Goal: Information Seeking & Learning: Find specific fact

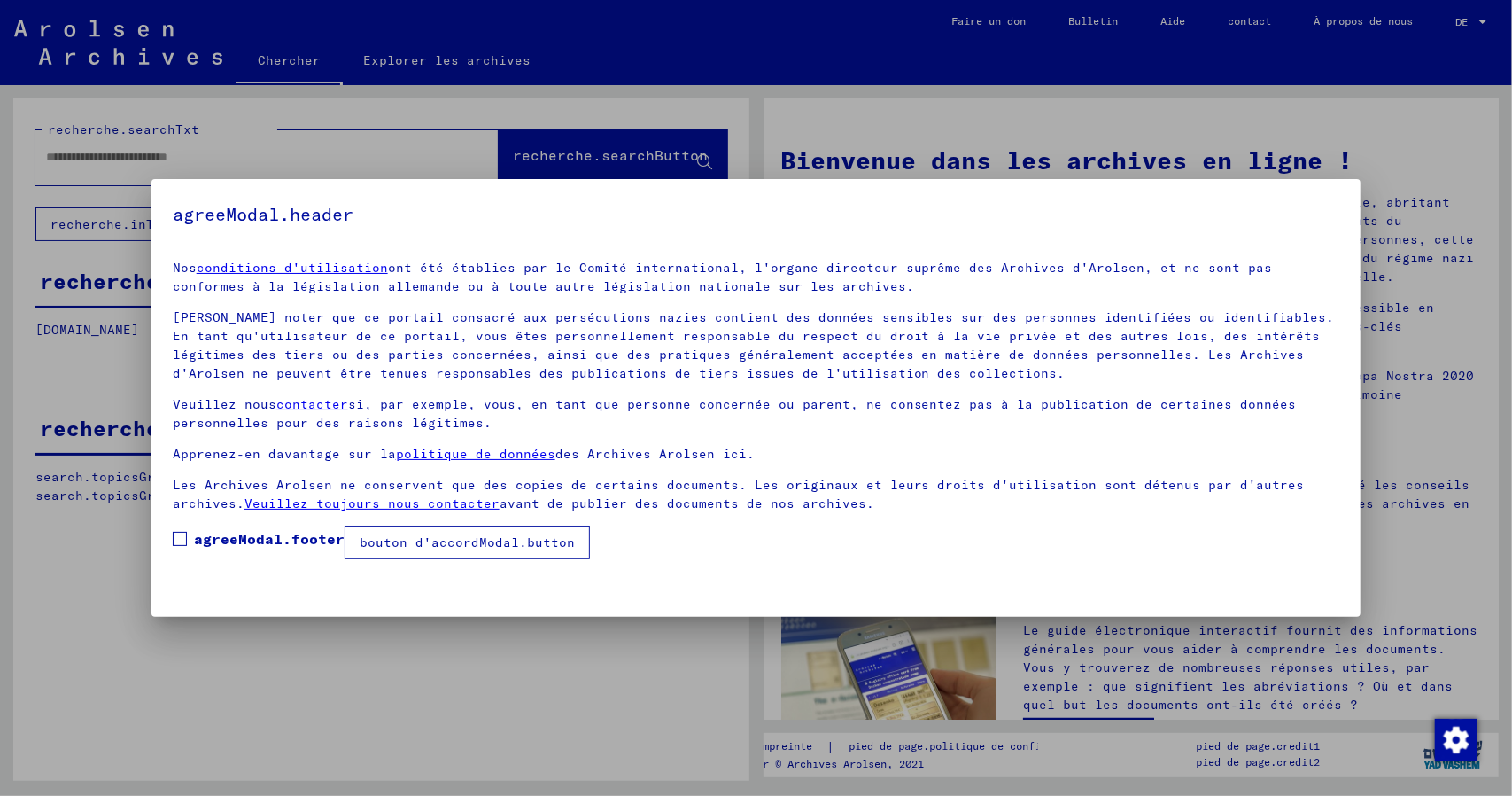
click at [183, 540] on span at bounding box center [179, 538] width 14 height 14
click at [462, 547] on font "bouton d'accordModal.button" at bounding box center [467, 541] width 215 height 16
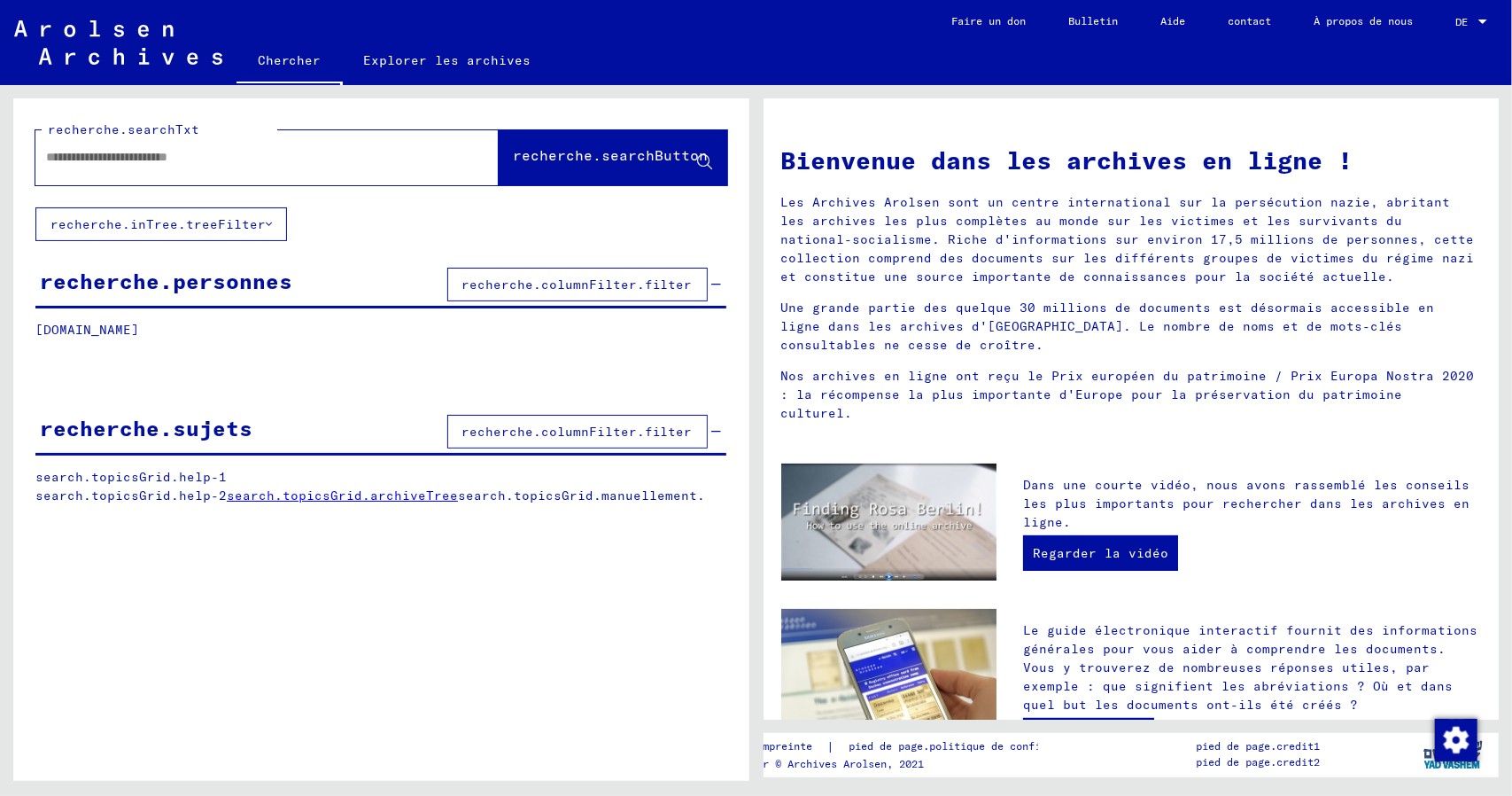
click at [301, 157] on input "text" at bounding box center [245, 157] width 400 height 18
type input "**********"
click at [584, 156] on font "recherche.searchButton" at bounding box center [611, 154] width 195 height 17
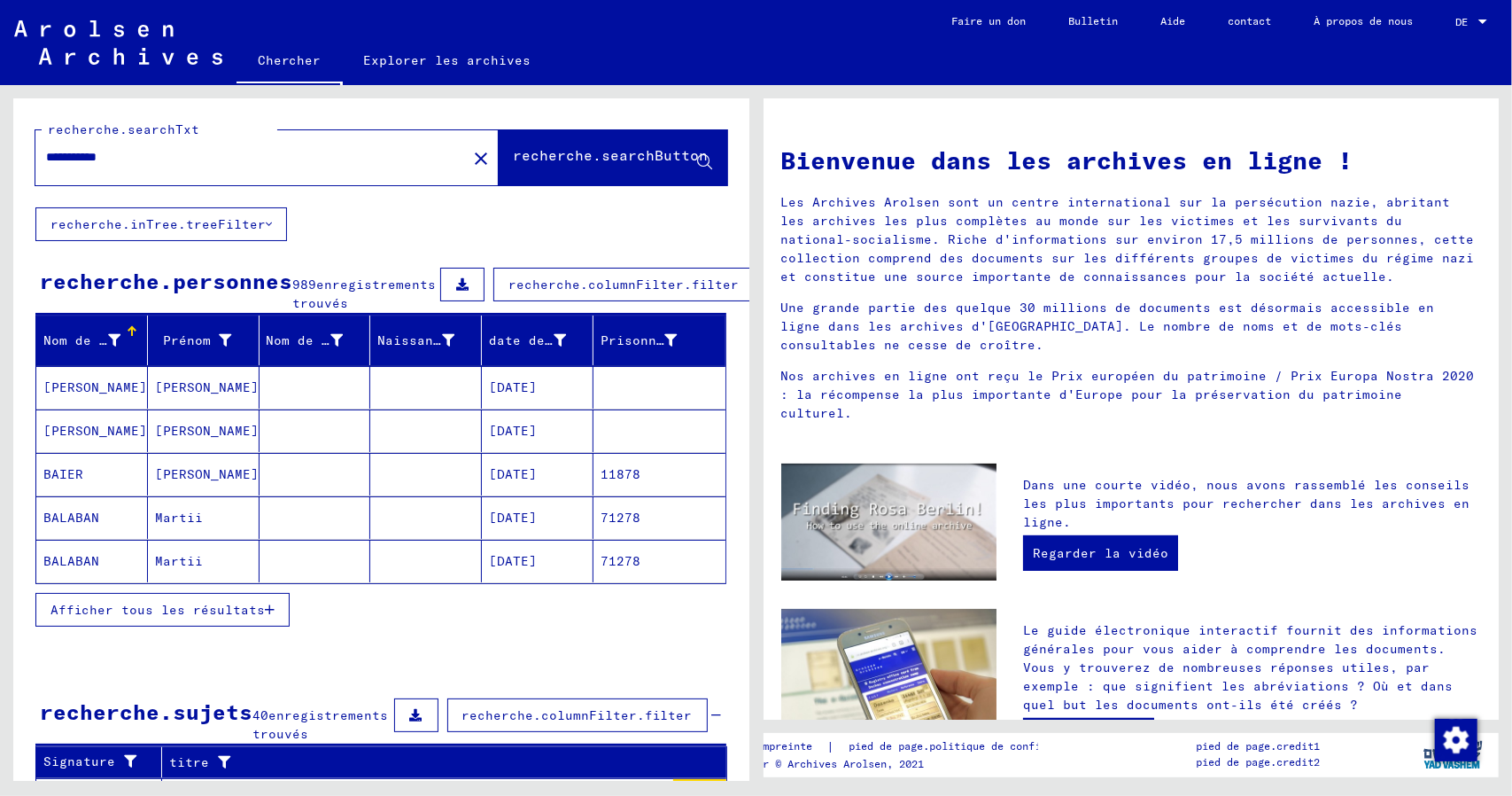
click at [202, 618] on font "Afficher tous les résultats" at bounding box center [157, 608] width 214 height 16
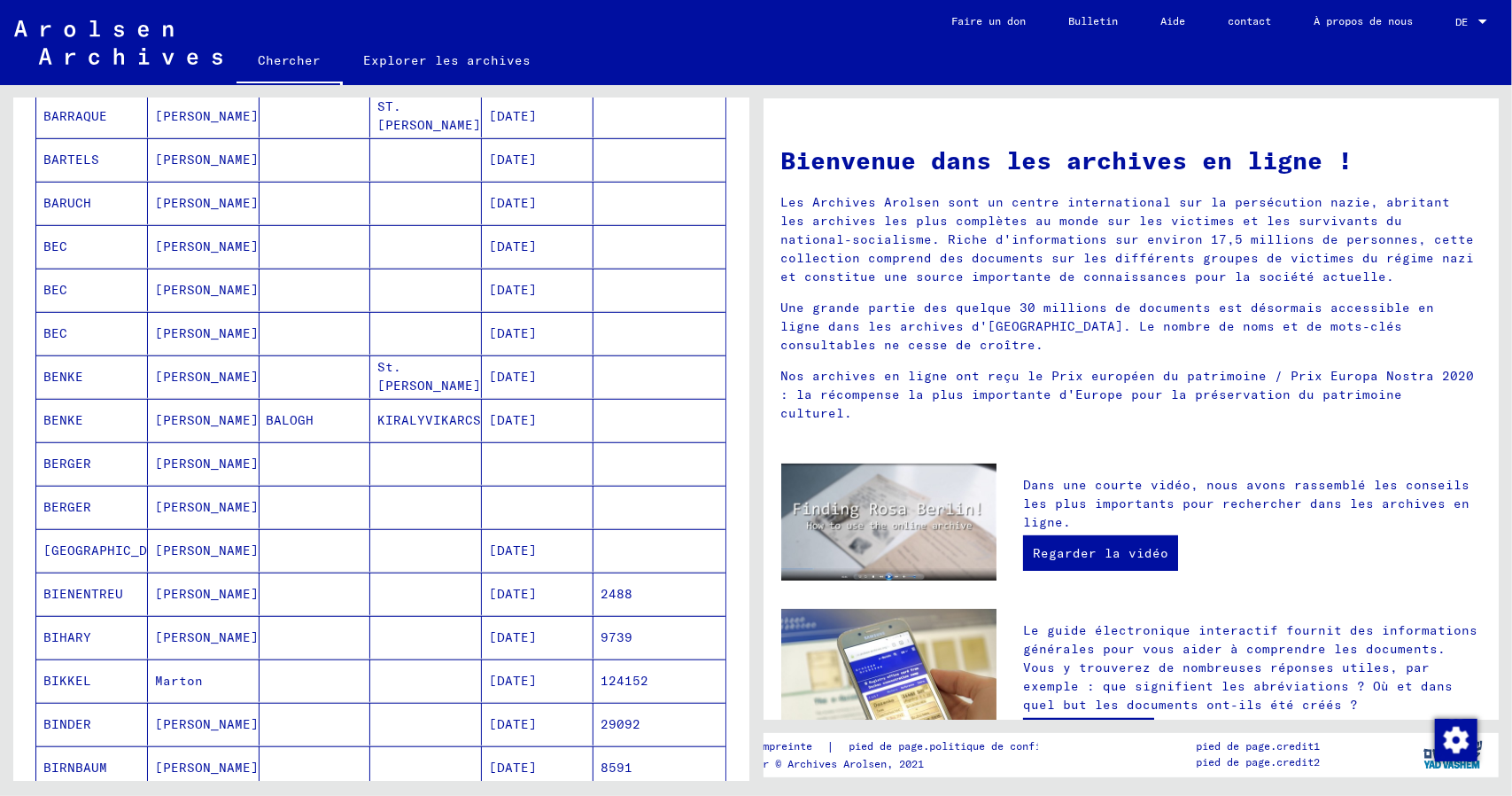
scroll to position [974, 0]
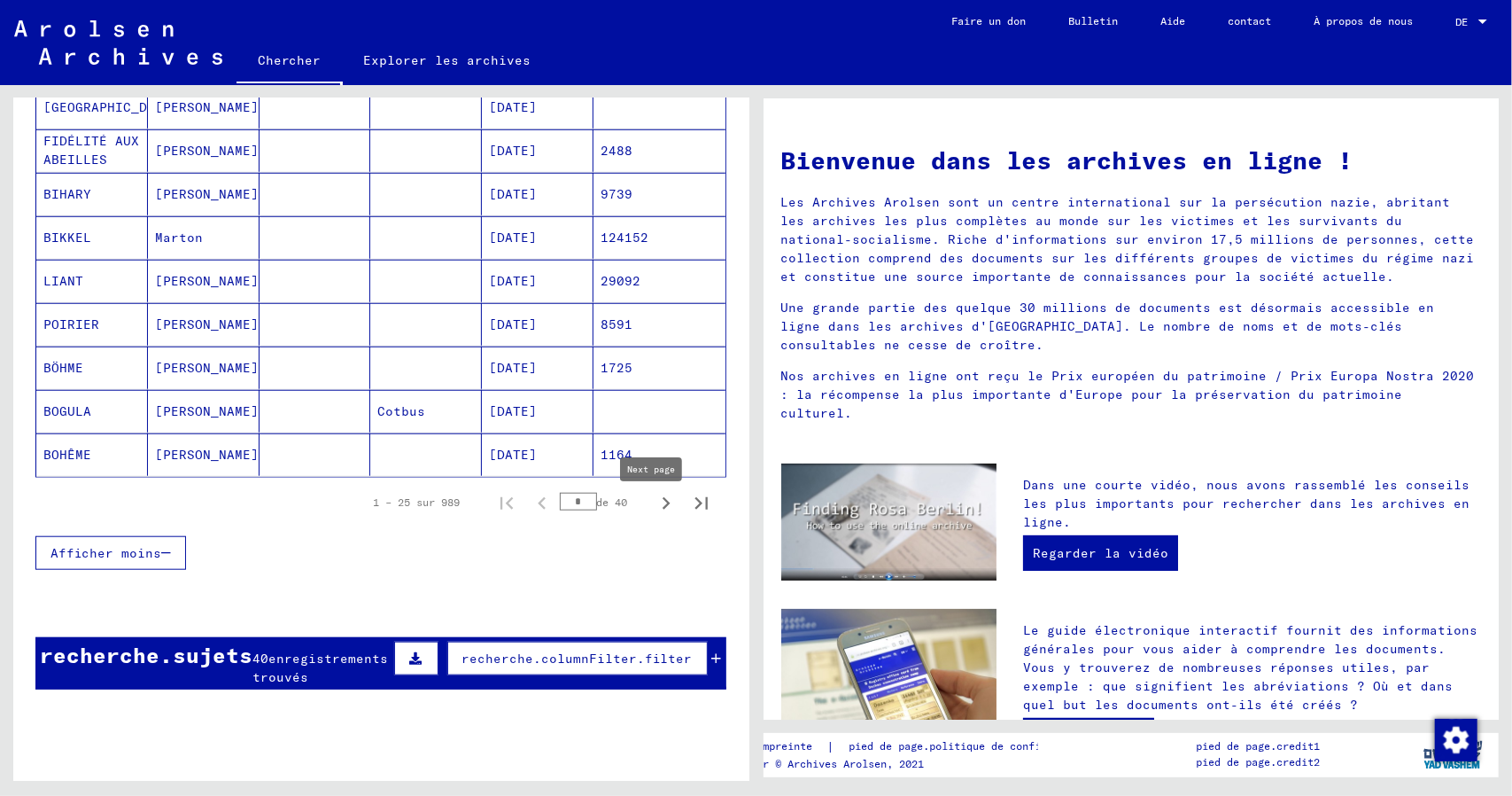
click at [655, 509] on icon "Page suivante" at bounding box center [665, 503] width 25 height 25
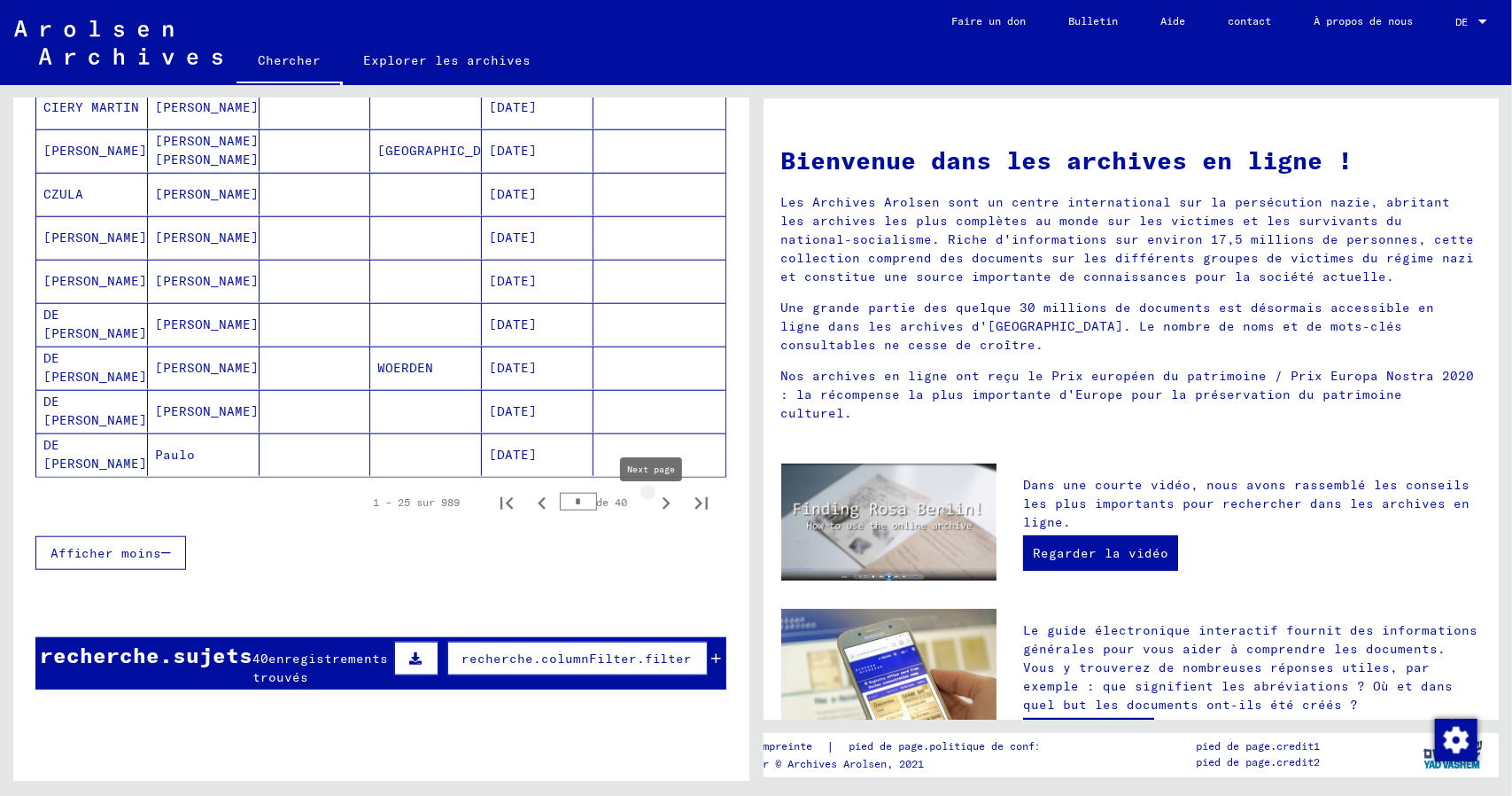
click at [654, 509] on icon "Page suivante" at bounding box center [665, 503] width 25 height 25
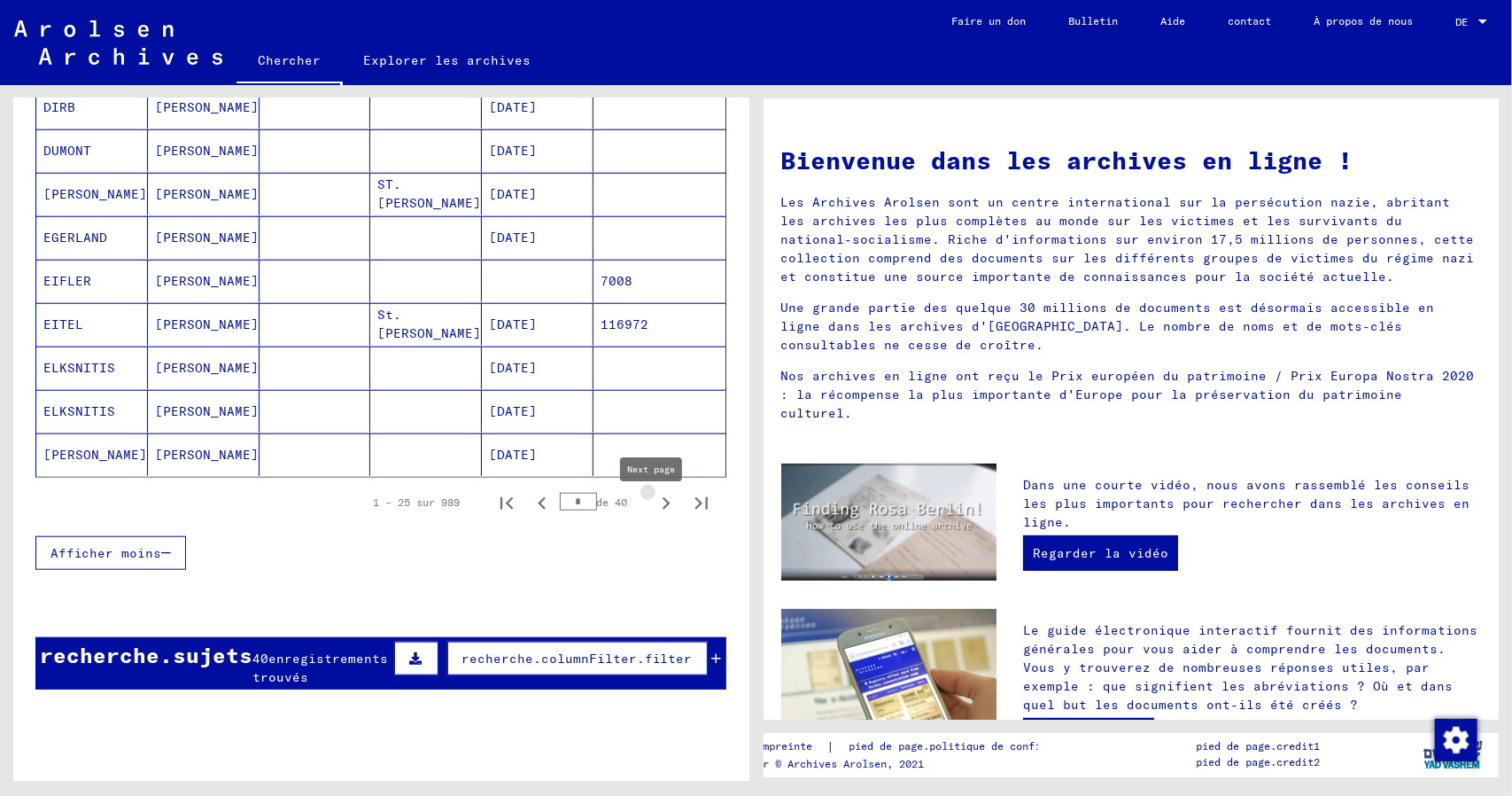
click at [654, 509] on icon "Page suivante" at bounding box center [665, 503] width 25 height 25
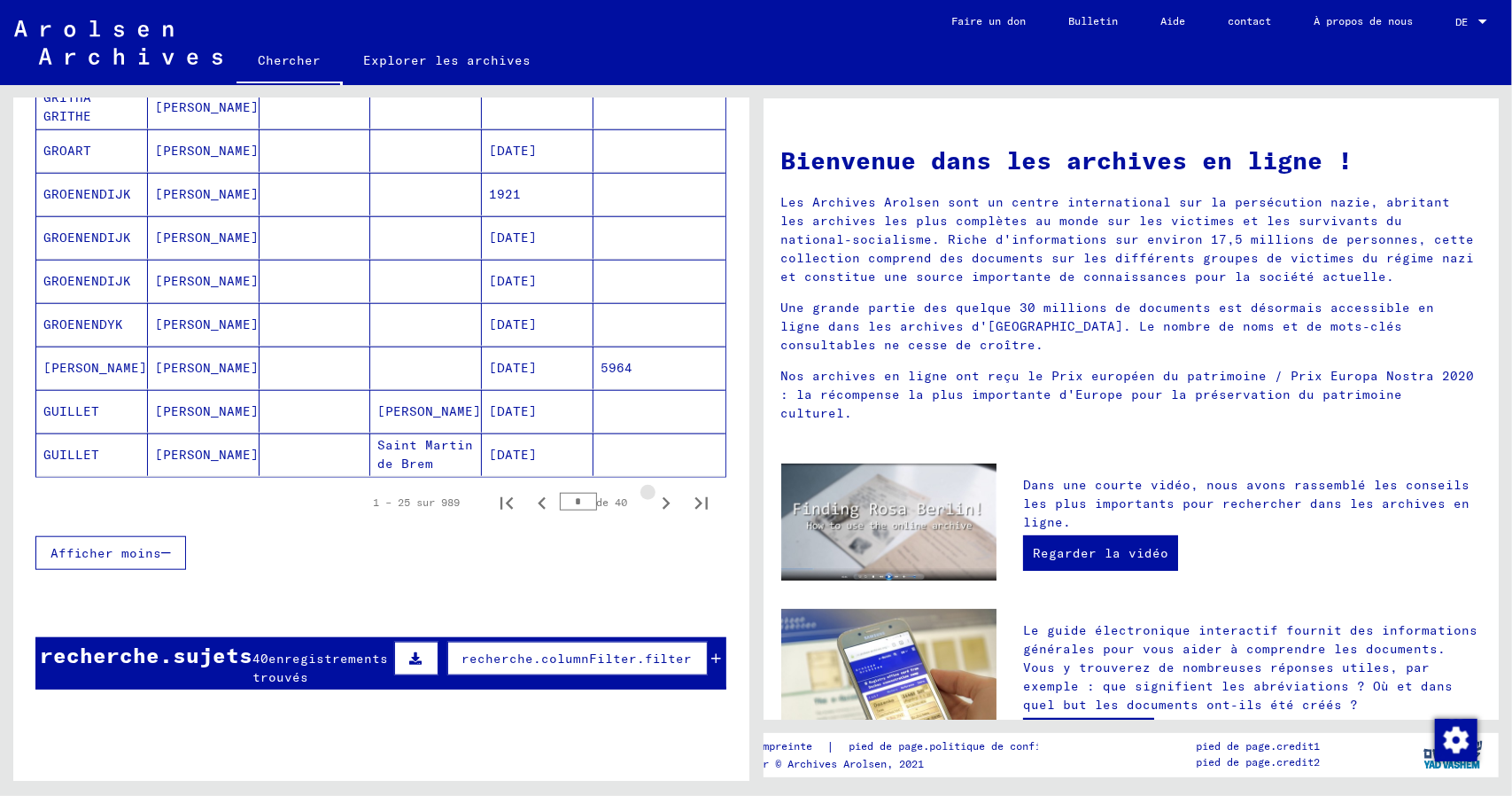
click at [654, 509] on icon "Page suivante" at bounding box center [665, 503] width 25 height 25
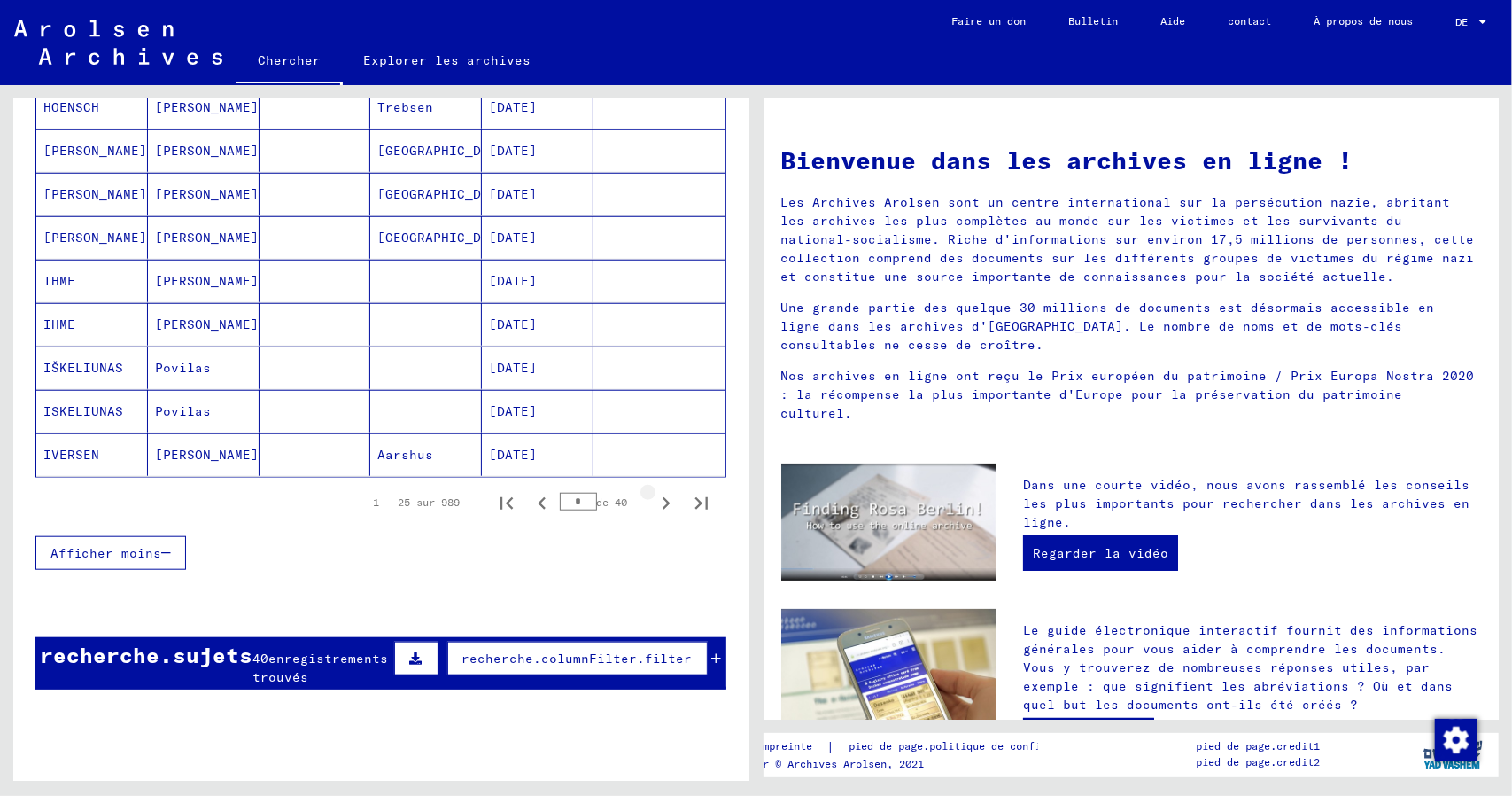
click at [654, 509] on icon "Page suivante" at bounding box center [665, 503] width 25 height 25
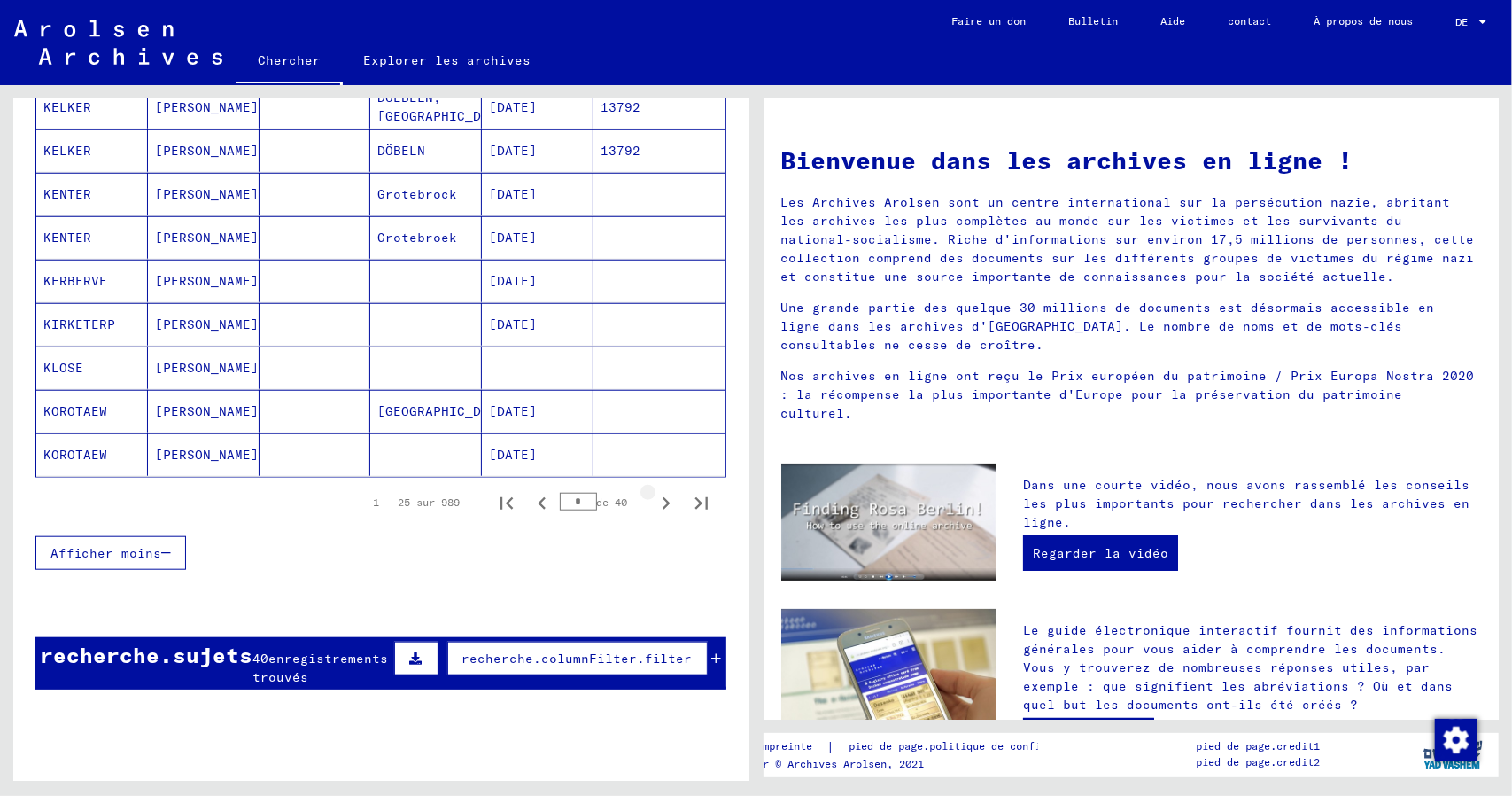
click at [654, 509] on icon "Page suivante" at bounding box center [665, 503] width 25 height 25
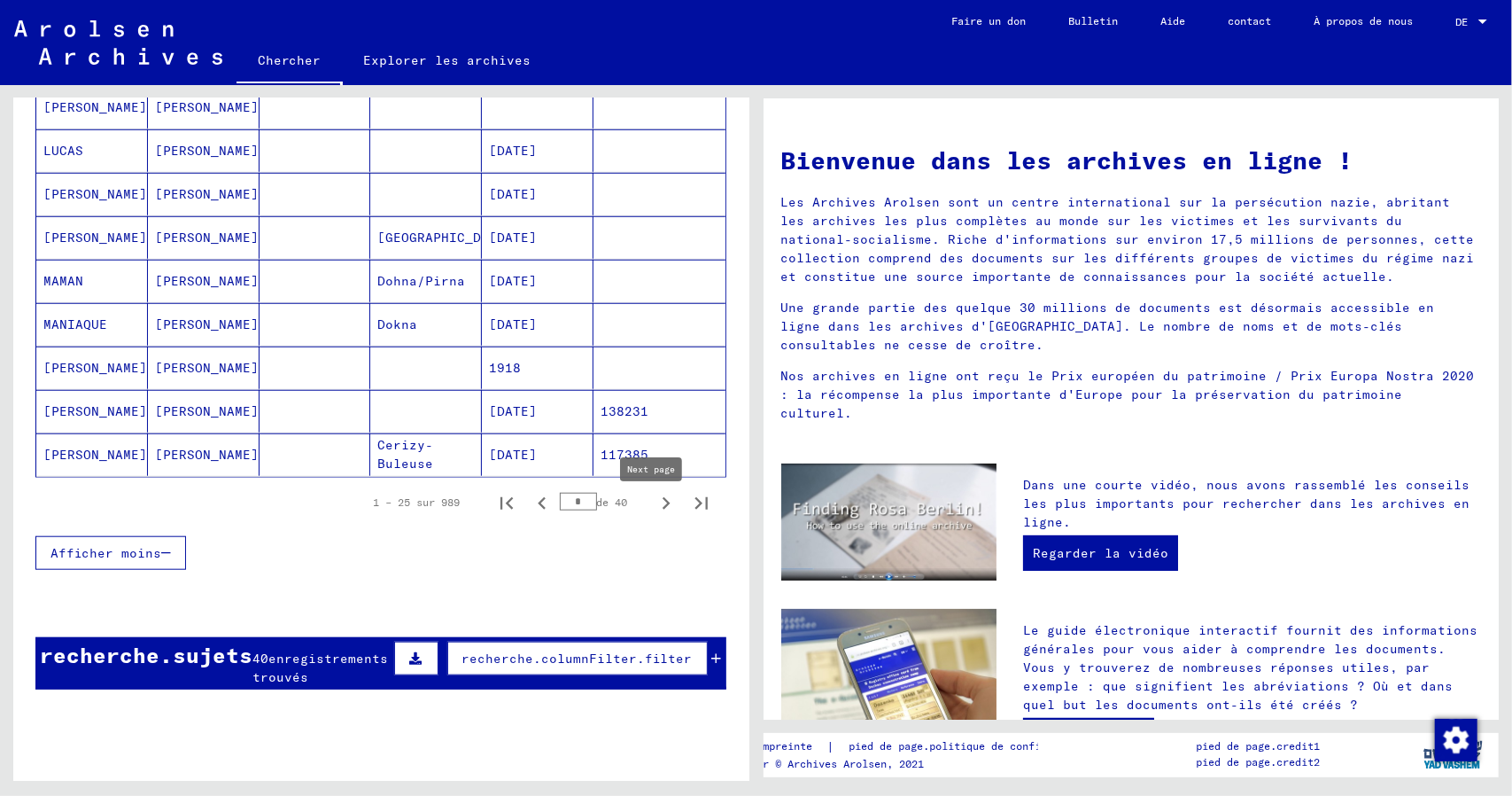
click at [663, 509] on icon "Page suivante" at bounding box center [666, 503] width 8 height 12
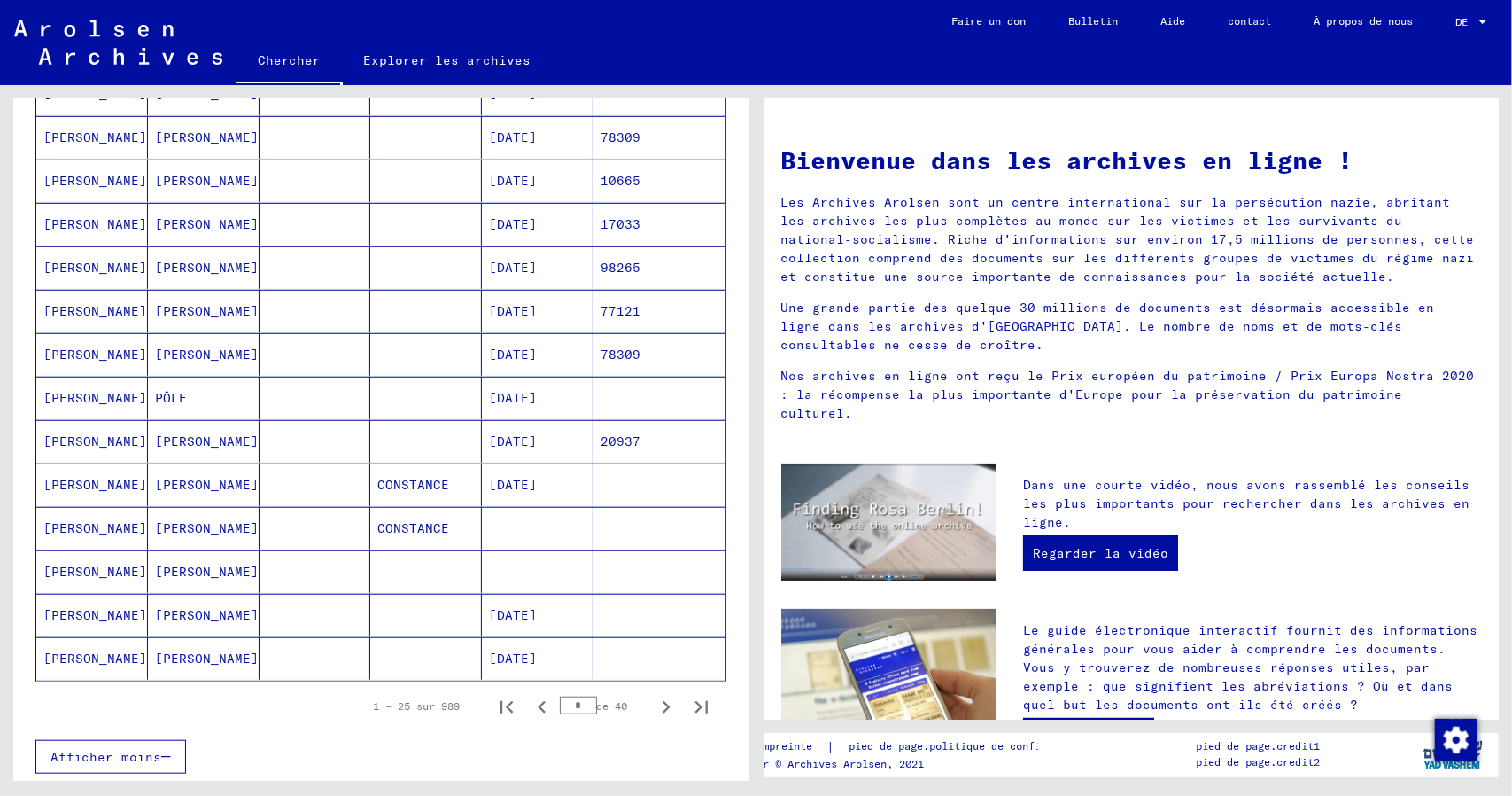
scroll to position [797, 0]
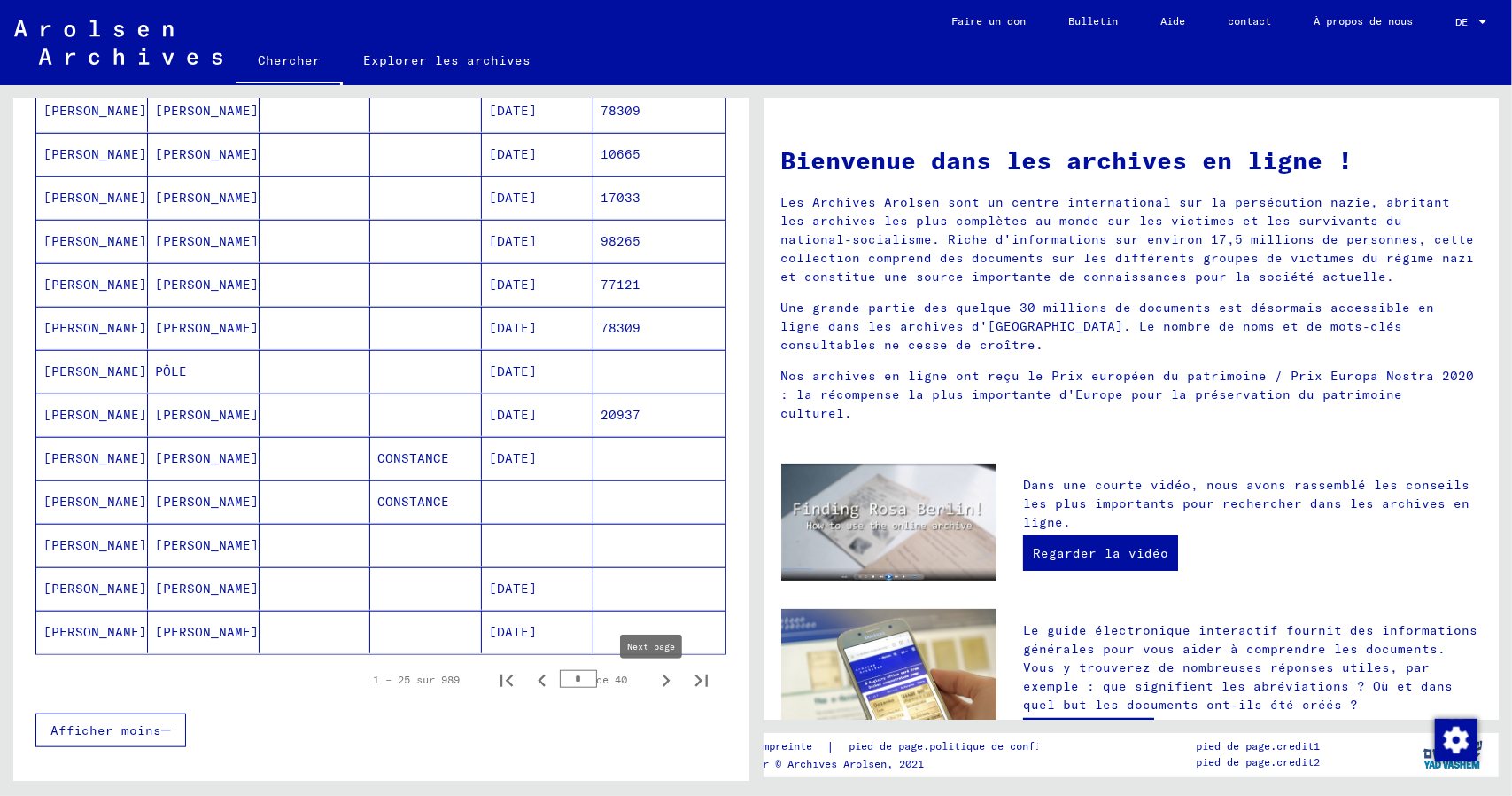
click at [663, 687] on icon "Page suivante" at bounding box center [666, 680] width 8 height 12
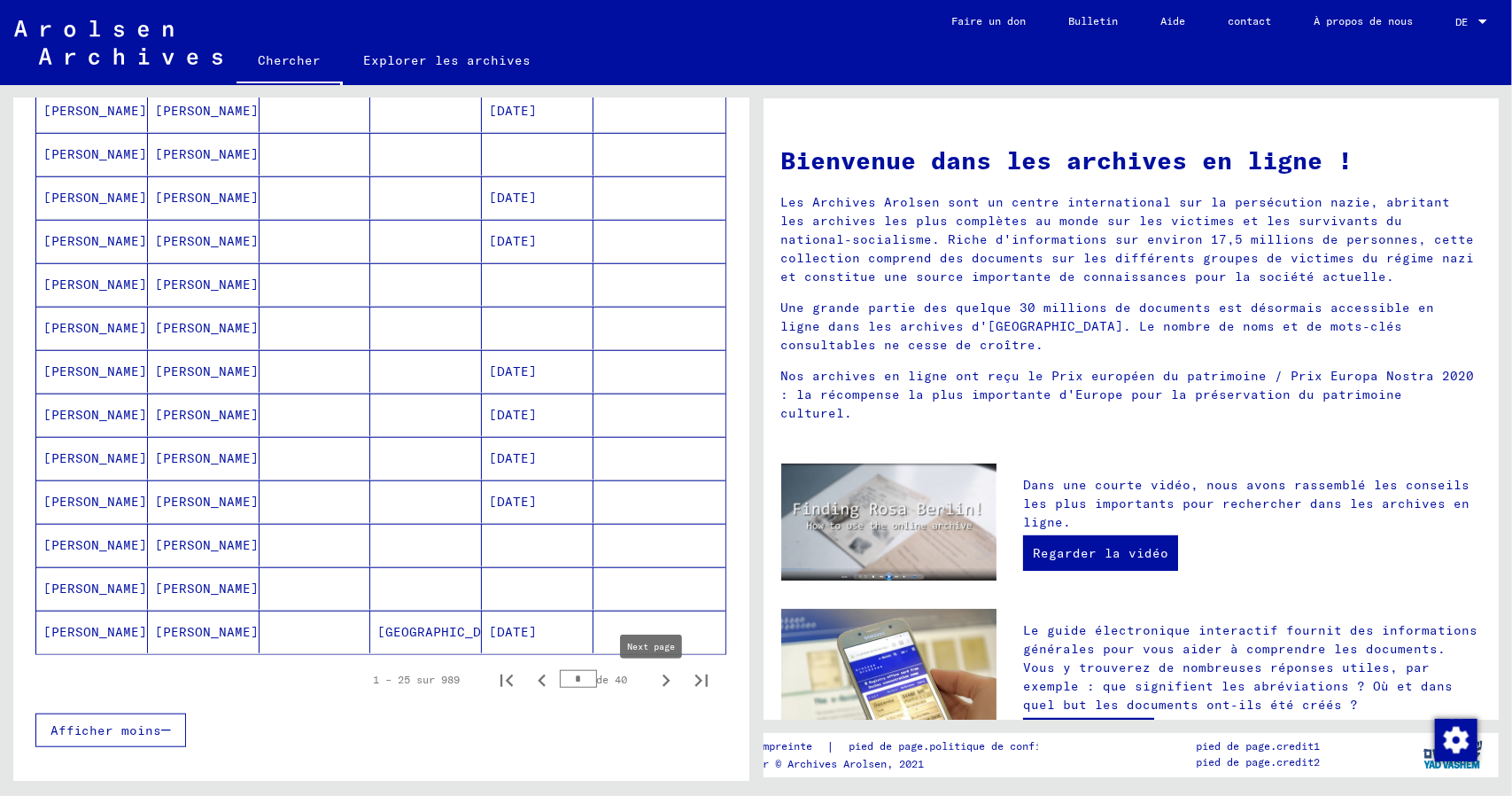
click at [663, 687] on icon "Page suivante" at bounding box center [666, 680] width 8 height 12
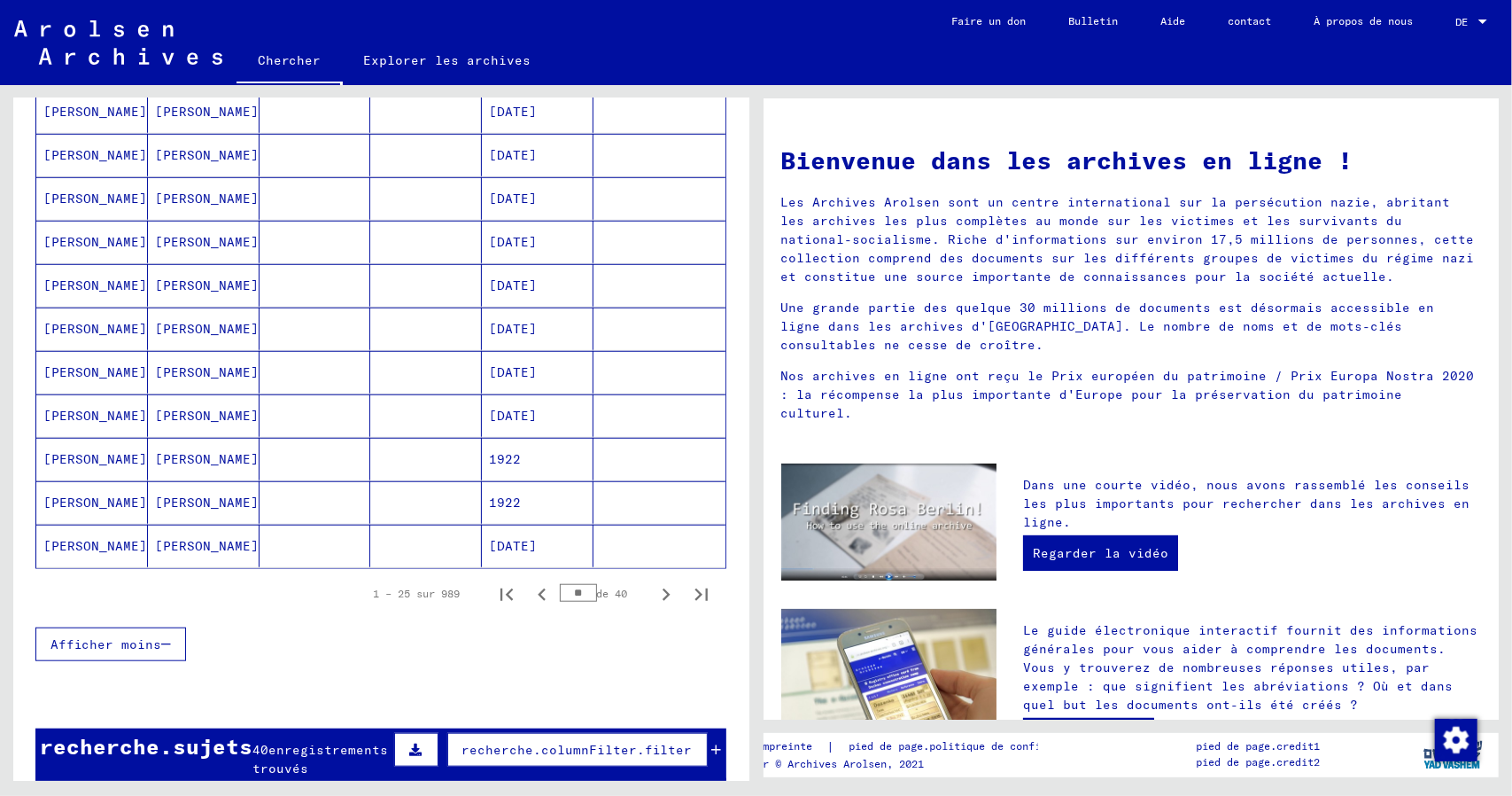
scroll to position [886, 0]
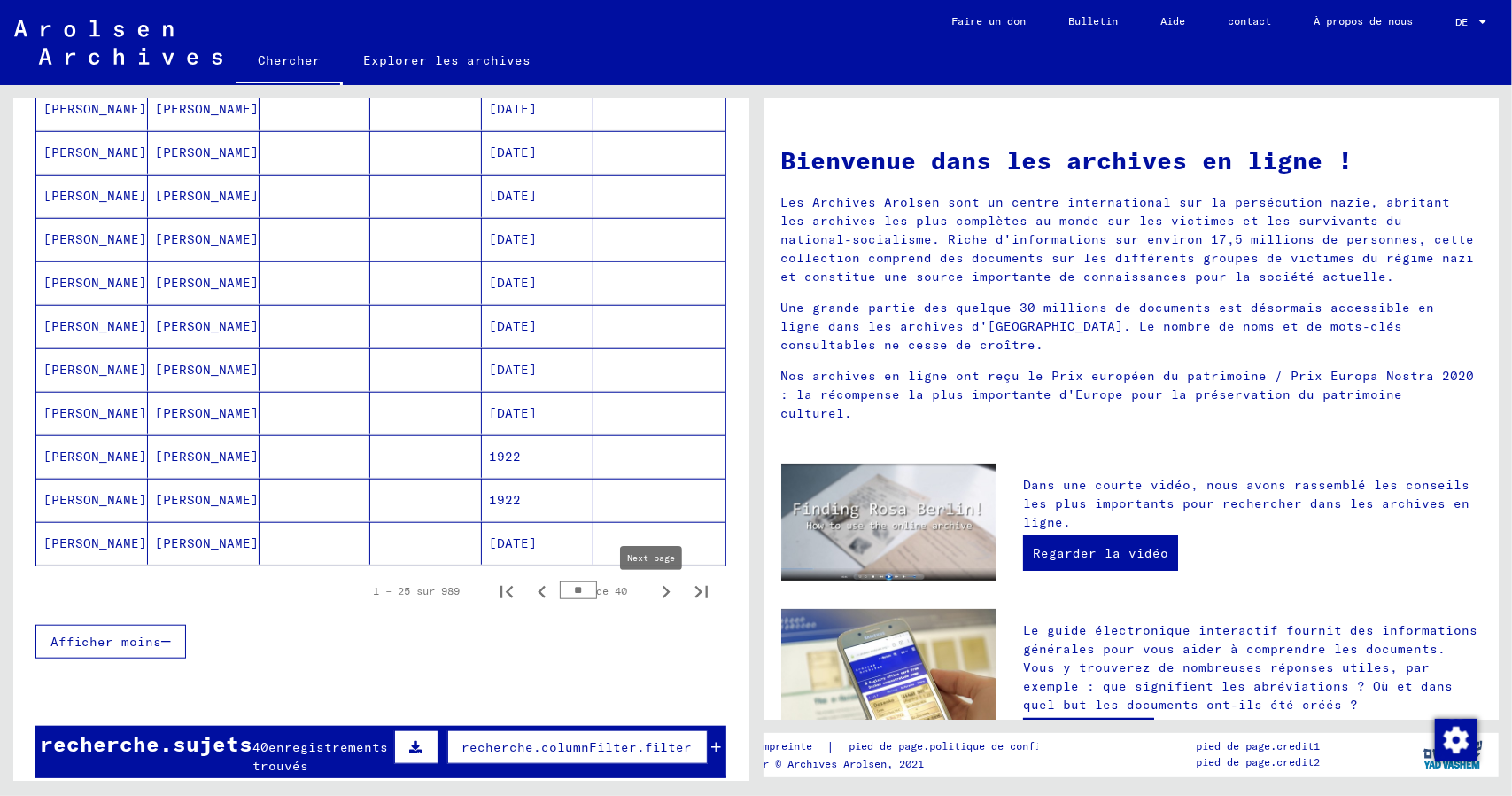
click at [654, 599] on icon "Page suivante" at bounding box center [665, 591] width 25 height 25
click at [654, 604] on icon "Page suivante" at bounding box center [665, 591] width 25 height 25
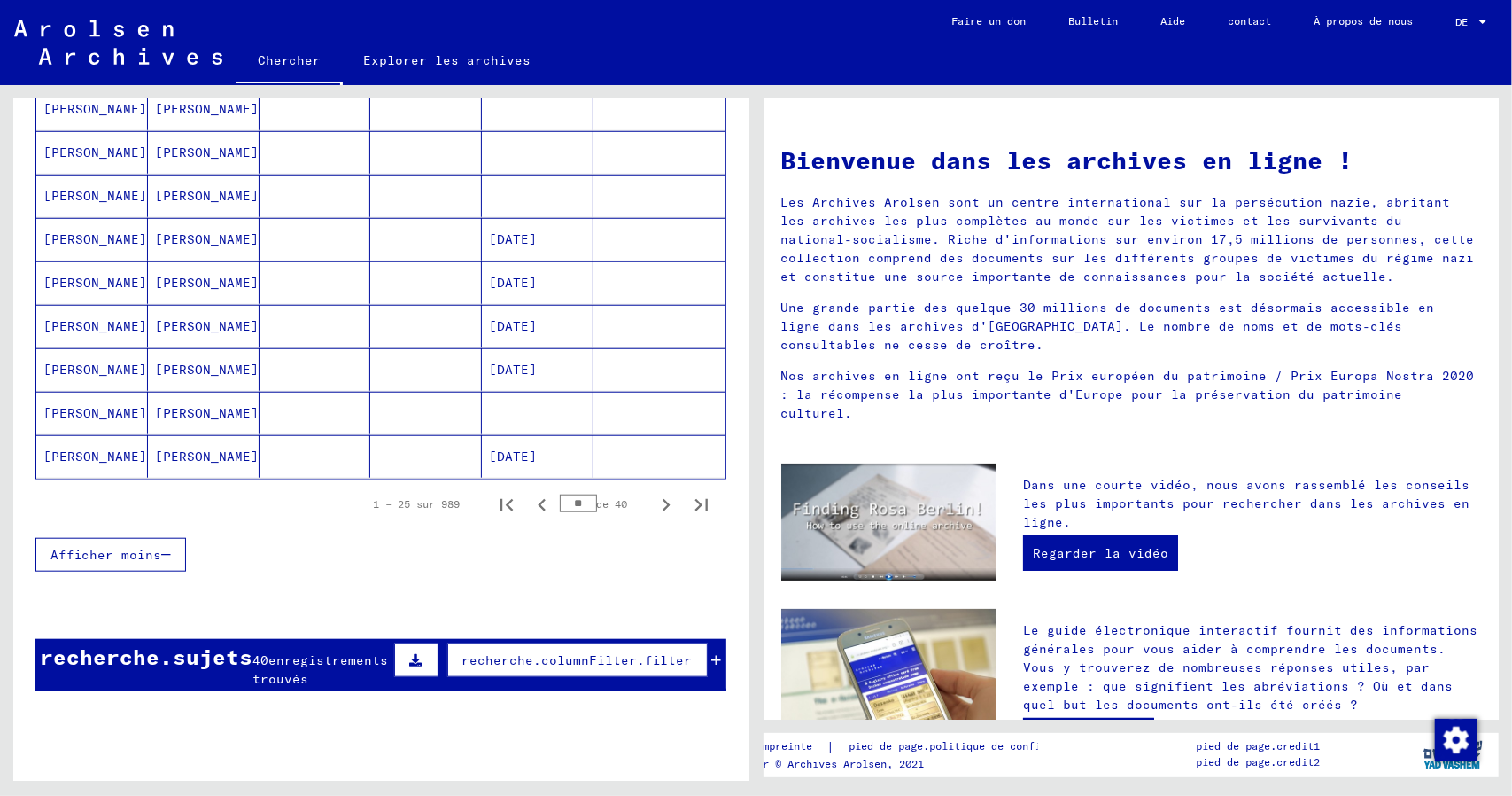
scroll to position [974, 0]
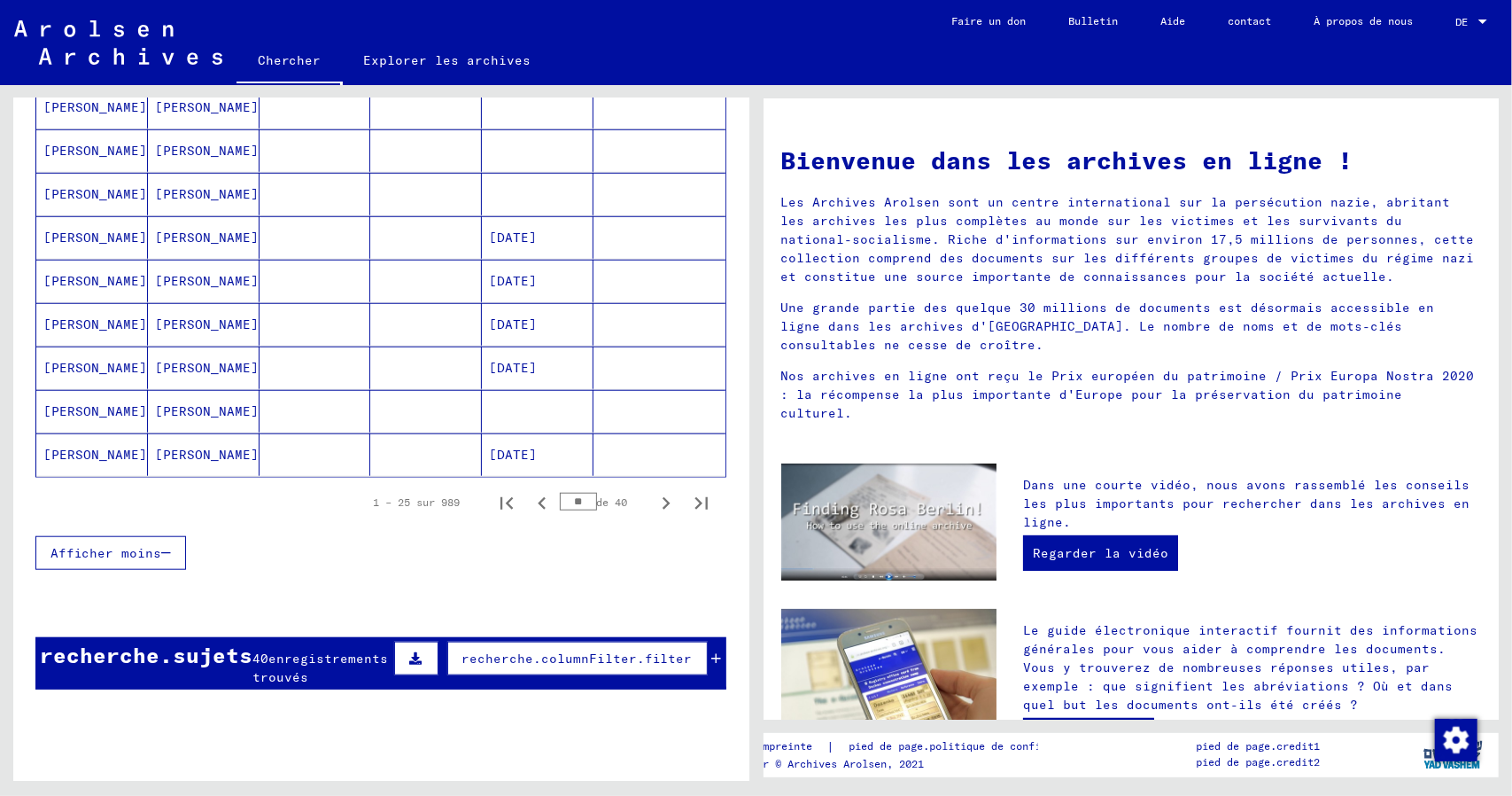
click at [654, 515] on icon "Page suivante" at bounding box center [665, 503] width 25 height 25
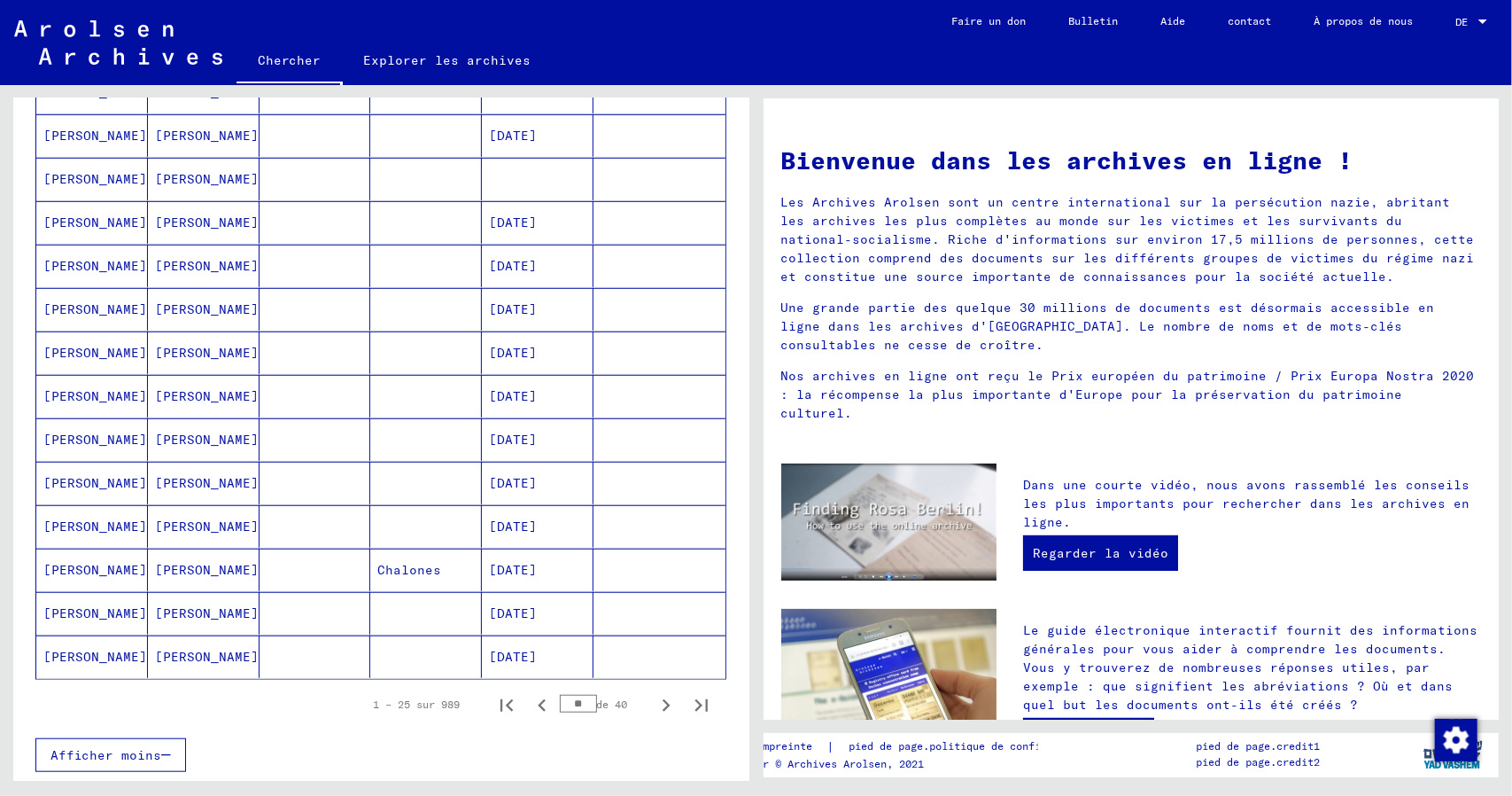
scroll to position [797, 0]
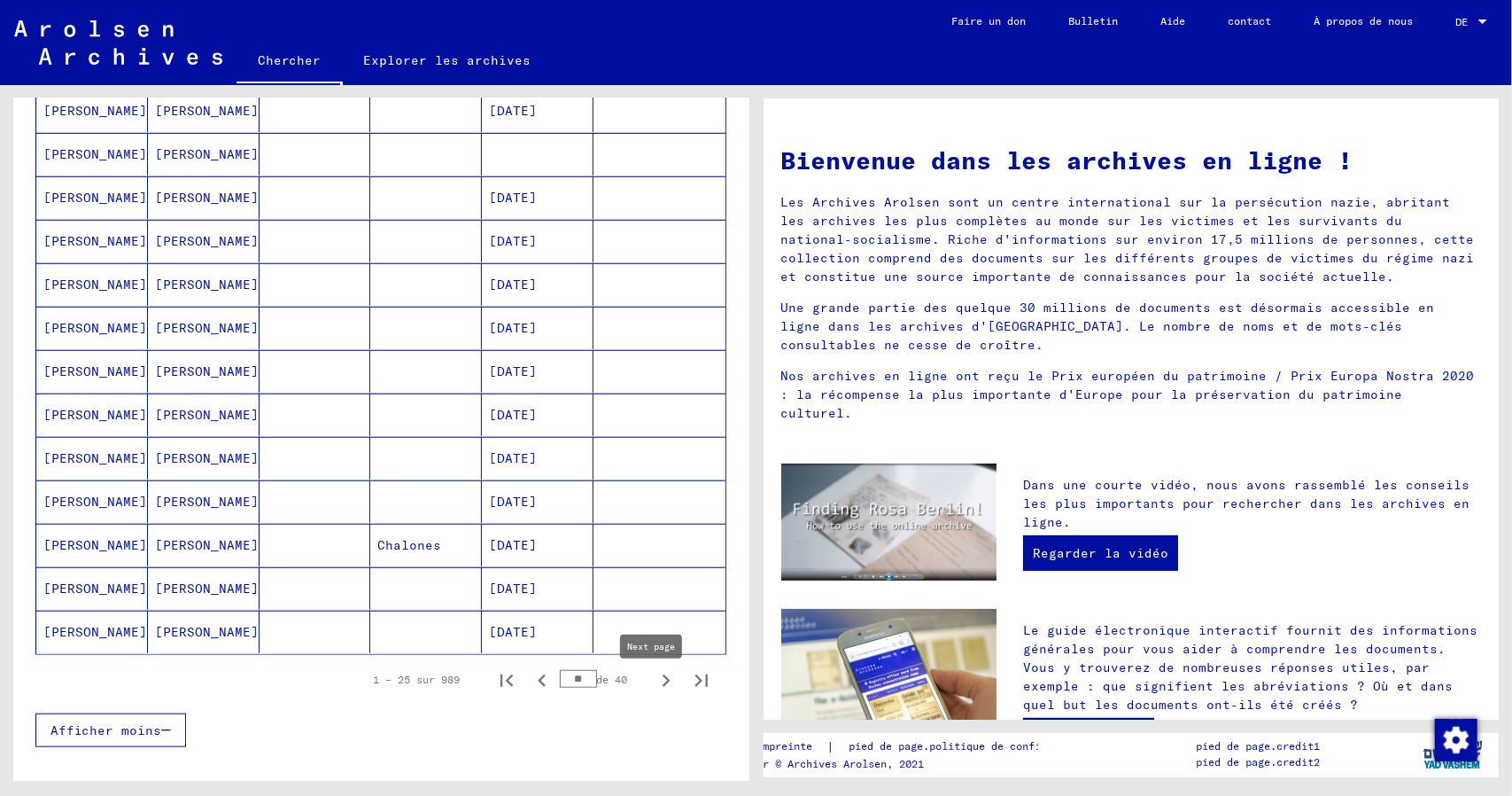
click at [663, 687] on icon "Page suivante" at bounding box center [666, 680] width 8 height 12
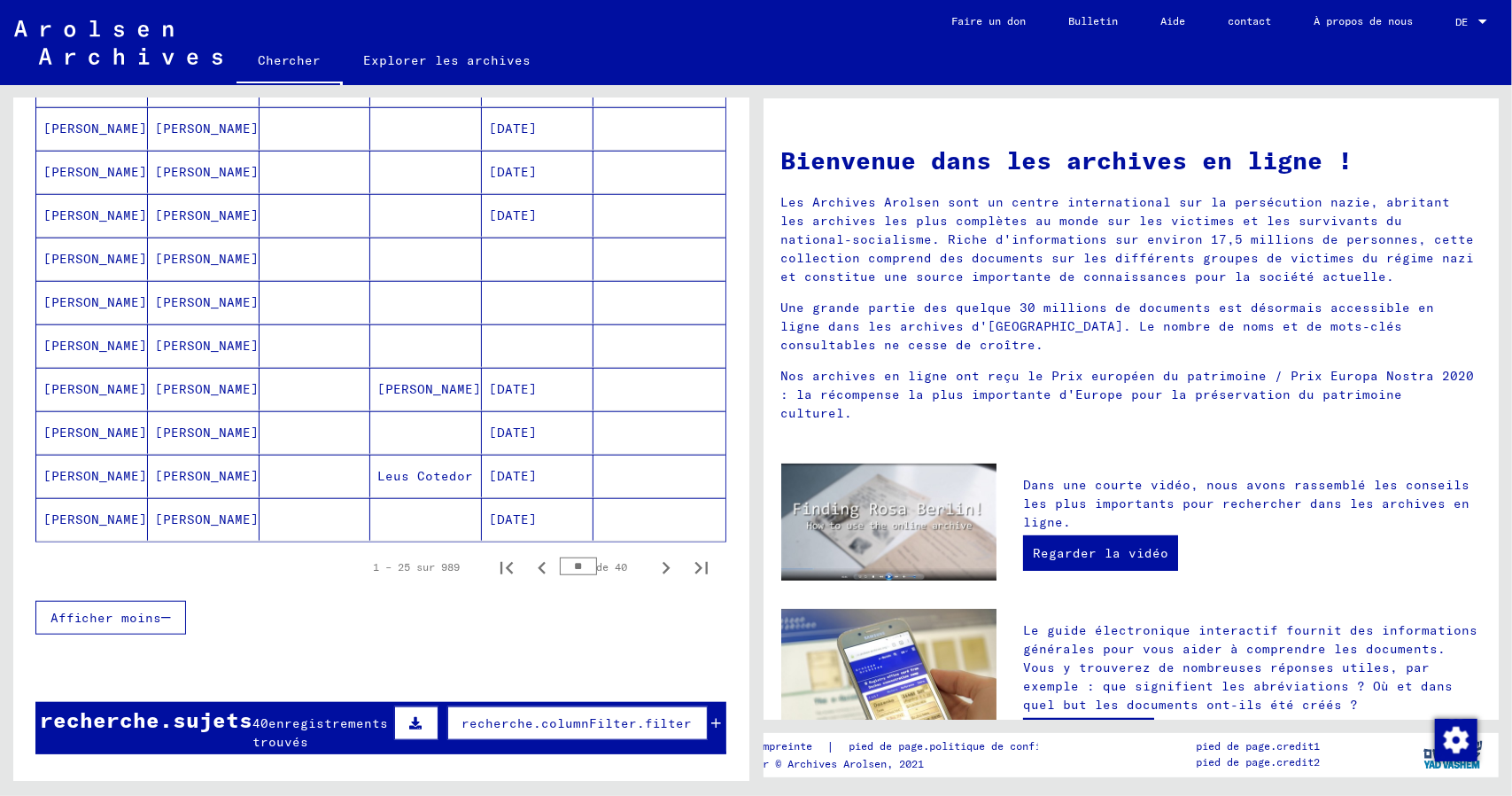
scroll to position [974, 0]
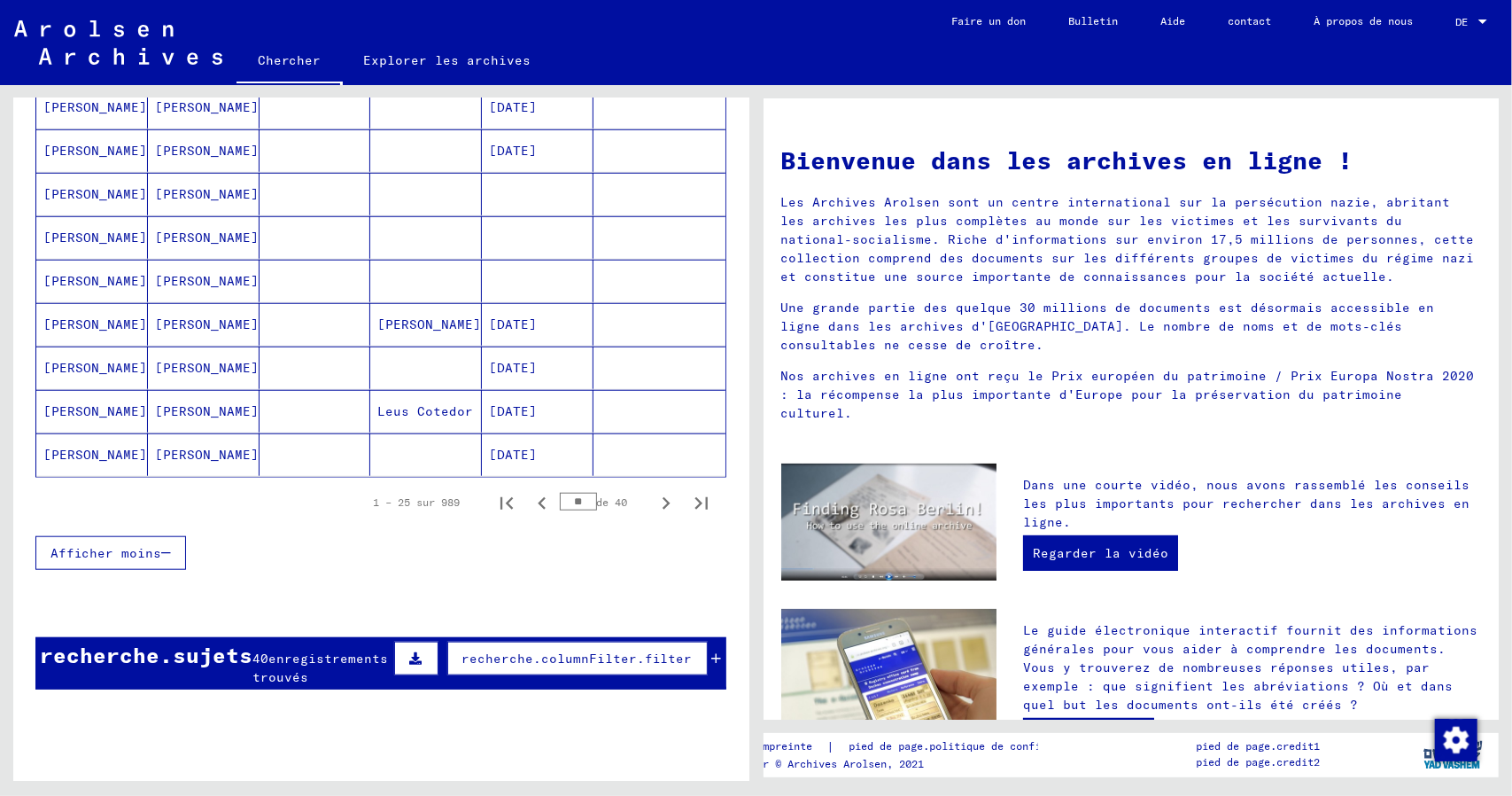
click at [654, 516] on icon "Page suivante" at bounding box center [665, 503] width 25 height 25
click at [654, 512] on icon "Page suivante" at bounding box center [665, 503] width 25 height 25
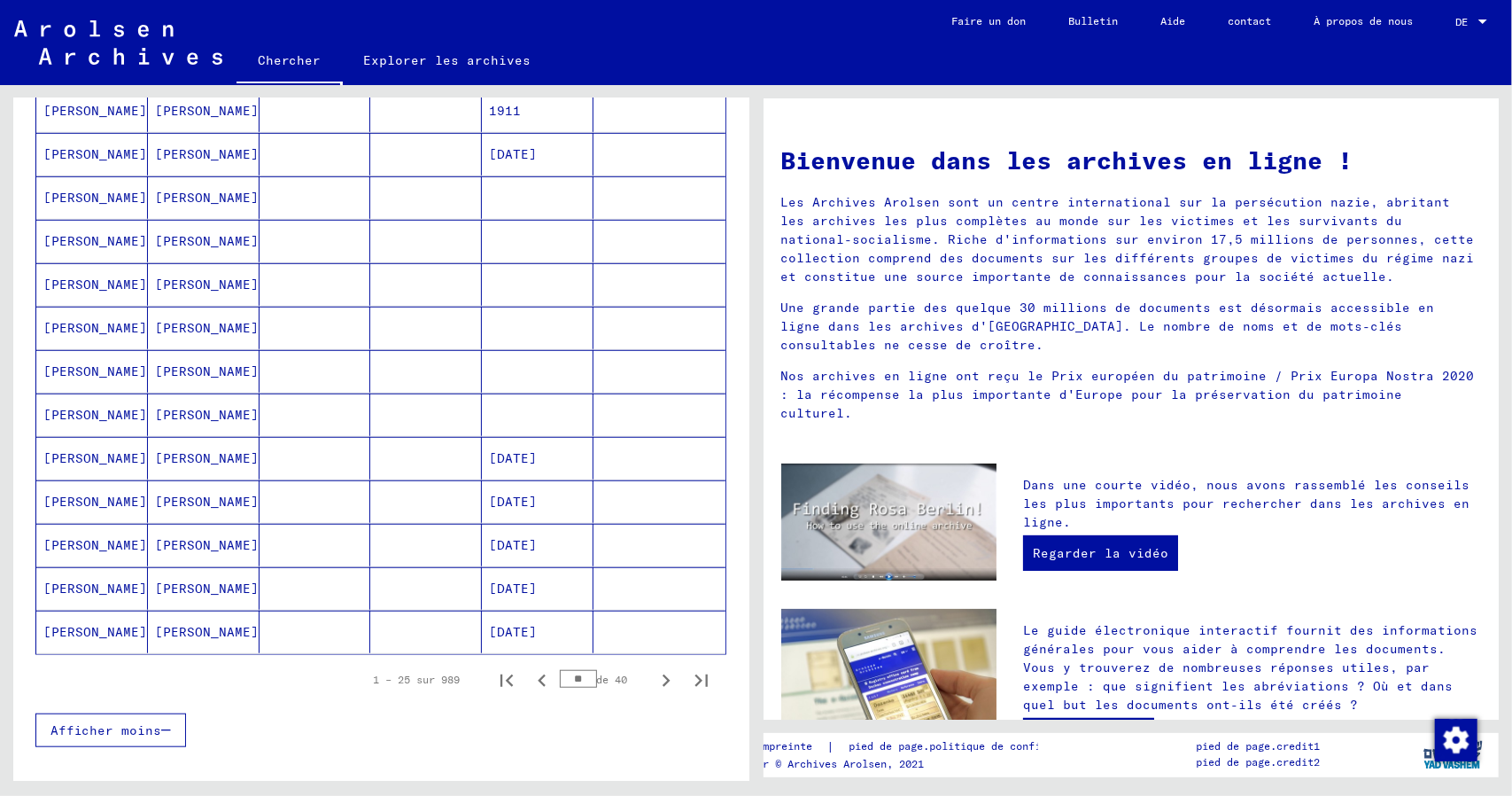
scroll to position [1063, 0]
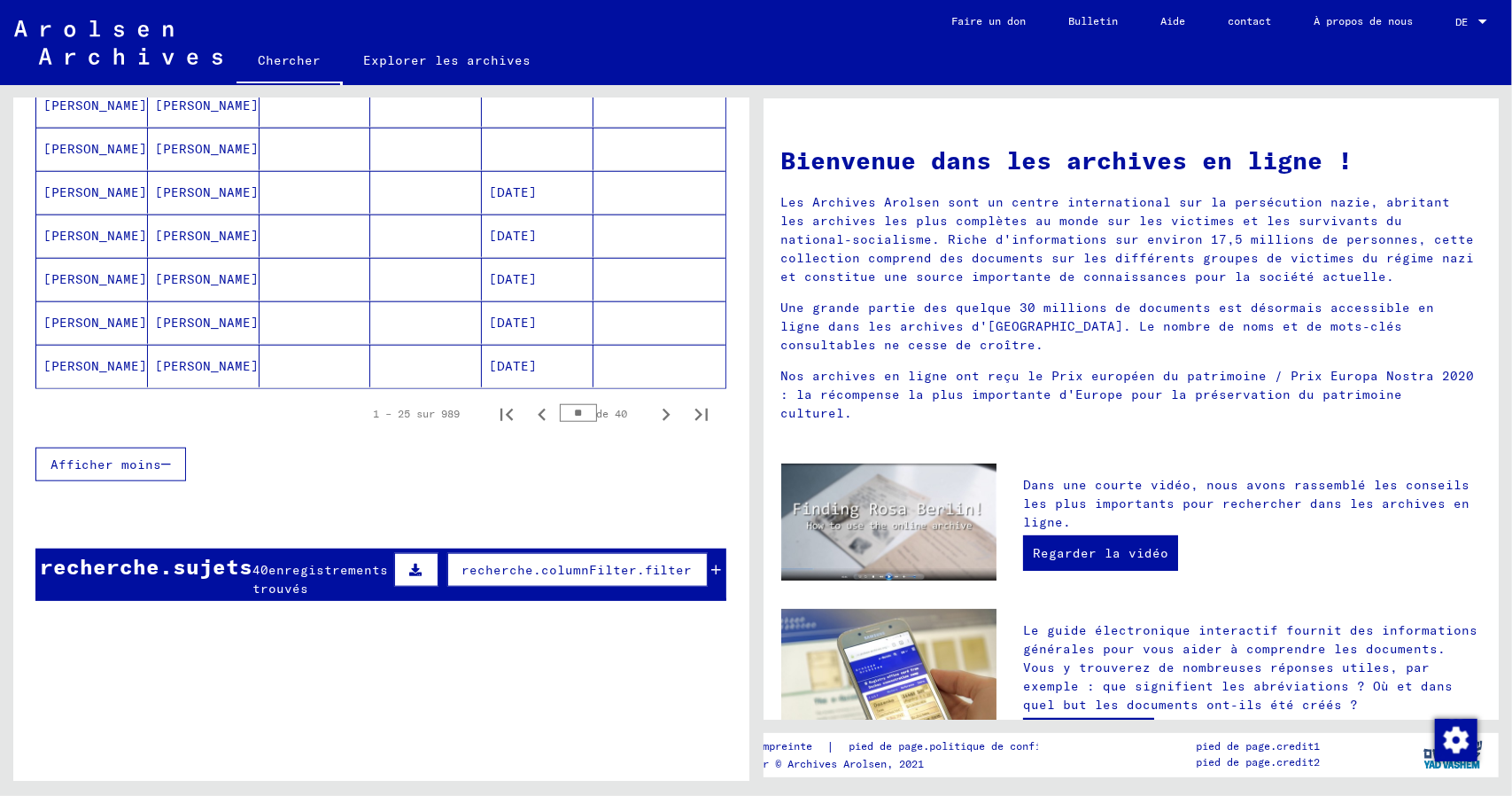
click at [654, 424] on icon "Page suivante" at bounding box center [665, 415] width 25 height 25
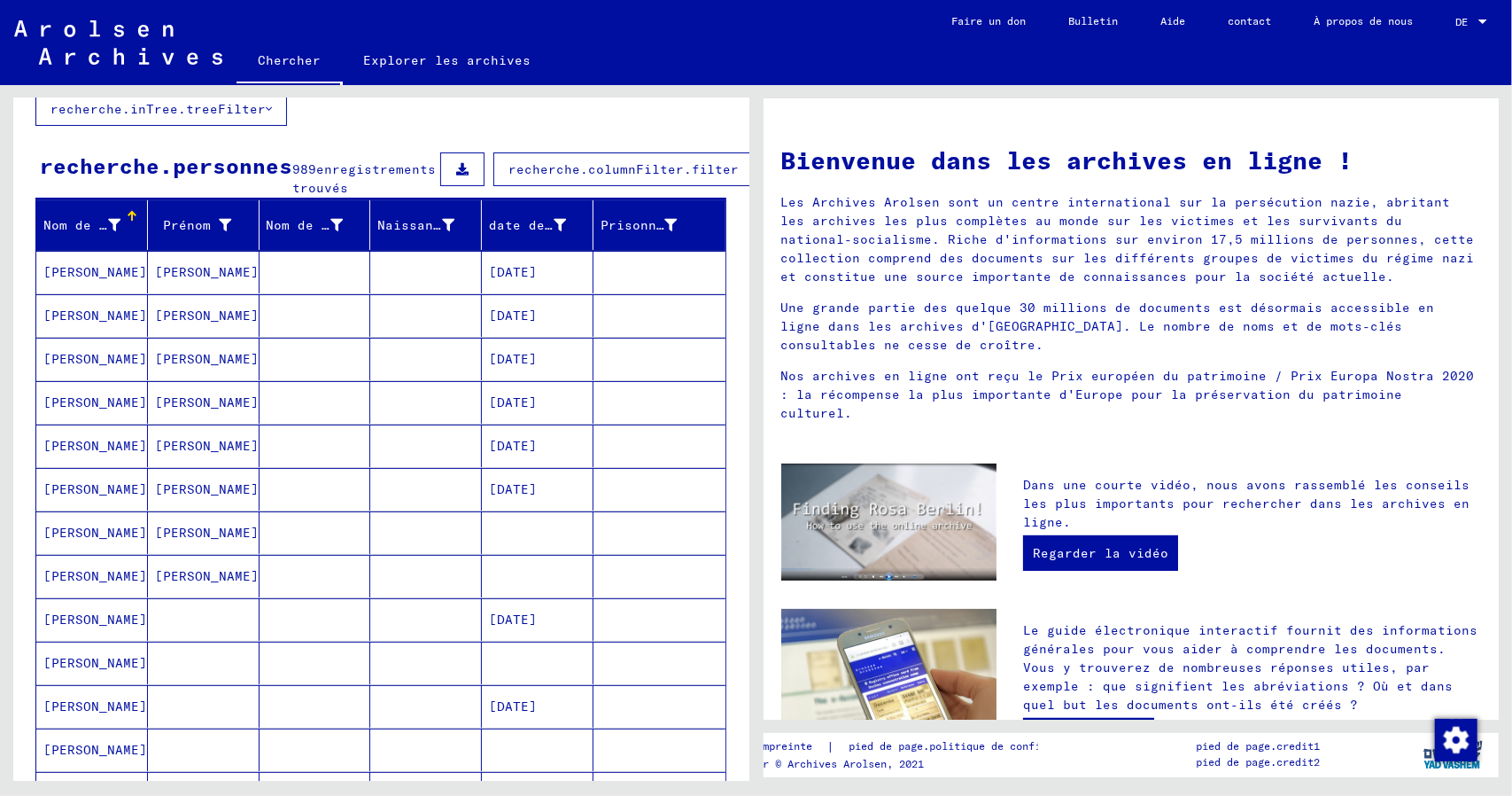
scroll to position [88, 0]
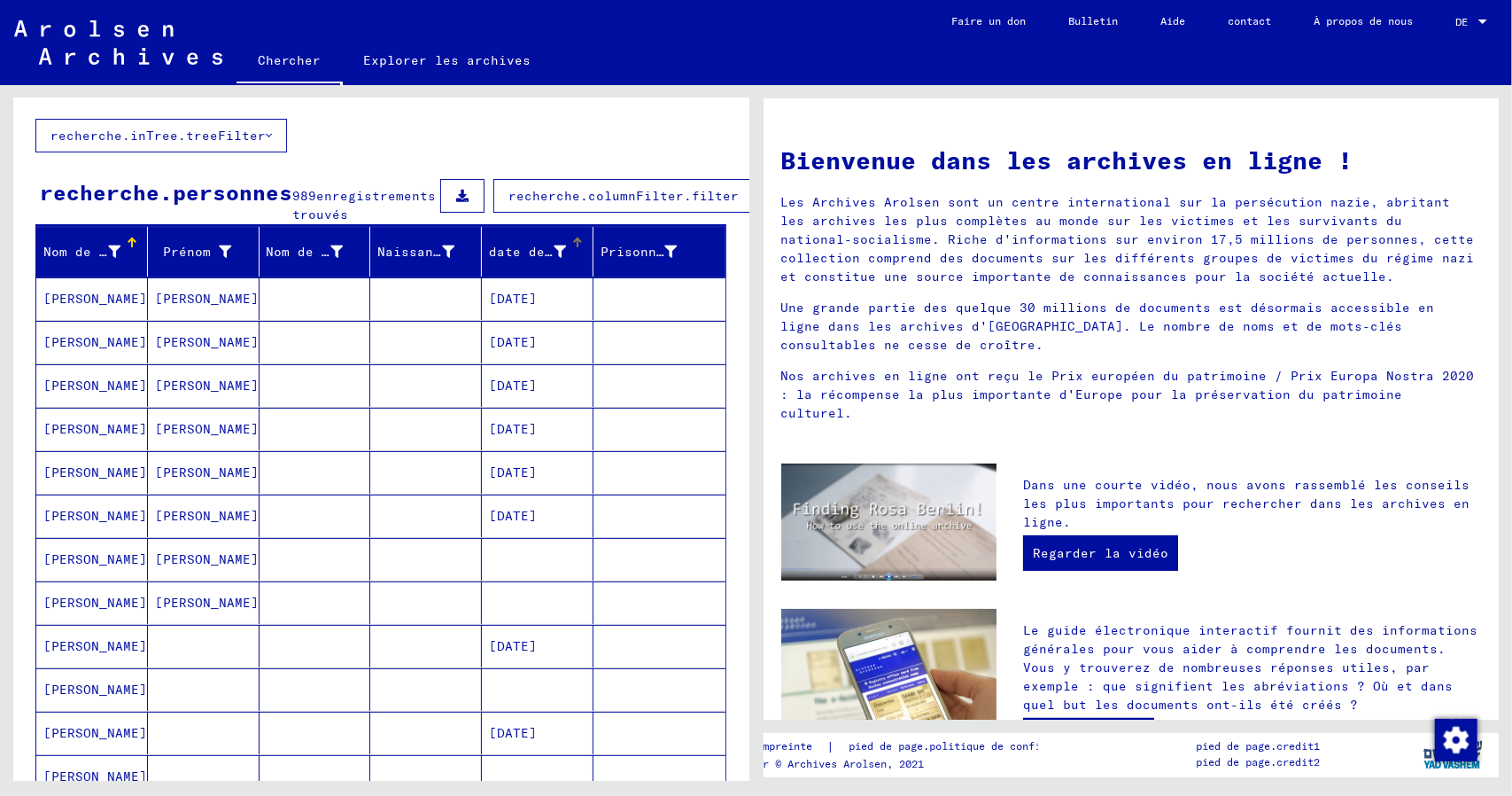
click at [551, 259] on font "date de naissance" at bounding box center [556, 251] width 135 height 16
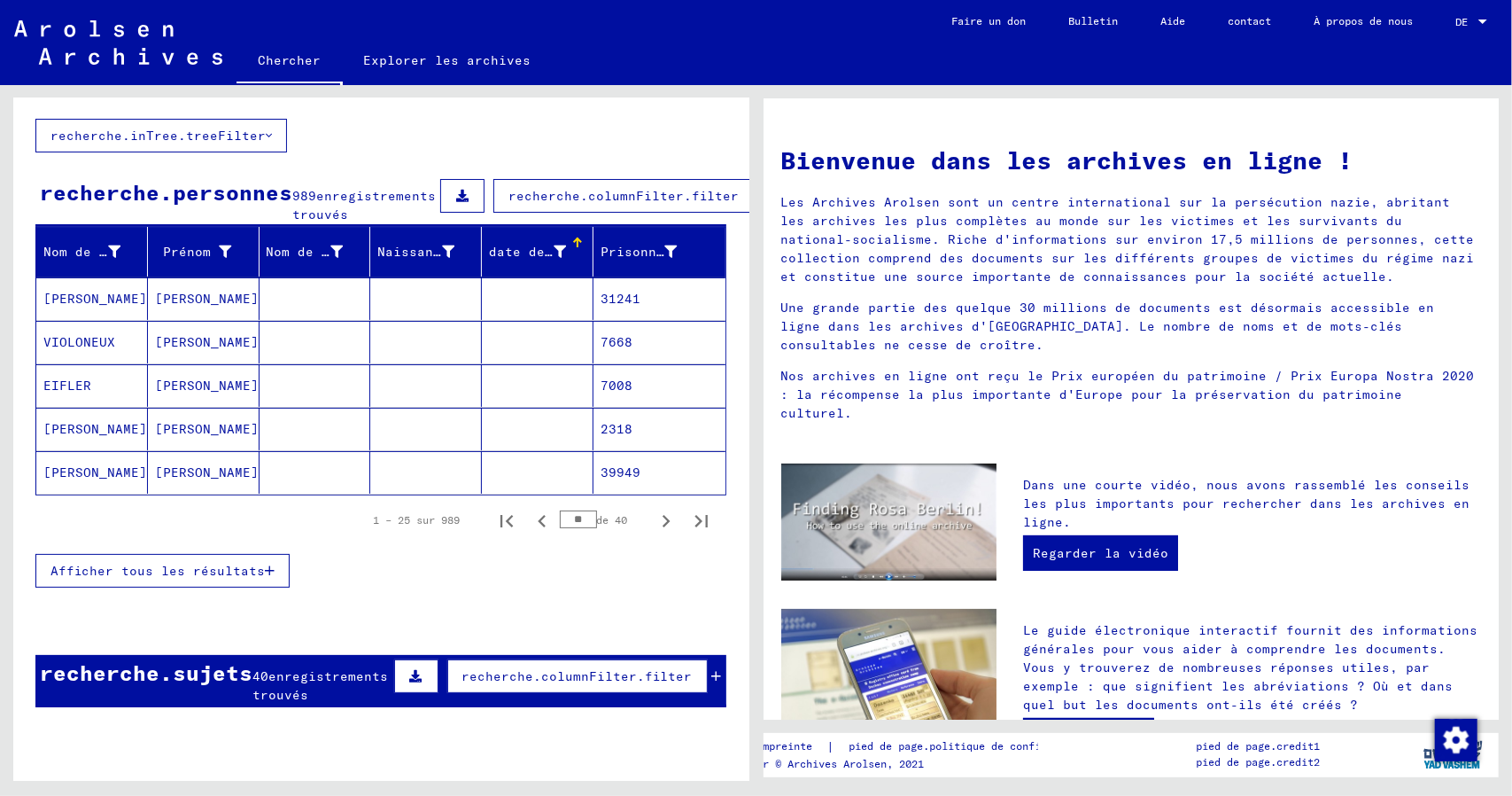
drag, startPoint x: 607, startPoint y: 444, endPoint x: 63, endPoint y: 443, distance: 544.0
drag, startPoint x: 63, startPoint y: 443, endPoint x: 71, endPoint y: 451, distance: 11.3
click at [71, 437] on font "[PERSON_NAME]" at bounding box center [95, 428] width 104 height 16
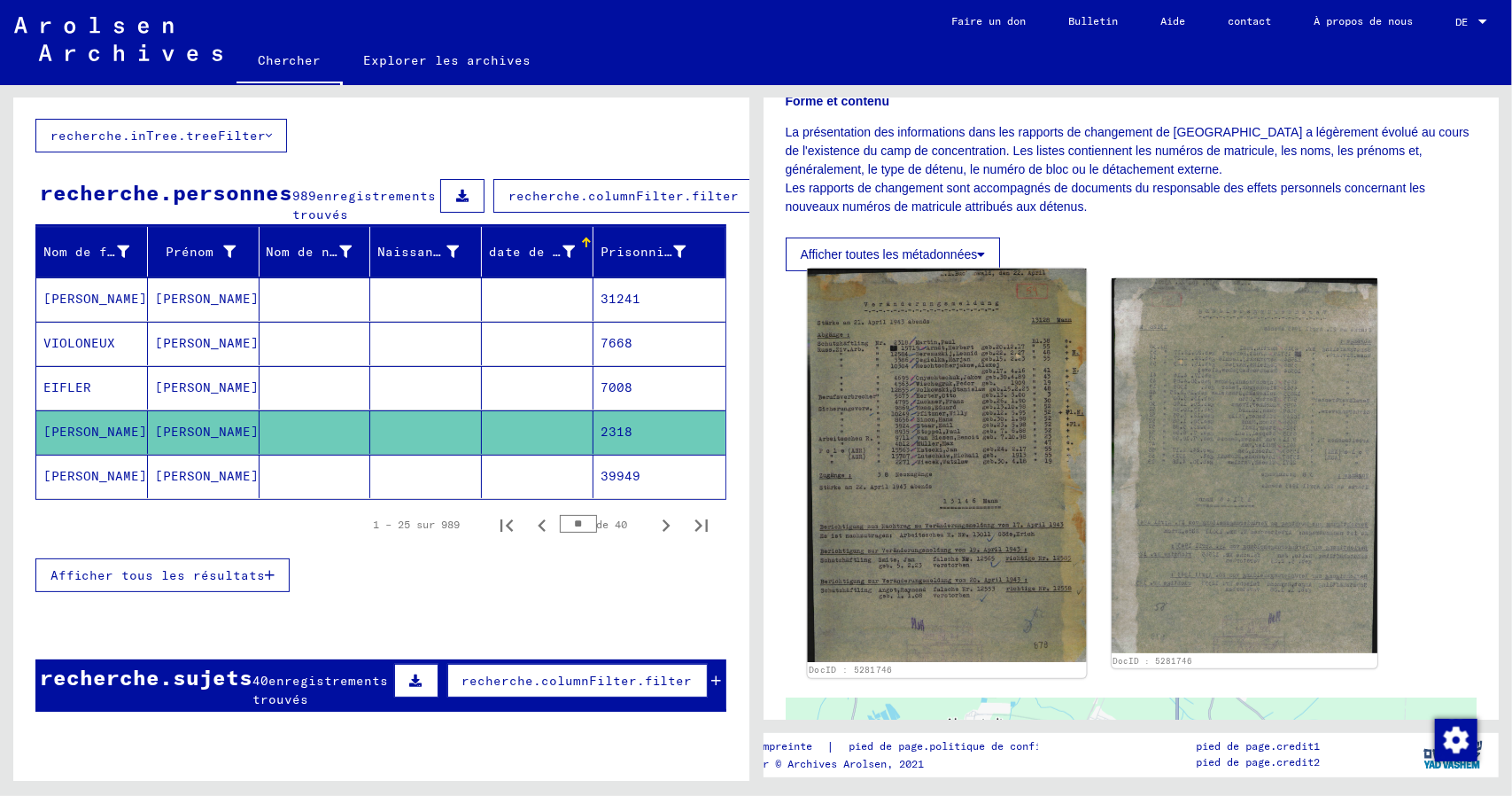
scroll to position [355, 0]
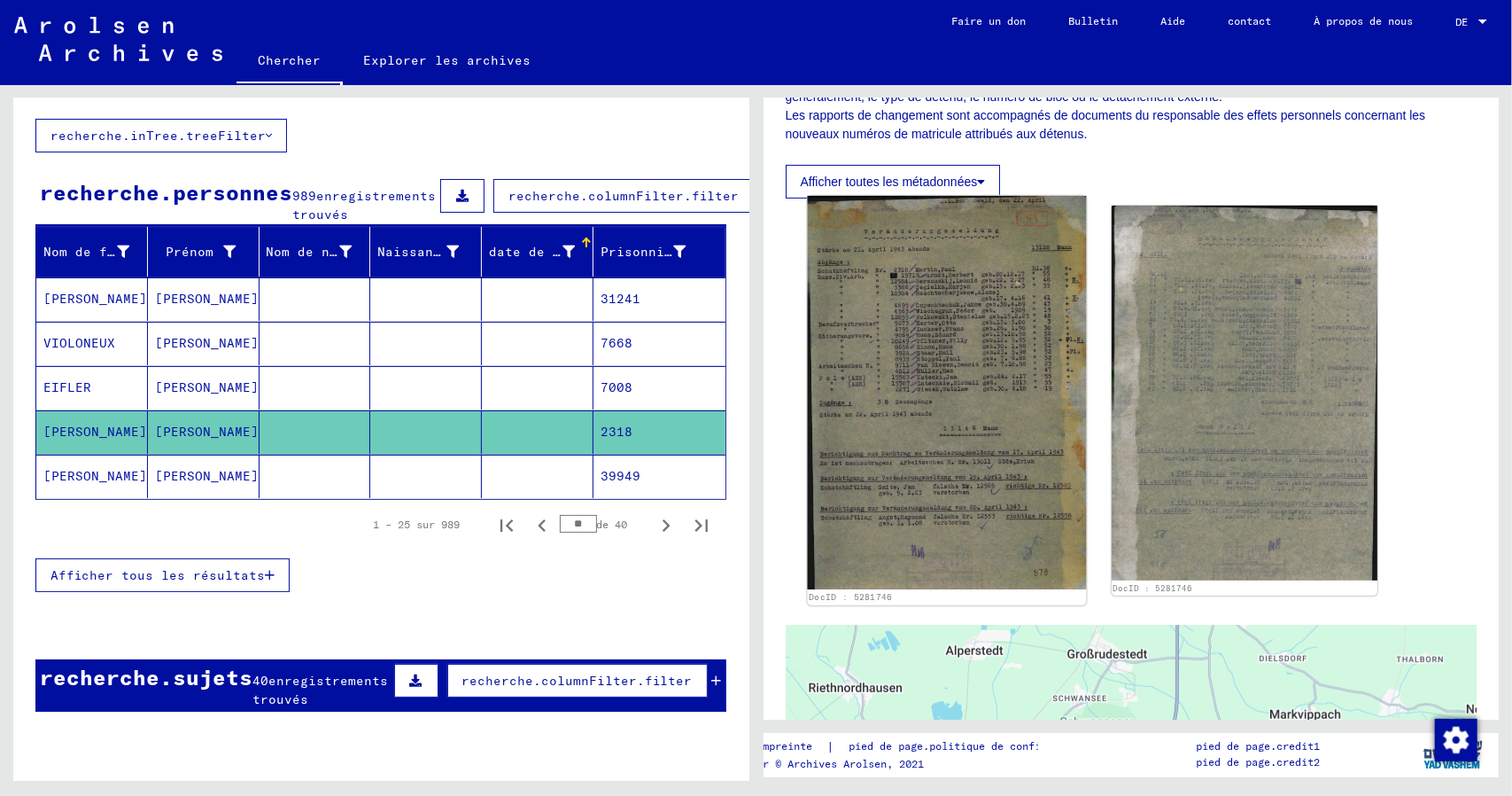
click at [939, 351] on img at bounding box center [947, 392] width 279 height 393
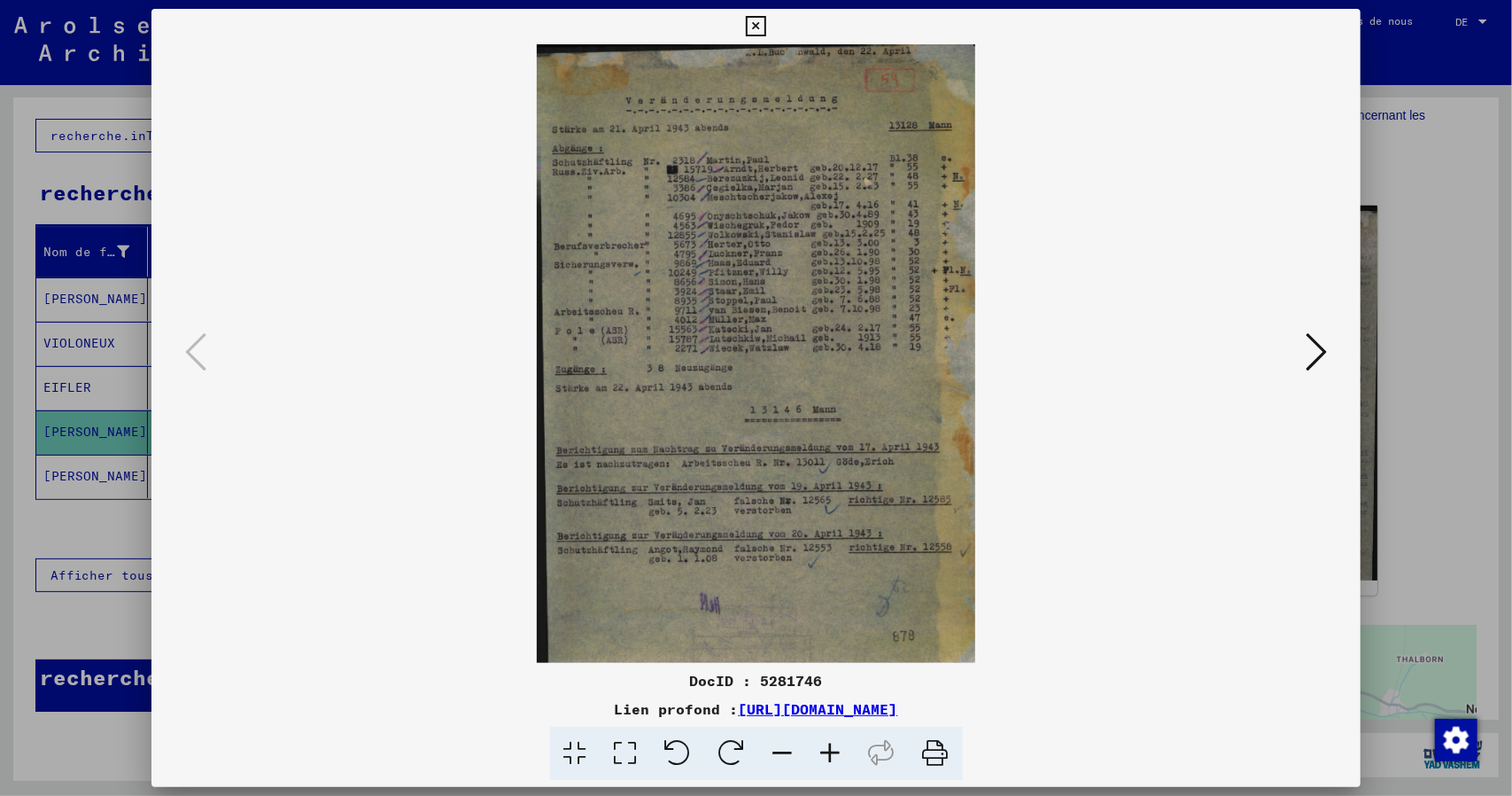
click at [1318, 350] on icon at bounding box center [1316, 352] width 21 height 42
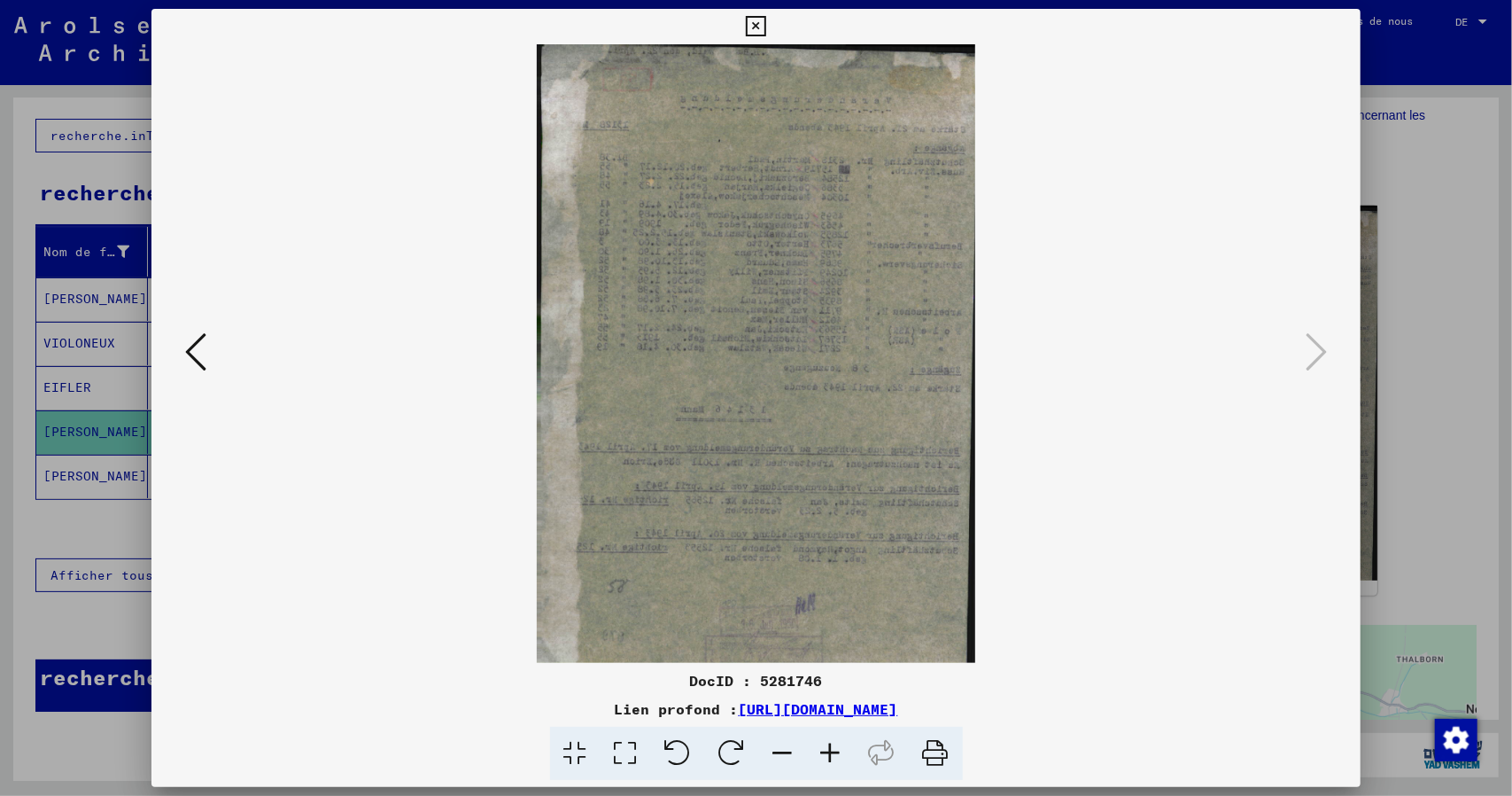
click at [756, 23] on icon at bounding box center [756, 26] width 20 height 21
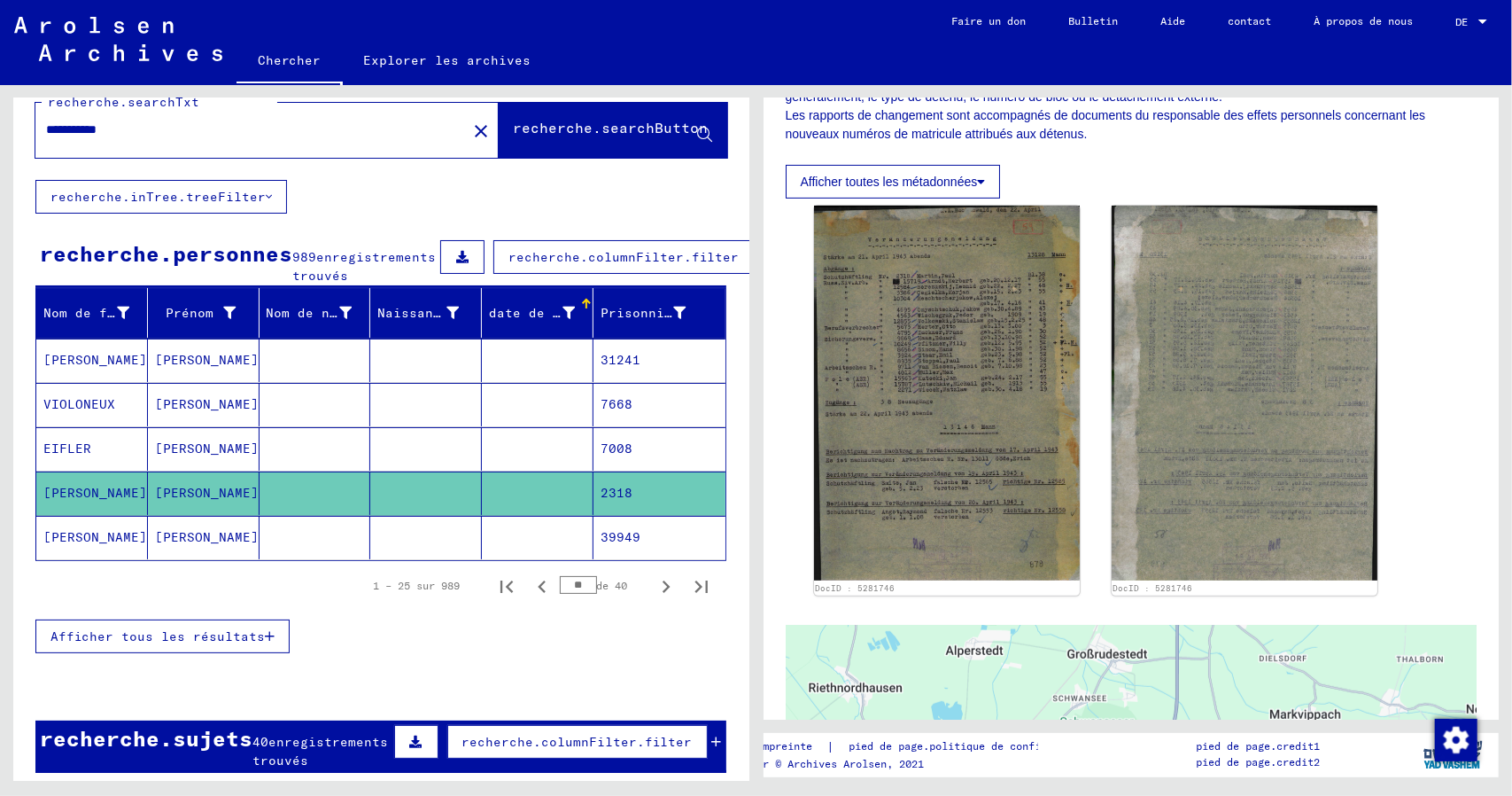
scroll to position [0, 0]
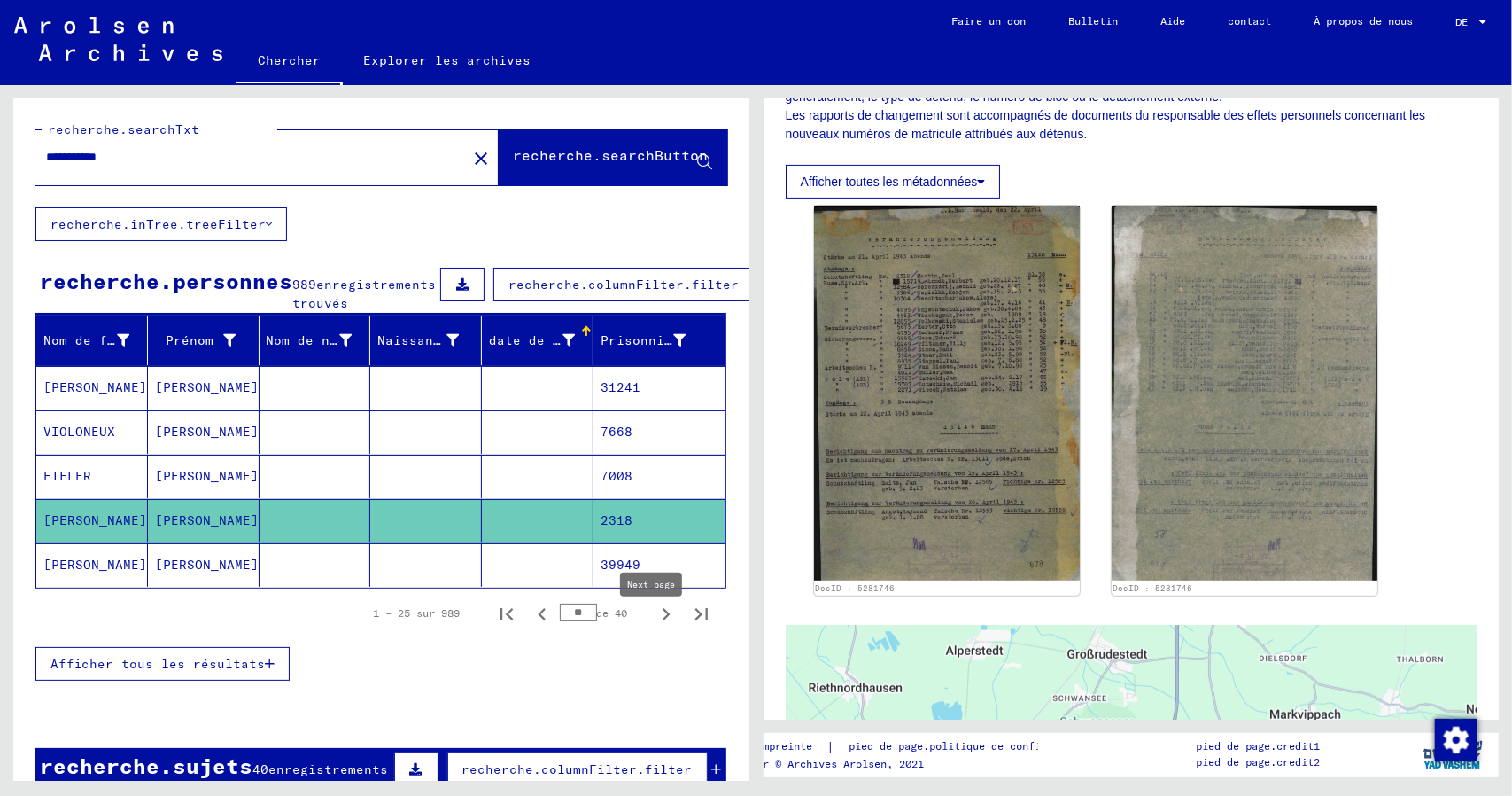
click at [654, 626] on icon "Page suivante" at bounding box center [665, 613] width 25 height 25
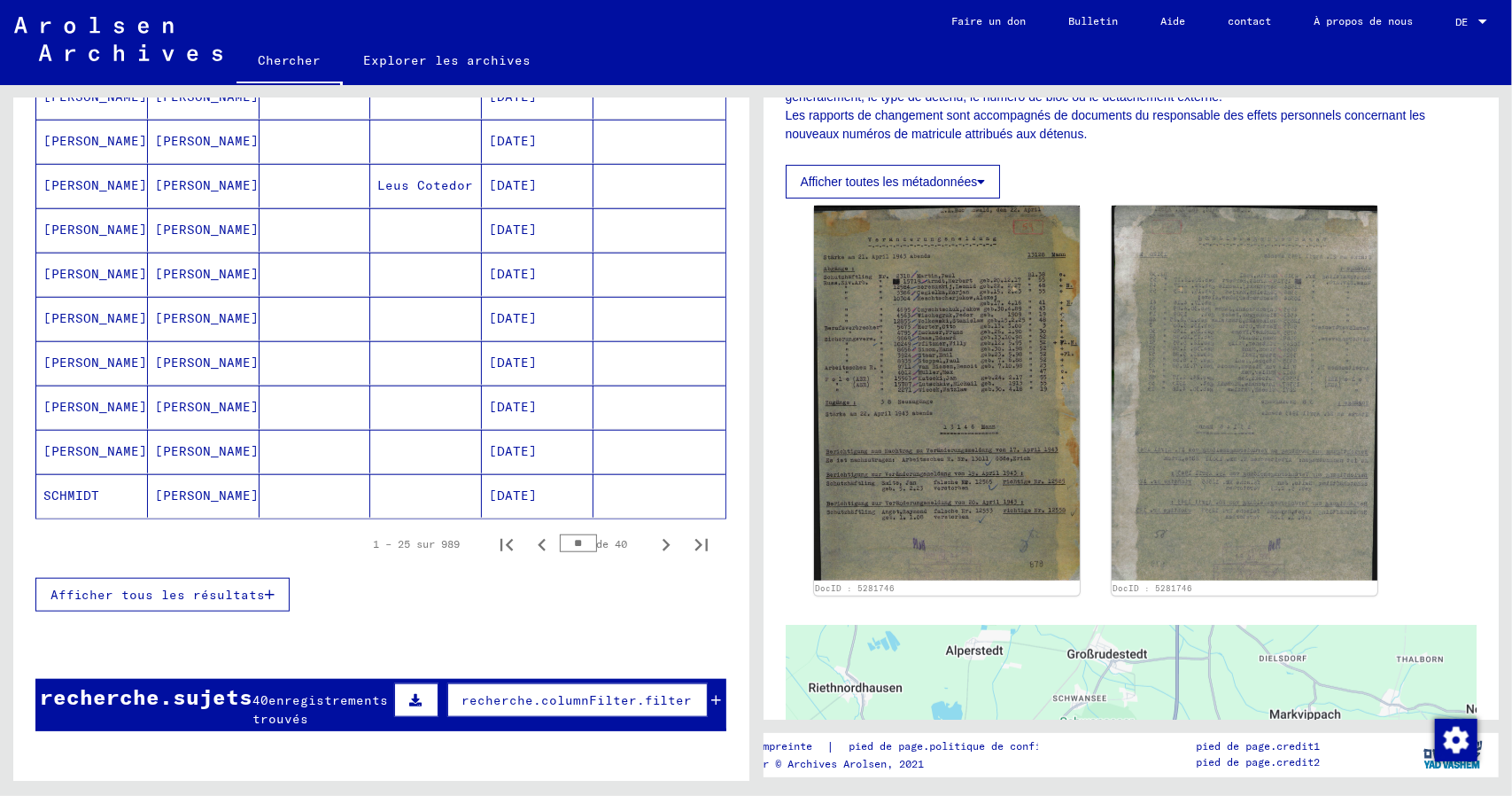
scroll to position [1152, 0]
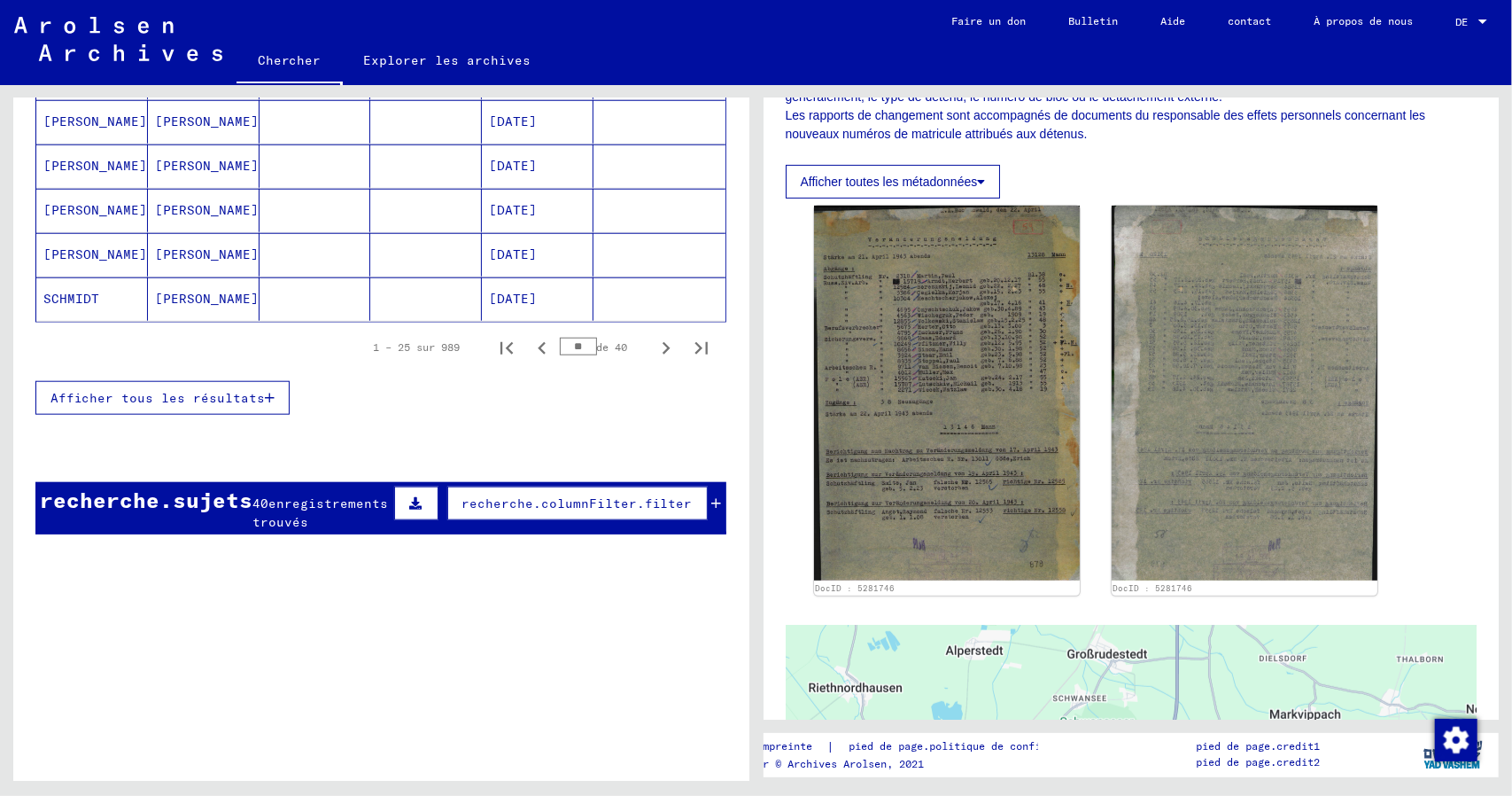
click at [654, 352] on icon "Page suivante" at bounding box center [665, 347] width 25 height 25
click at [663, 349] on icon "Page suivante" at bounding box center [666, 347] width 8 height 12
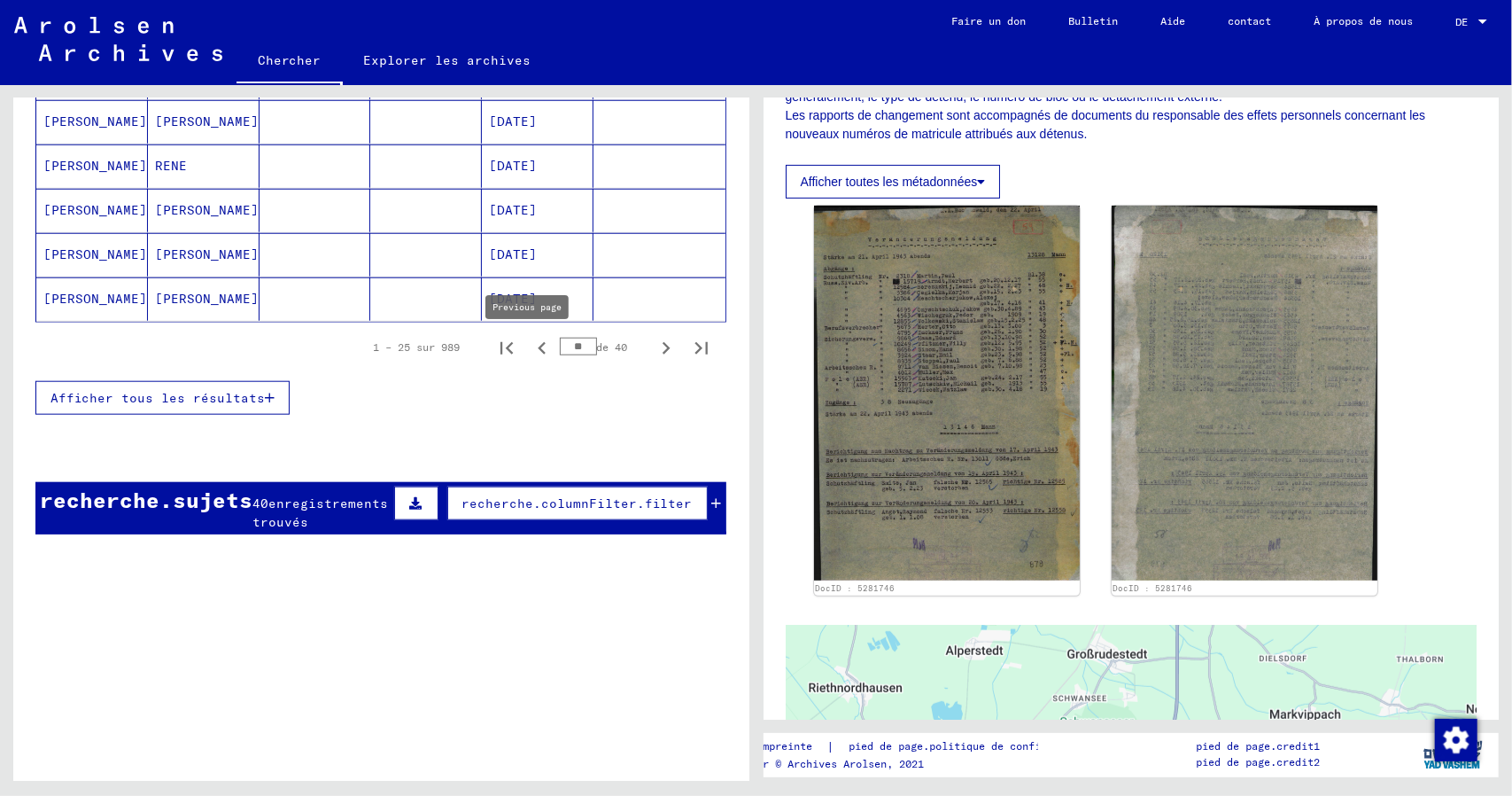
click at [531, 353] on icon "Page précédente" at bounding box center [541, 347] width 25 height 25
click at [654, 350] on icon "Page suivante" at bounding box center [665, 347] width 25 height 25
click at [530, 352] on icon "Page précédente" at bounding box center [541, 347] width 25 height 25
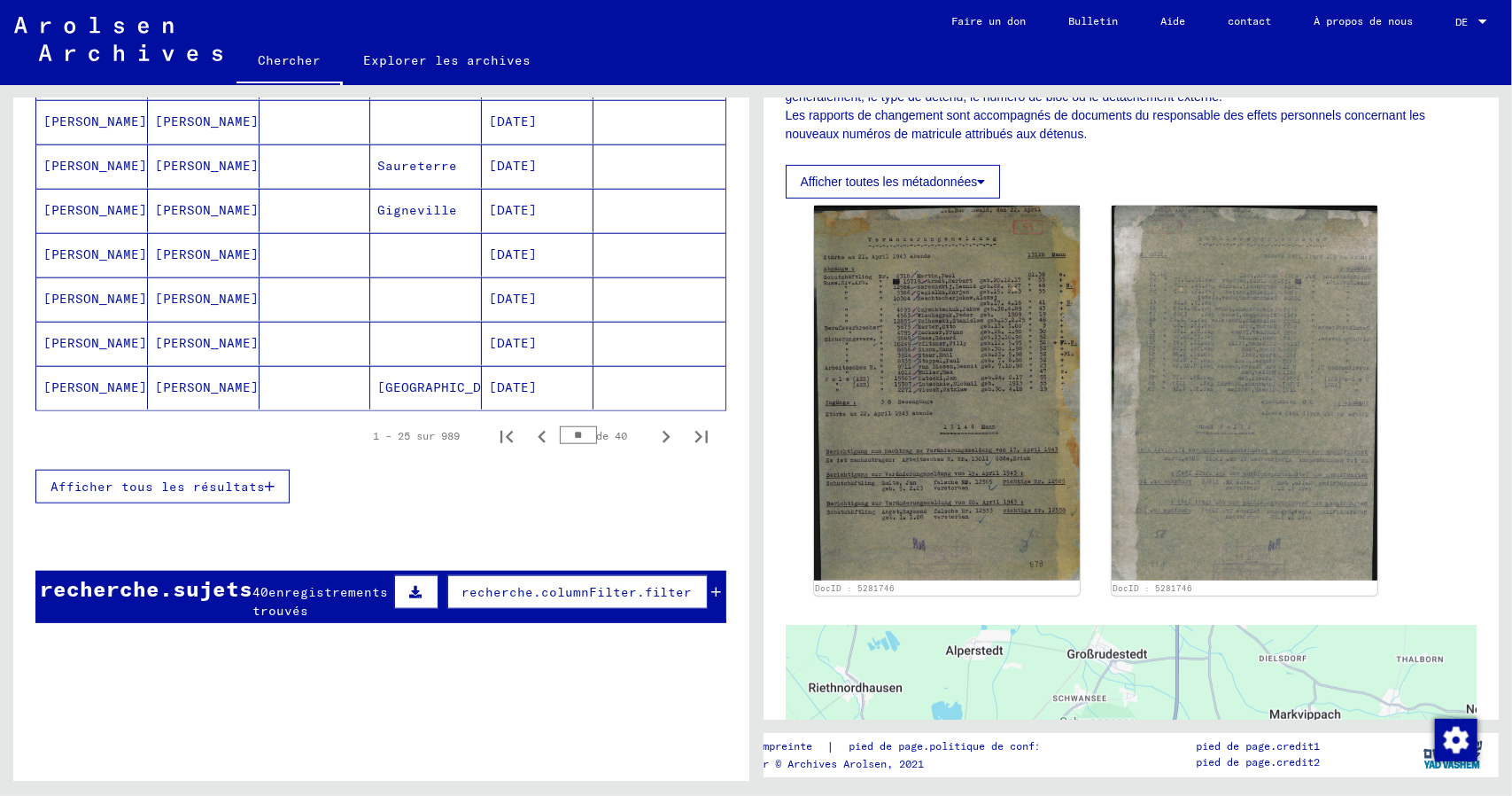
click at [495, 449] on icon "Première page" at bounding box center [506, 437] width 25 height 25
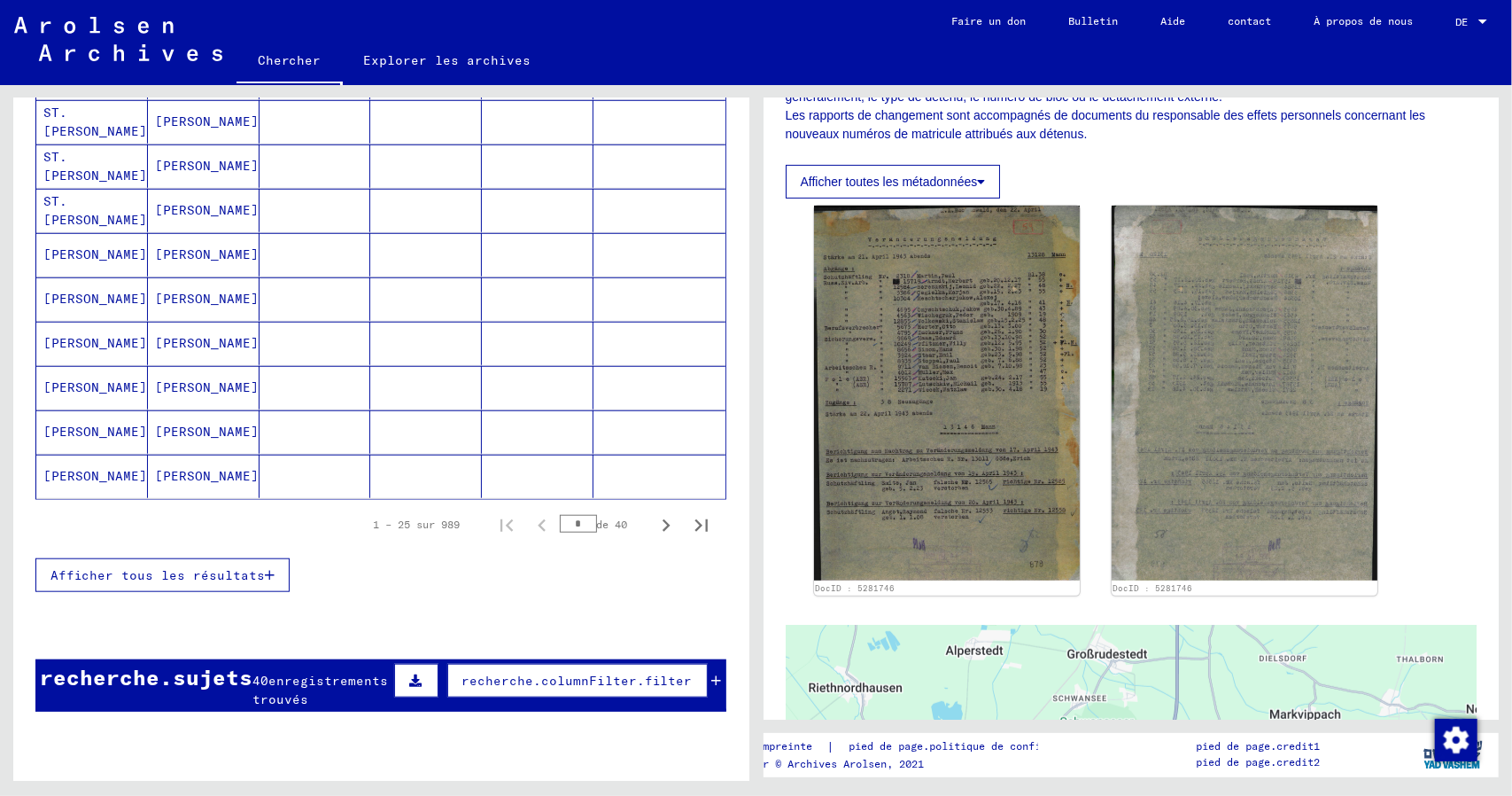
scroll to position [0, 0]
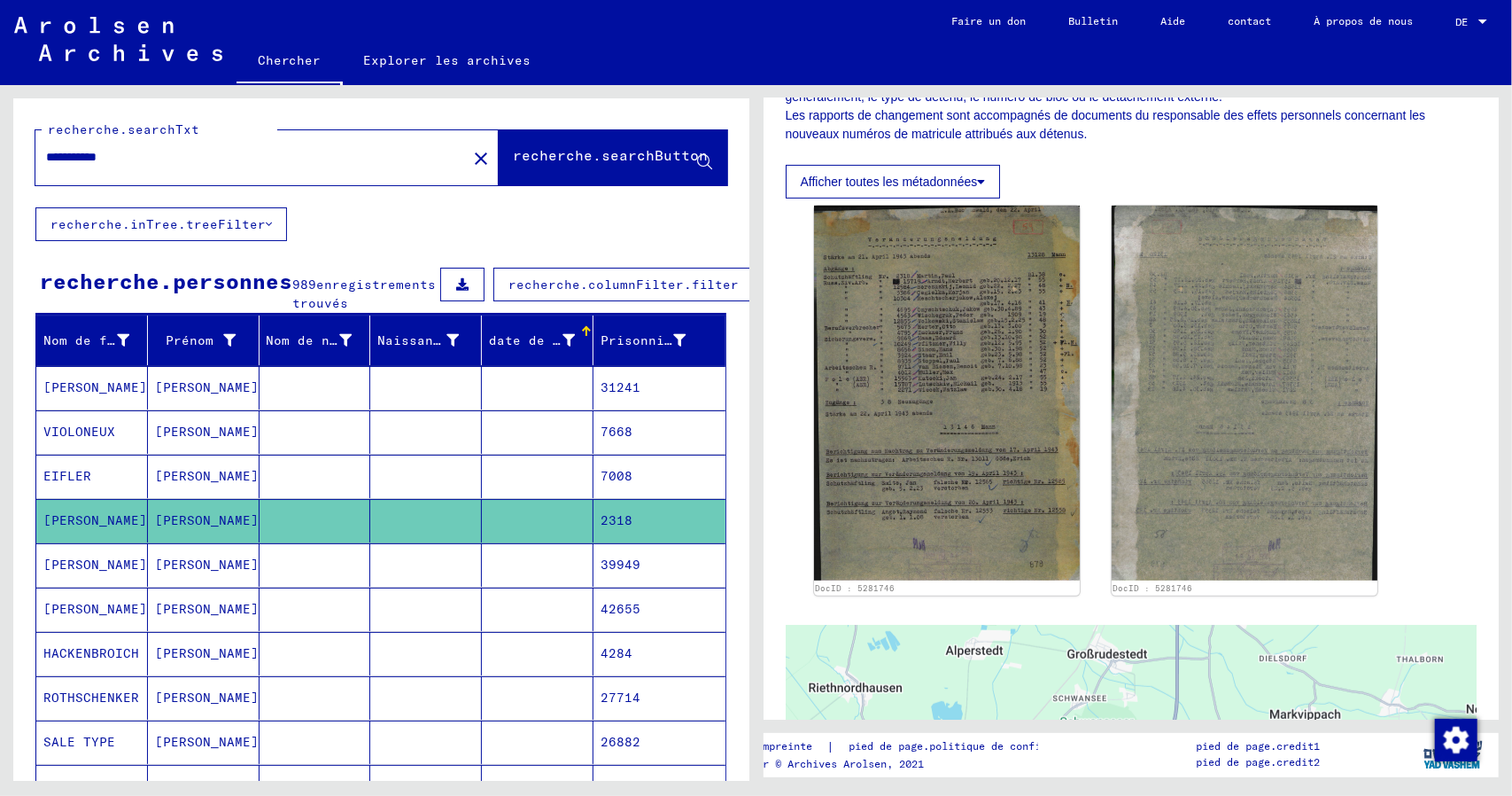
click at [78, 617] on font "[PERSON_NAME]" at bounding box center [95, 608] width 104 height 16
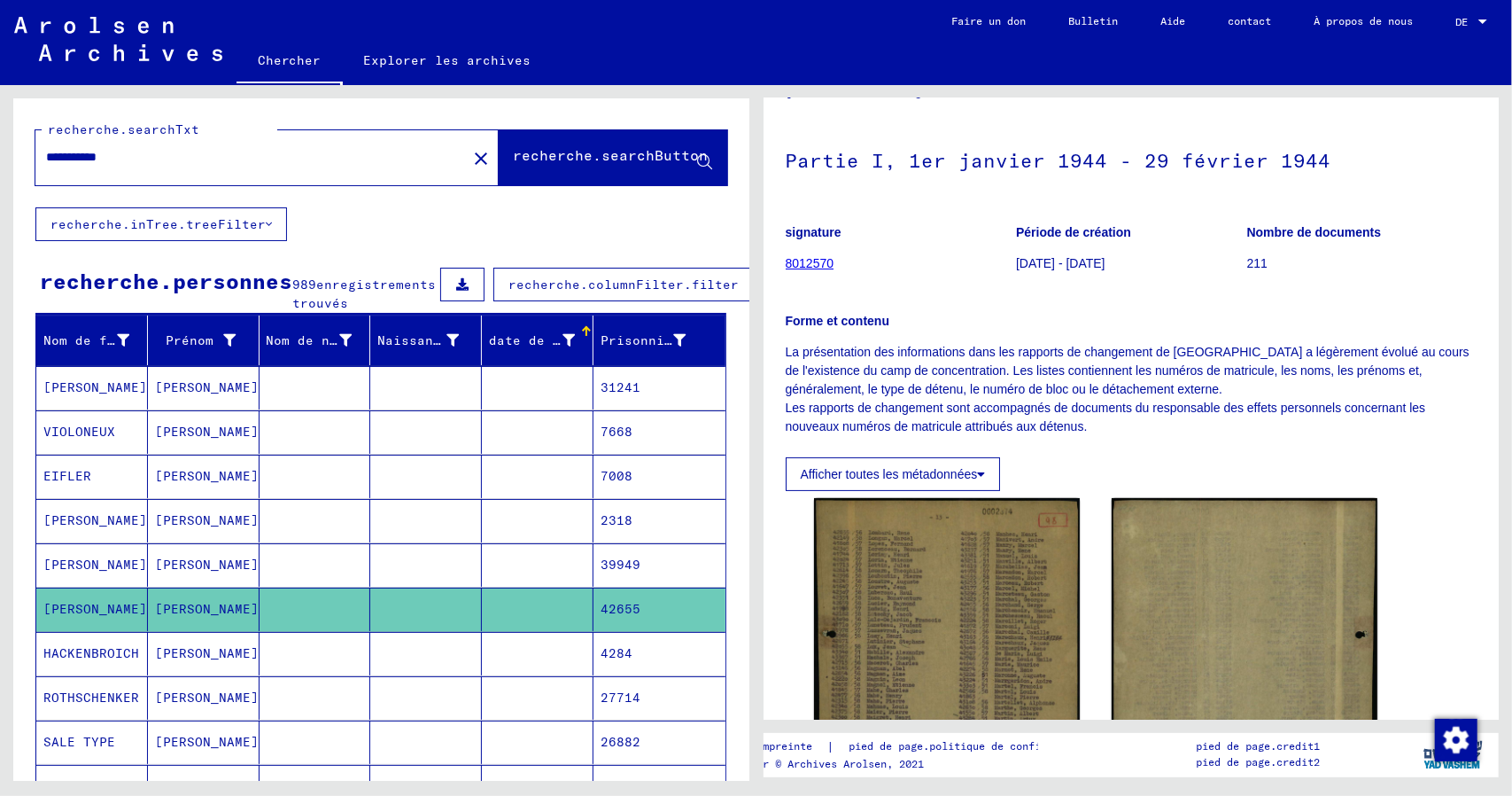
scroll to position [88, 0]
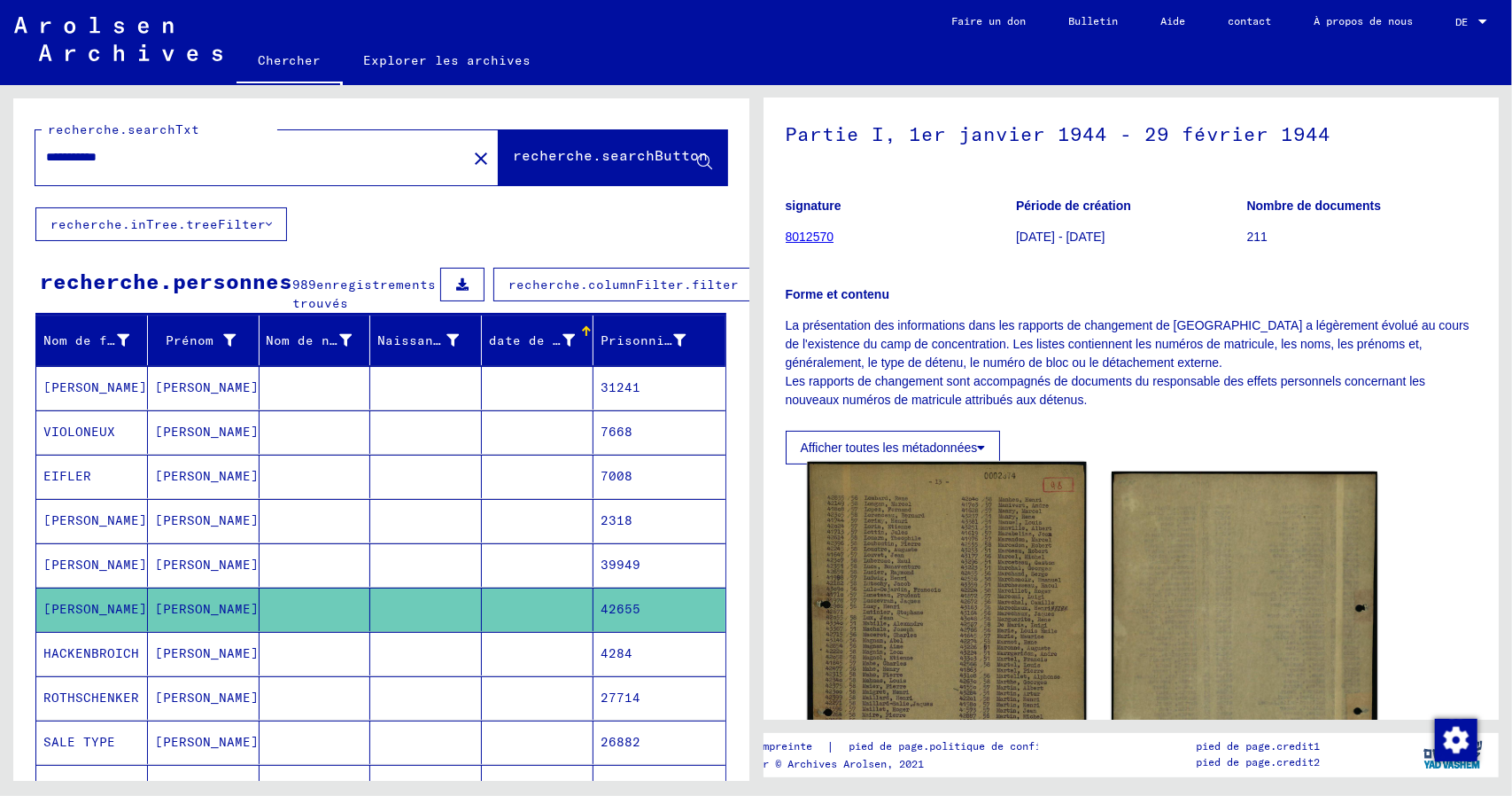
click at [986, 575] on img at bounding box center [947, 658] width 279 height 394
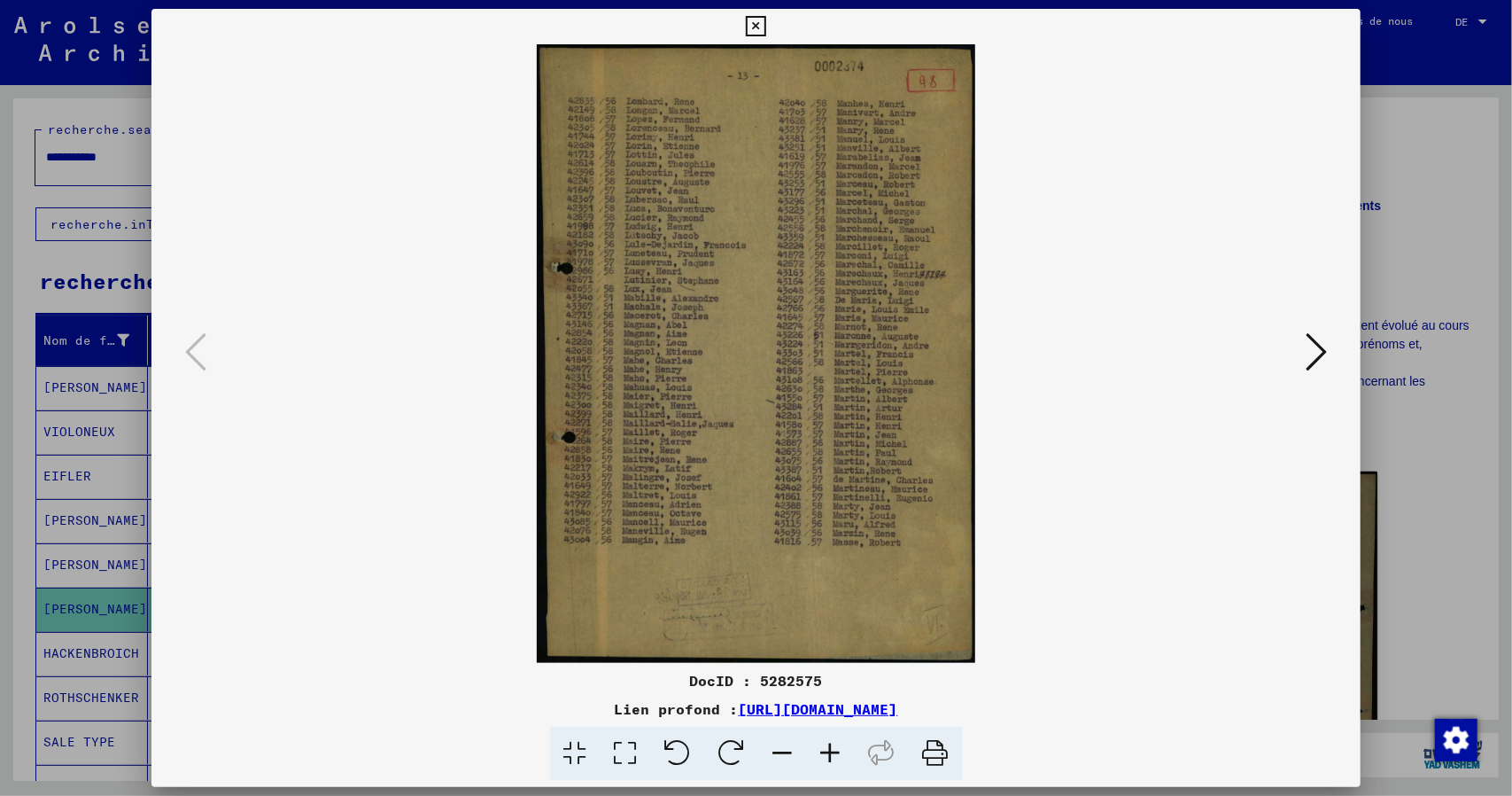
click at [1313, 358] on icon at bounding box center [1316, 352] width 21 height 42
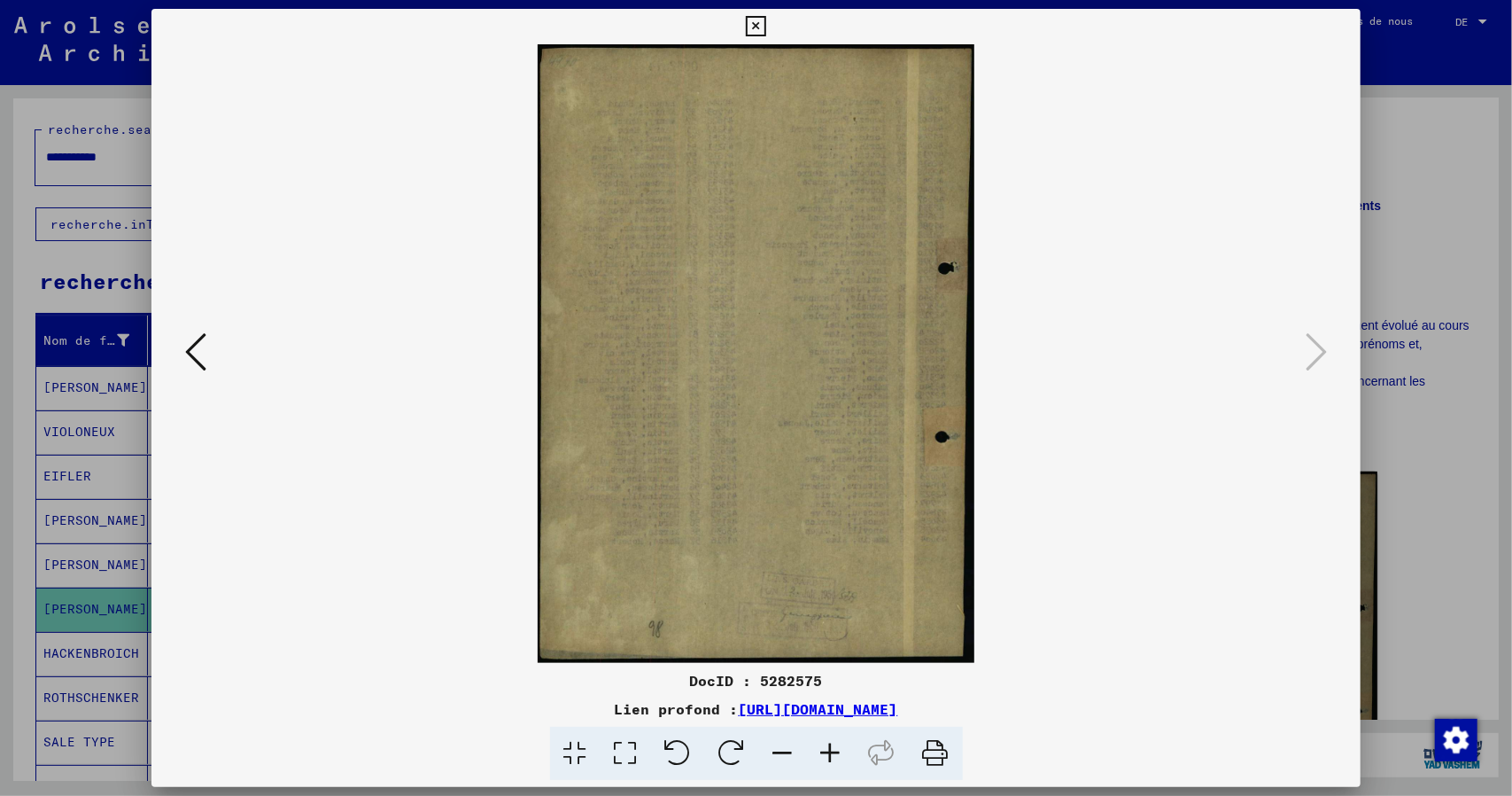
drag, startPoint x: 753, startPoint y: 26, endPoint x: 508, endPoint y: 259, distance: 338.1
click at [752, 28] on icon at bounding box center [756, 26] width 20 height 21
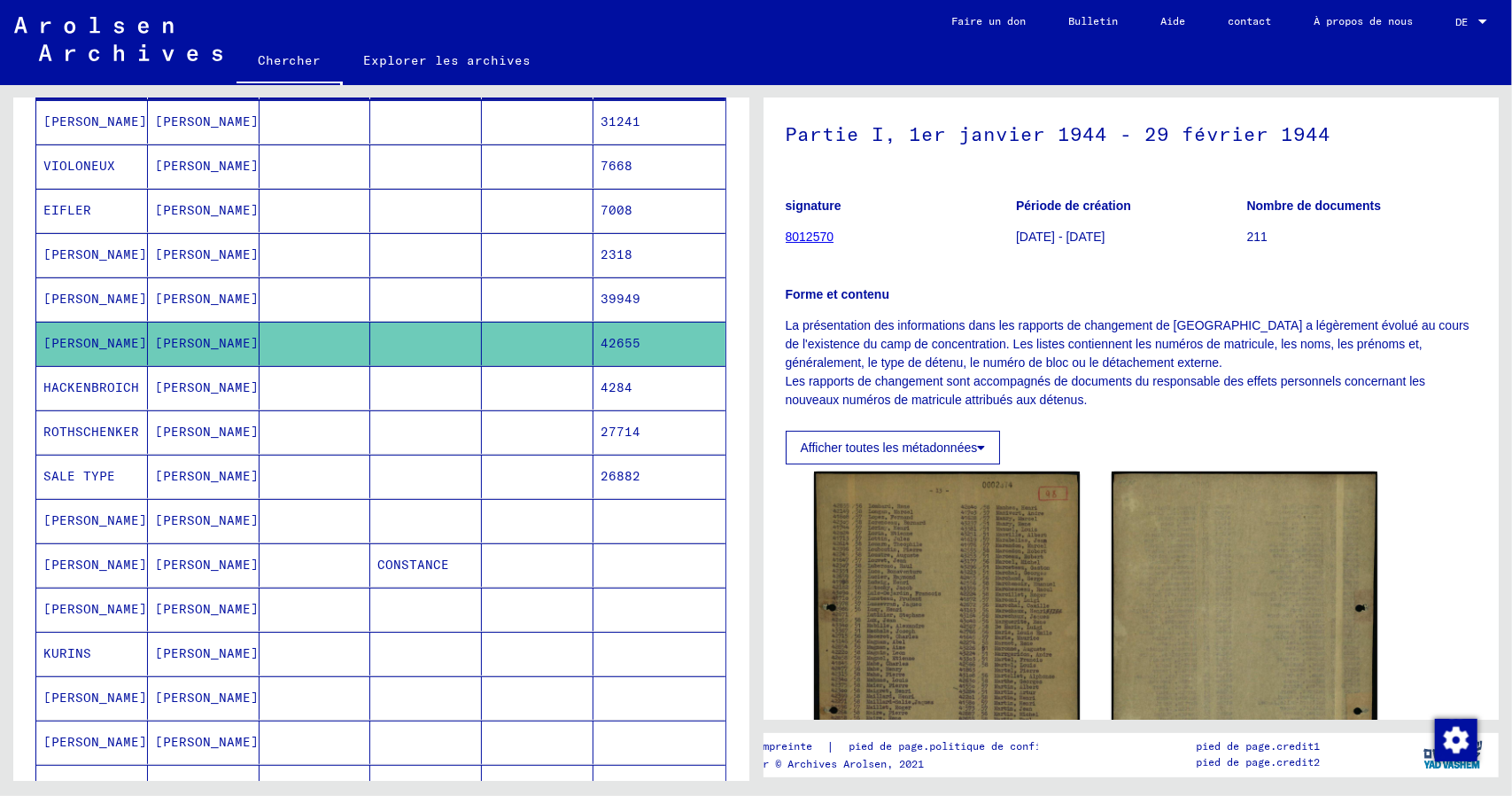
scroll to position [355, 0]
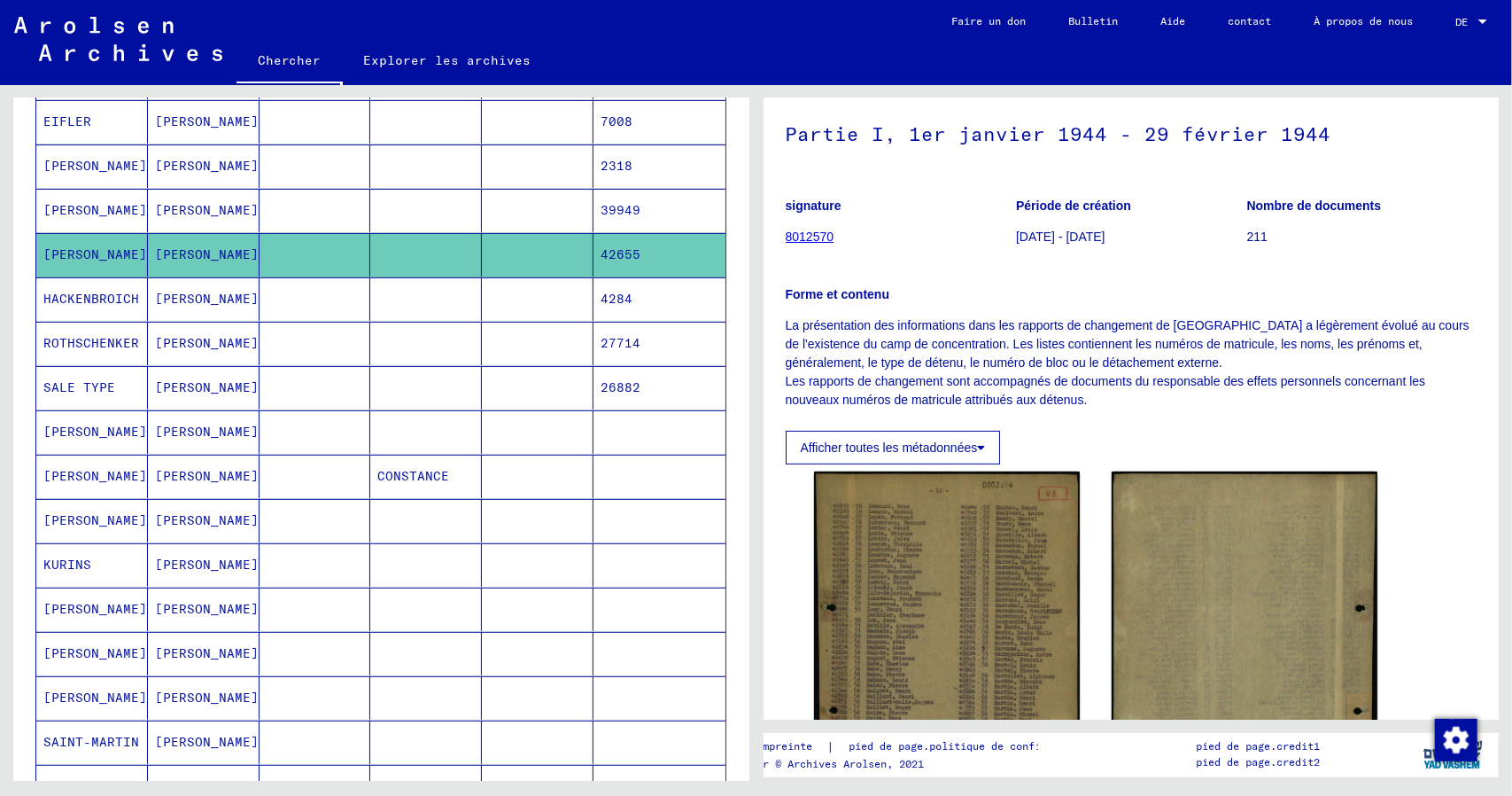
click at [64, 528] on font "[PERSON_NAME]" at bounding box center [95, 519] width 104 height 16
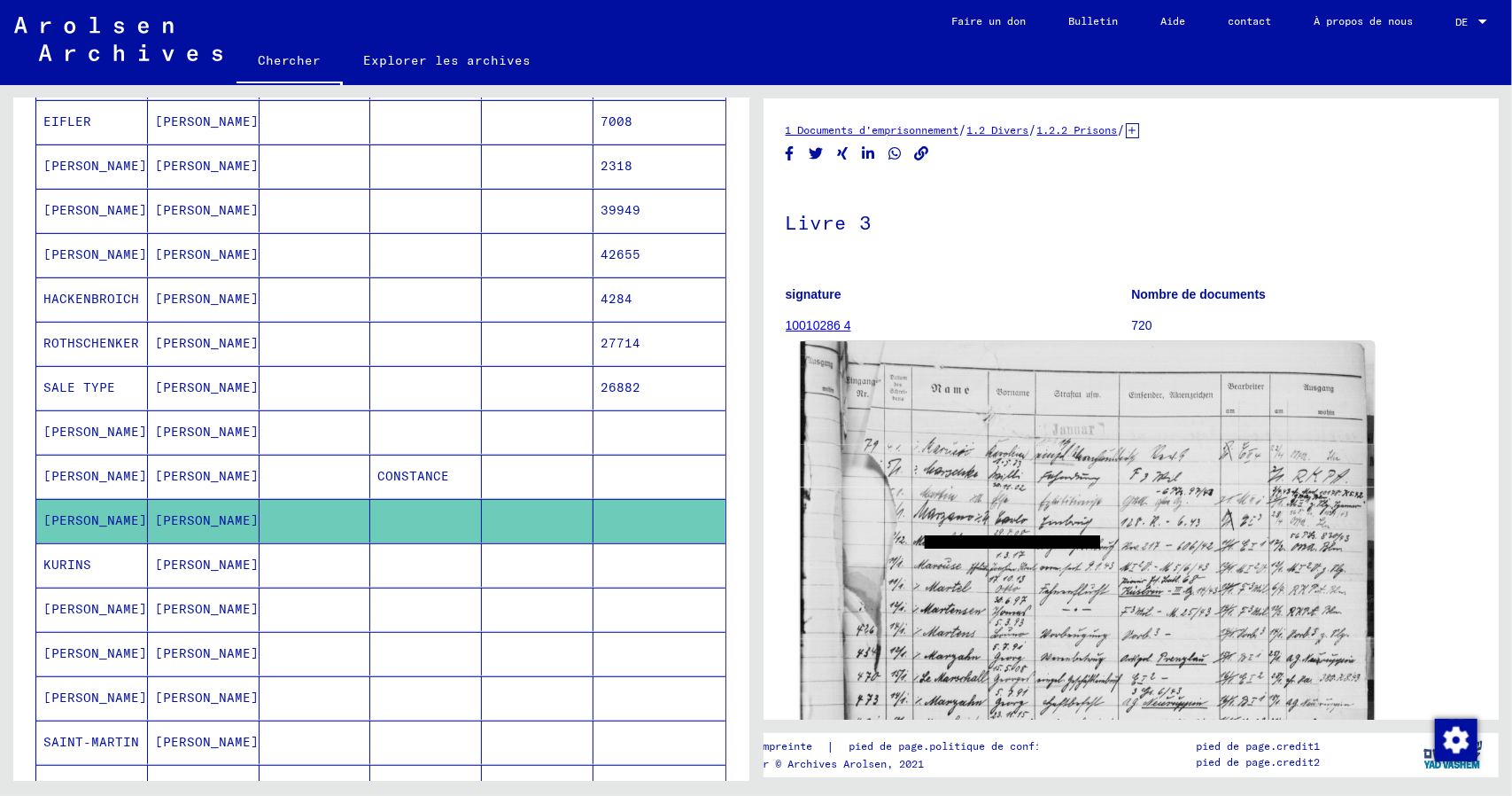
click at [1248, 580] on img at bounding box center [1086, 721] width 574 height 760
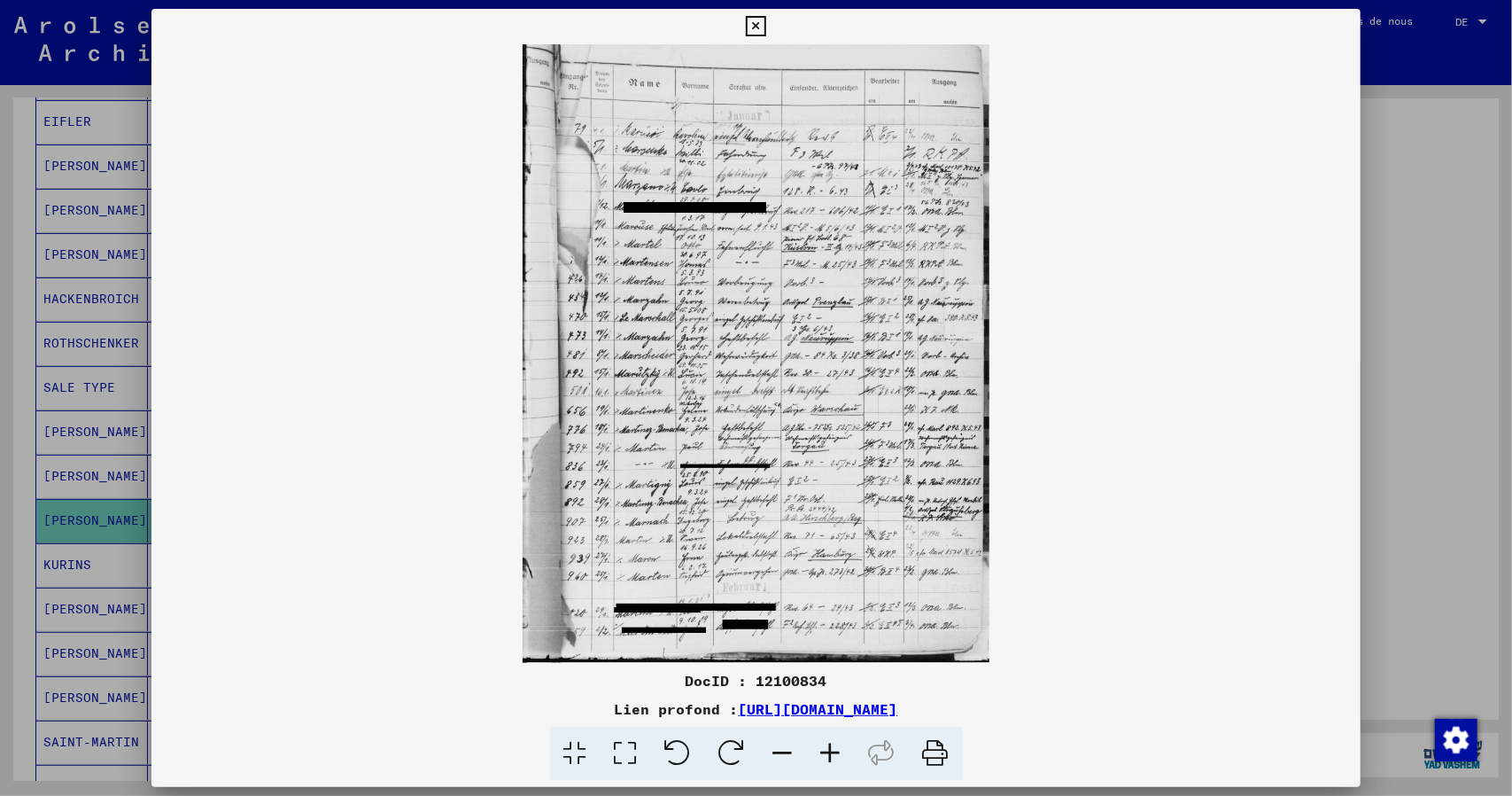
click at [758, 453] on img at bounding box center [756, 353] width 1211 height 619
click at [834, 756] on icon at bounding box center [831, 753] width 48 height 54
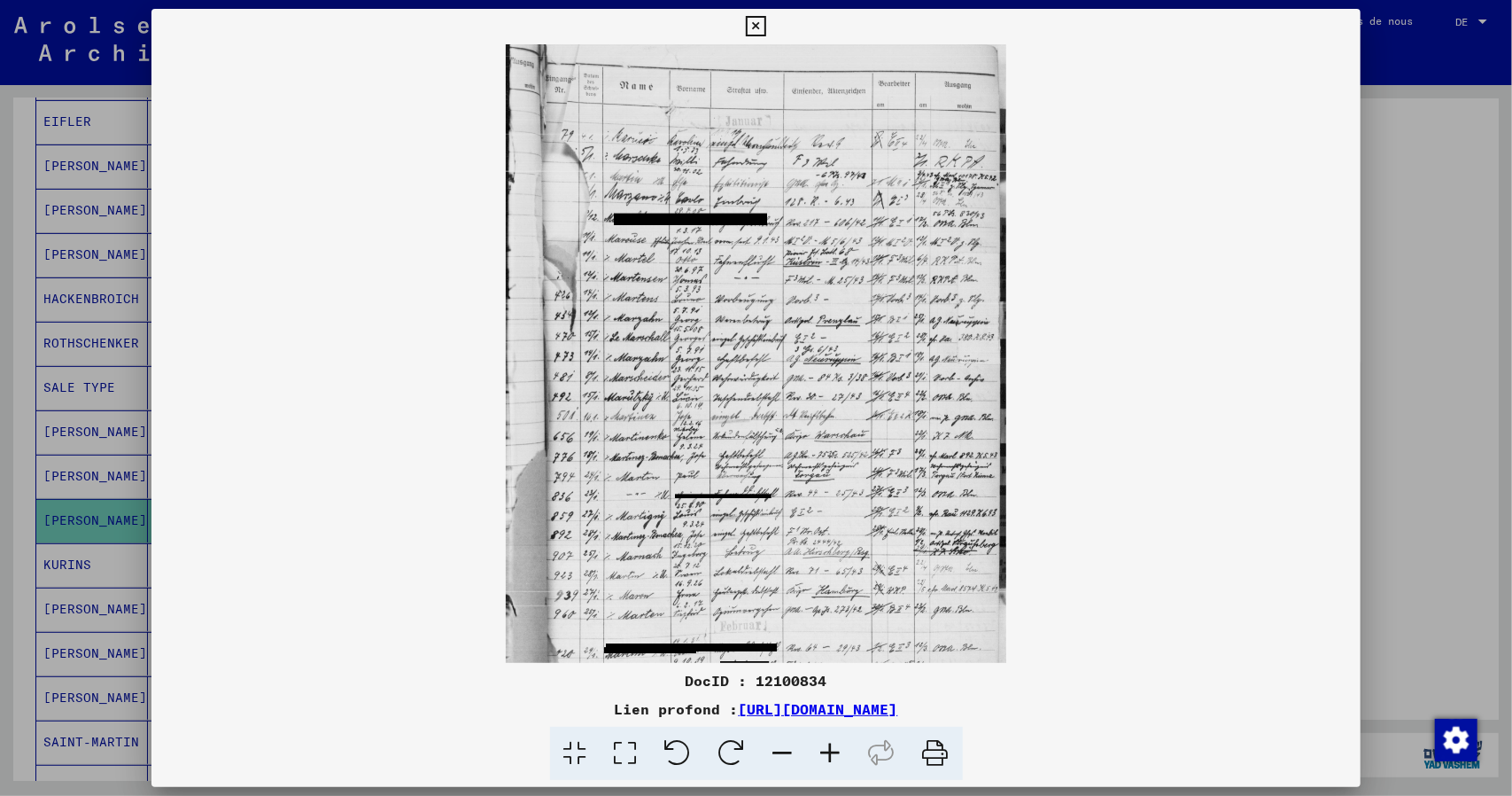
click at [834, 756] on icon at bounding box center [831, 753] width 48 height 54
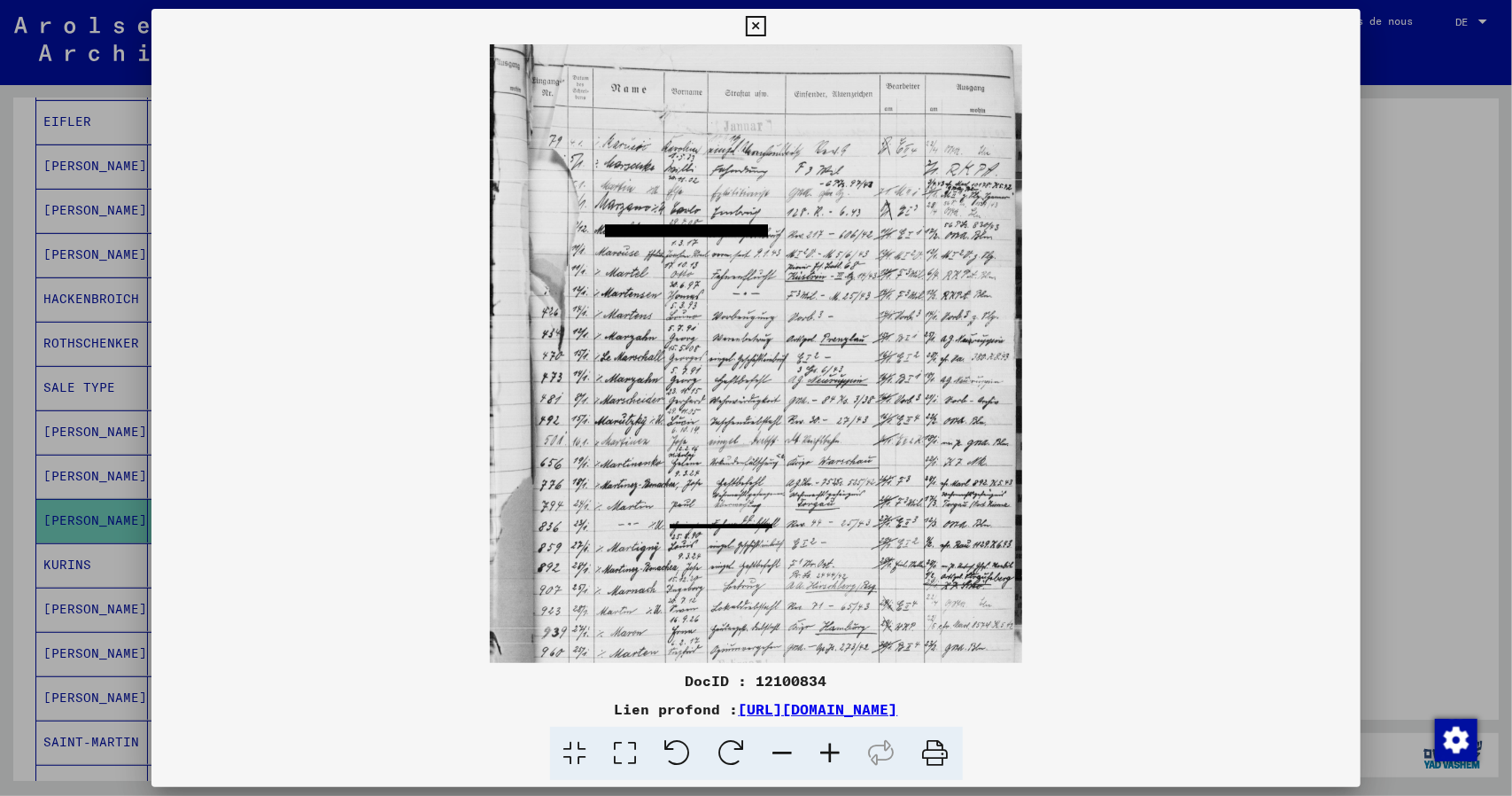
click at [834, 756] on icon at bounding box center [831, 753] width 48 height 54
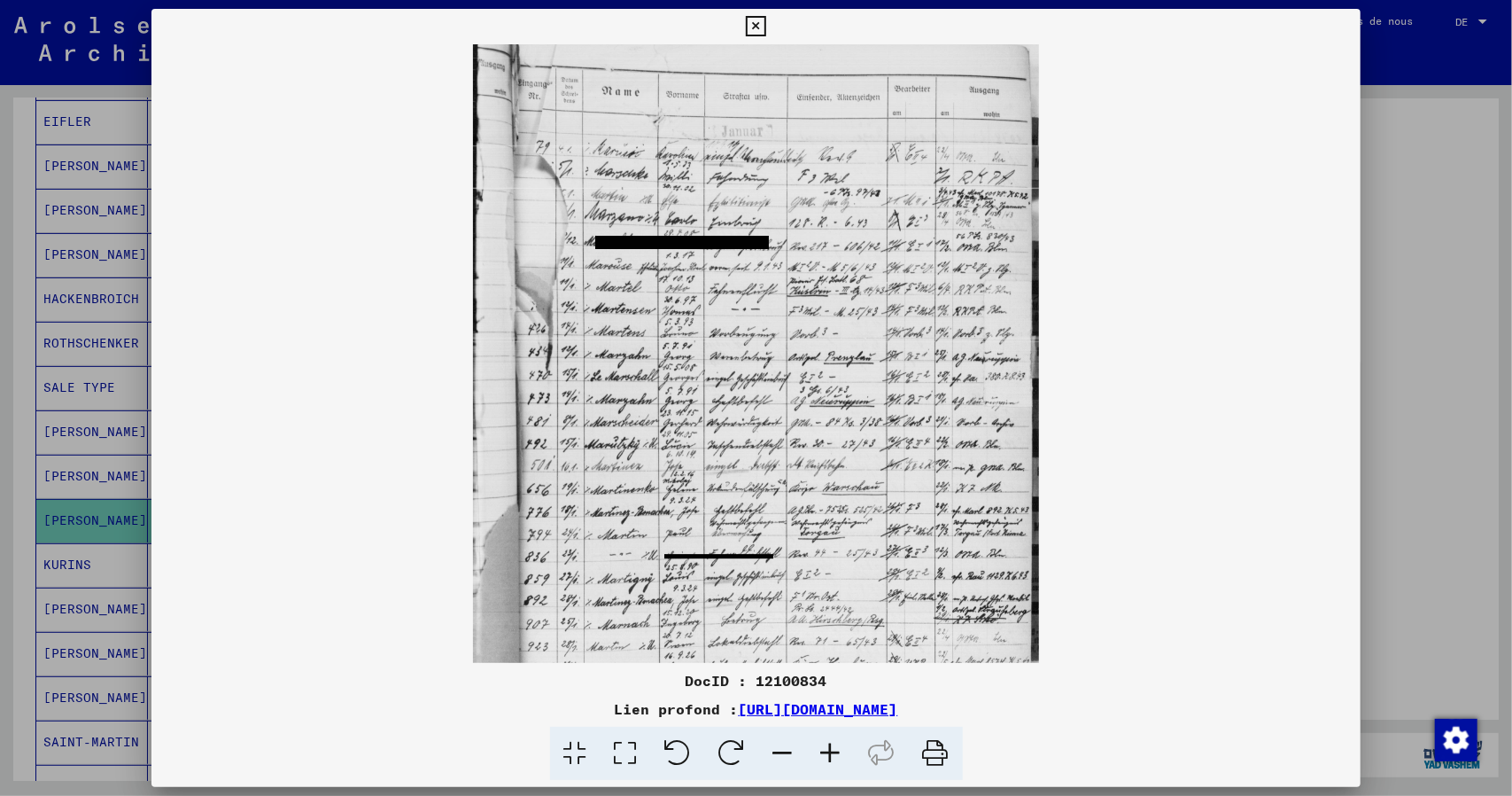
click at [834, 756] on icon at bounding box center [831, 753] width 48 height 54
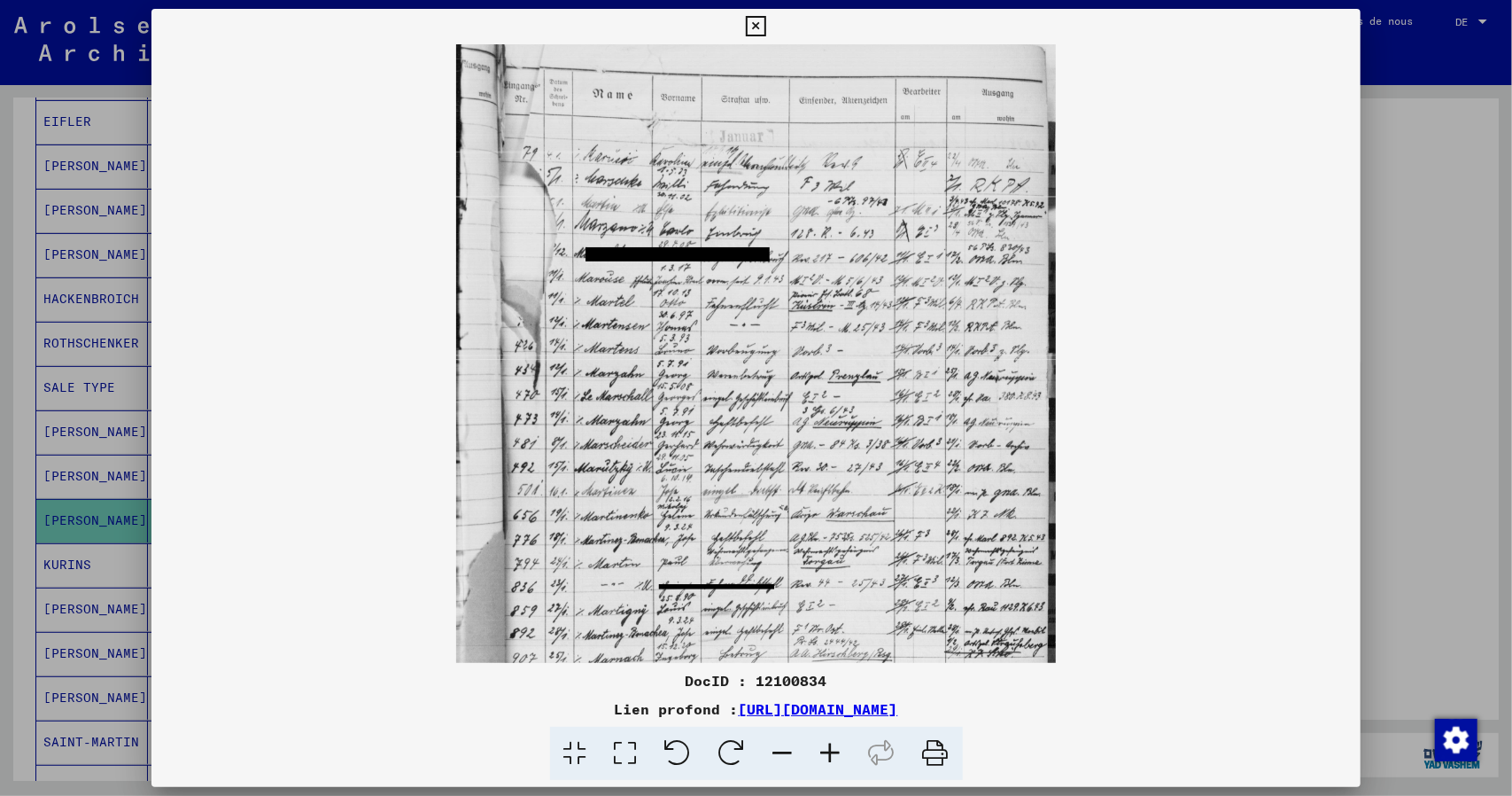
click at [834, 756] on icon at bounding box center [831, 753] width 48 height 54
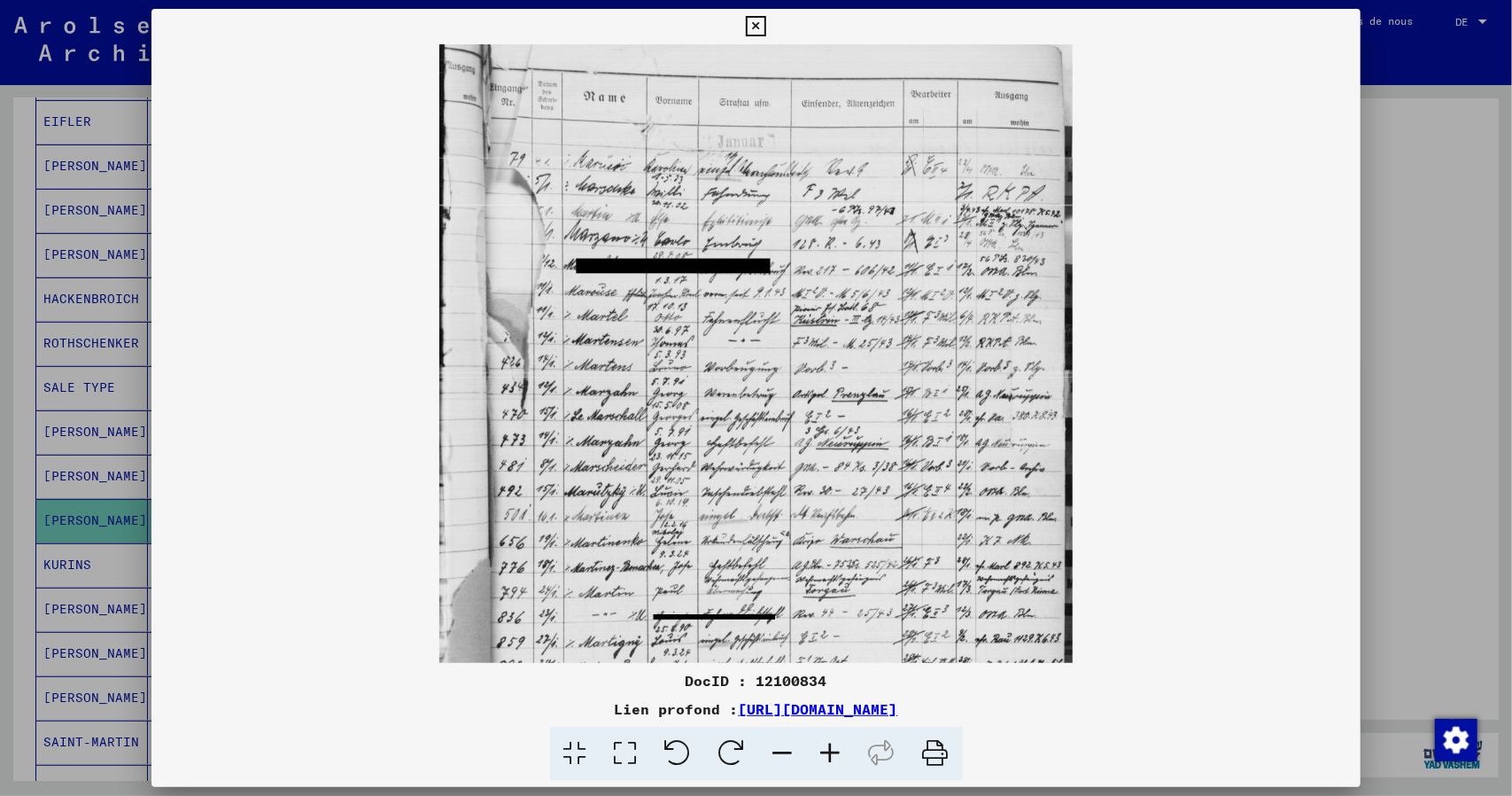
click at [834, 756] on icon at bounding box center [831, 753] width 48 height 54
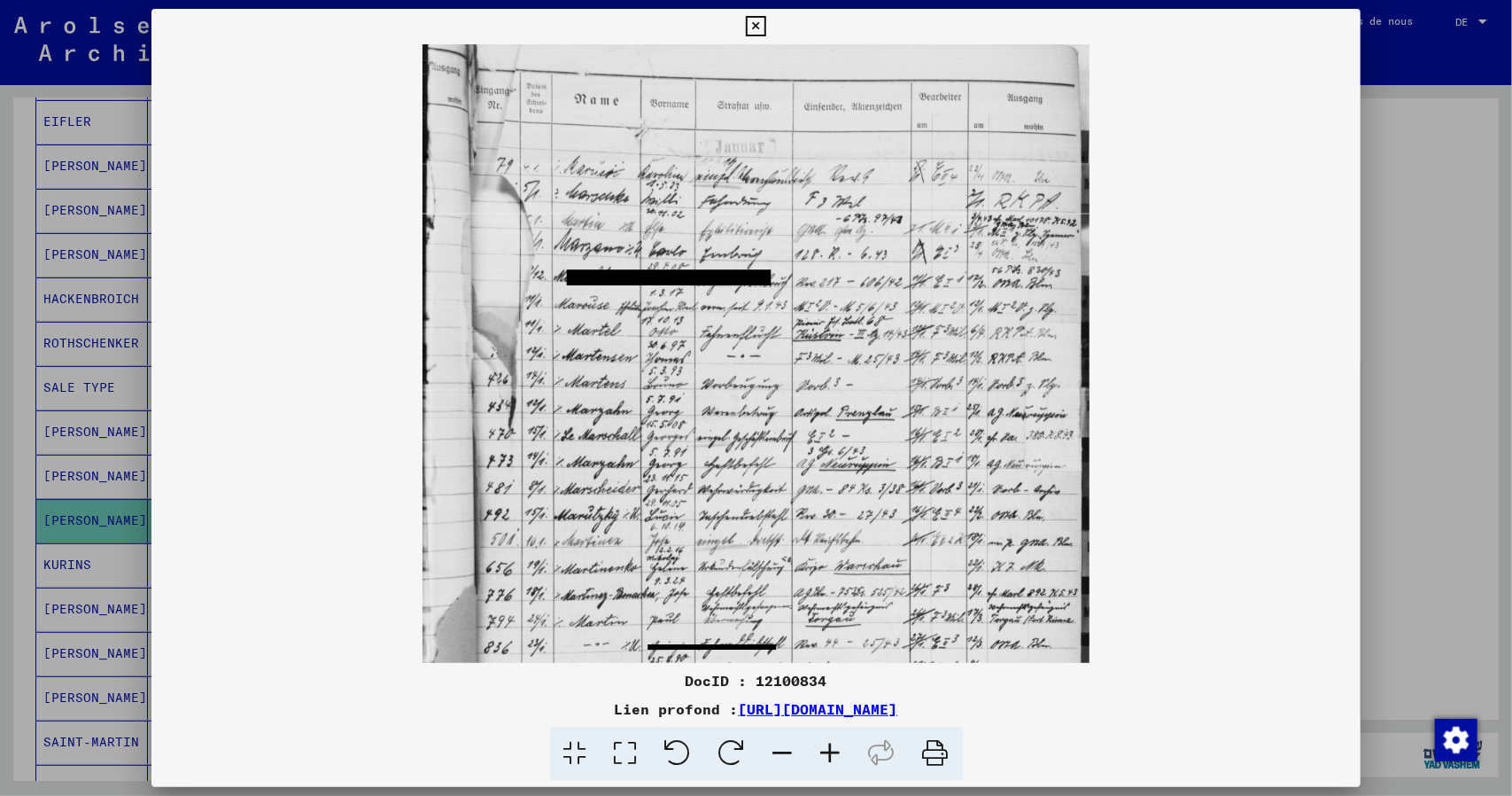
click at [834, 756] on icon at bounding box center [831, 753] width 48 height 54
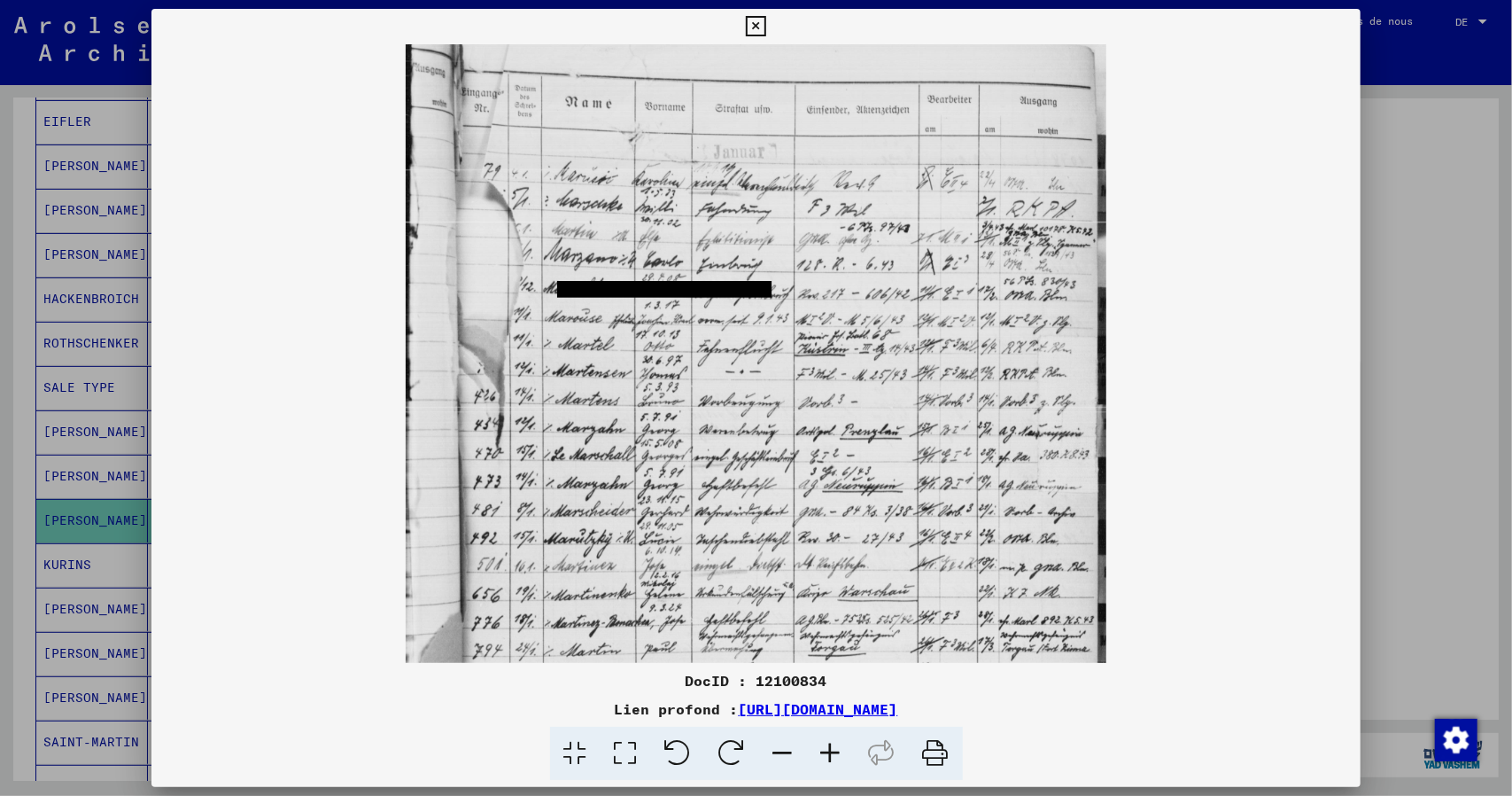
click at [834, 756] on icon at bounding box center [831, 753] width 48 height 54
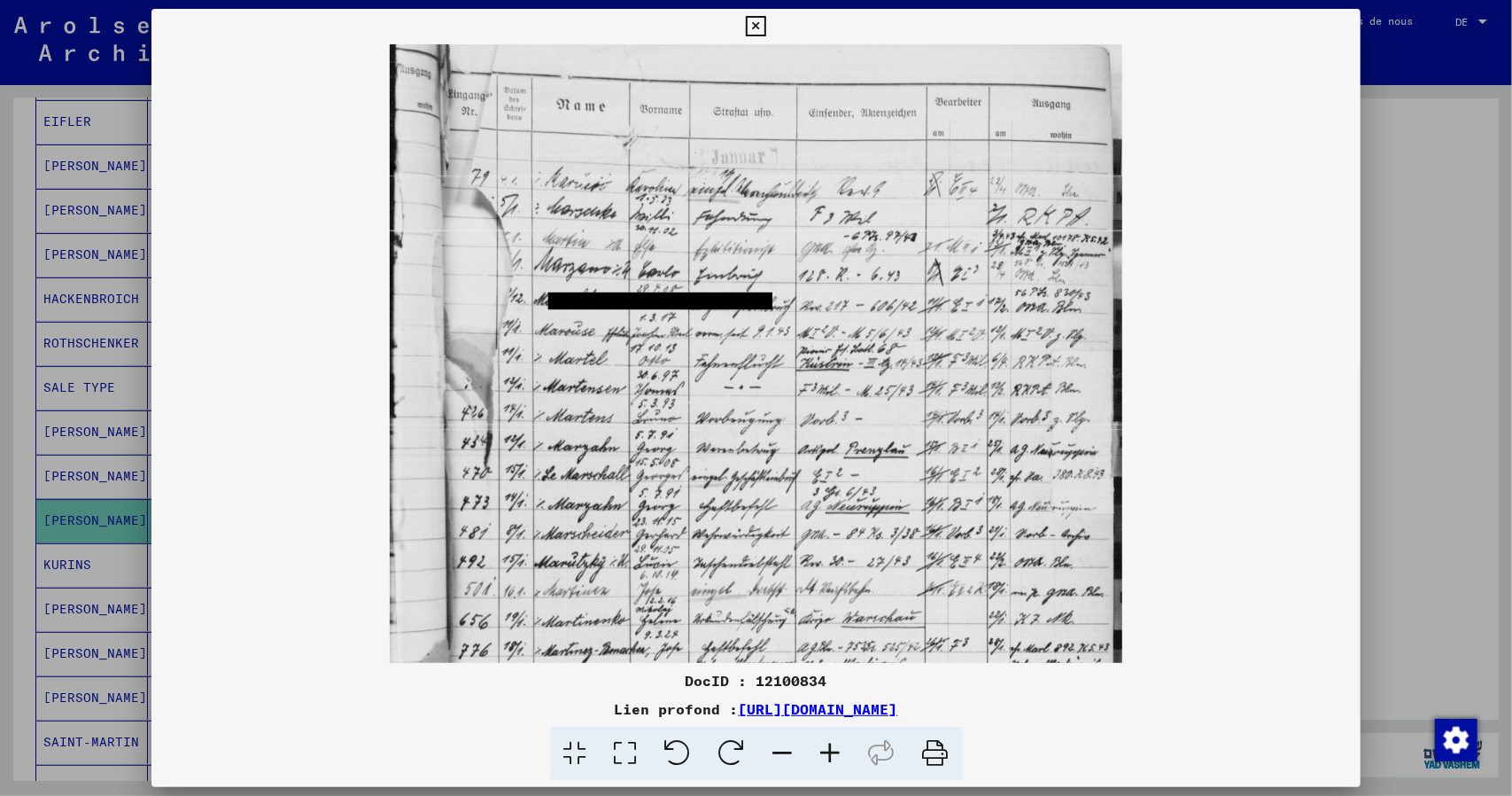
click at [834, 756] on icon at bounding box center [831, 753] width 48 height 54
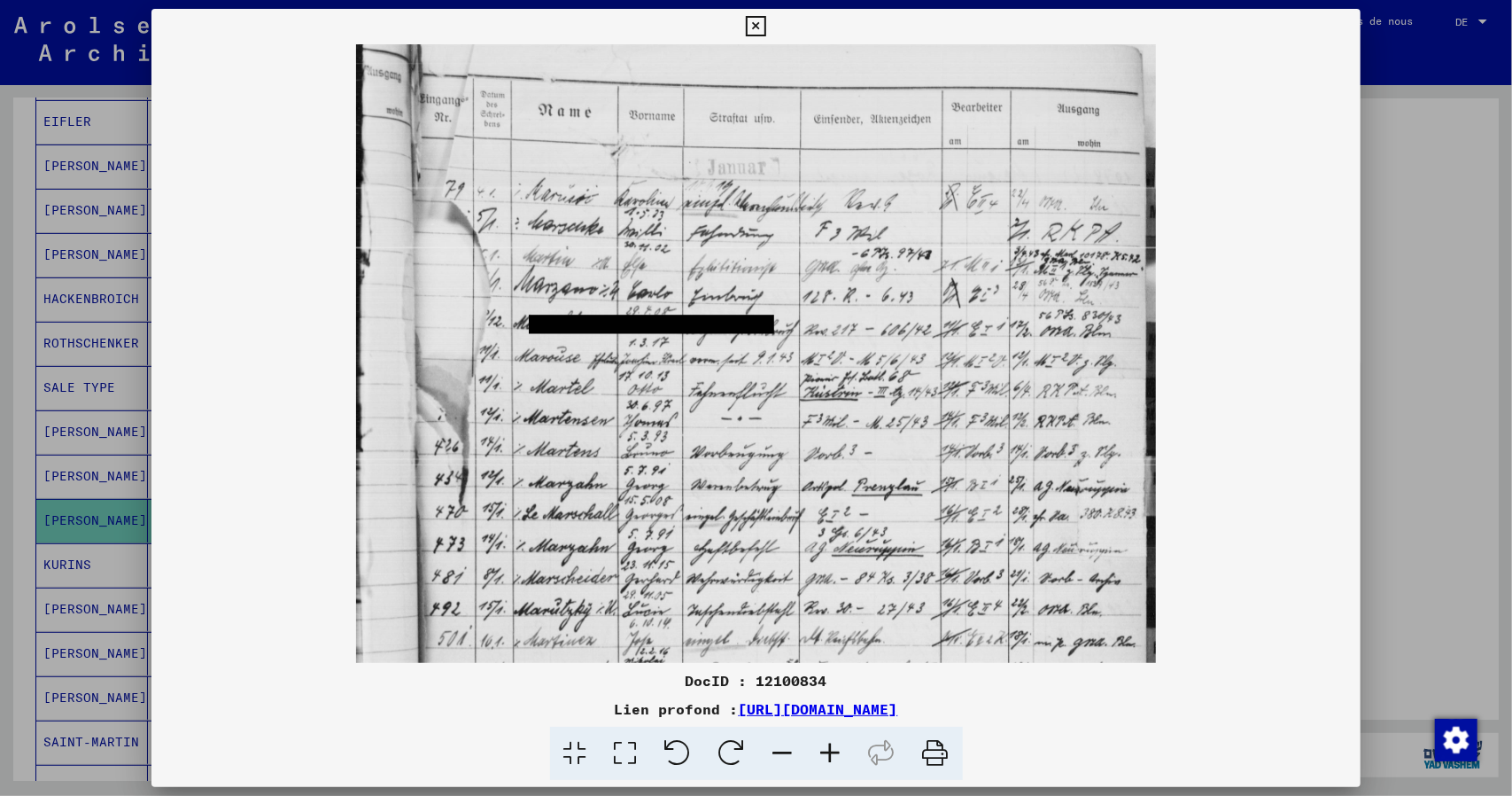
click at [834, 756] on icon at bounding box center [831, 753] width 48 height 54
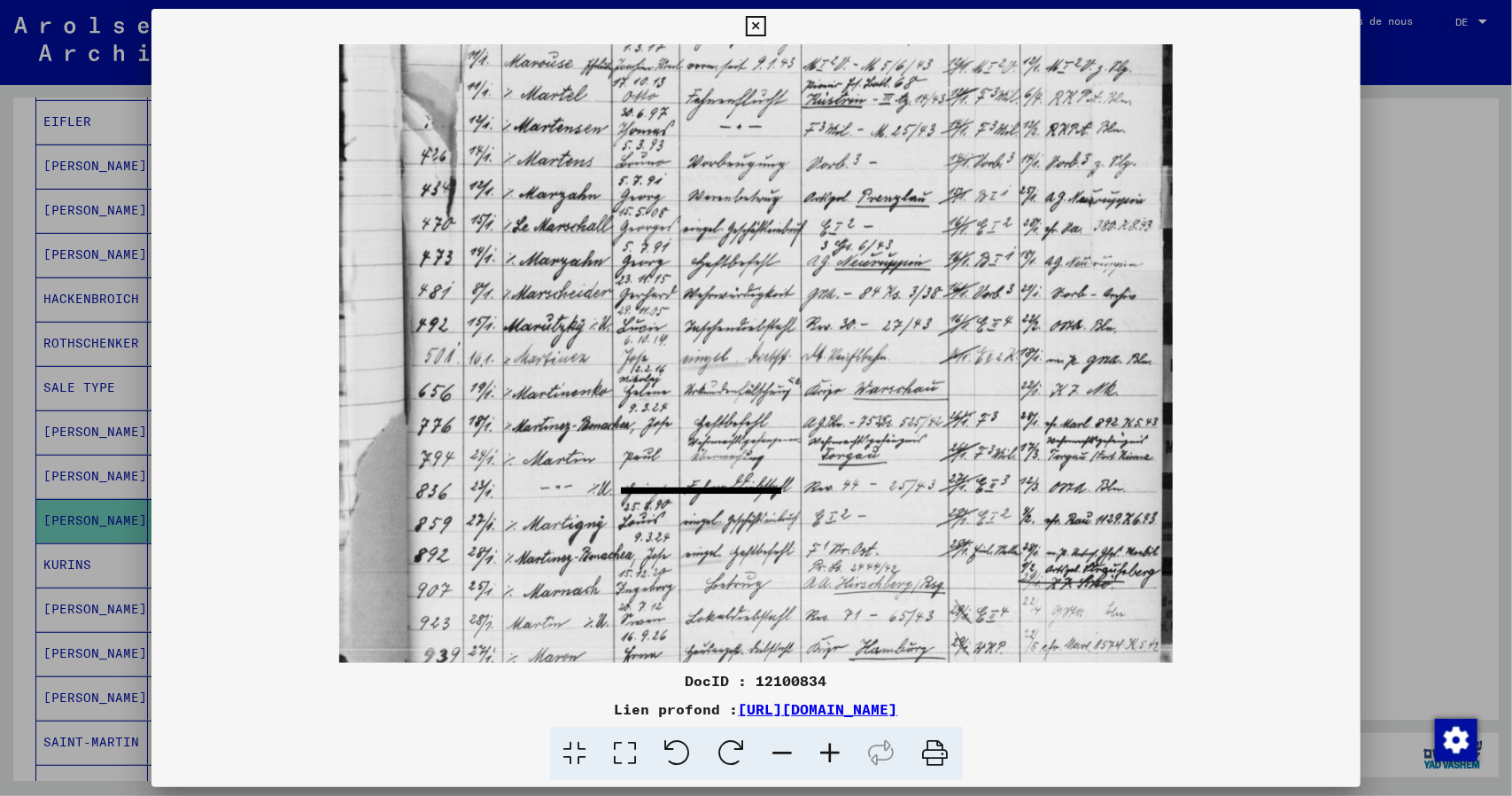
scroll to position [313, 0]
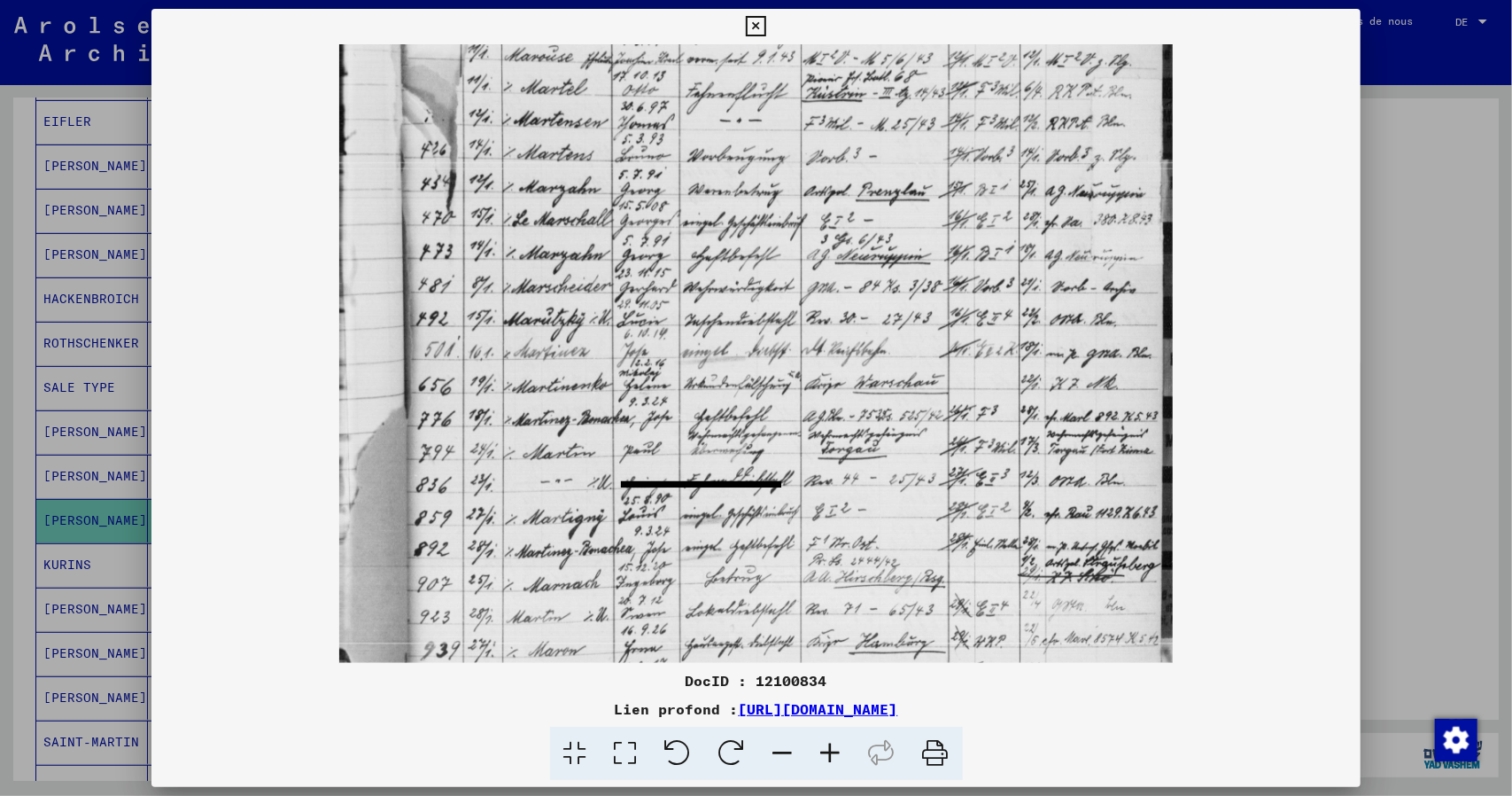
drag, startPoint x: 820, startPoint y: 537, endPoint x: 722, endPoint y: 251, distance: 302.3
click at [722, 251] on img at bounding box center [756, 283] width 834 height 1106
click at [832, 748] on icon at bounding box center [831, 753] width 48 height 54
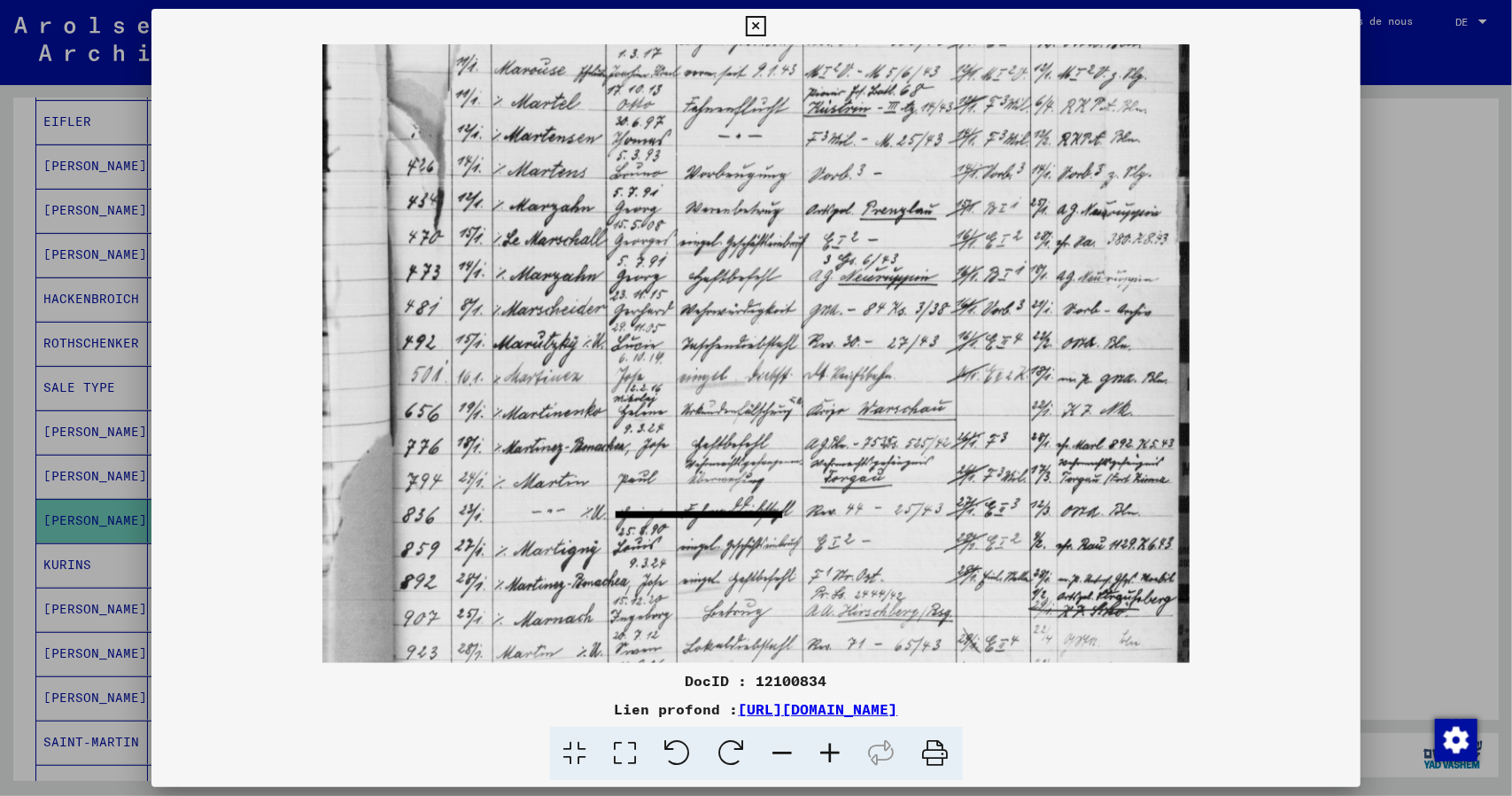
click at [832, 748] on icon at bounding box center [831, 753] width 48 height 54
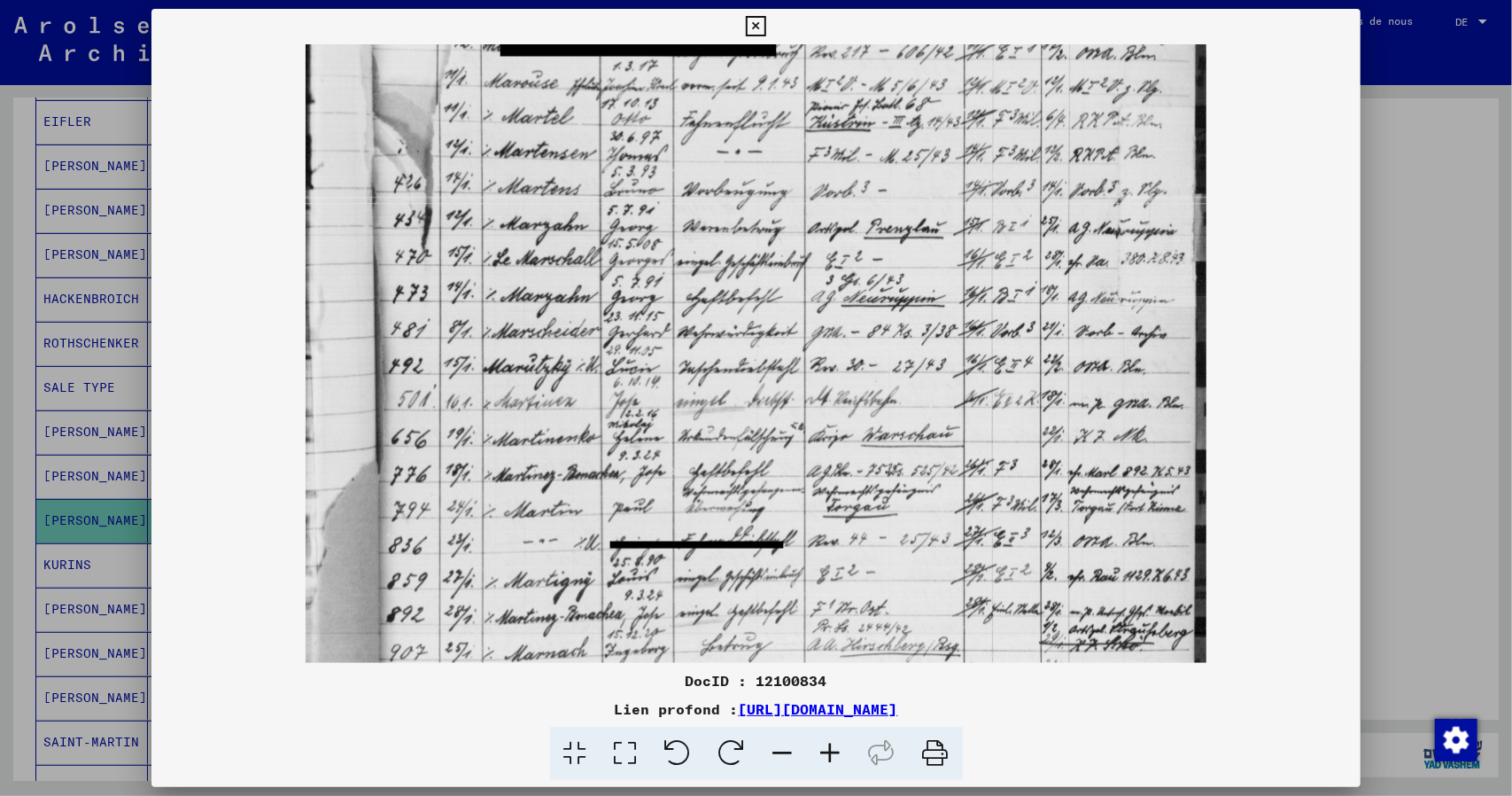
click at [832, 748] on icon at bounding box center [831, 753] width 48 height 54
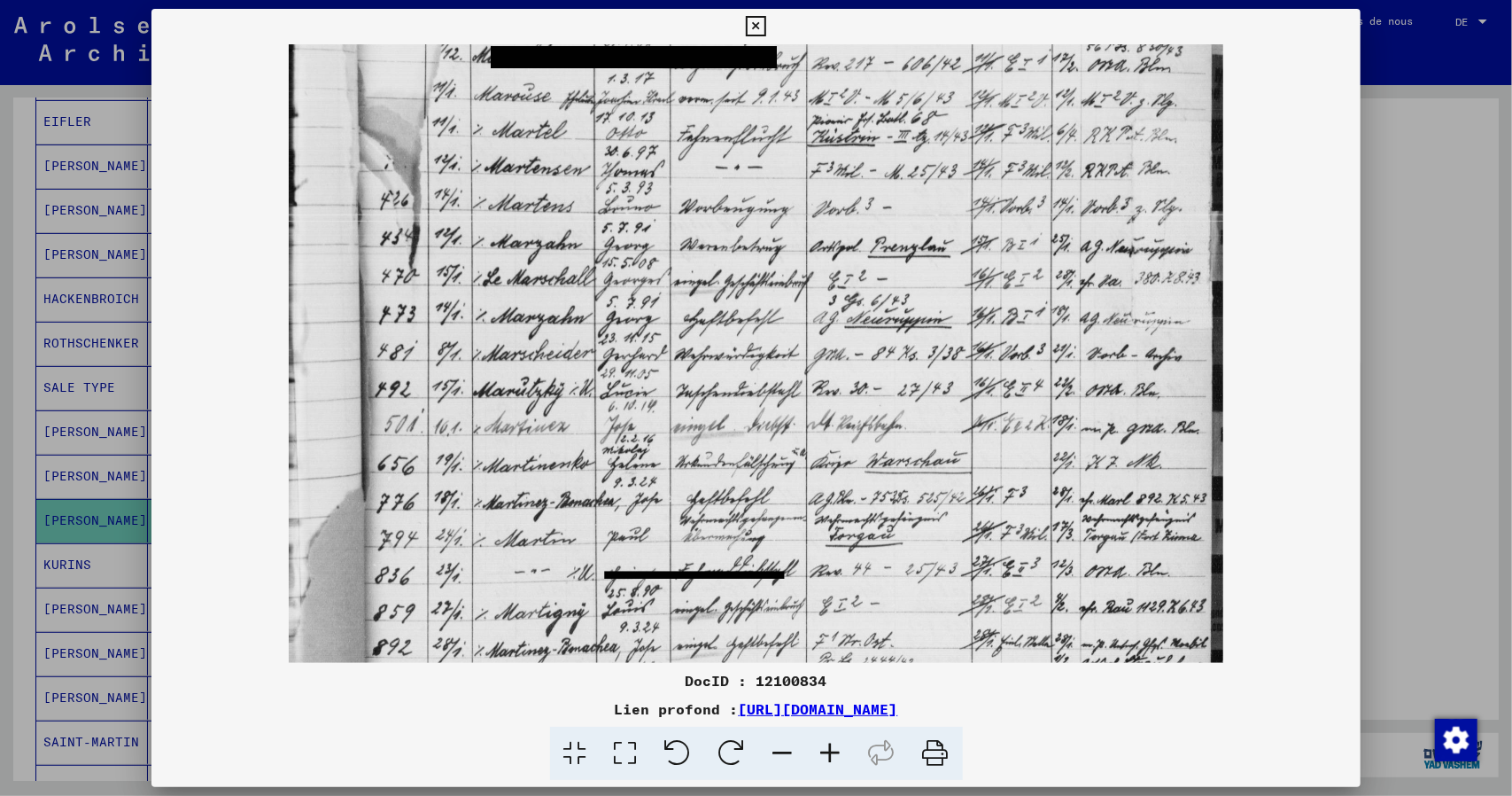
click at [832, 748] on icon at bounding box center [831, 753] width 48 height 54
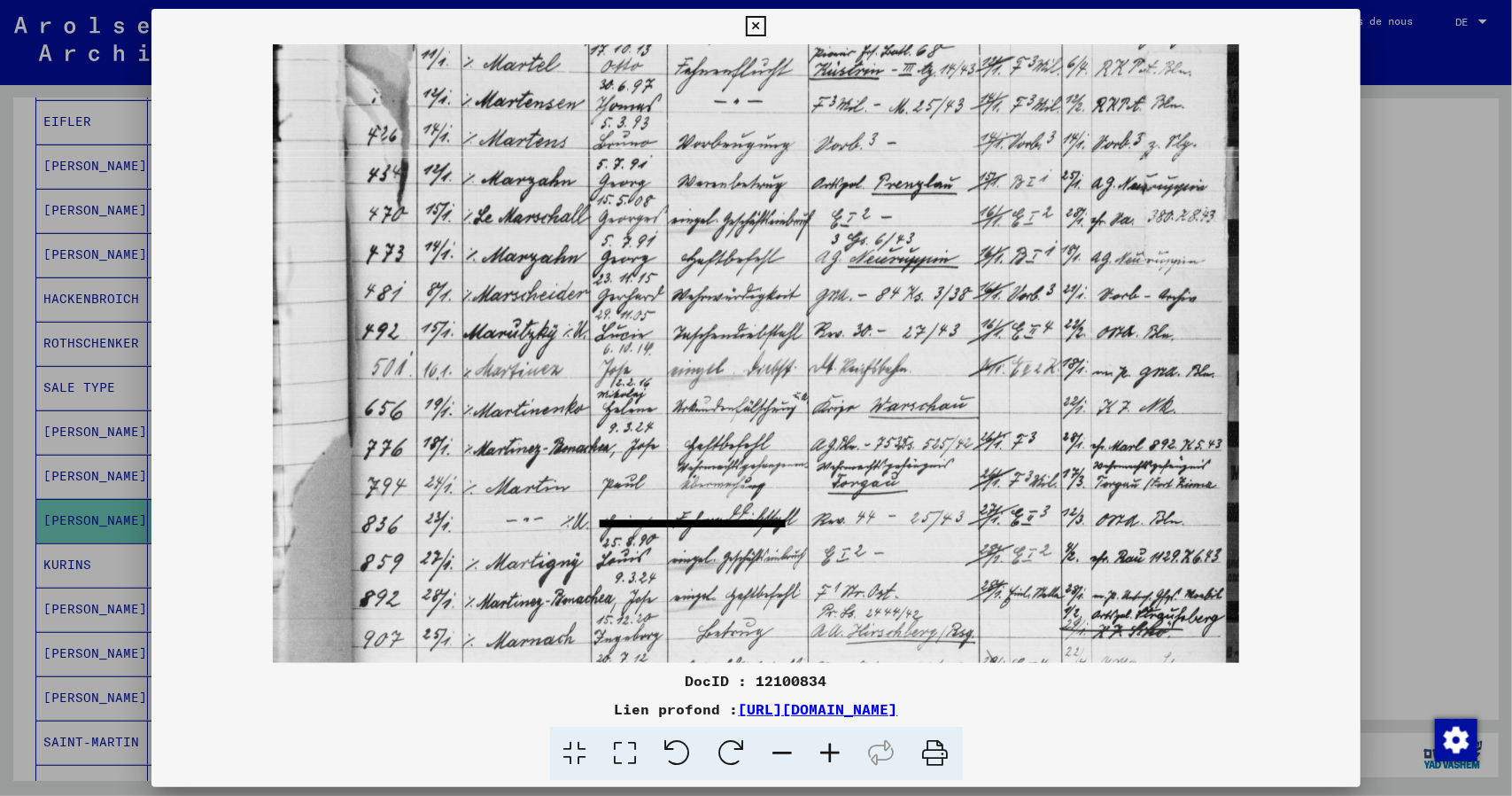
scroll to position [397, 0]
drag, startPoint x: 861, startPoint y: 566, endPoint x: 741, endPoint y: 486, distance: 144.2
click at [741, 486] on img at bounding box center [756, 289] width 968 height 1283
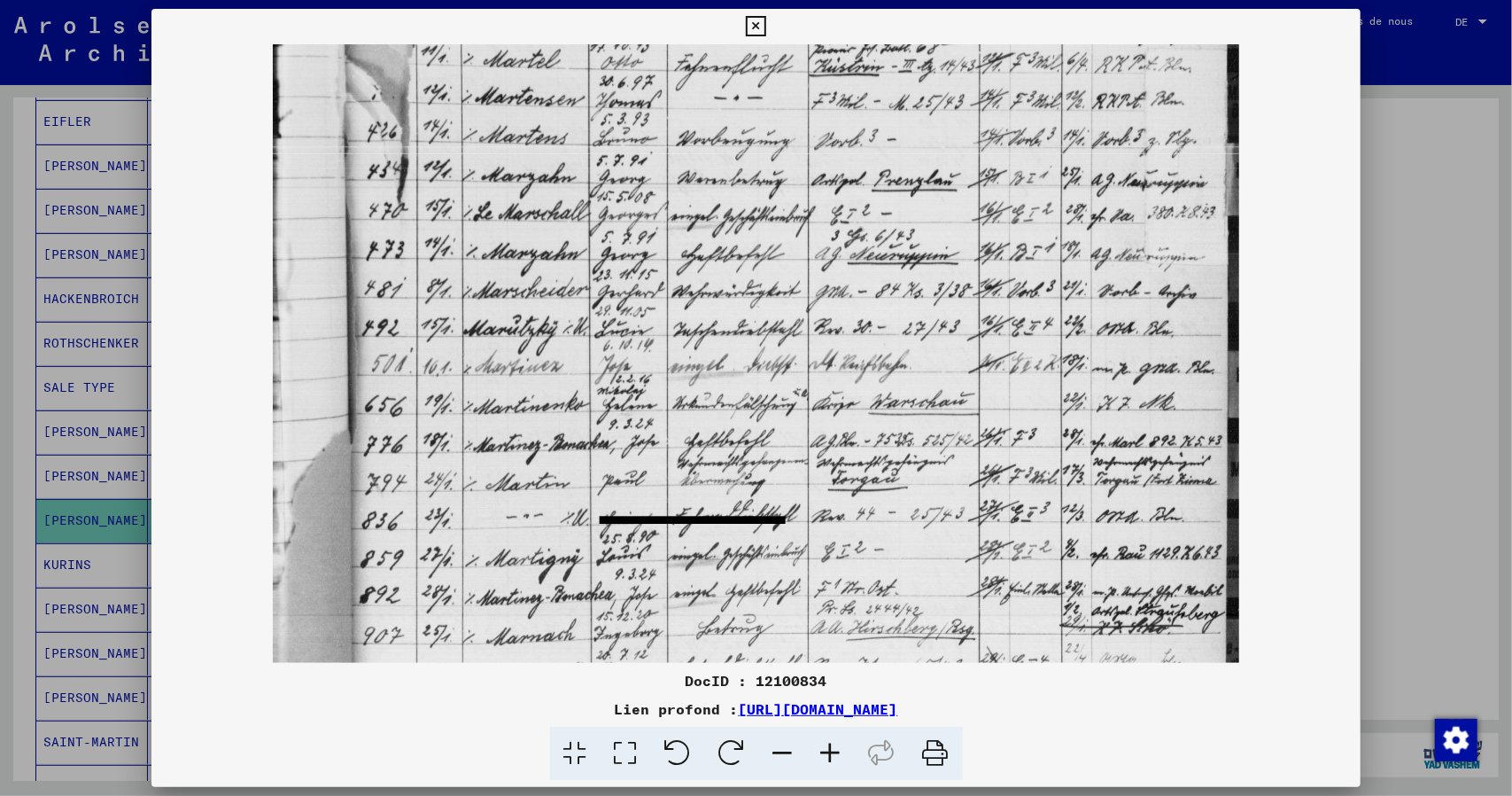
scroll to position [405, 0]
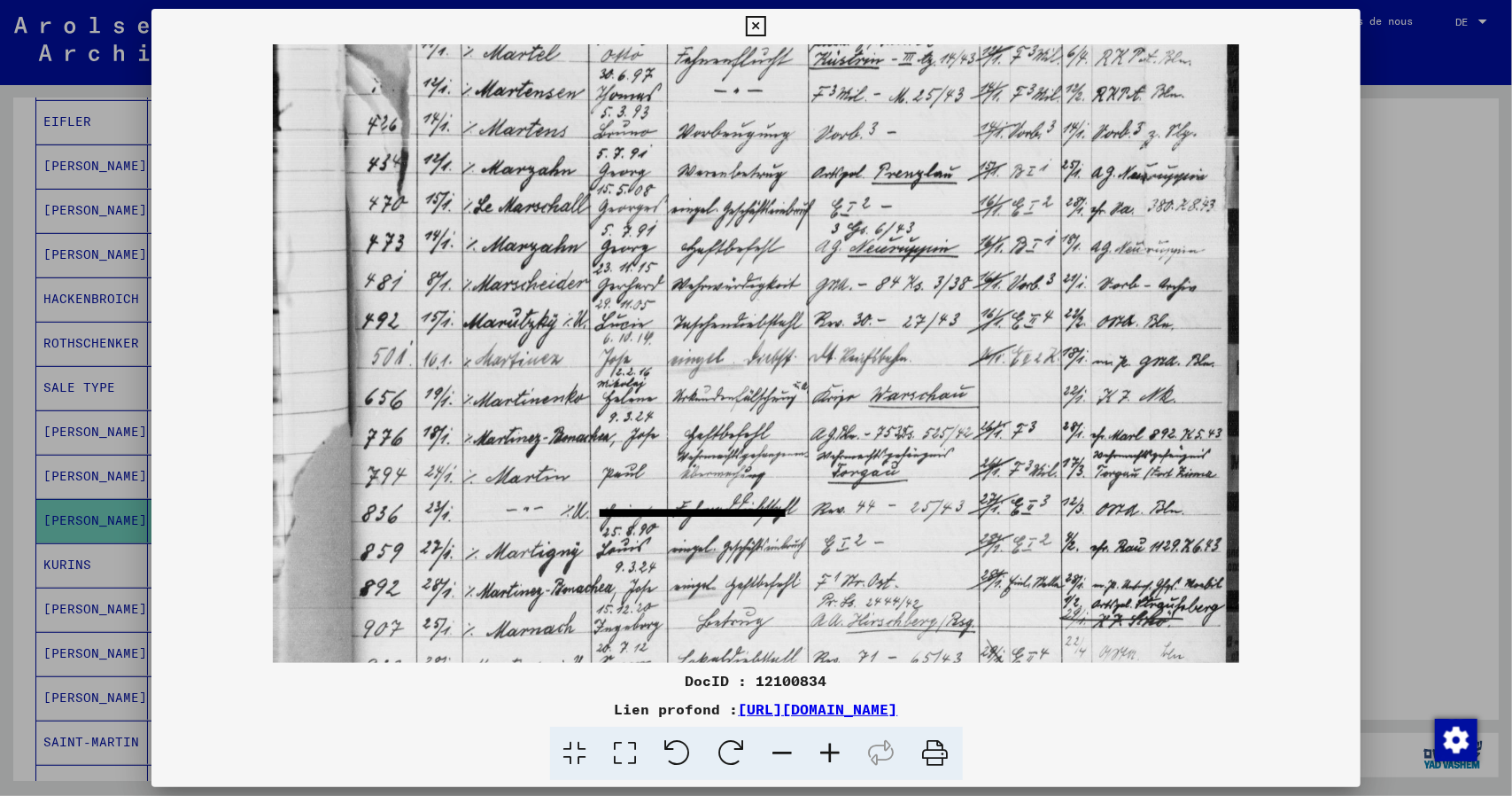
drag, startPoint x: 733, startPoint y: 497, endPoint x: 656, endPoint y: 498, distance: 77.0
click at [656, 498] on img at bounding box center [756, 280] width 968 height 1283
drag, startPoint x: 755, startPoint y: 24, endPoint x: 702, endPoint y: 4, distance: 56.6
click at [755, 24] on icon at bounding box center [756, 26] width 20 height 21
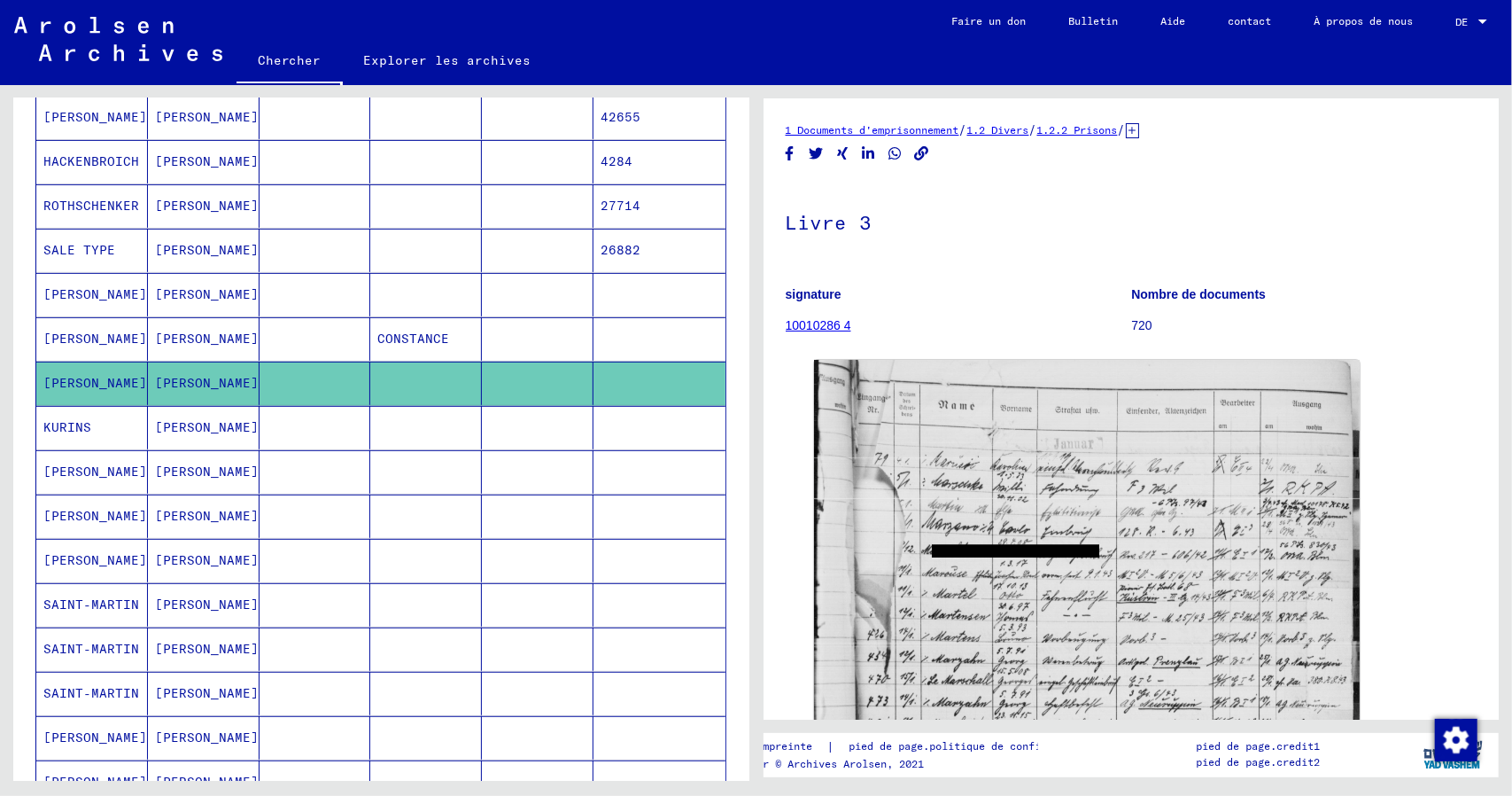
scroll to position [531, 0]
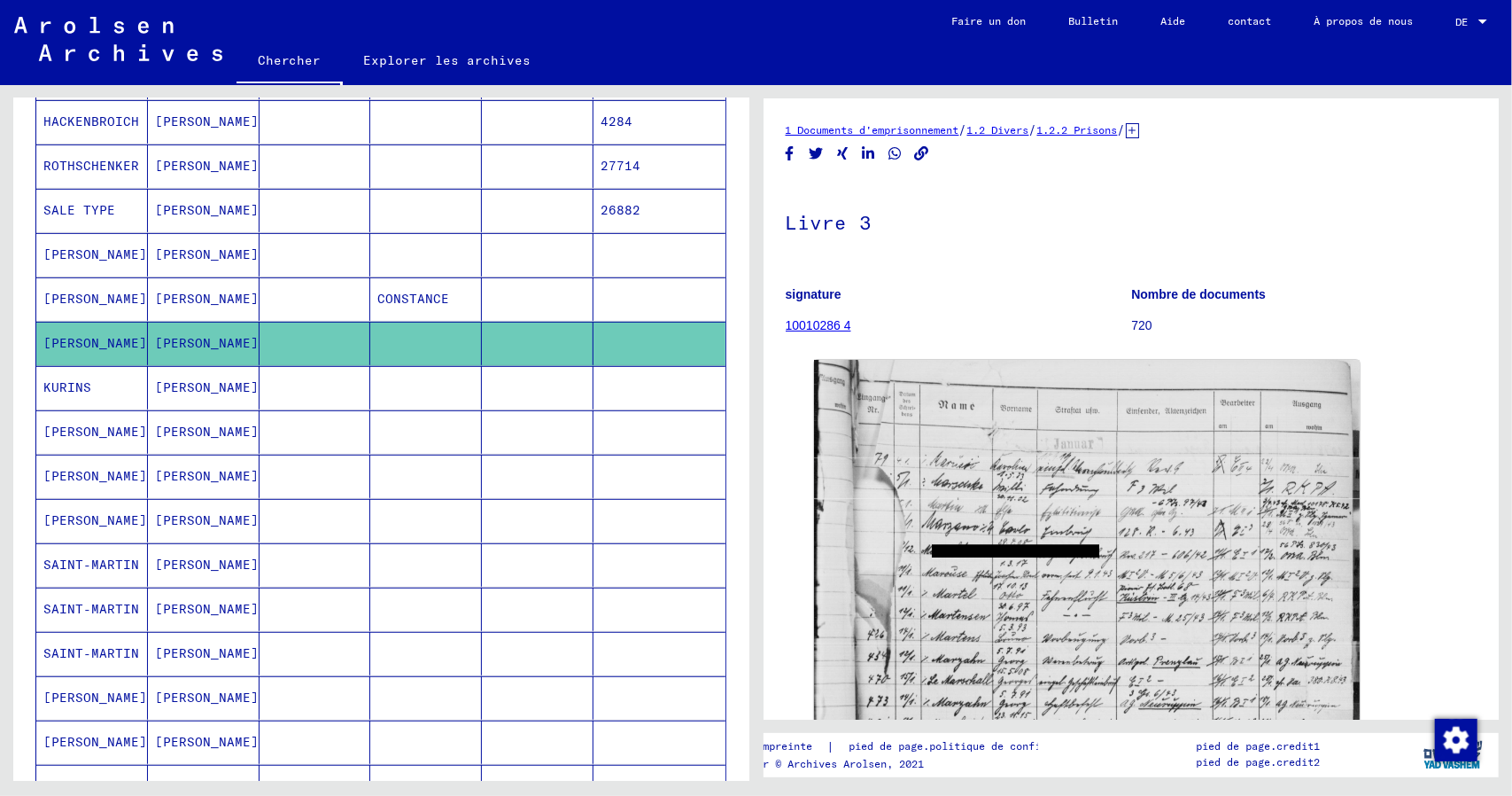
click at [78, 439] on font "[PERSON_NAME]" at bounding box center [95, 431] width 104 height 16
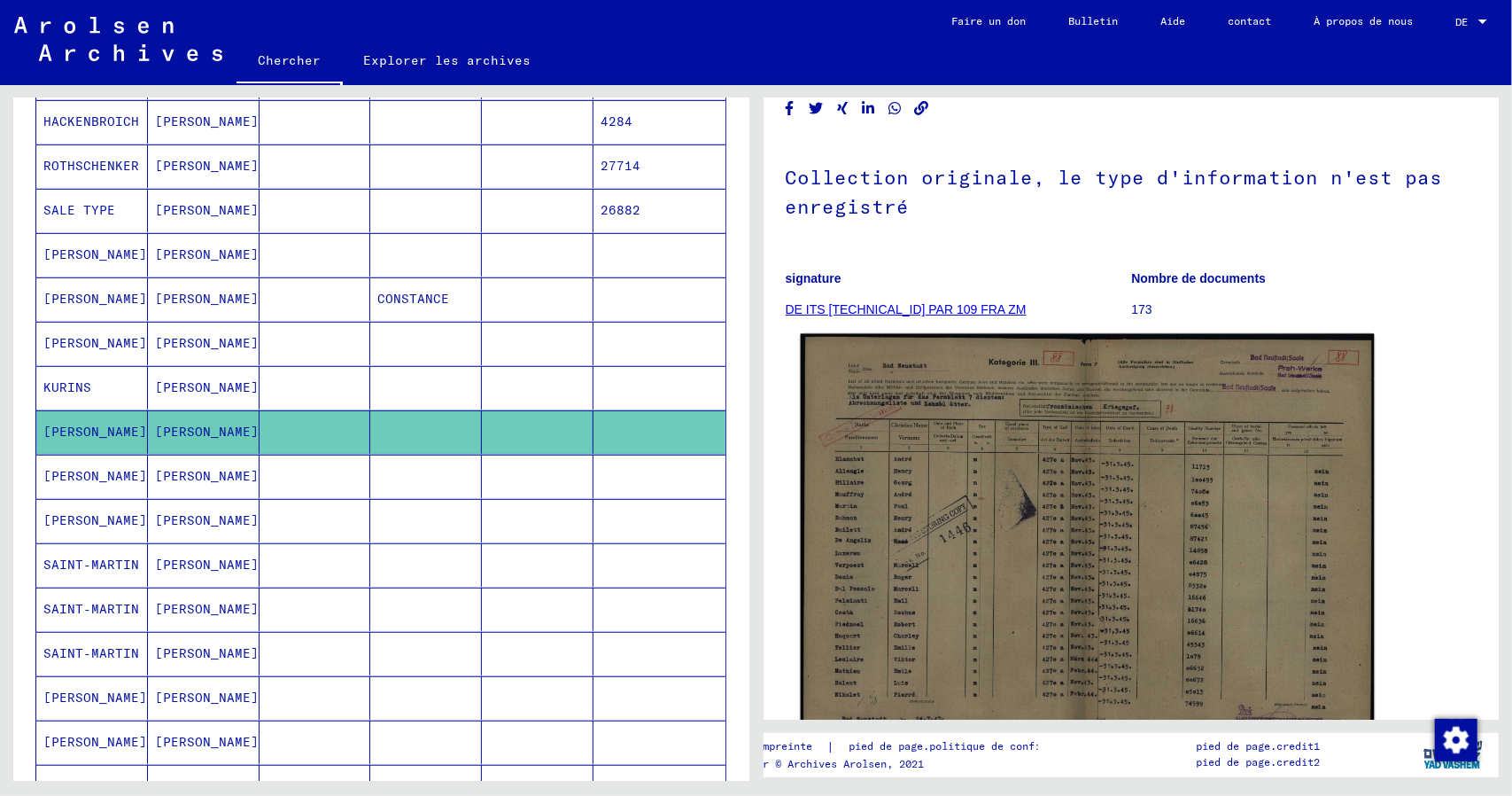
scroll to position [88, 0]
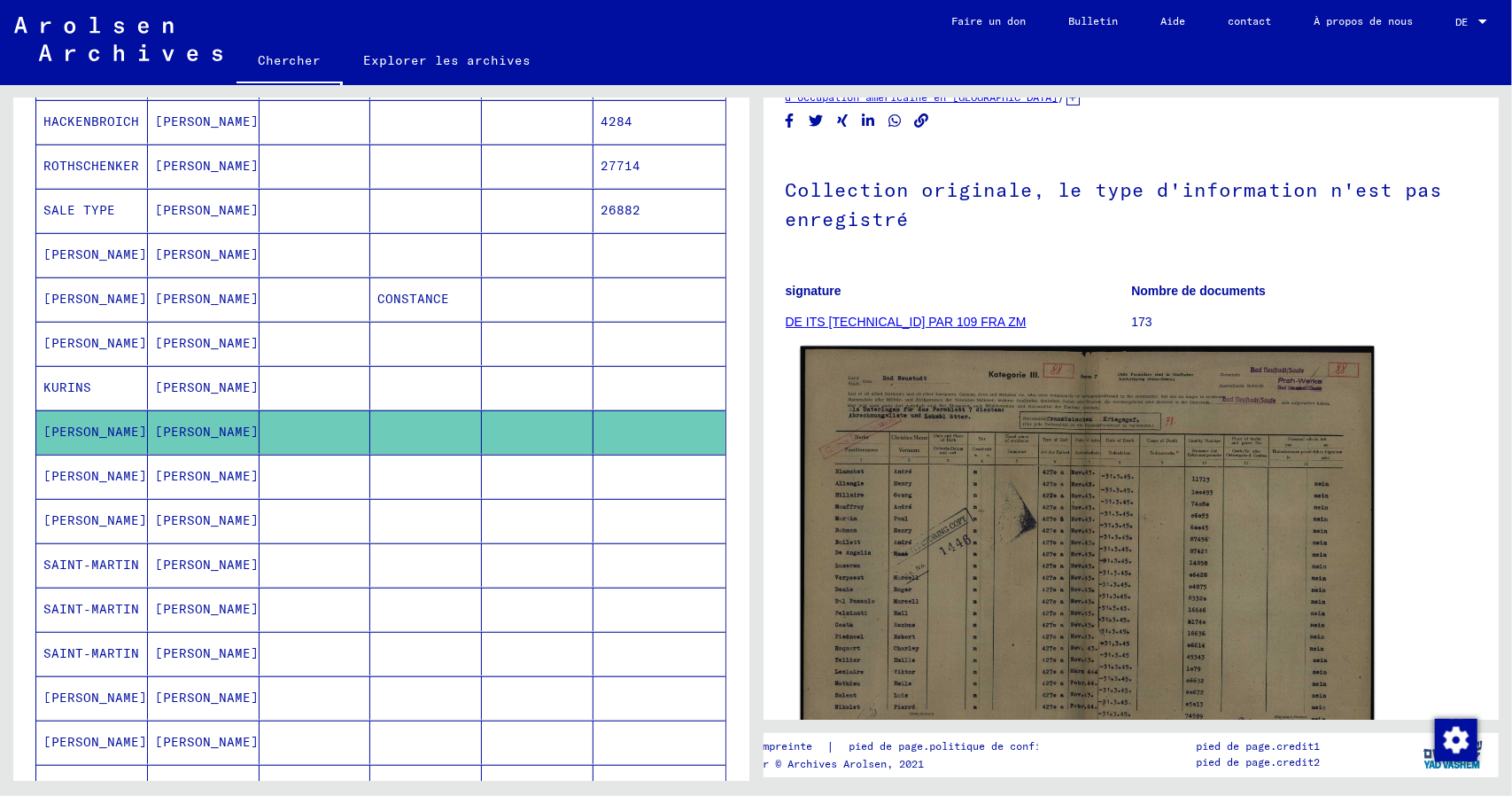
click at [1030, 408] on img at bounding box center [1086, 553] width 574 height 414
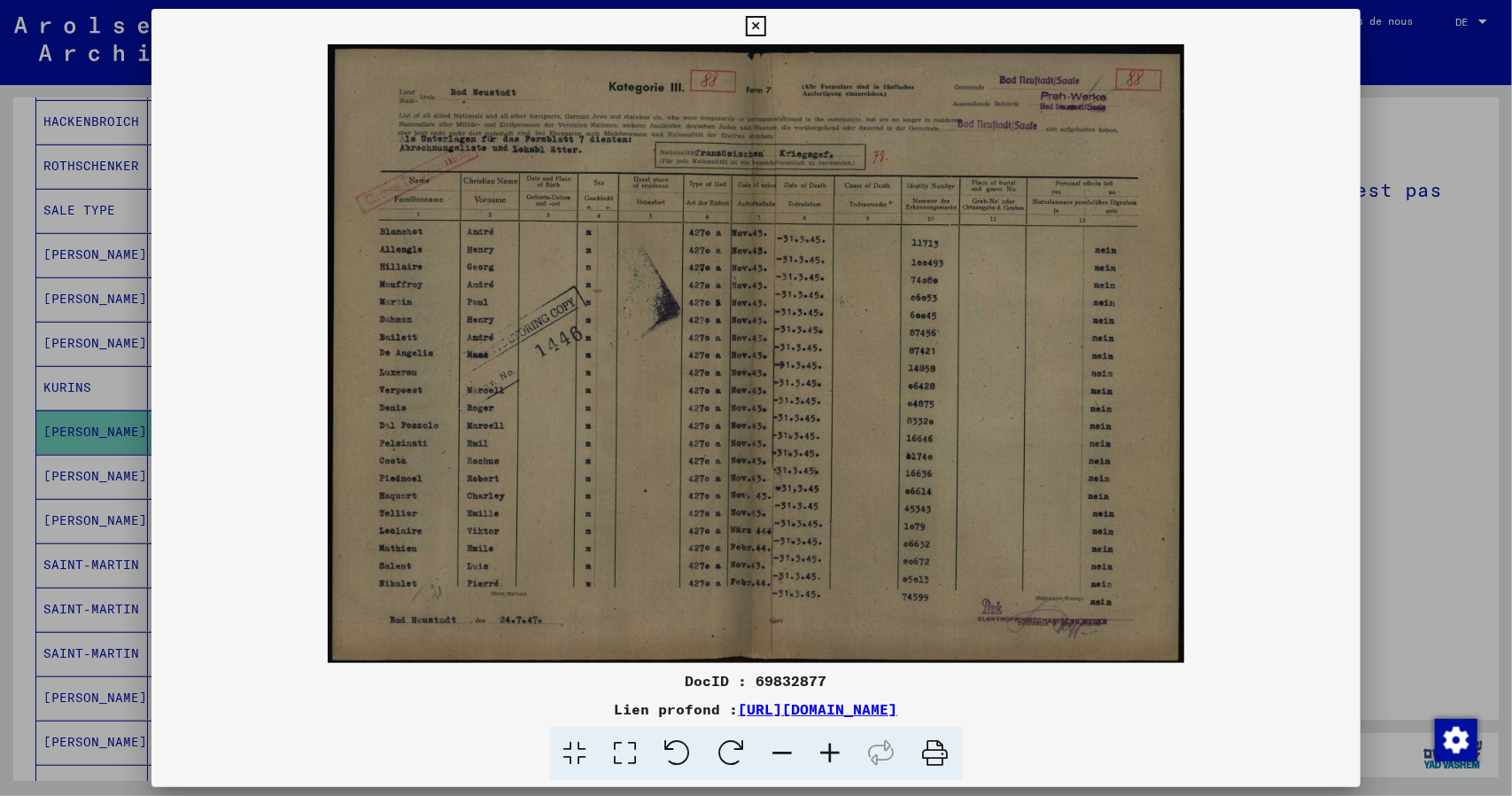
click at [836, 756] on icon at bounding box center [831, 753] width 48 height 54
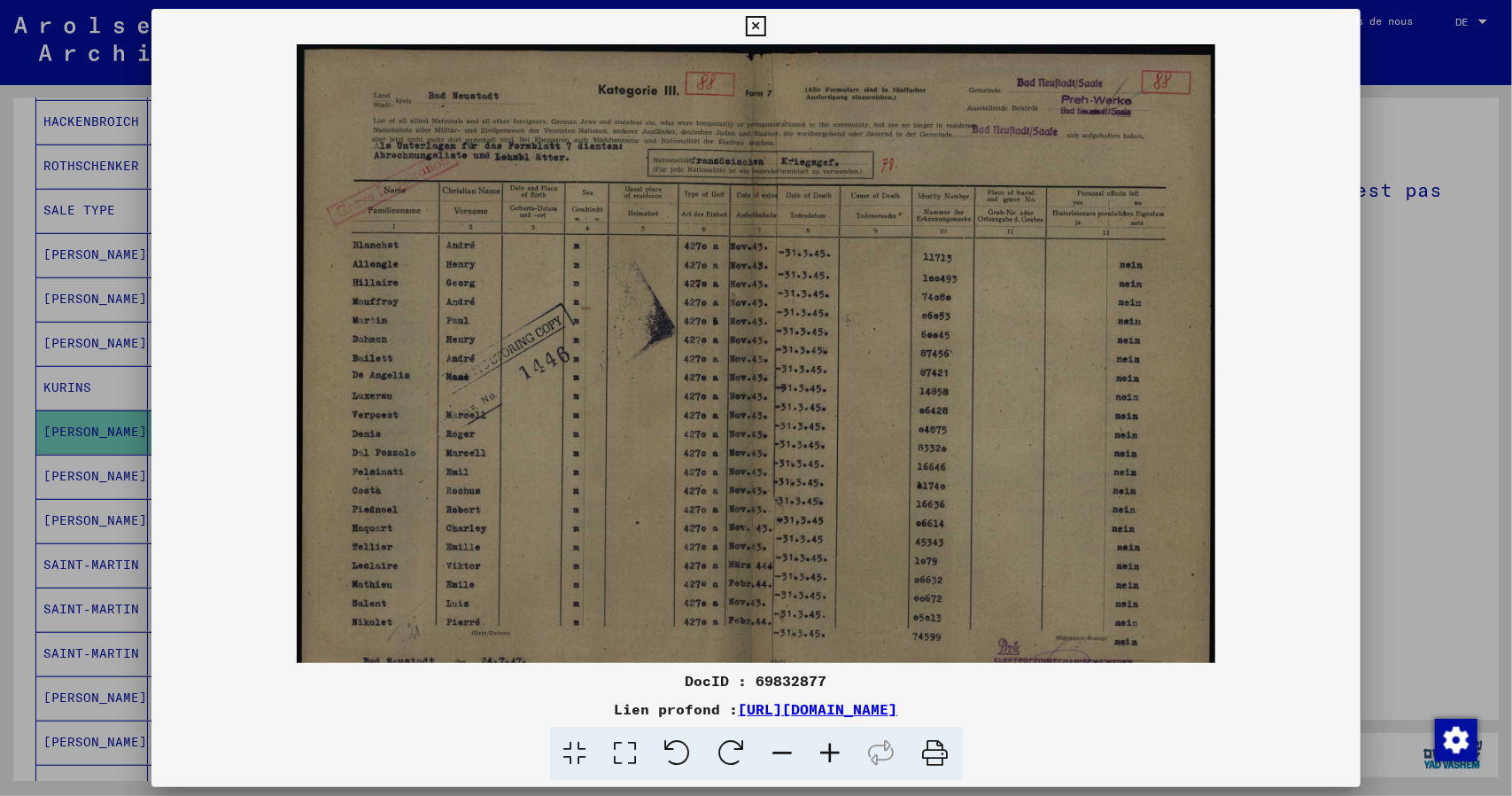
click at [836, 756] on icon at bounding box center [831, 753] width 48 height 54
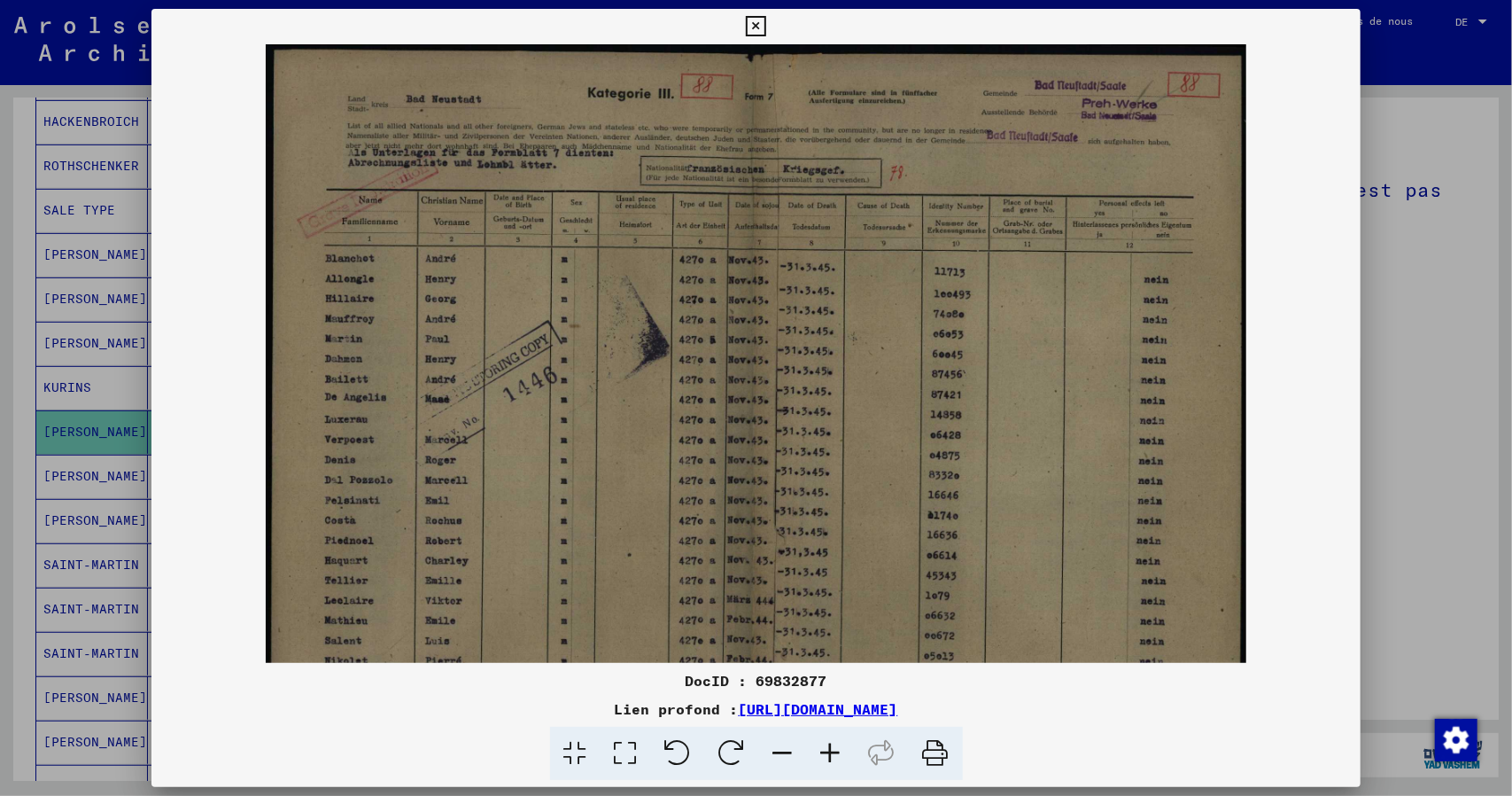
click at [836, 756] on icon at bounding box center [831, 753] width 48 height 54
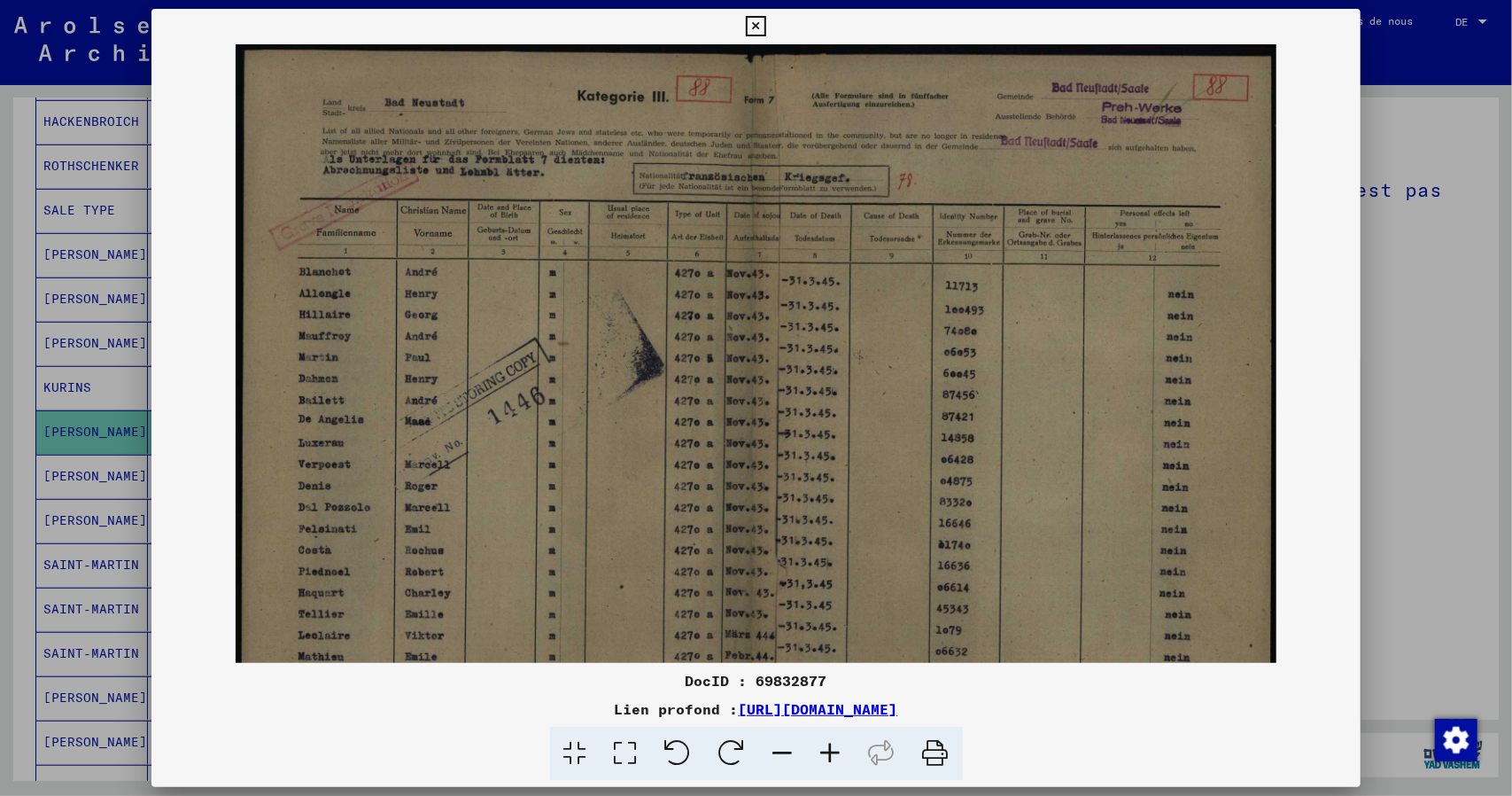
click at [836, 756] on icon at bounding box center [831, 753] width 48 height 54
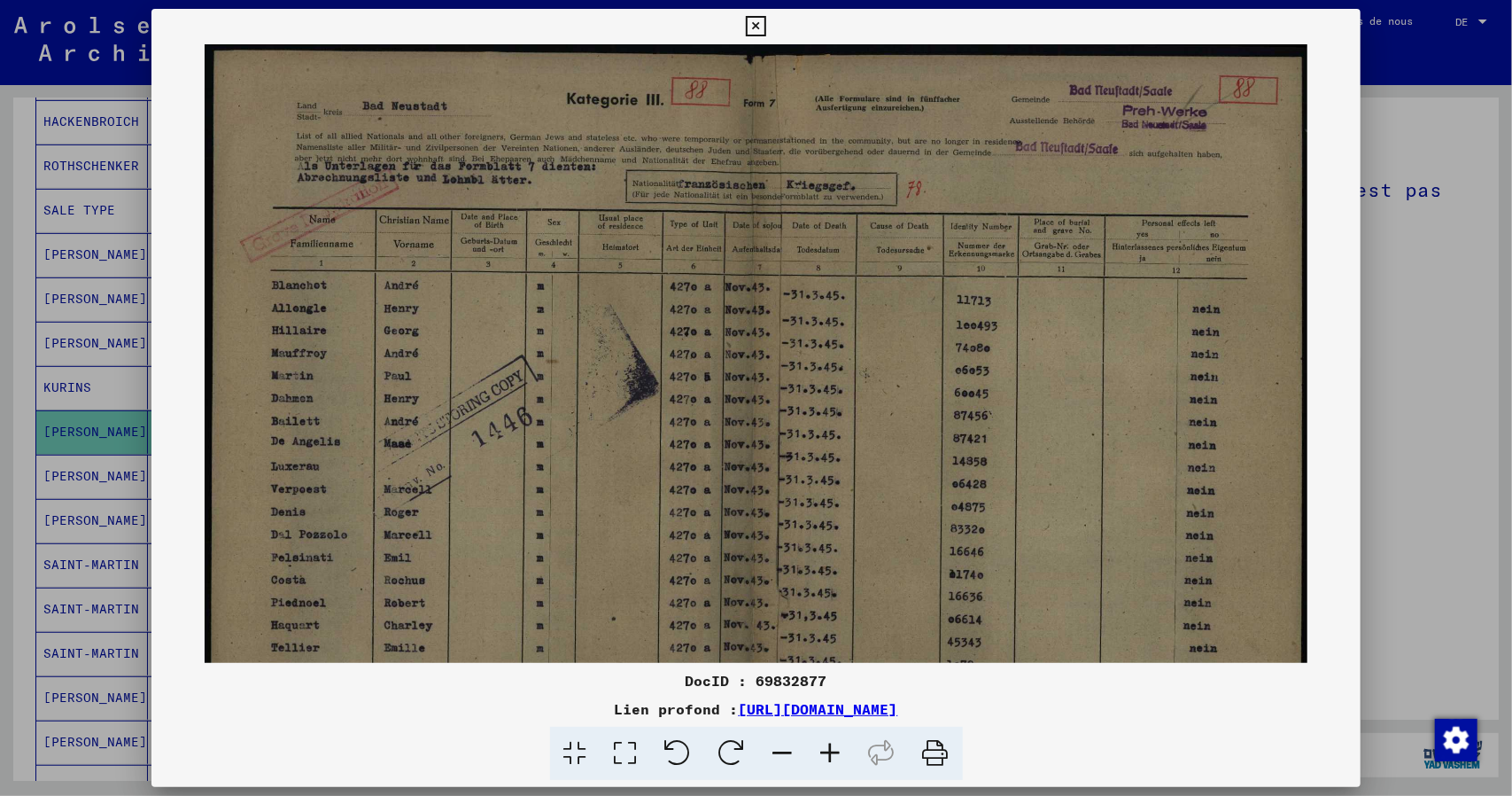
click at [836, 756] on icon at bounding box center [831, 753] width 48 height 54
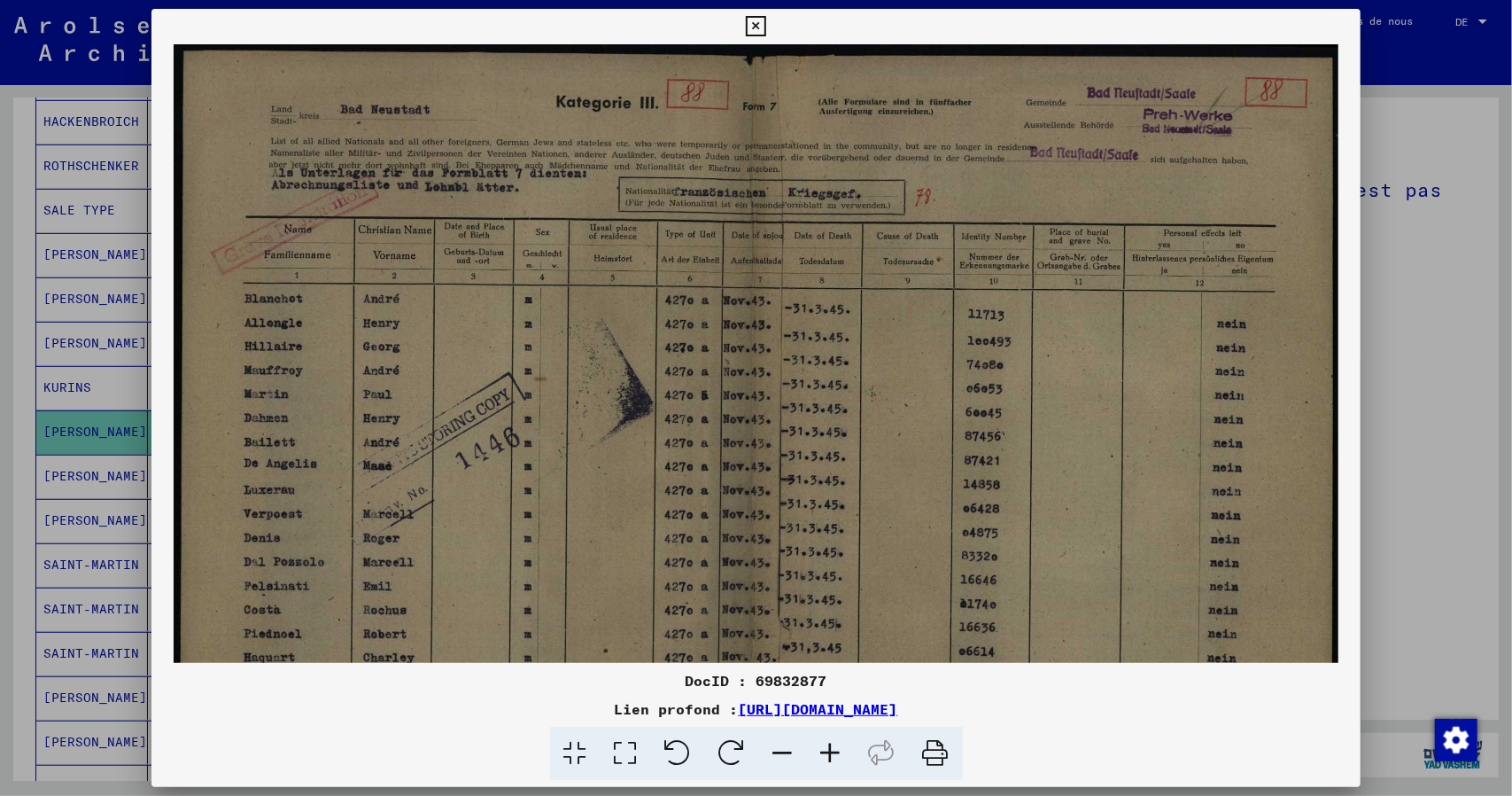
click at [836, 756] on icon at bounding box center [831, 753] width 48 height 54
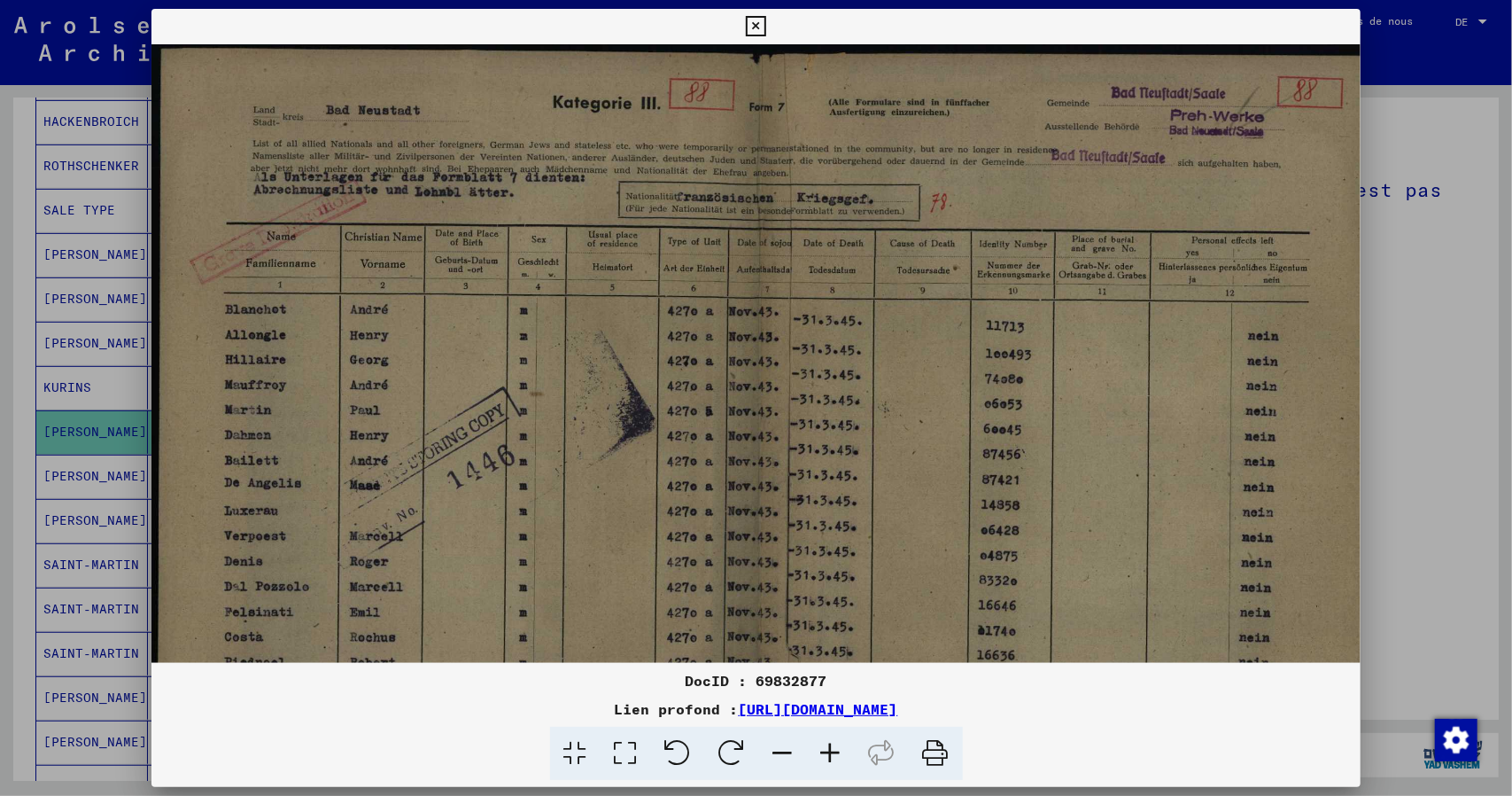
scroll to position [5, 2]
click at [678, 503] on img at bounding box center [763, 482] width 1226 height 884
click at [760, 28] on icon at bounding box center [756, 26] width 20 height 21
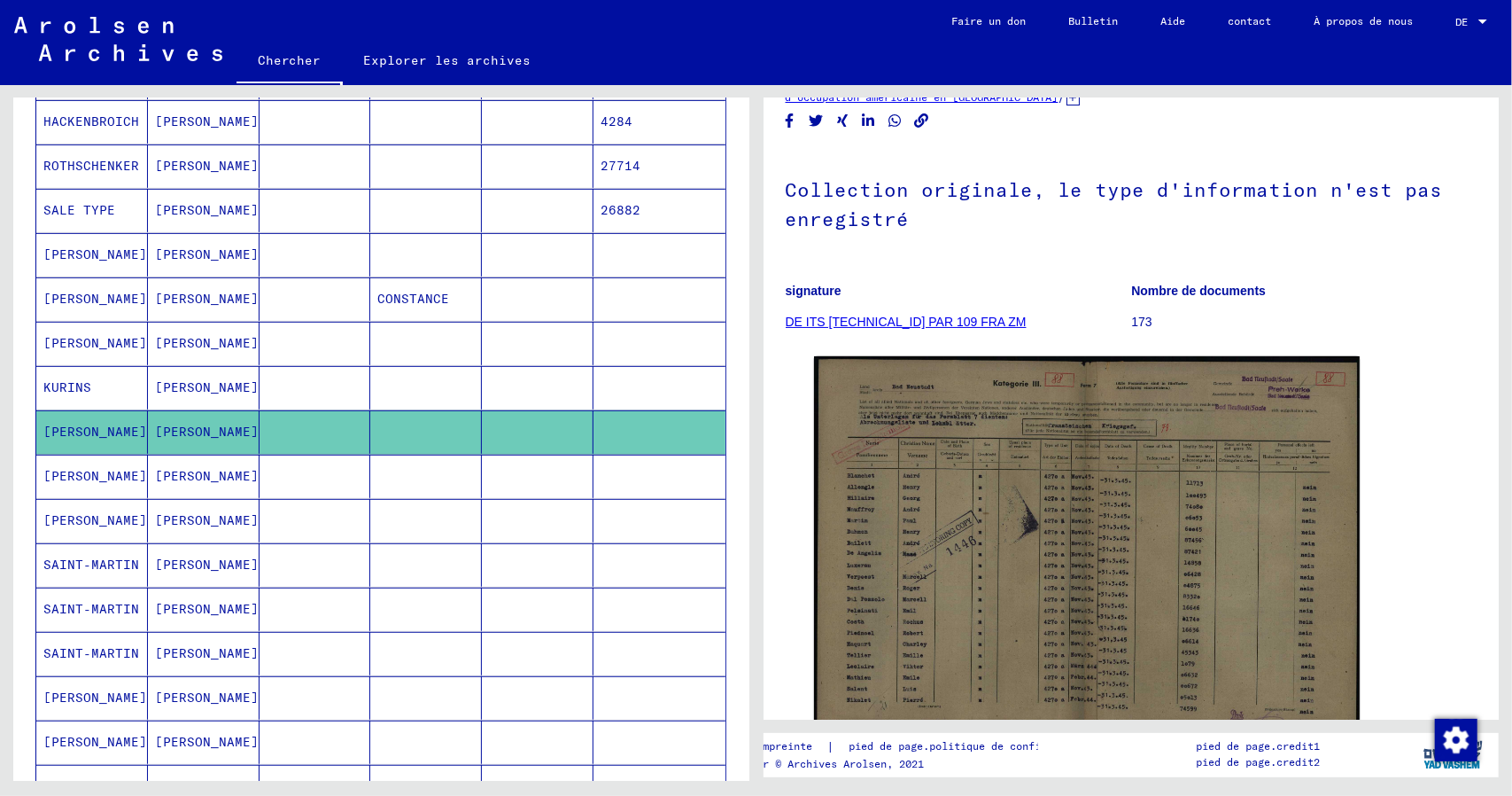
click at [63, 483] on font "[PERSON_NAME]" at bounding box center [95, 475] width 104 height 16
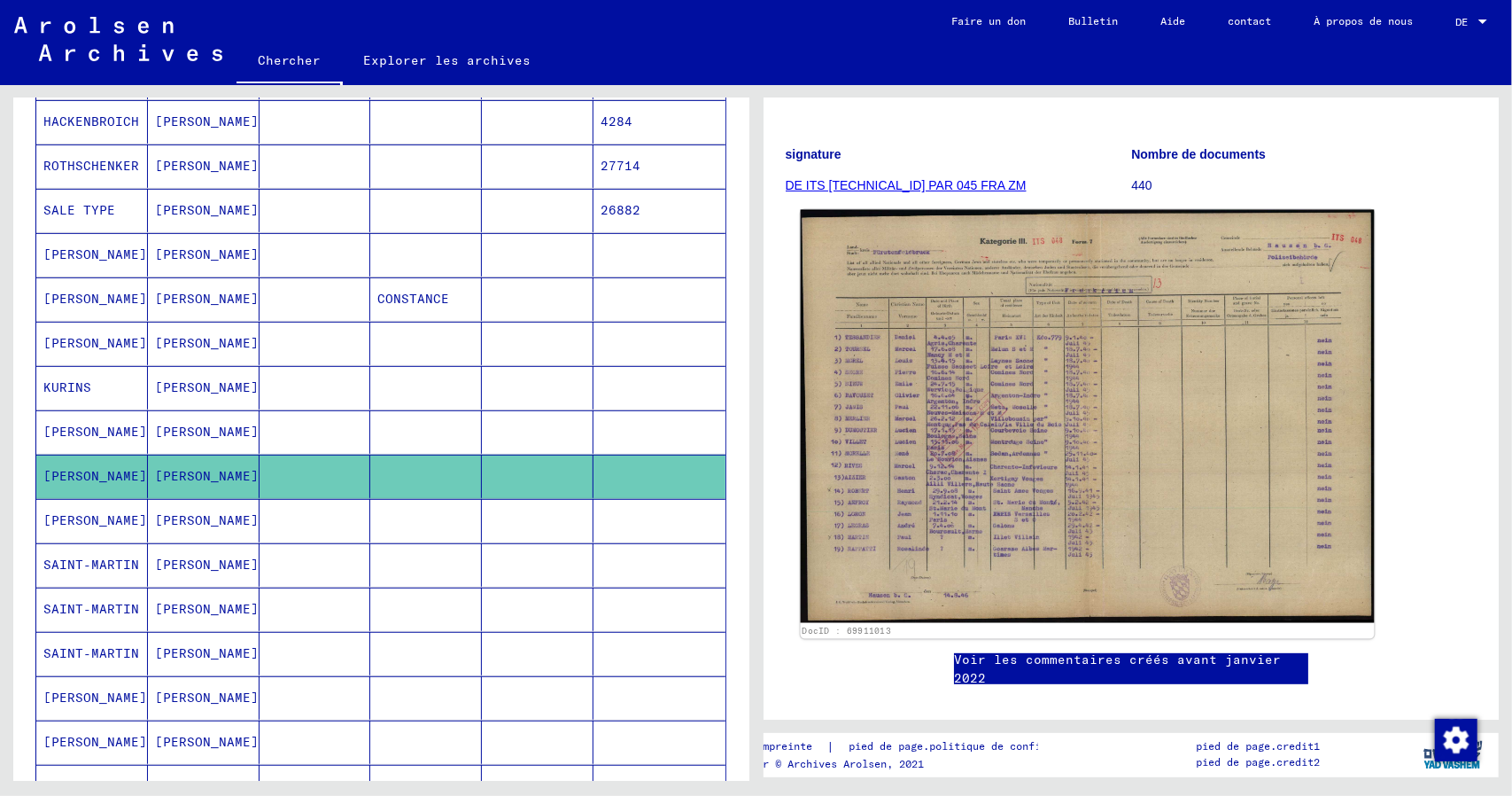
scroll to position [266, 0]
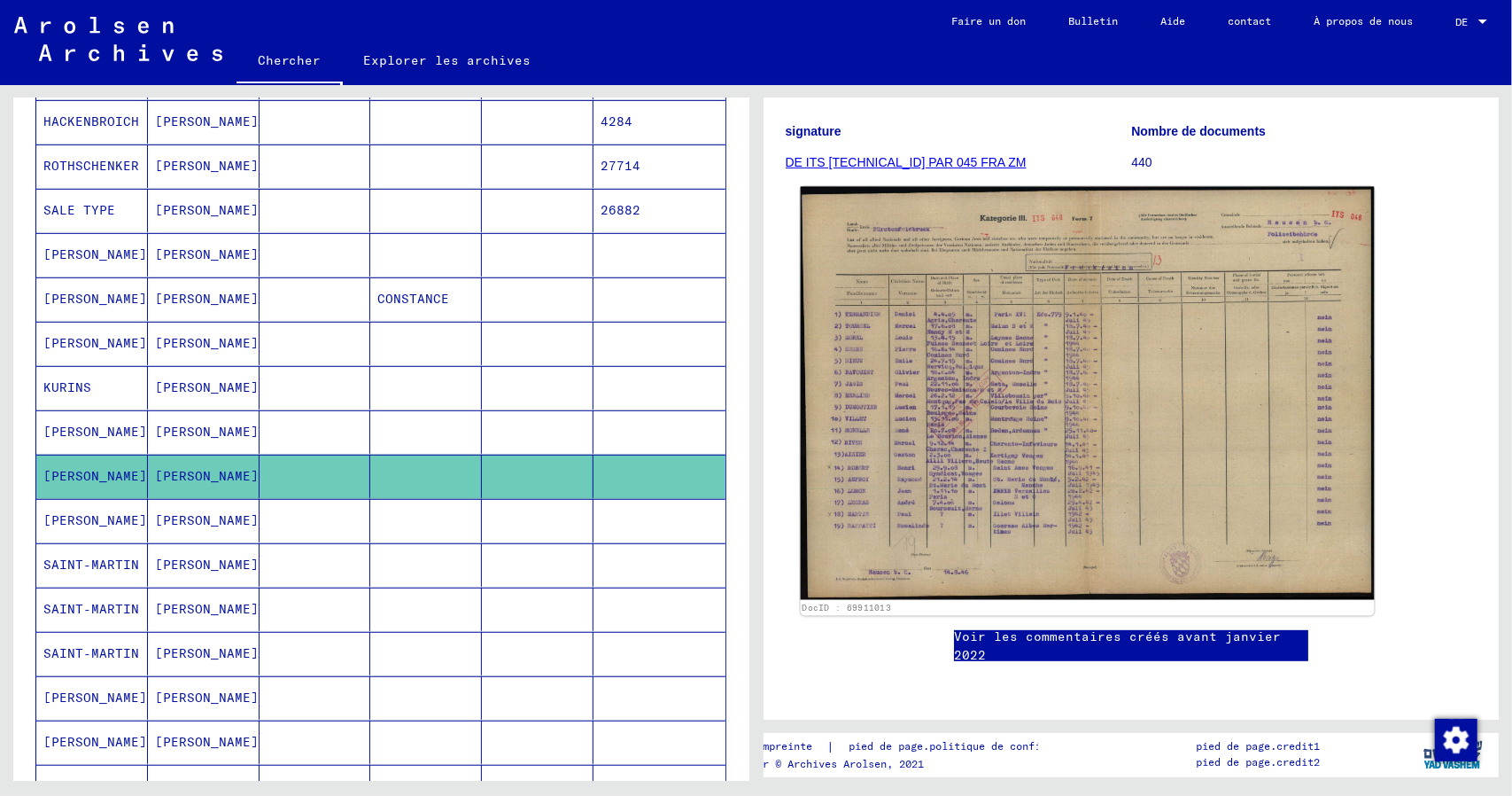
click at [950, 365] on img at bounding box center [1086, 392] width 574 height 413
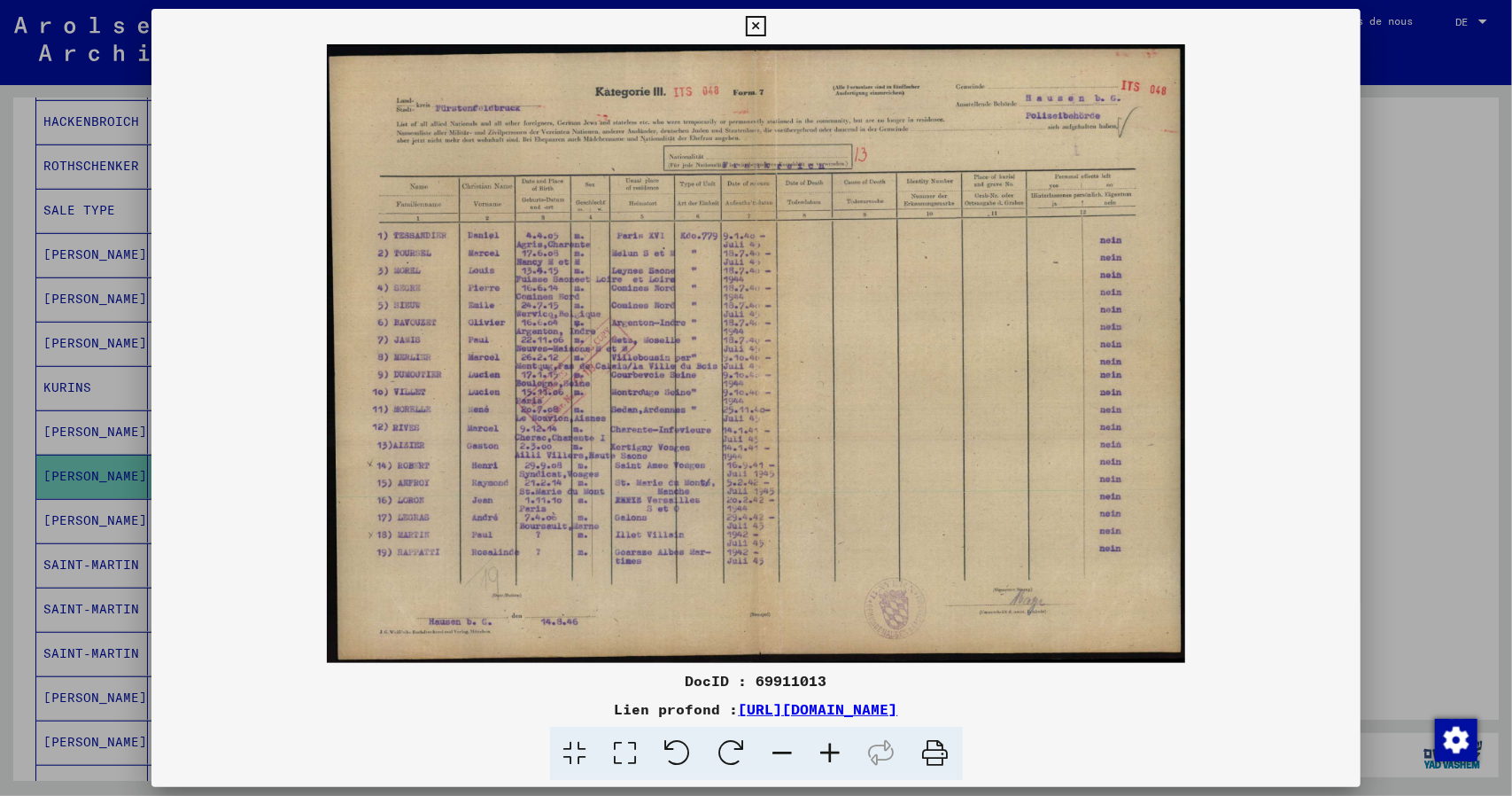
click at [827, 752] on icon at bounding box center [831, 753] width 48 height 54
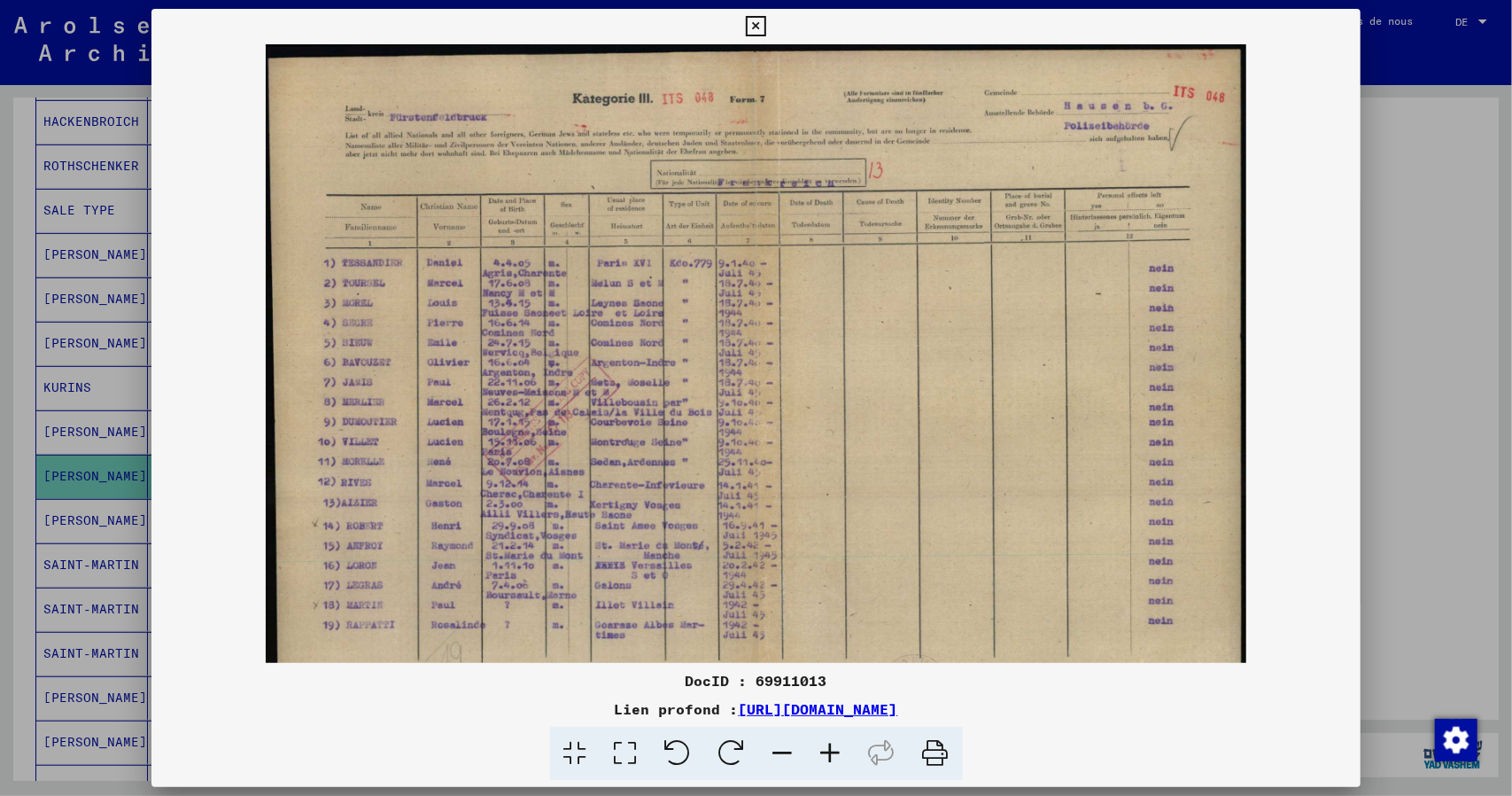
click at [827, 752] on icon at bounding box center [831, 753] width 48 height 54
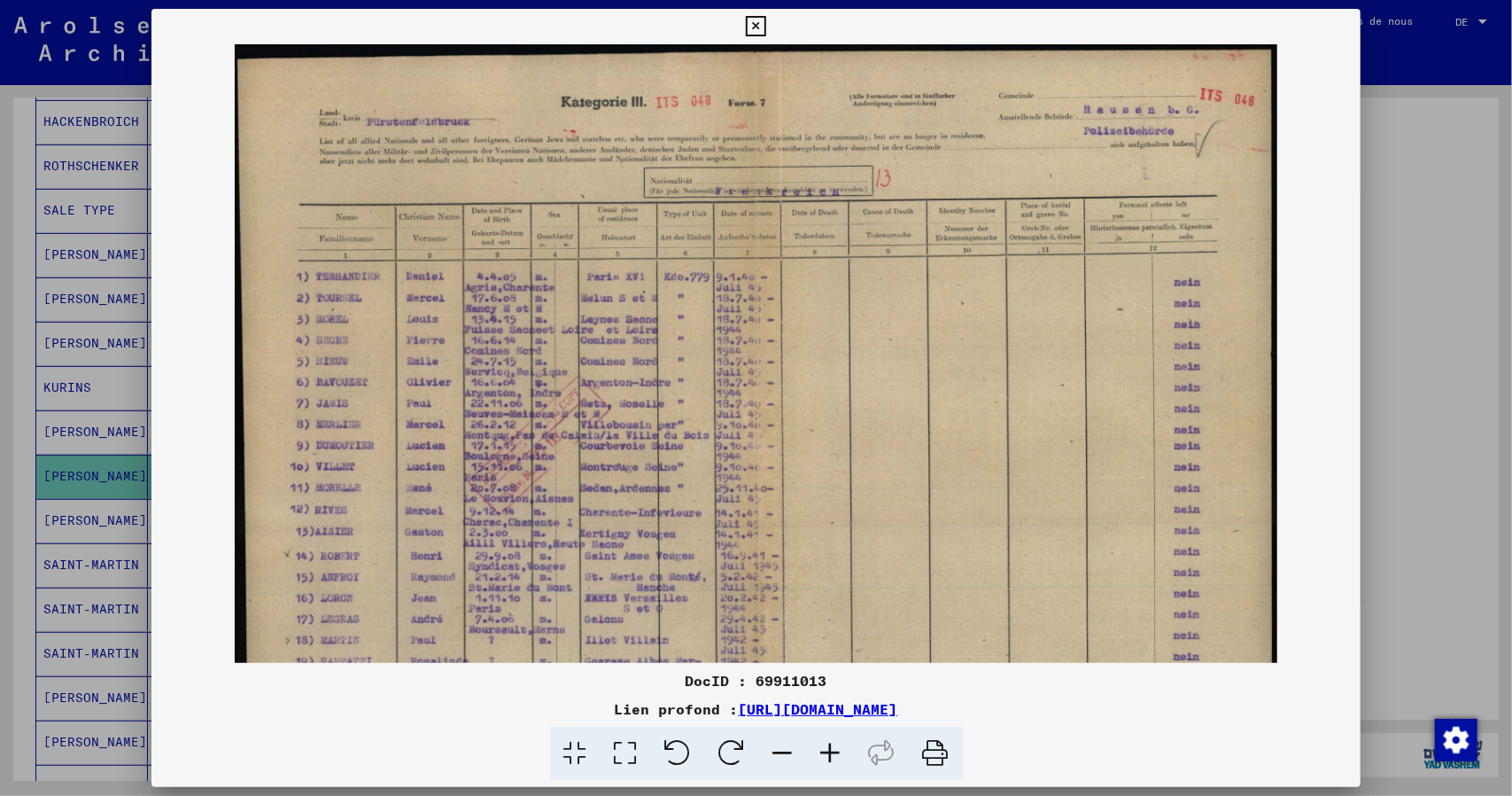
click at [827, 752] on icon at bounding box center [831, 753] width 48 height 54
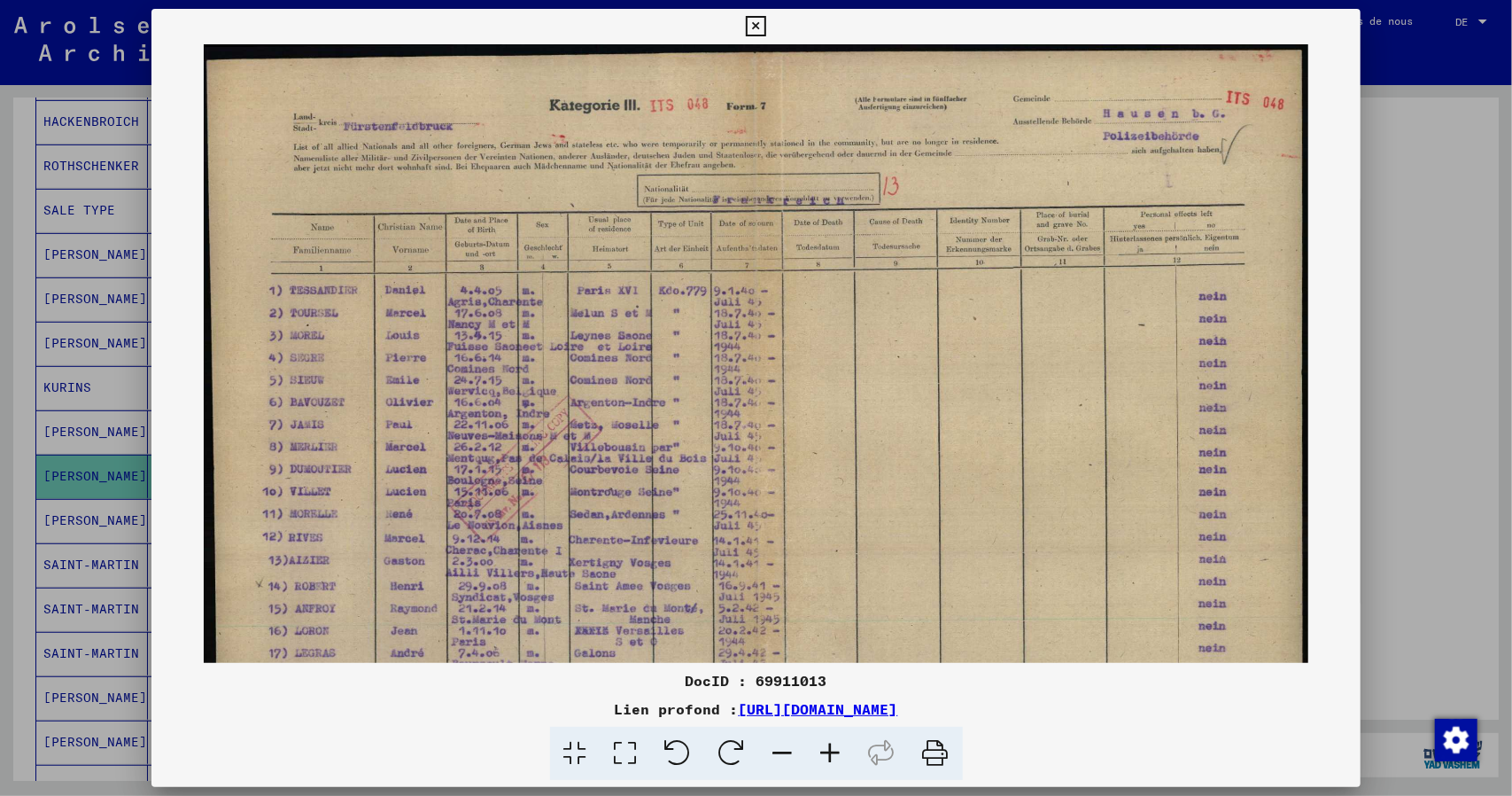
click at [826, 752] on icon at bounding box center [831, 753] width 48 height 54
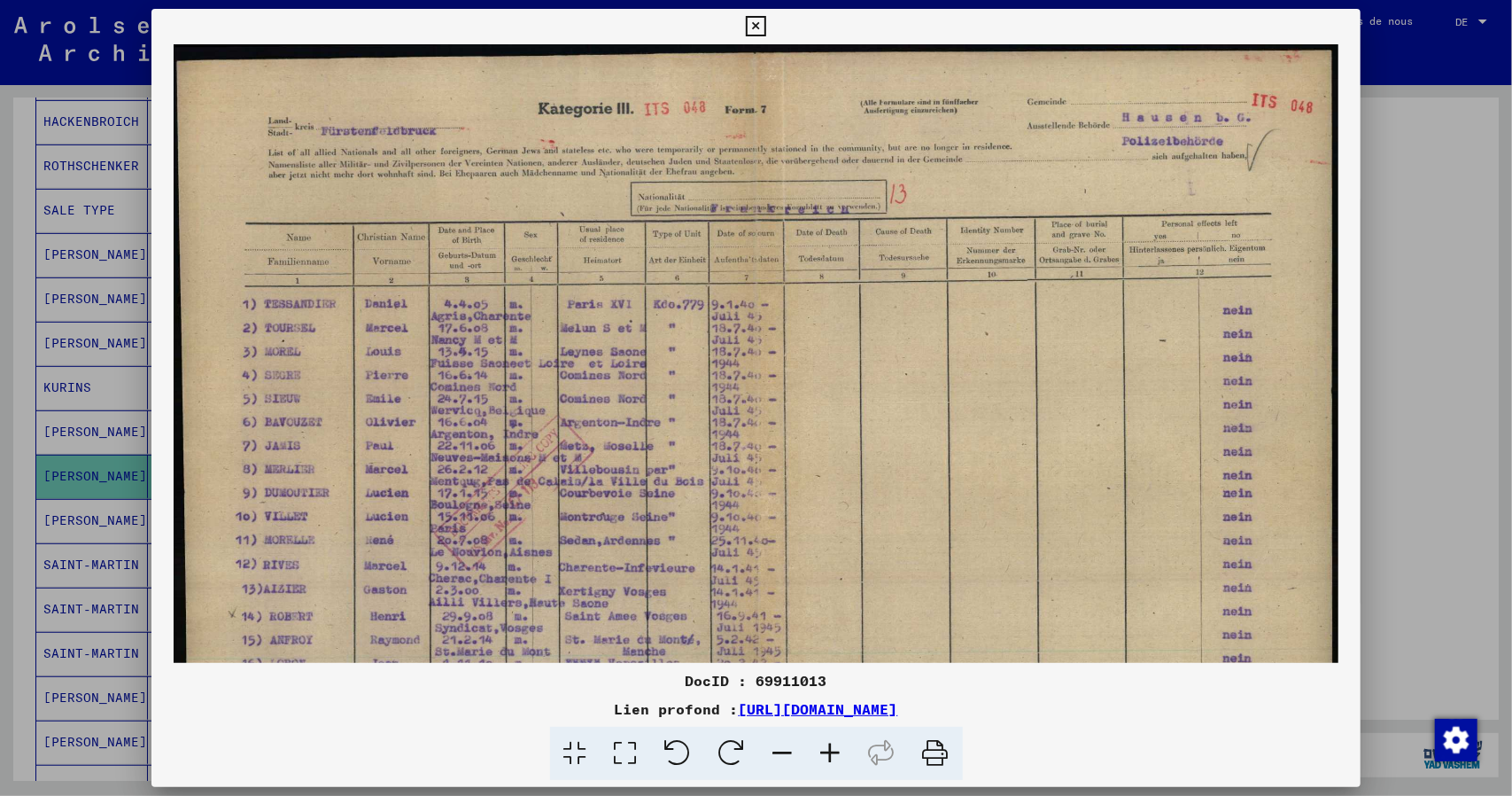
click at [825, 752] on icon at bounding box center [831, 753] width 48 height 54
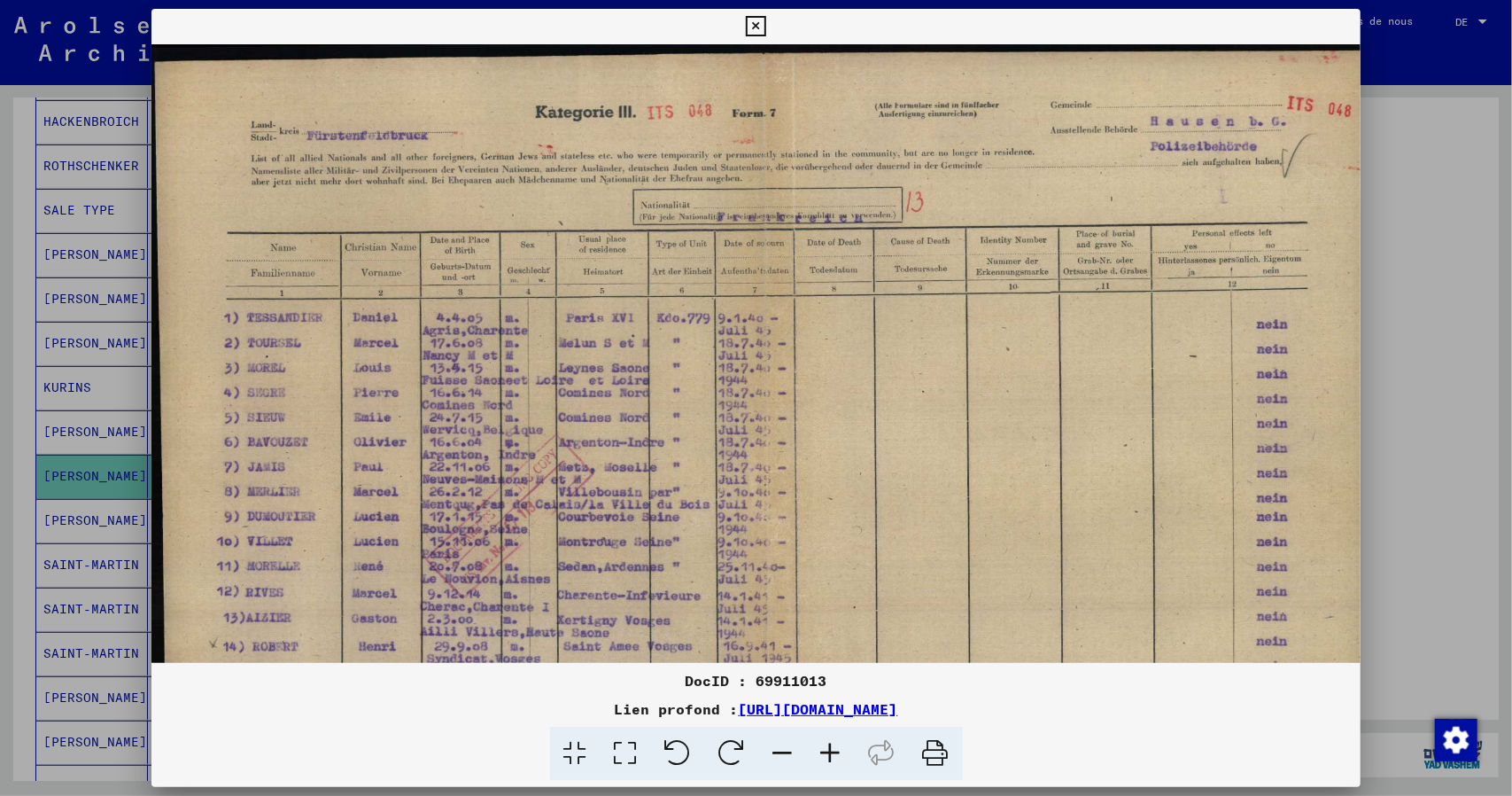
click at [825, 752] on icon at bounding box center [831, 753] width 48 height 54
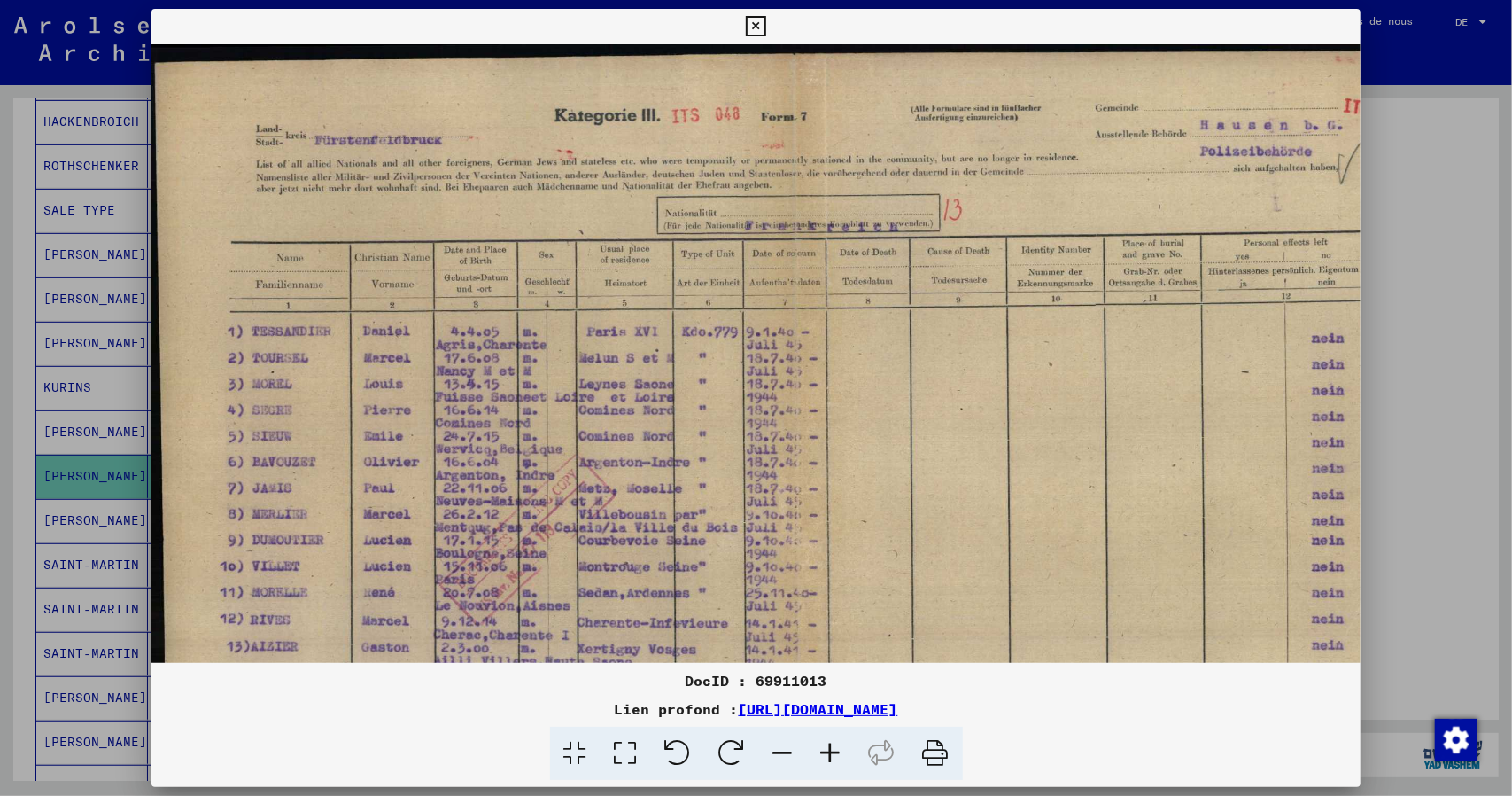
click at [825, 752] on icon at bounding box center [831, 753] width 48 height 54
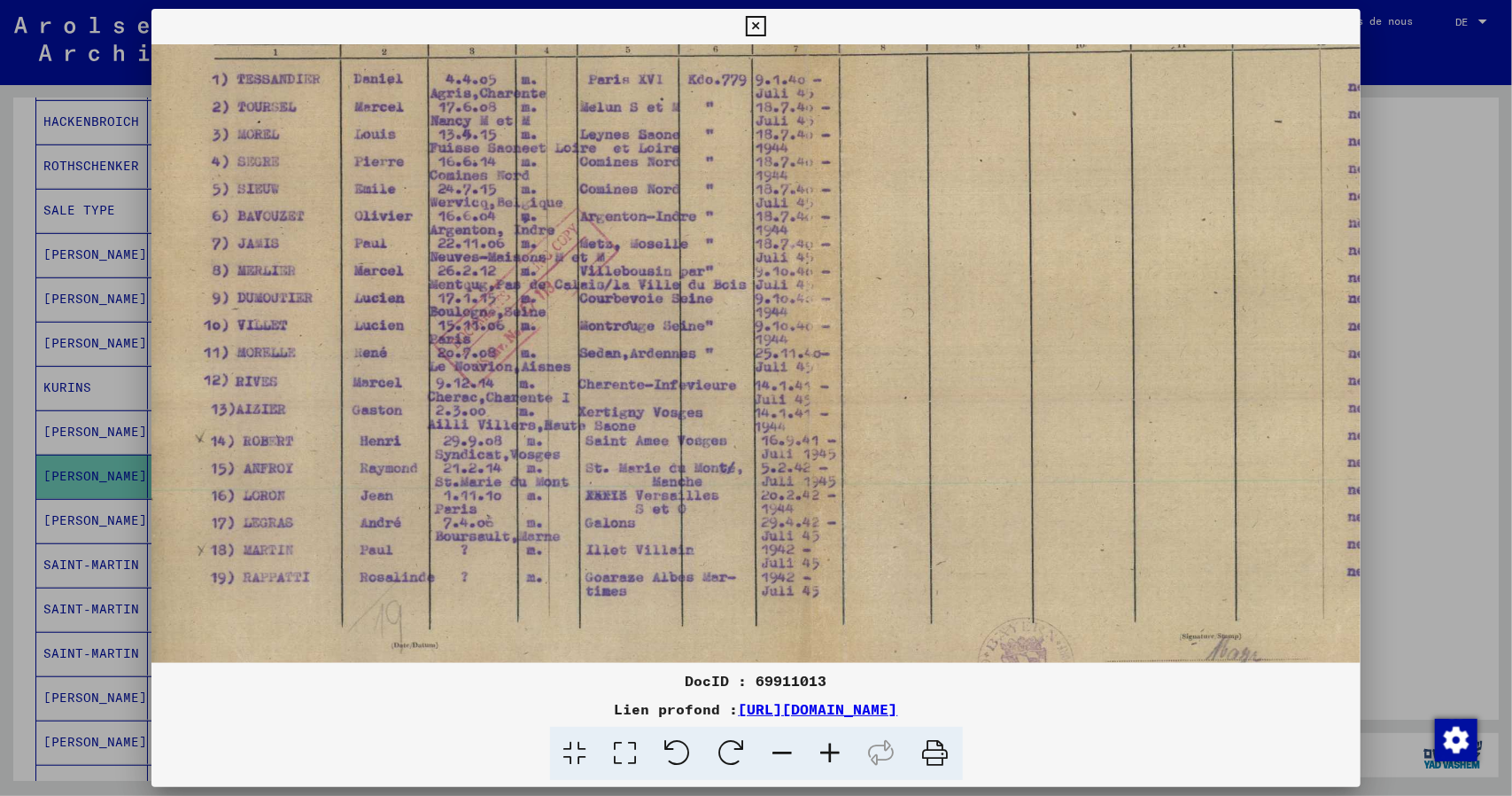
scroll to position [268, 19]
drag, startPoint x: 737, startPoint y: 551, endPoint x: 722, endPoint y: 293, distance: 258.4
click at [722, 293] on img at bounding box center [807, 262] width 1350 height 972
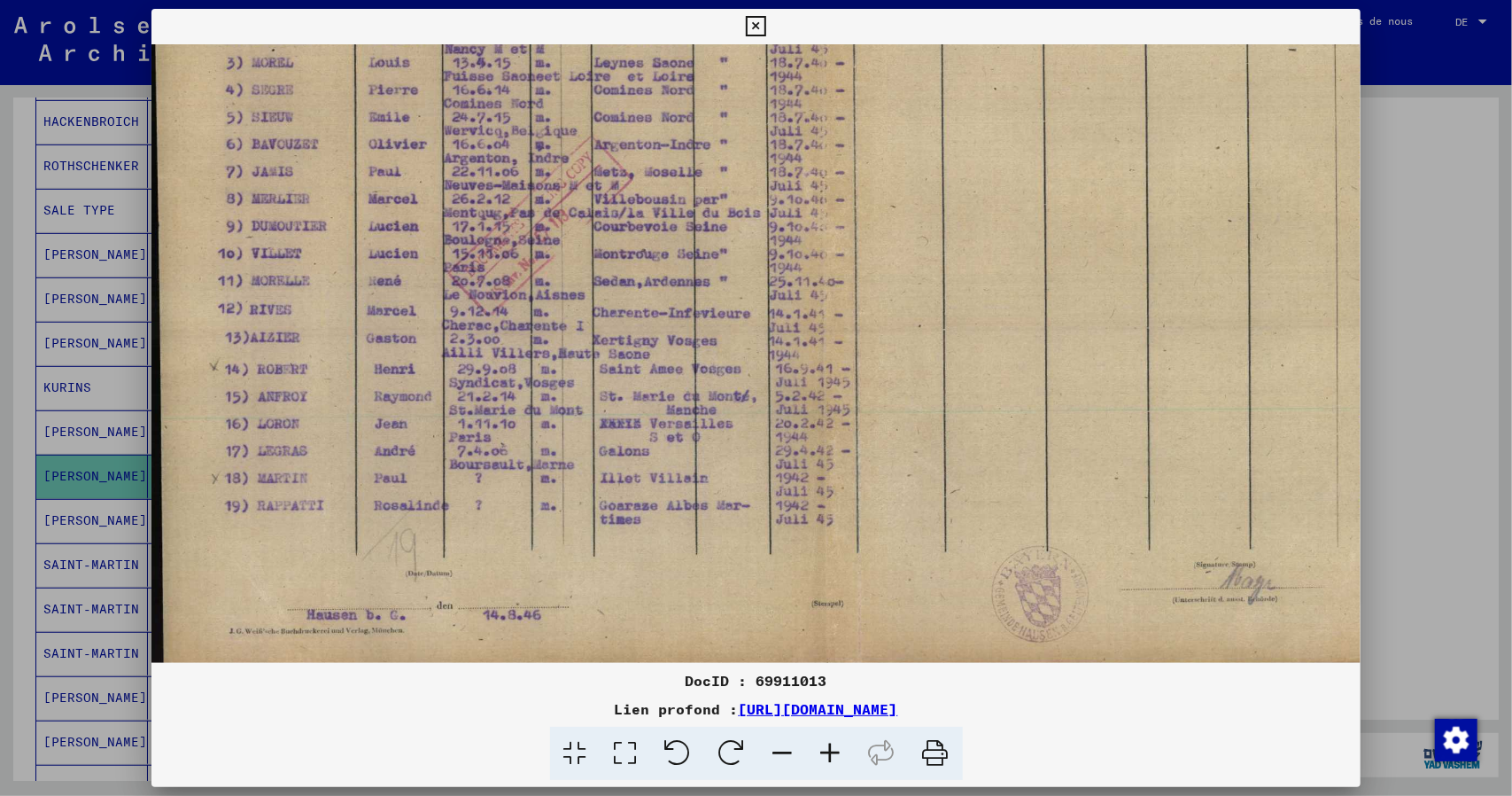
scroll to position [337, 6]
drag, startPoint x: 629, startPoint y: 285, endPoint x: 647, endPoint y: 192, distance: 94.7
click at [647, 192] on img at bounding box center [821, 193] width 1350 height 972
click at [754, 28] on icon at bounding box center [756, 26] width 20 height 21
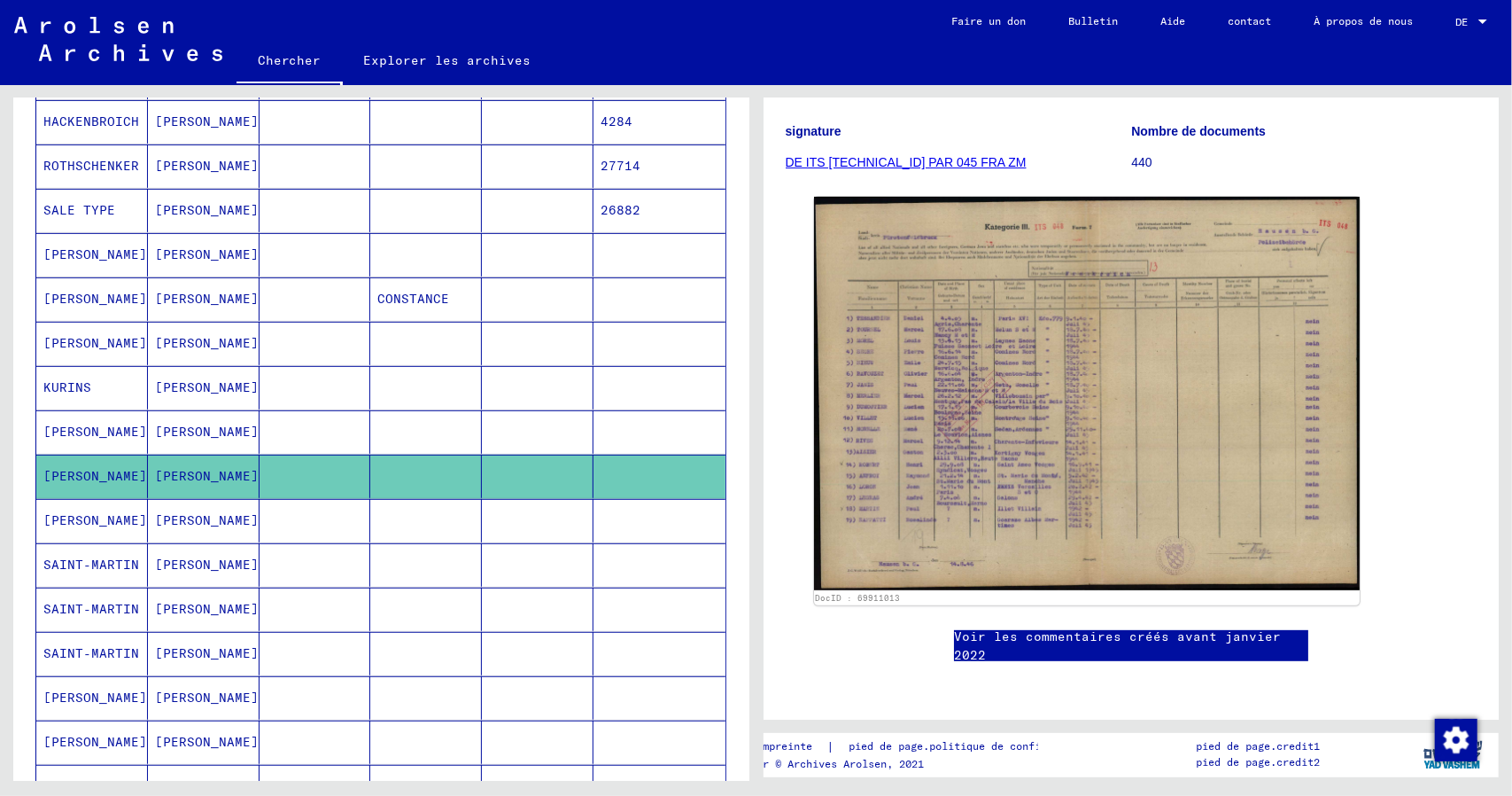
click at [62, 527] on font "[PERSON_NAME]" at bounding box center [95, 519] width 104 height 16
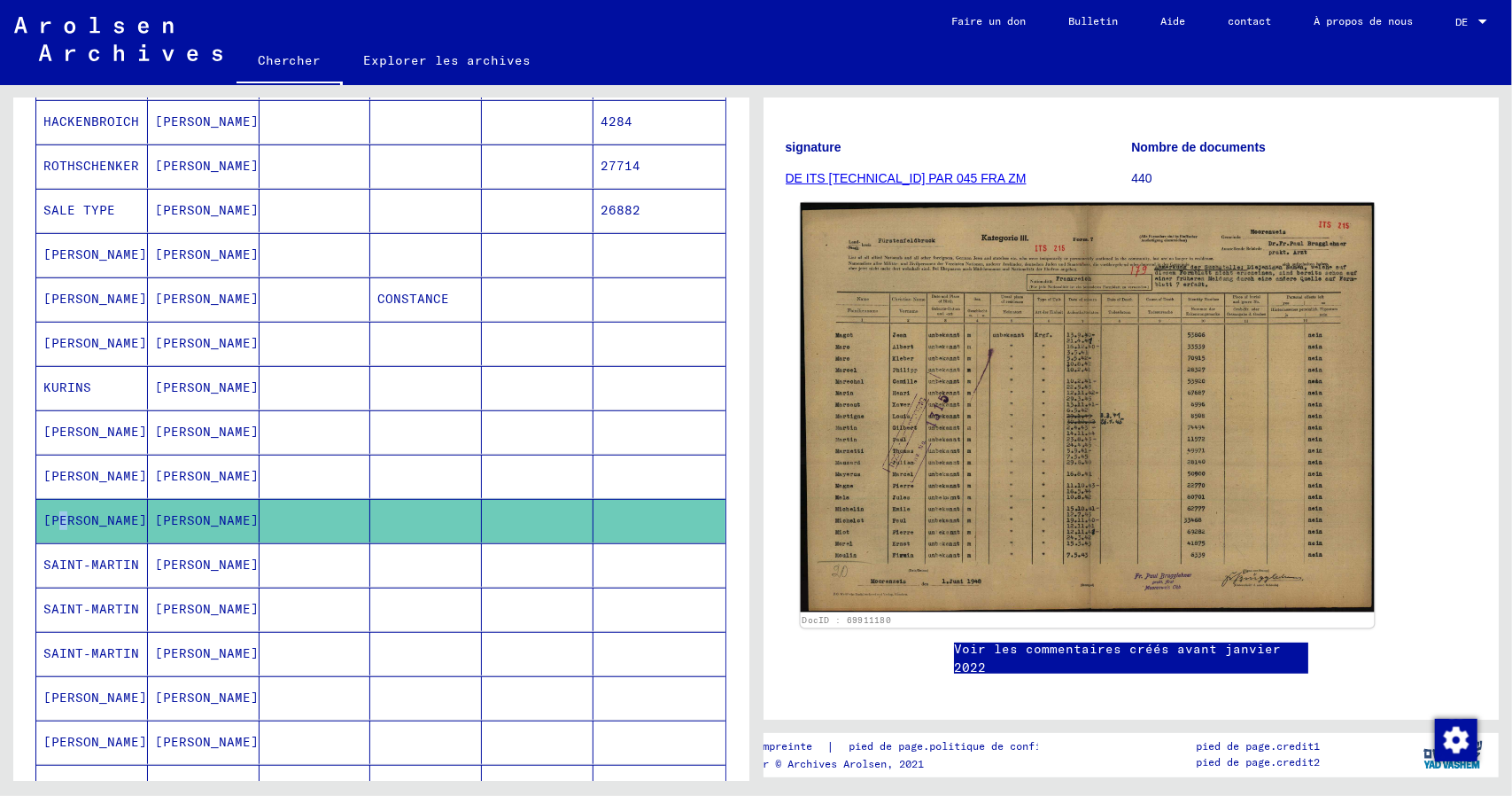
scroll to position [266, 0]
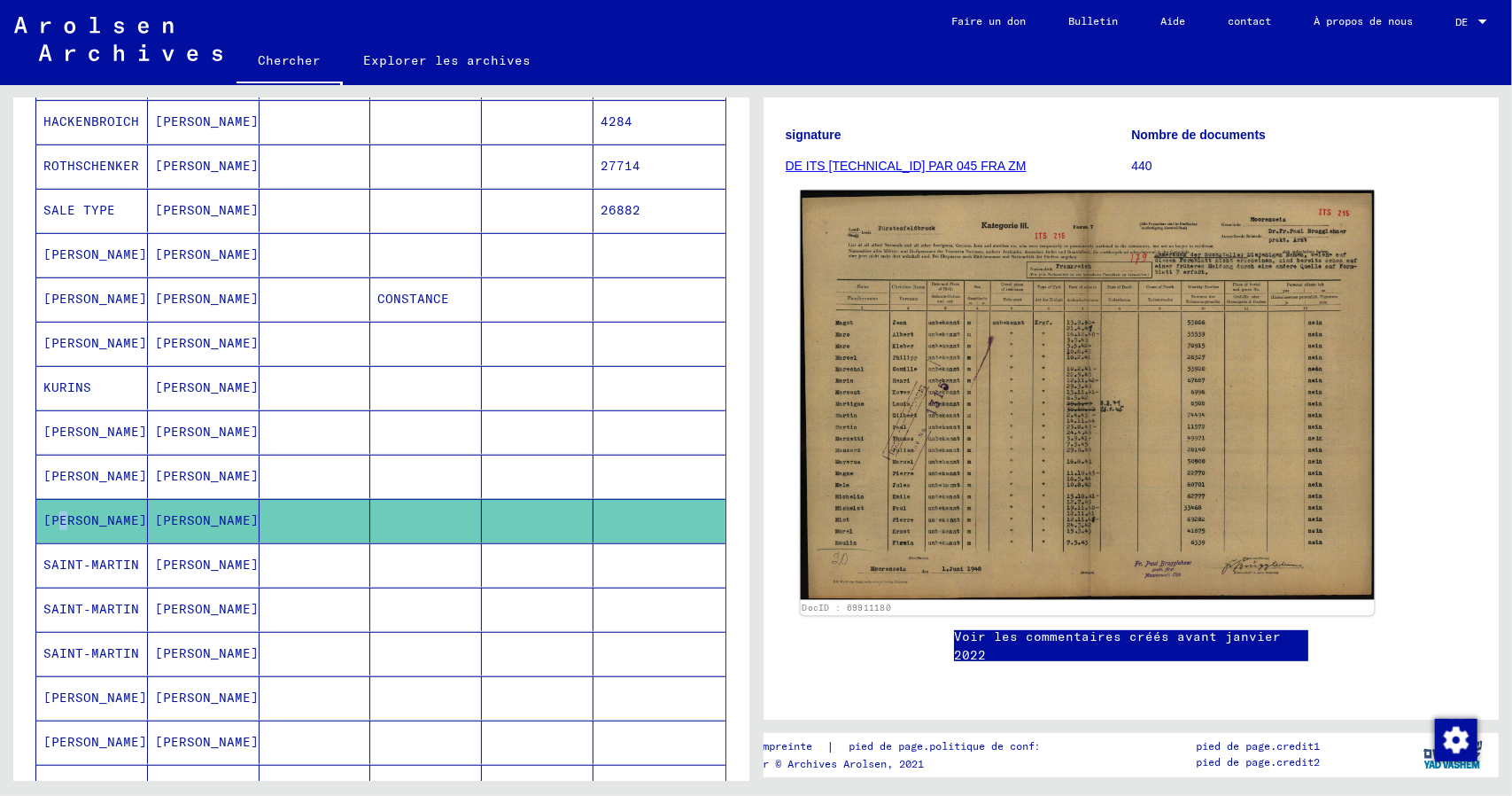
click at [1058, 375] on img at bounding box center [1086, 394] width 574 height 409
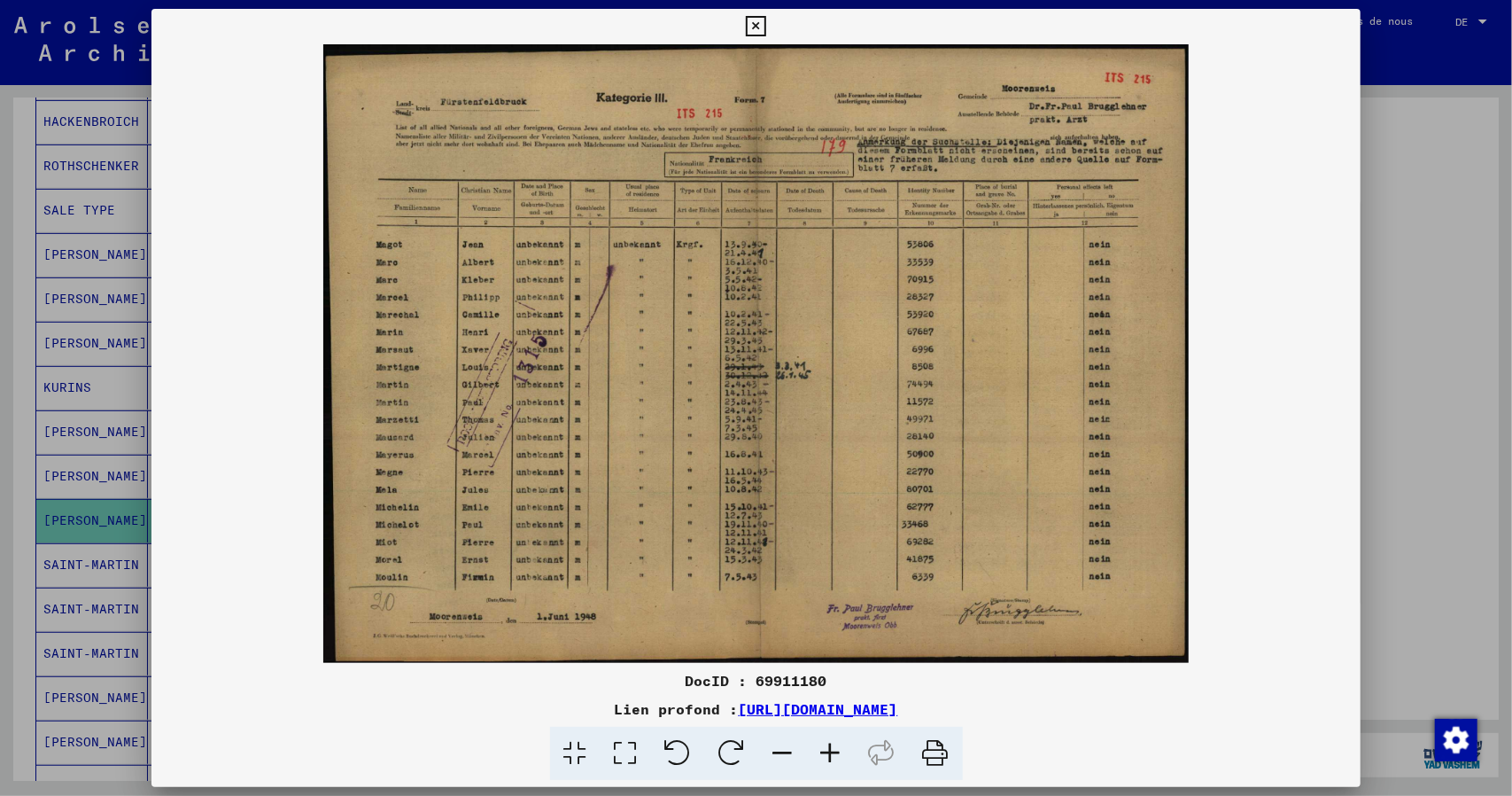
click at [830, 755] on icon at bounding box center [831, 753] width 48 height 54
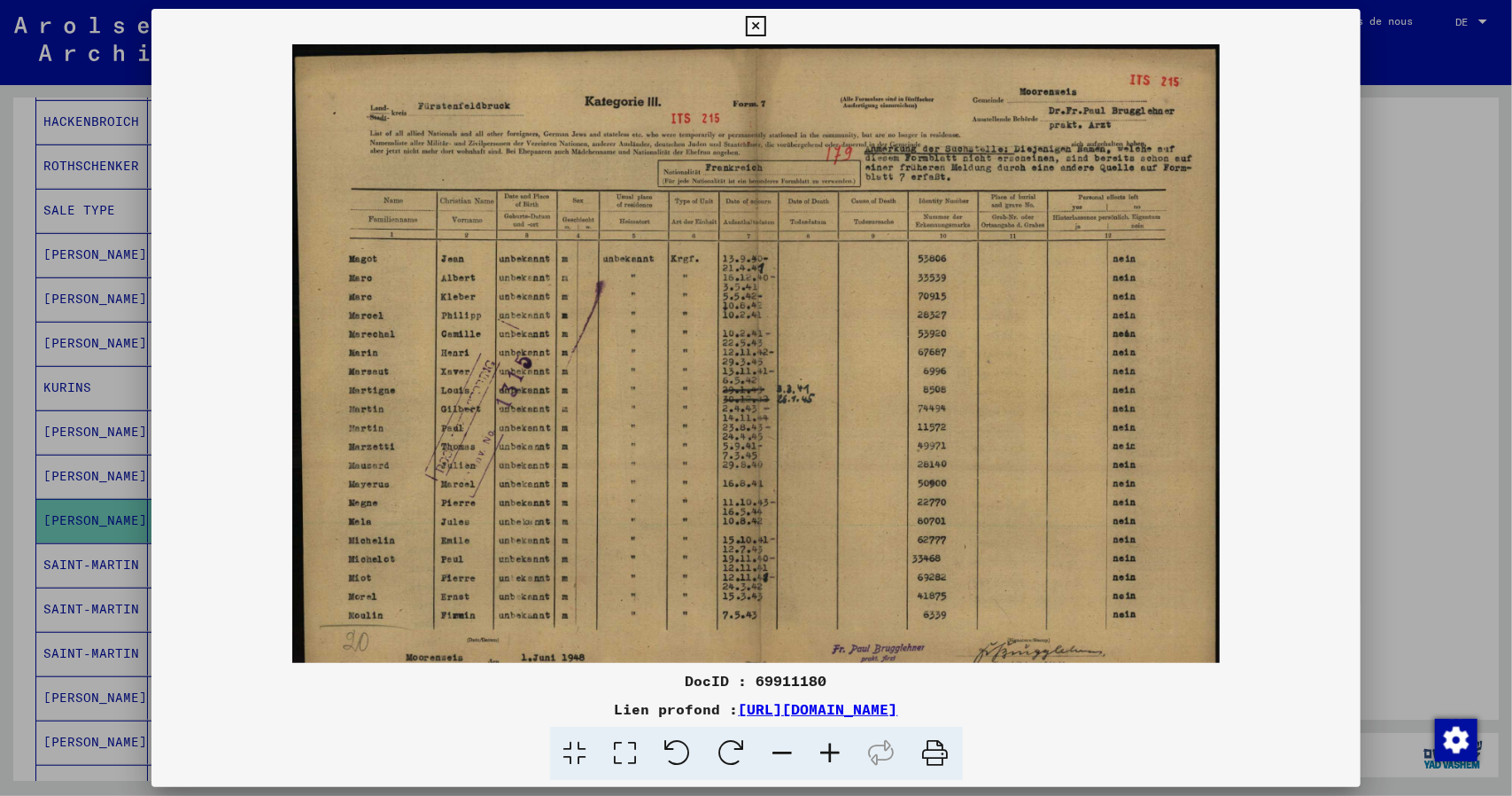
click at [831, 756] on icon at bounding box center [831, 753] width 48 height 54
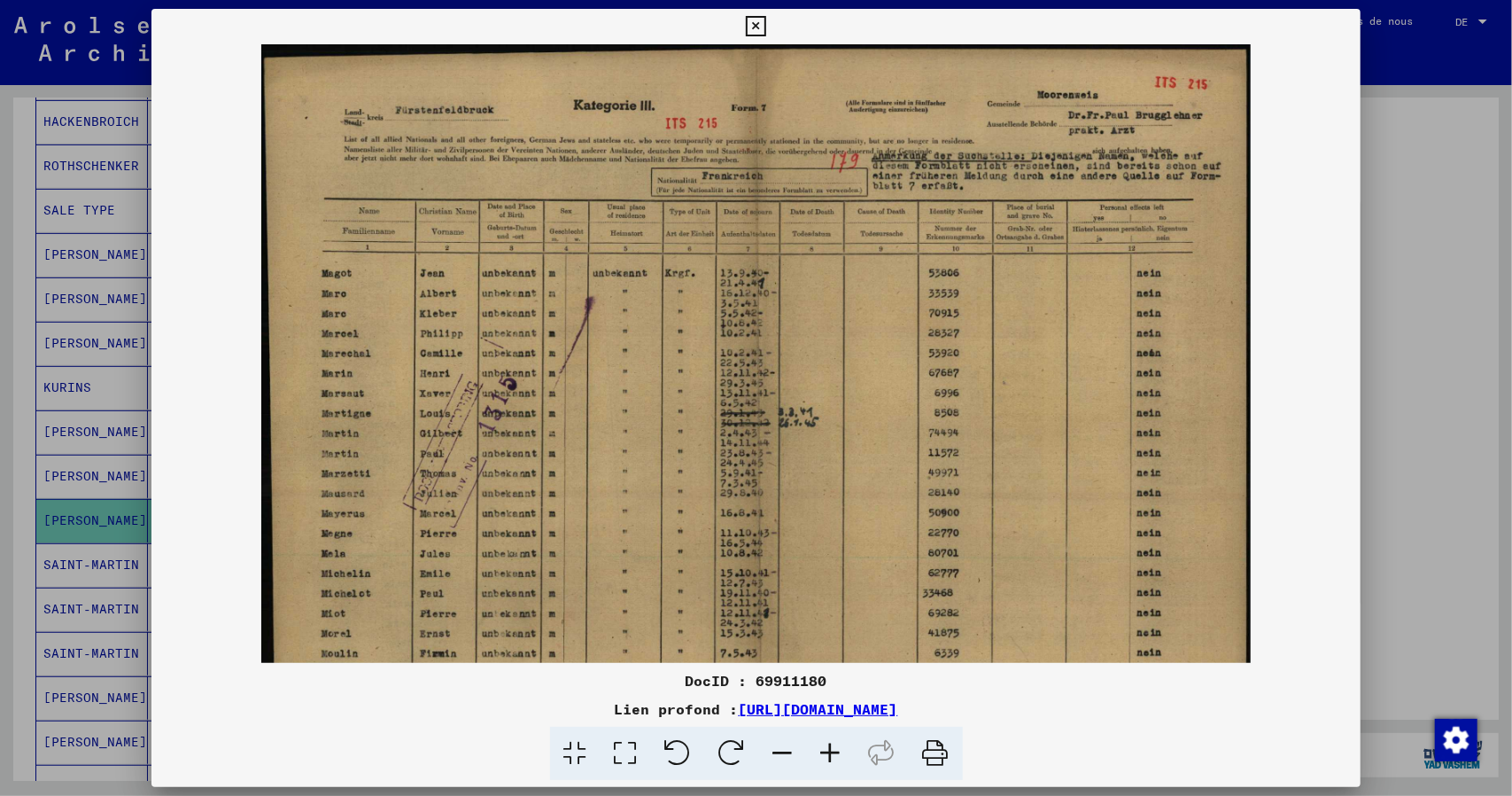
click at [831, 757] on icon at bounding box center [831, 753] width 48 height 54
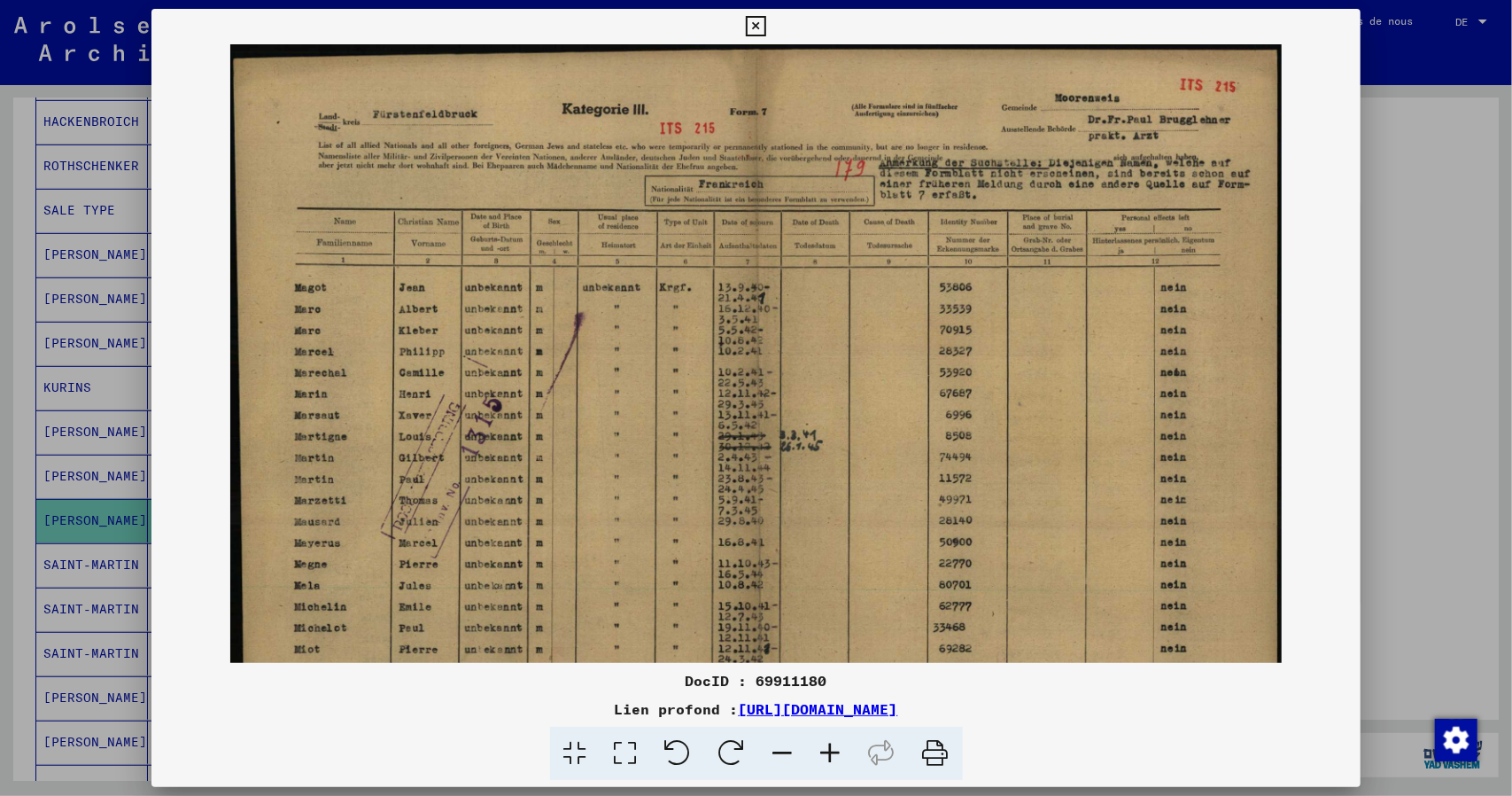
click at [831, 757] on icon at bounding box center [831, 753] width 48 height 54
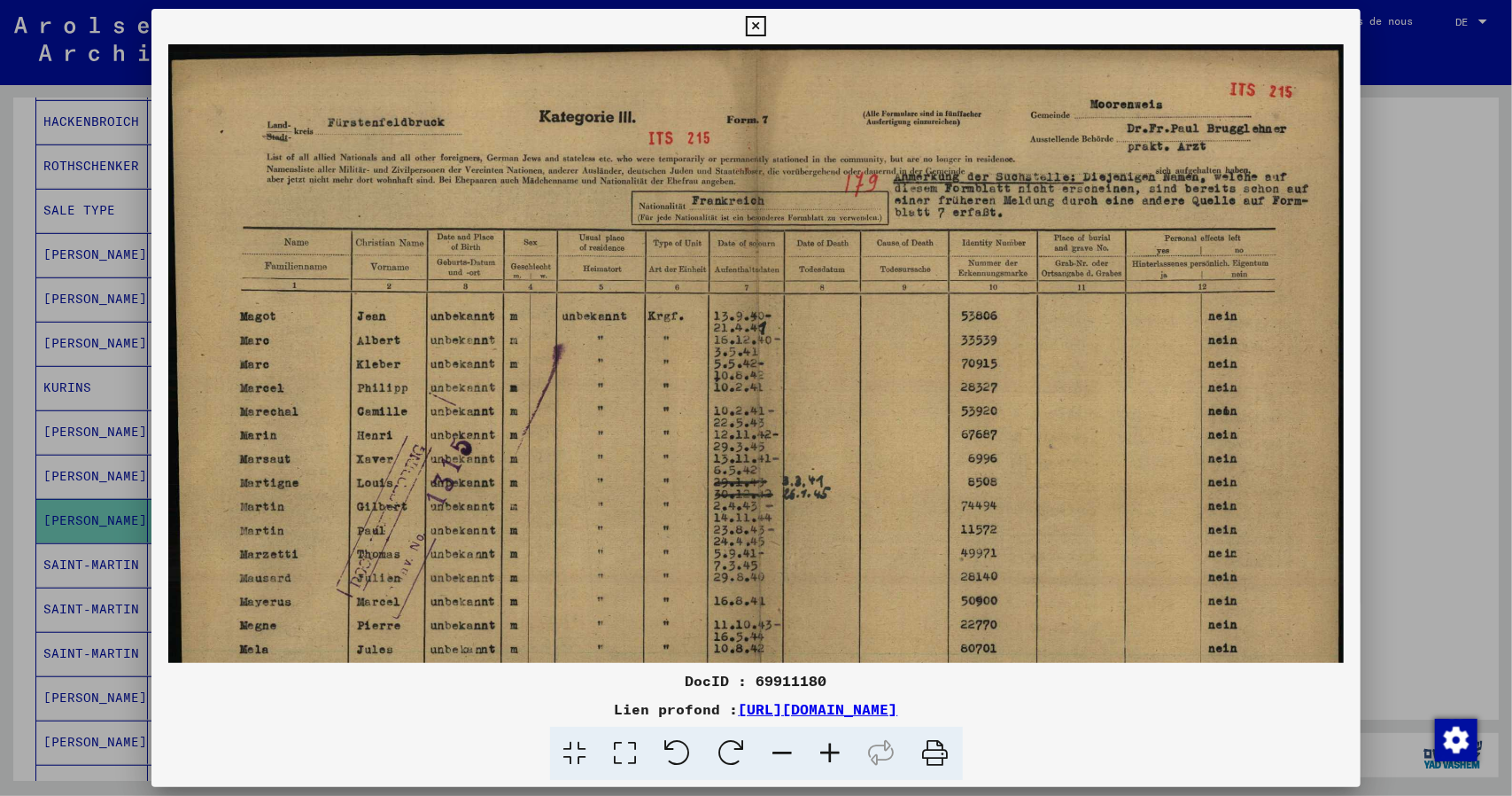
click at [832, 757] on icon at bounding box center [831, 753] width 48 height 54
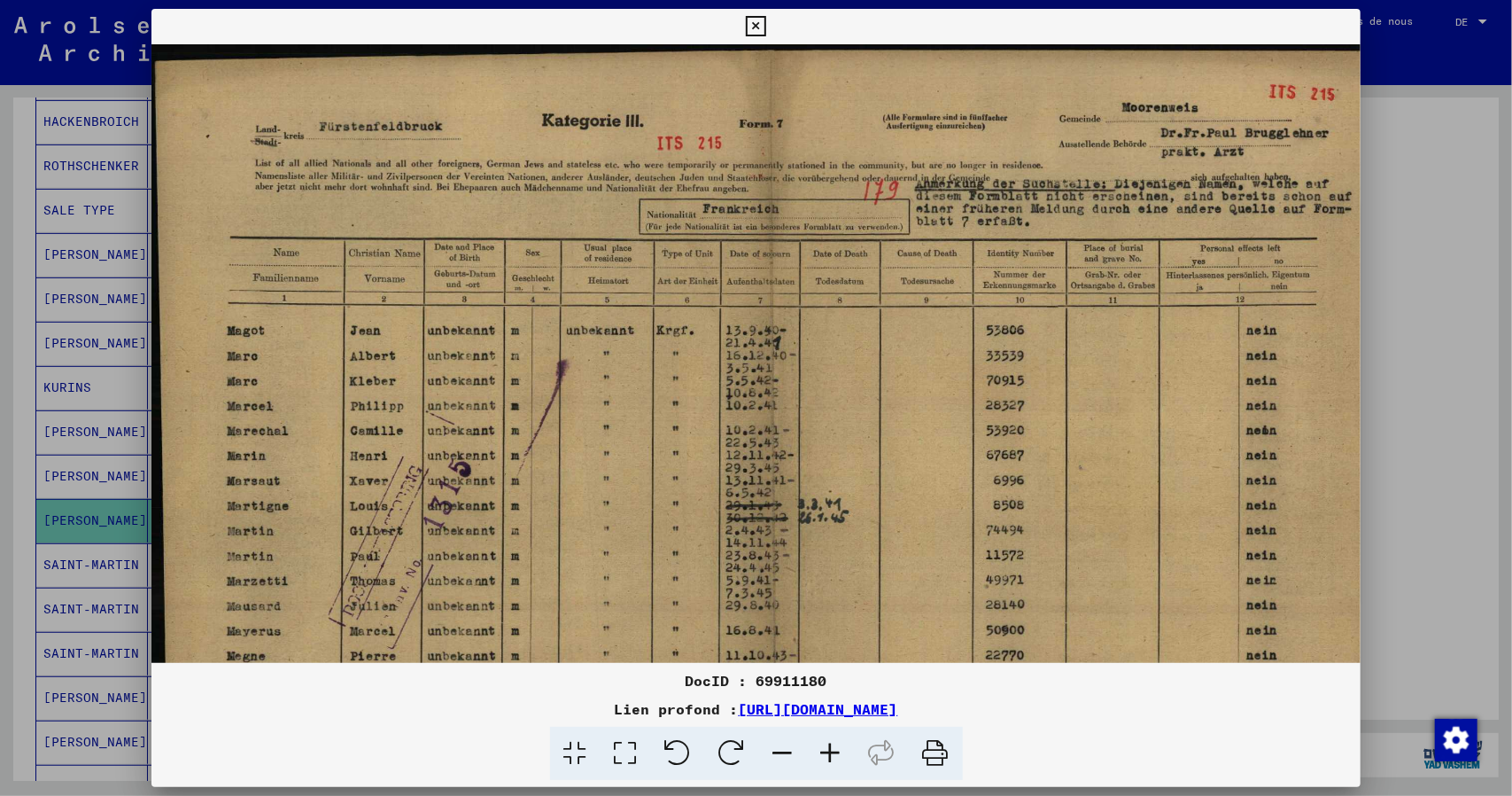
click at [832, 758] on icon at bounding box center [831, 753] width 48 height 54
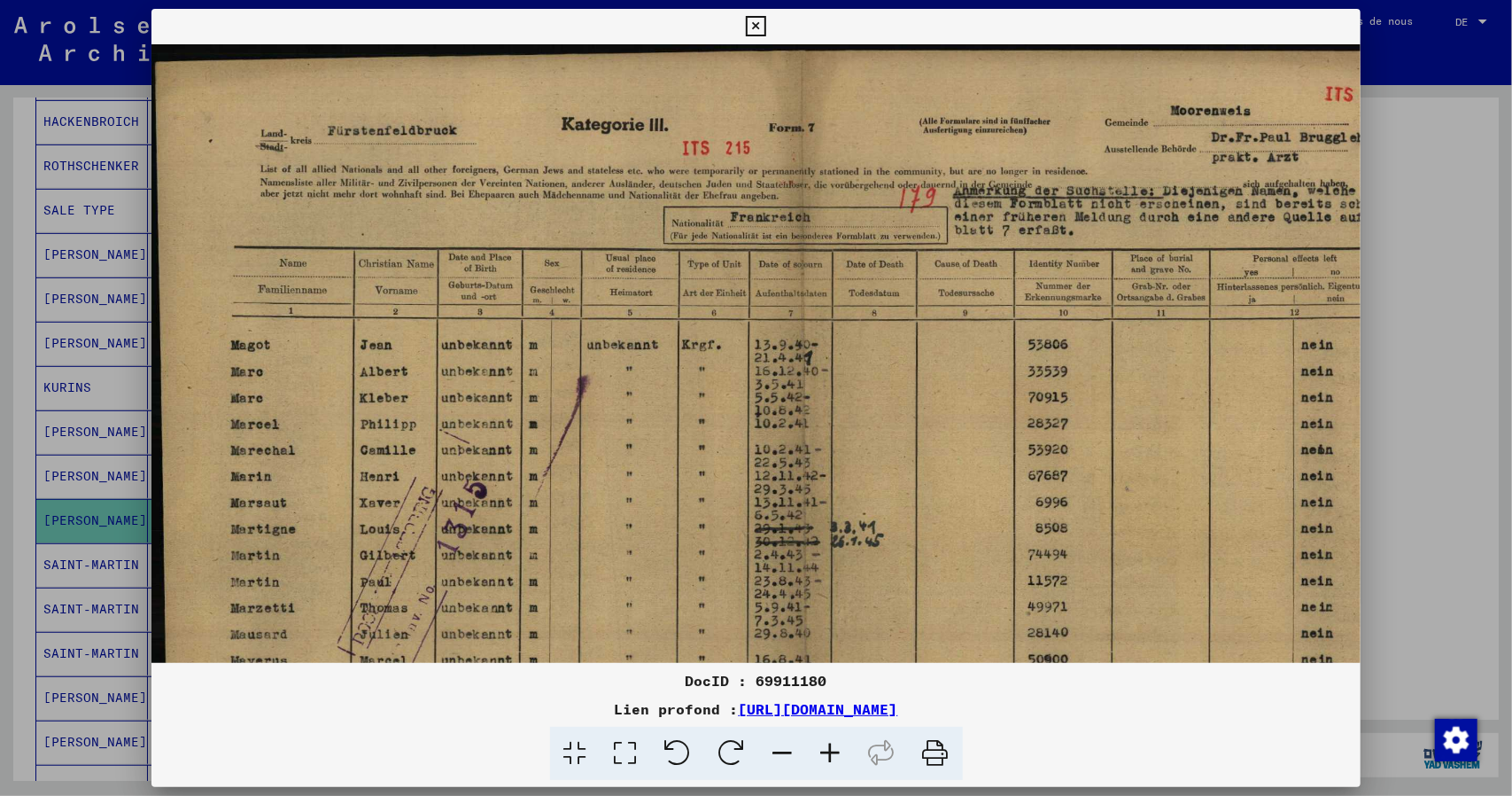
click at [832, 758] on icon at bounding box center [831, 753] width 48 height 54
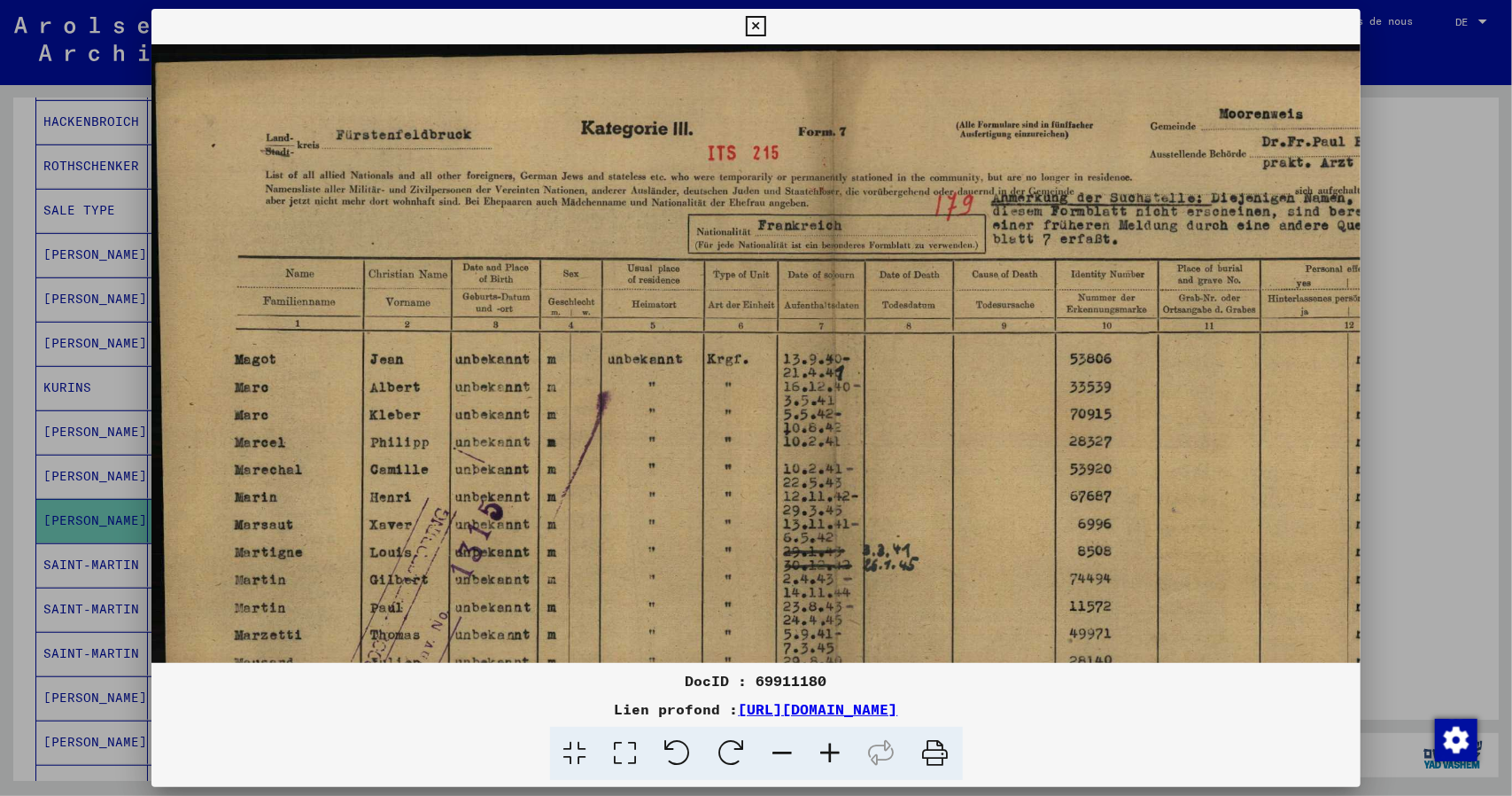
scroll to position [12, 0]
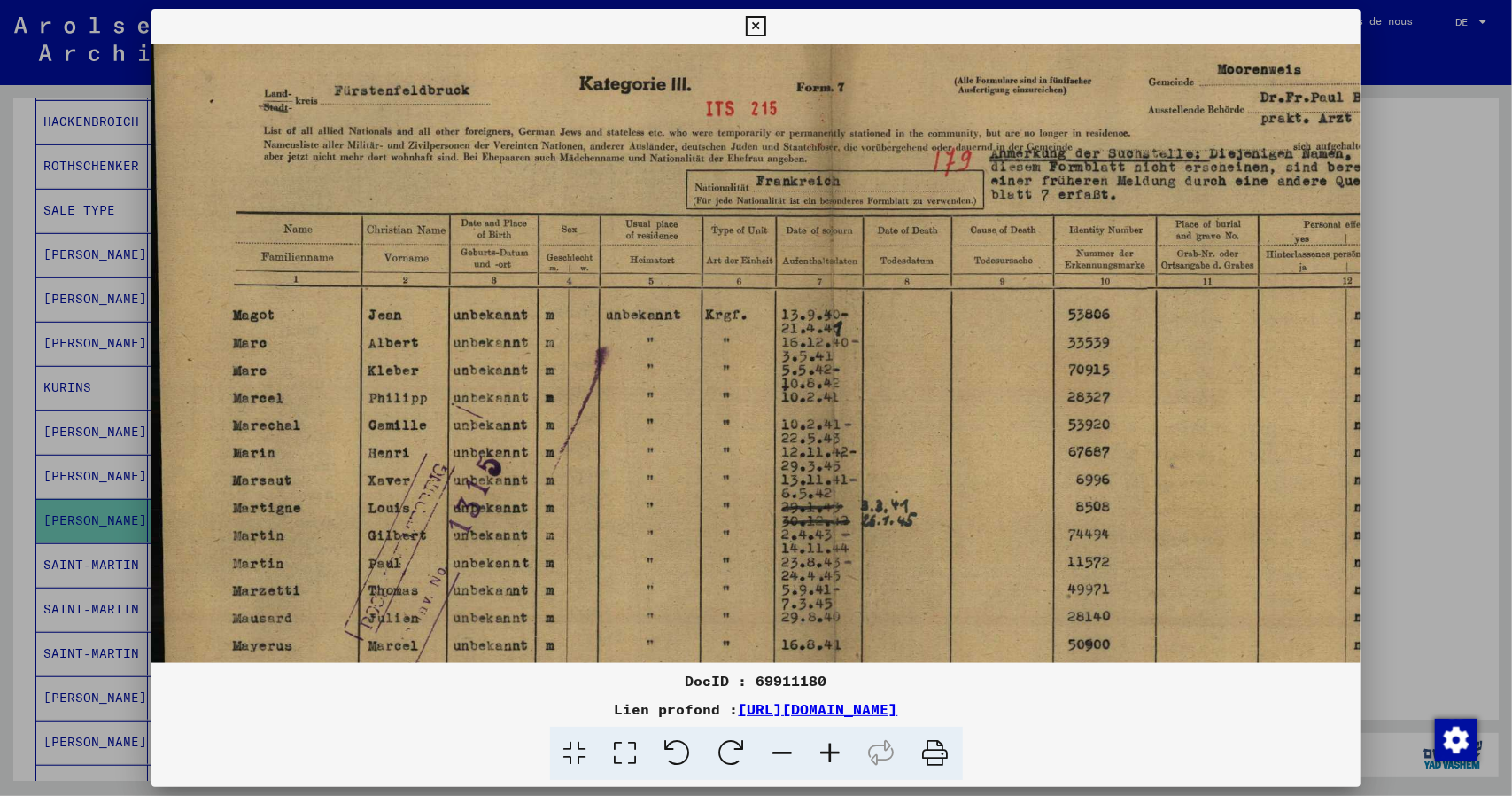
drag, startPoint x: 515, startPoint y: 575, endPoint x: 514, endPoint y: 534, distance: 41.0
click at [516, 533] on img at bounding box center [831, 486] width 1362 height 972
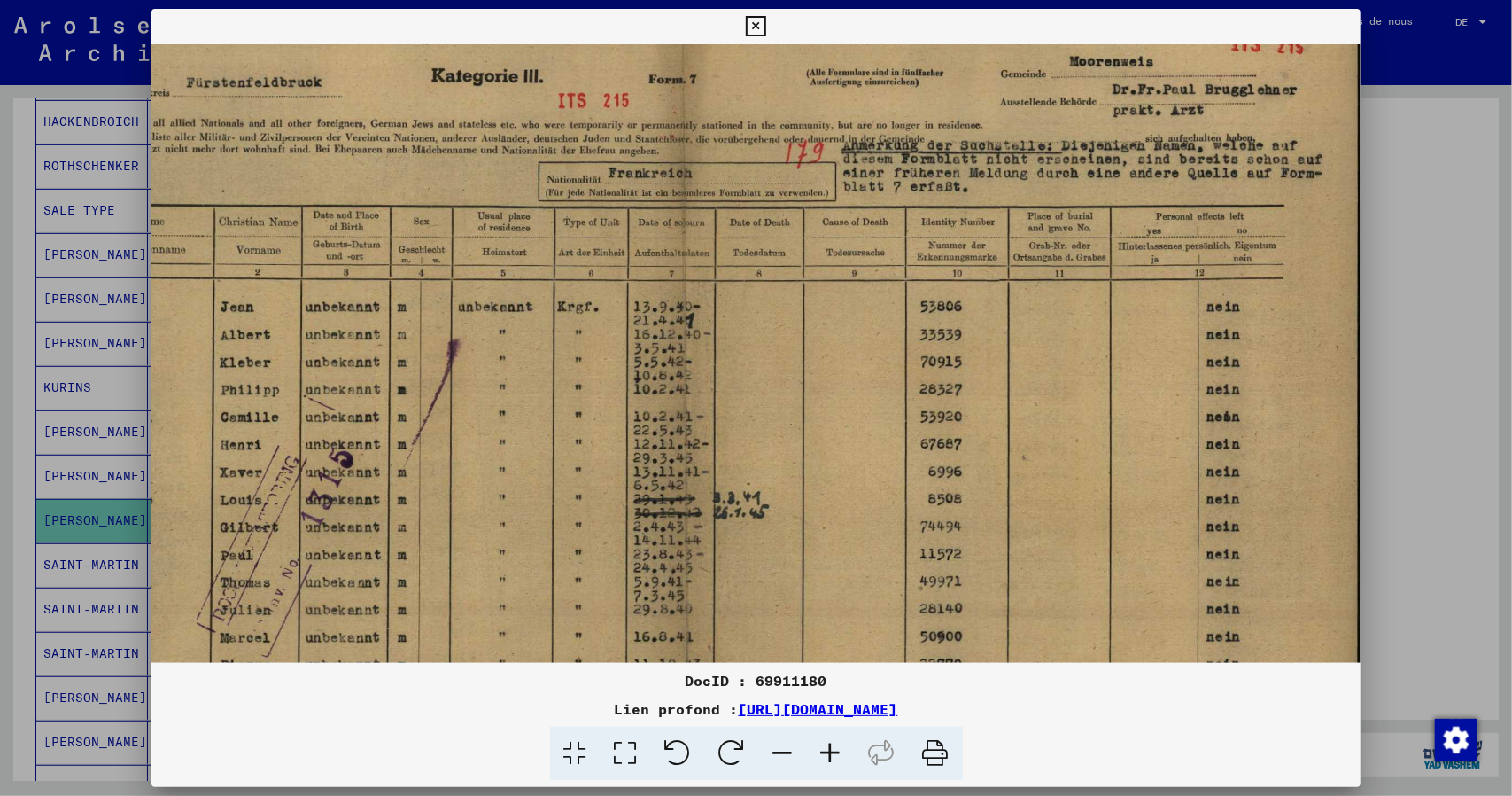
scroll to position [51, 150]
drag, startPoint x: 831, startPoint y: 564, endPoint x: 625, endPoint y: 559, distance: 206.1
click at [625, 559] on img at bounding box center [683, 479] width 1362 height 972
drag, startPoint x: 758, startPoint y: 28, endPoint x: 434, endPoint y: 375, distance: 474.7
click at [758, 28] on icon at bounding box center [756, 26] width 20 height 21
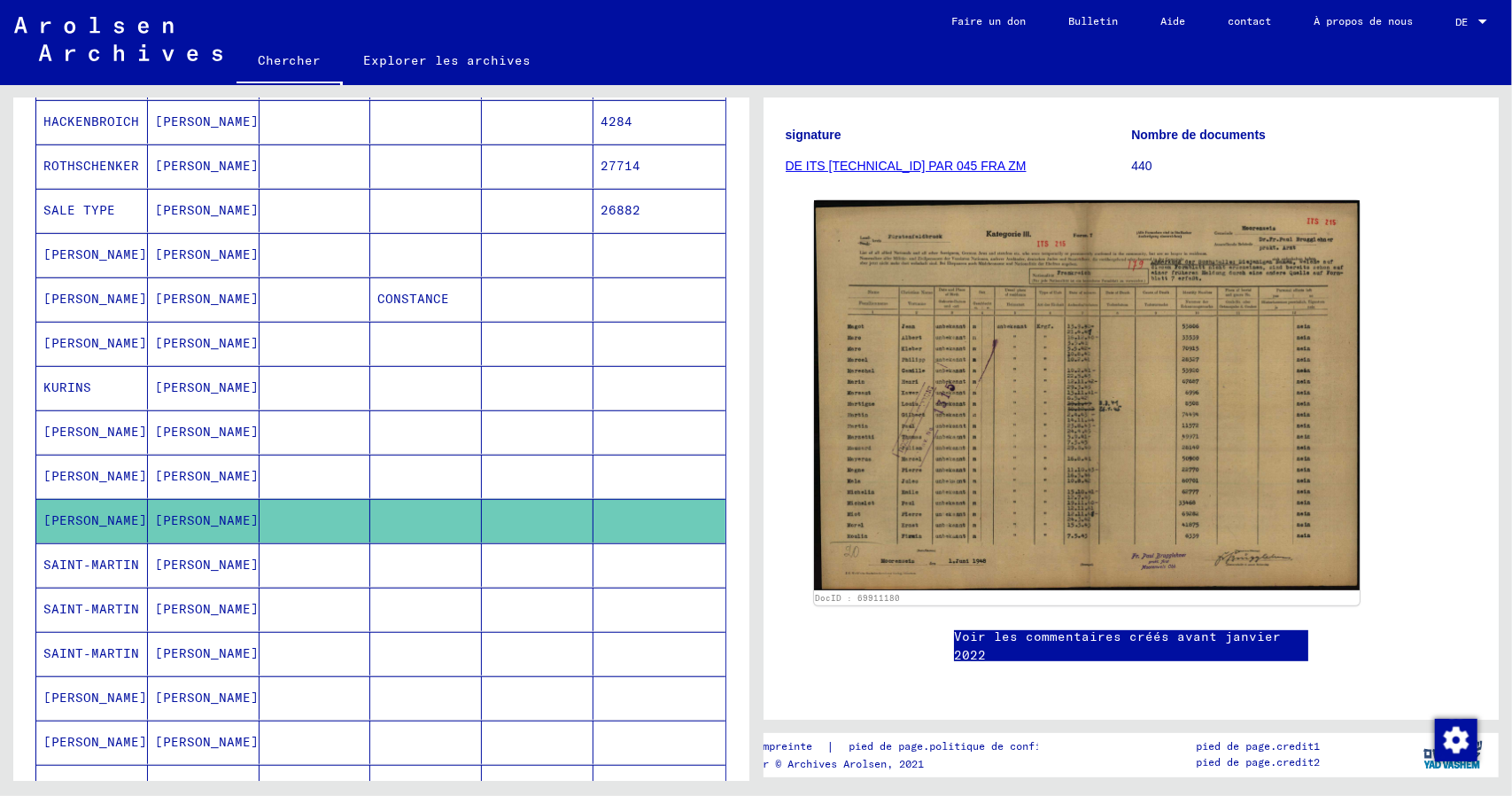
click at [83, 708] on icon at bounding box center [74, 724] width 44 height 71
click at [65, 700] on icon at bounding box center [74, 724] width 44 height 71
click at [63, 699] on icon at bounding box center [74, 724] width 44 height 71
click at [67, 703] on icon at bounding box center [74, 724] width 44 height 71
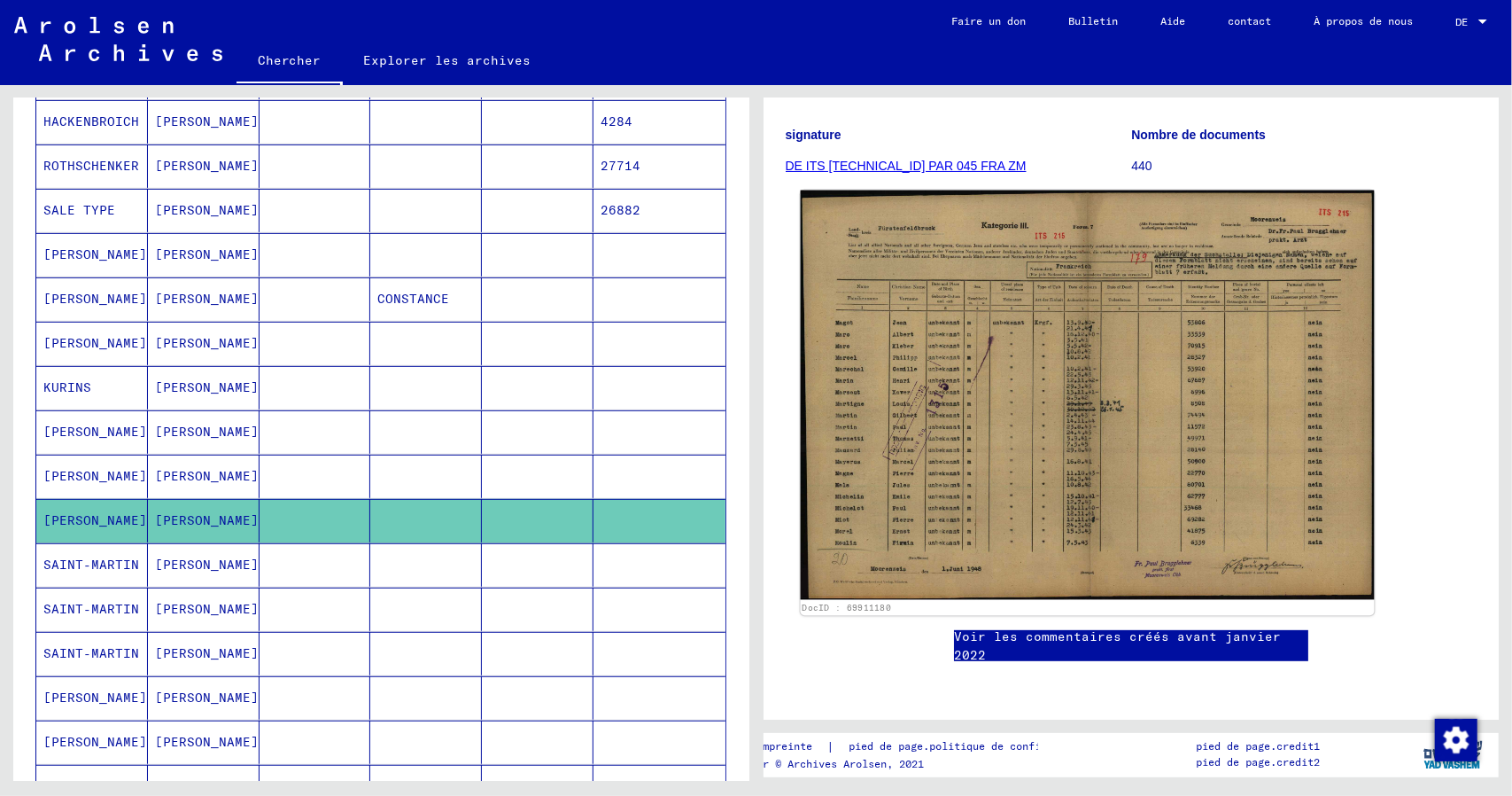
scroll to position [443, 0]
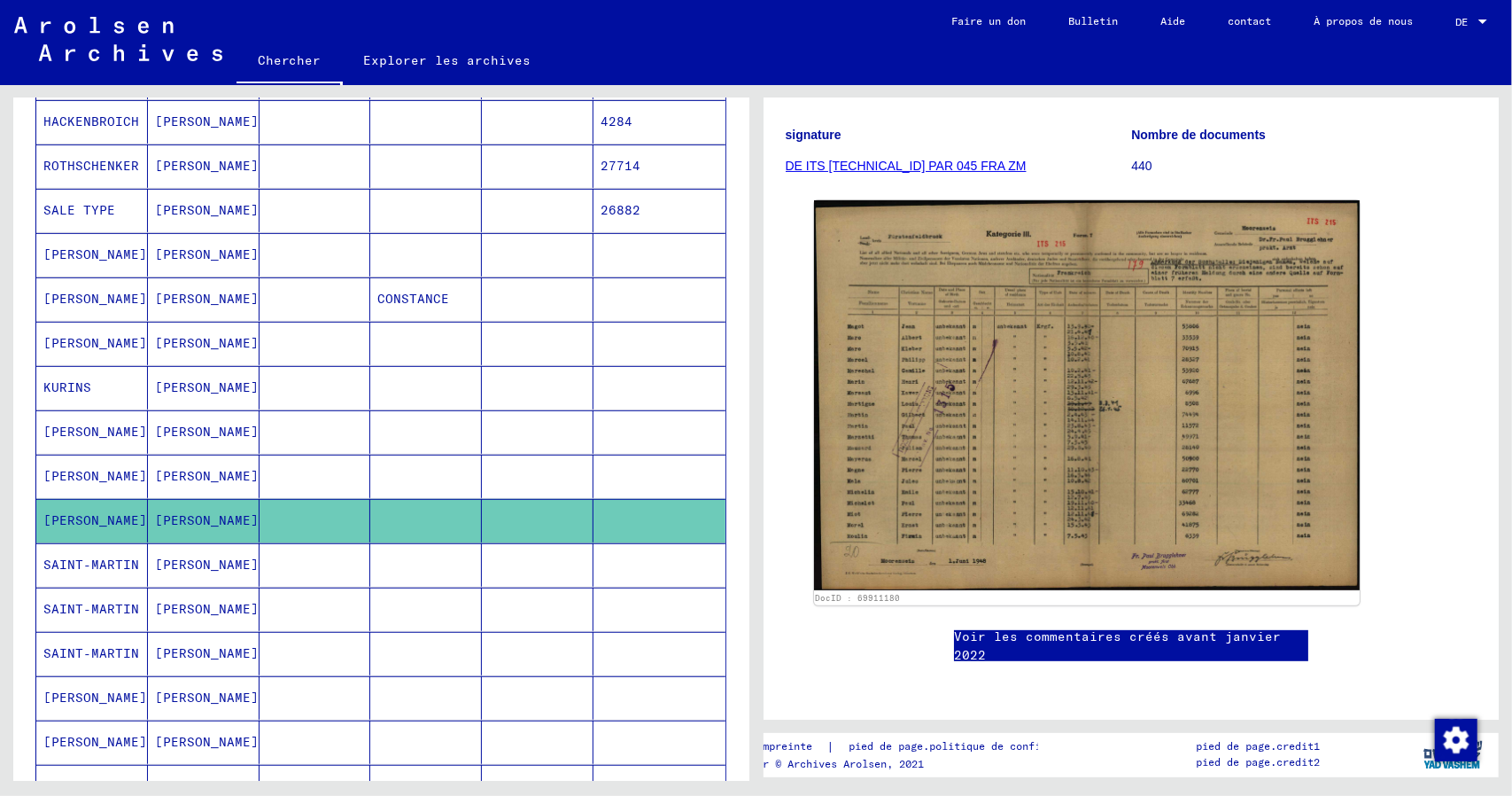
click at [74, 699] on icon at bounding box center [74, 724] width 44 height 71
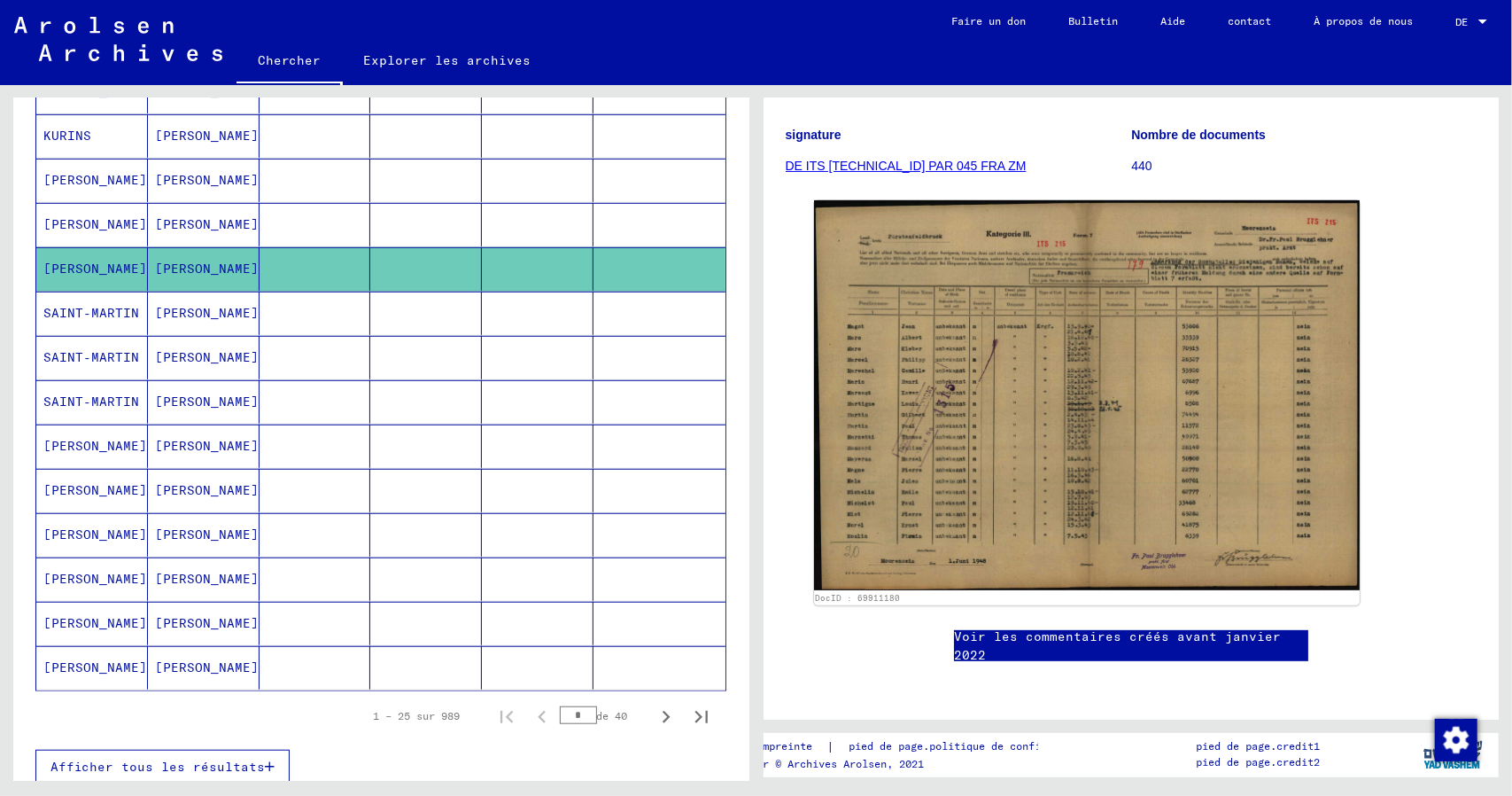
scroll to position [886, 0]
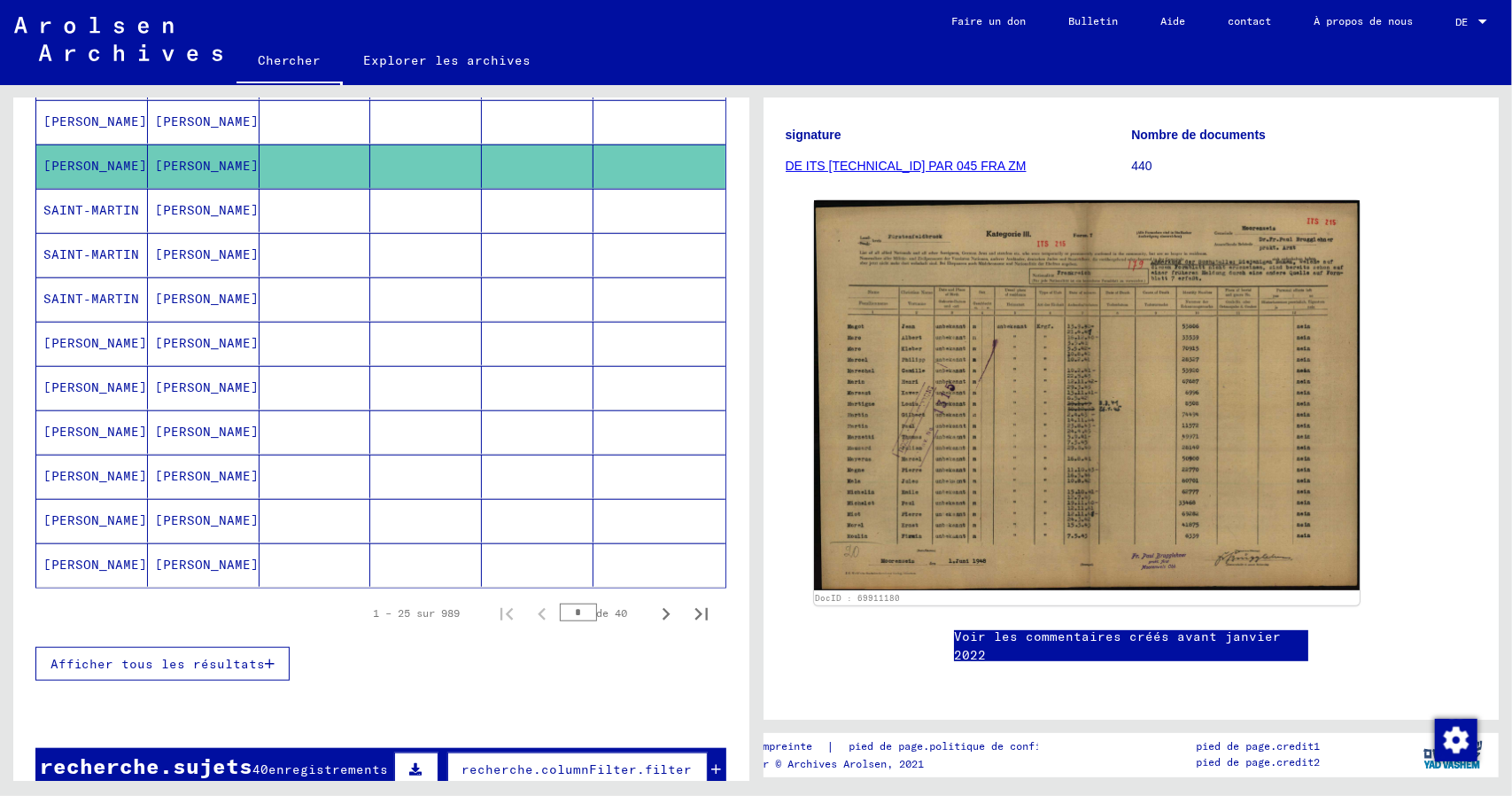
click at [81, 387] on font "[PERSON_NAME]" at bounding box center [95, 387] width 104 height 16
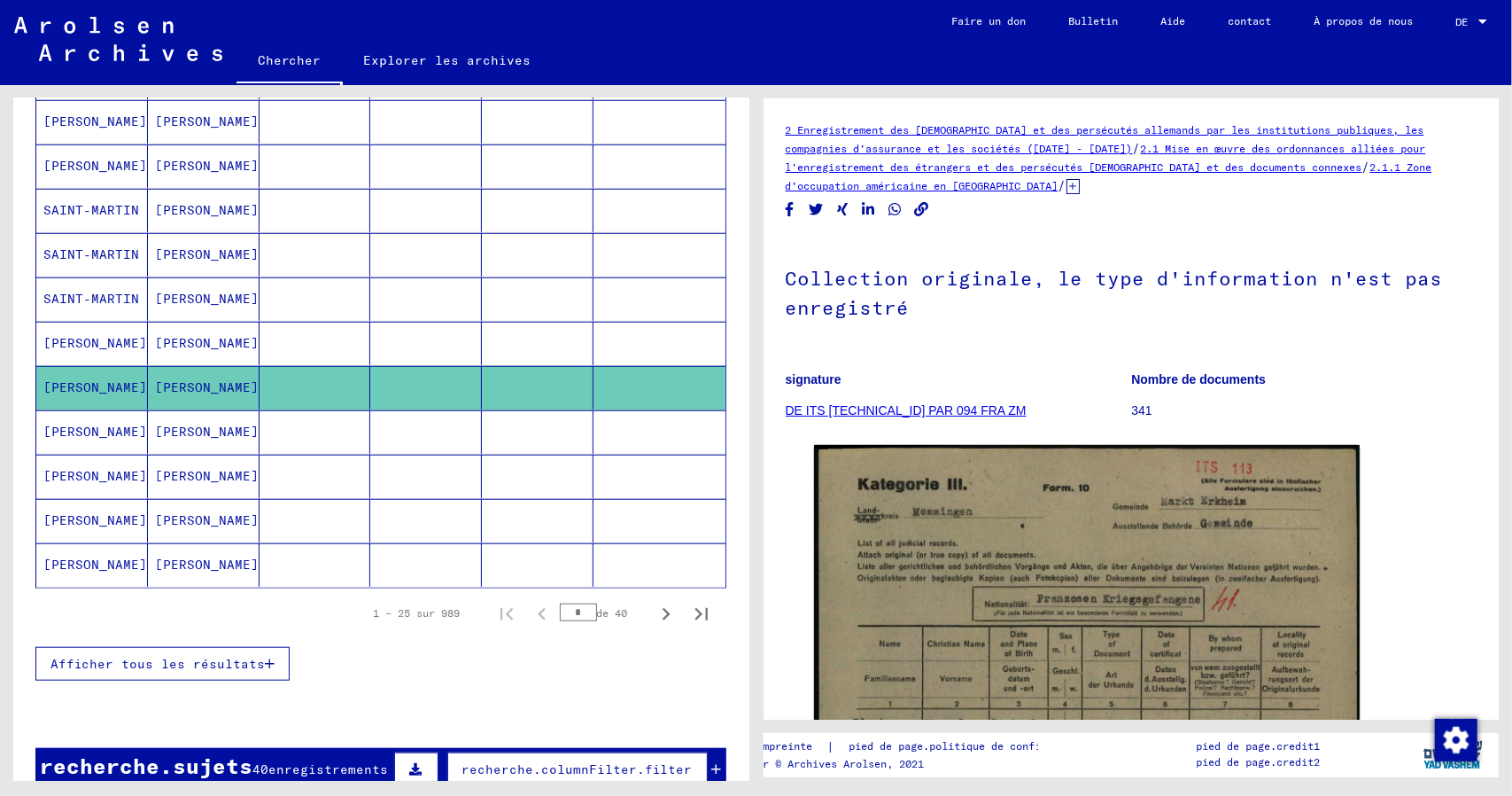
click at [82, 364] on mat-cell "[PERSON_NAME]" at bounding box center [92, 343] width 111 height 43
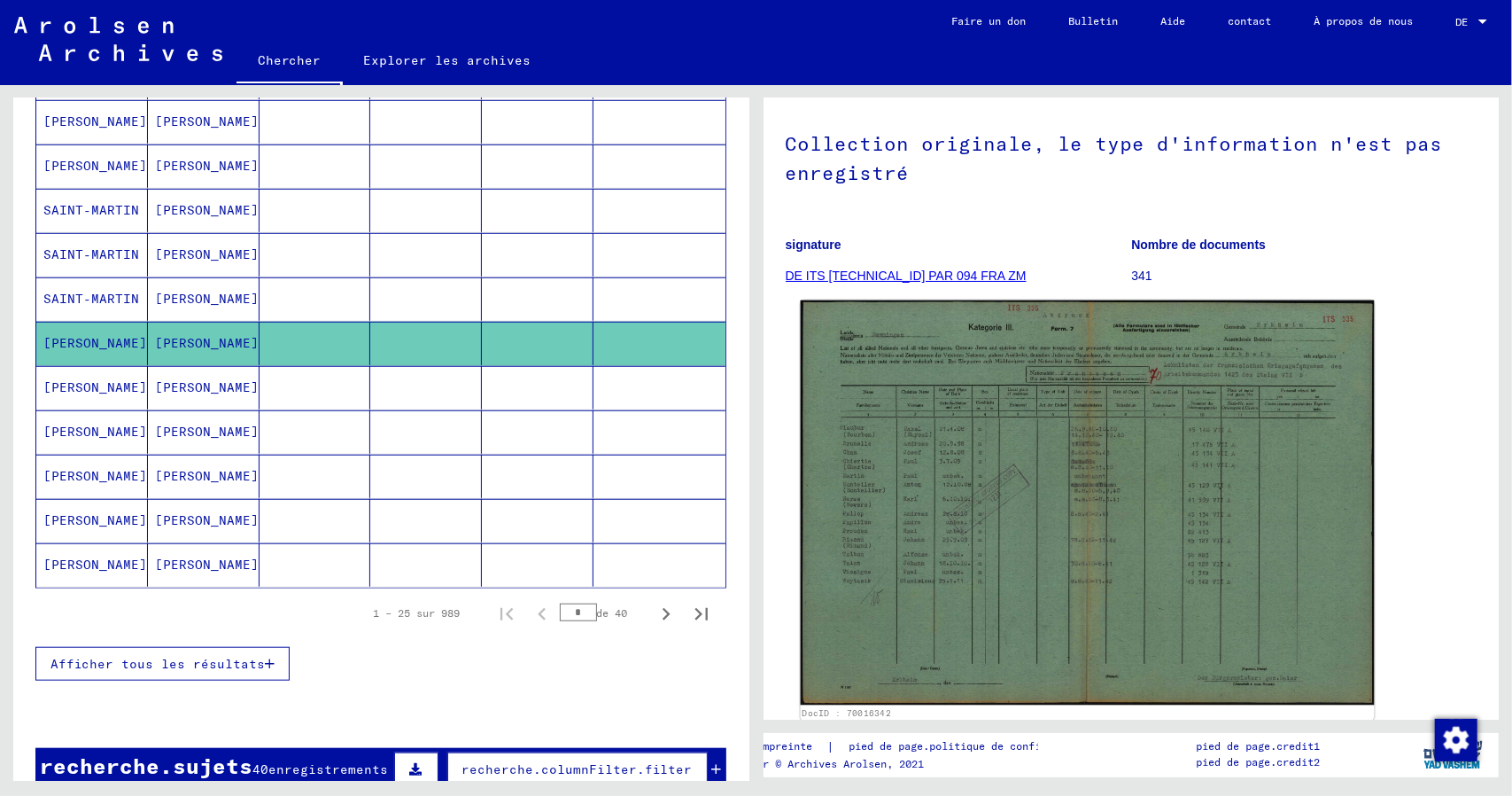
scroll to position [177, 0]
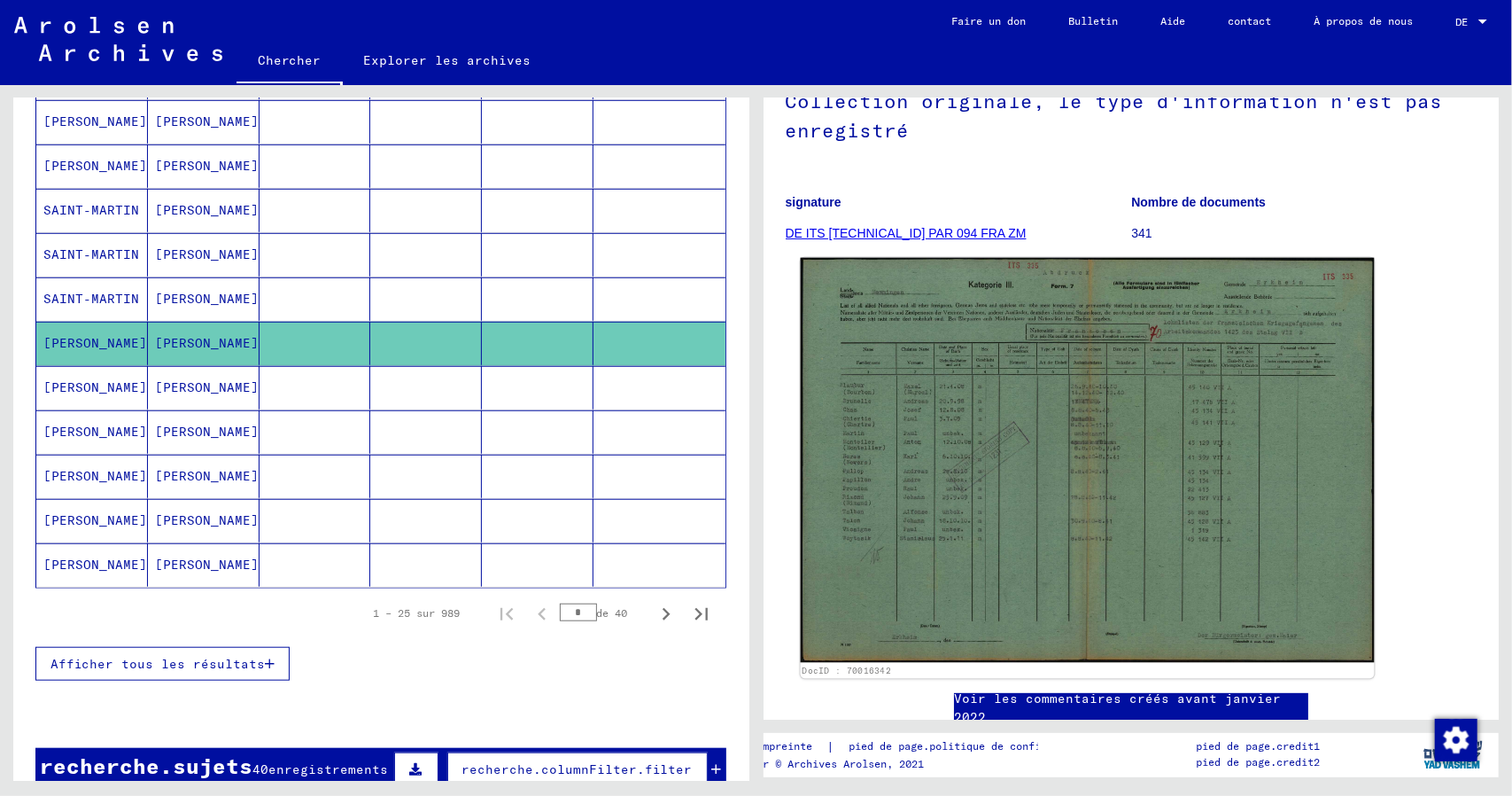
click at [1129, 478] on img at bounding box center [1086, 460] width 574 height 404
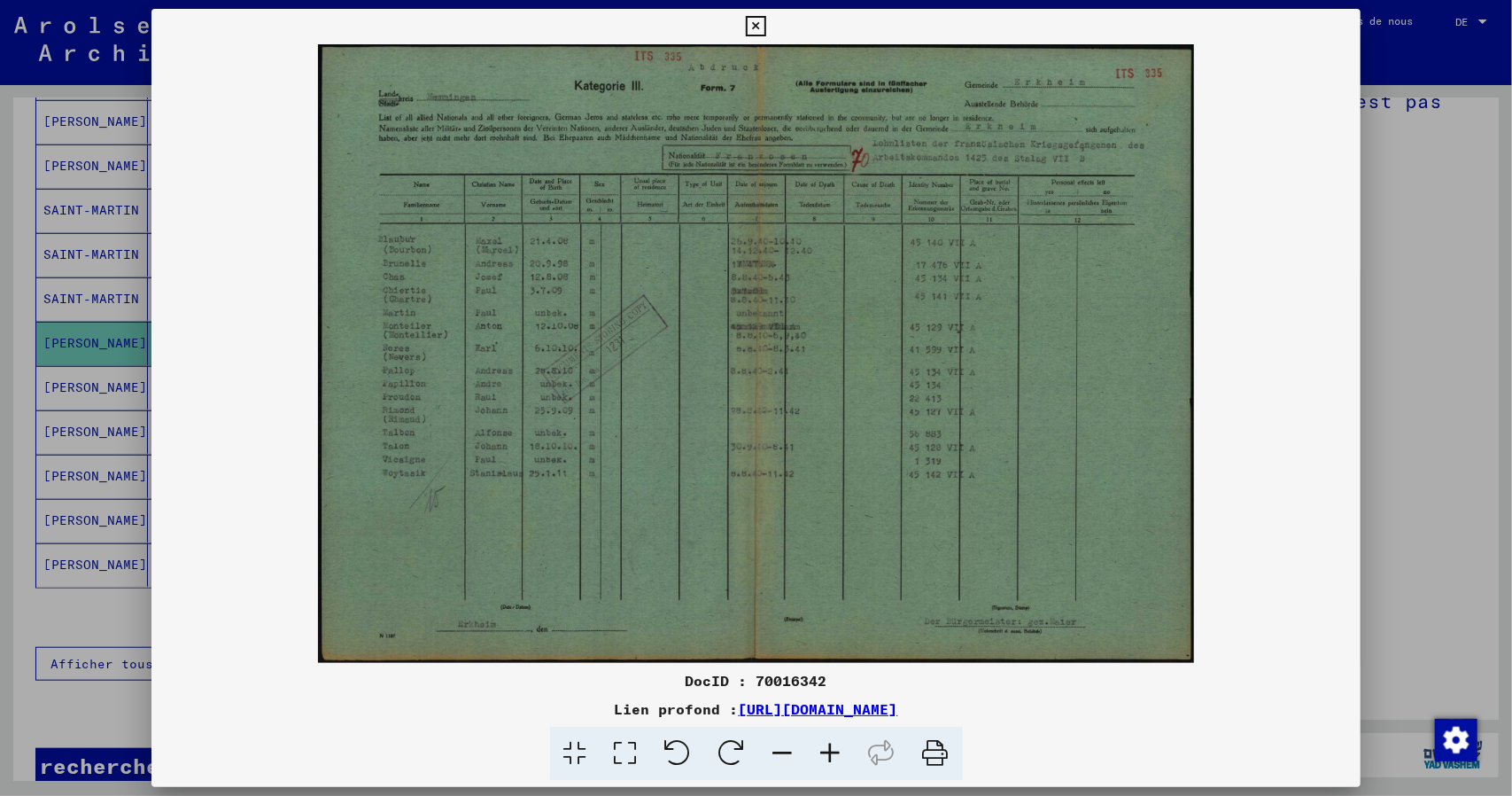
click at [827, 748] on icon at bounding box center [831, 753] width 48 height 54
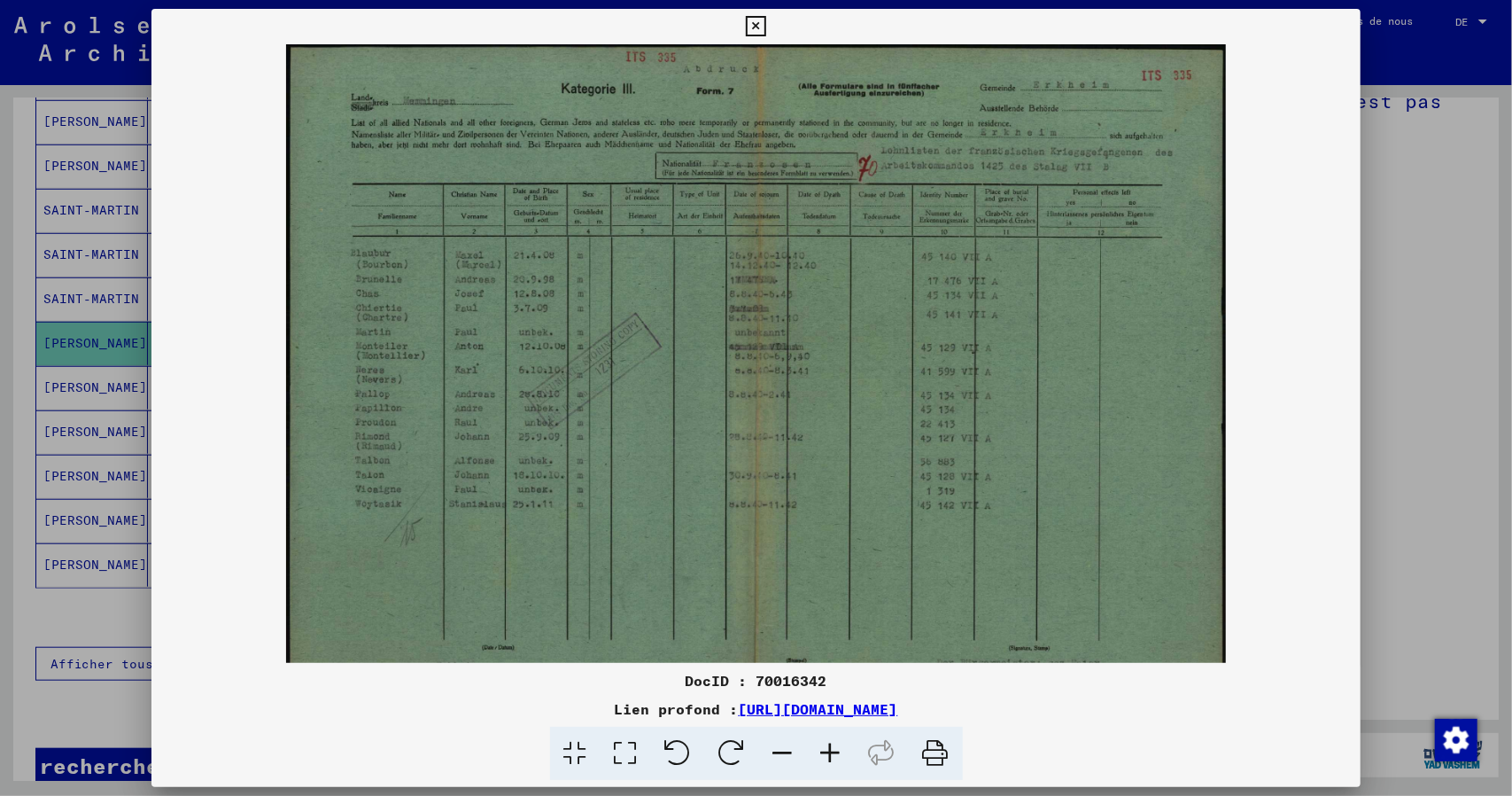
click at [827, 747] on icon at bounding box center [831, 753] width 48 height 54
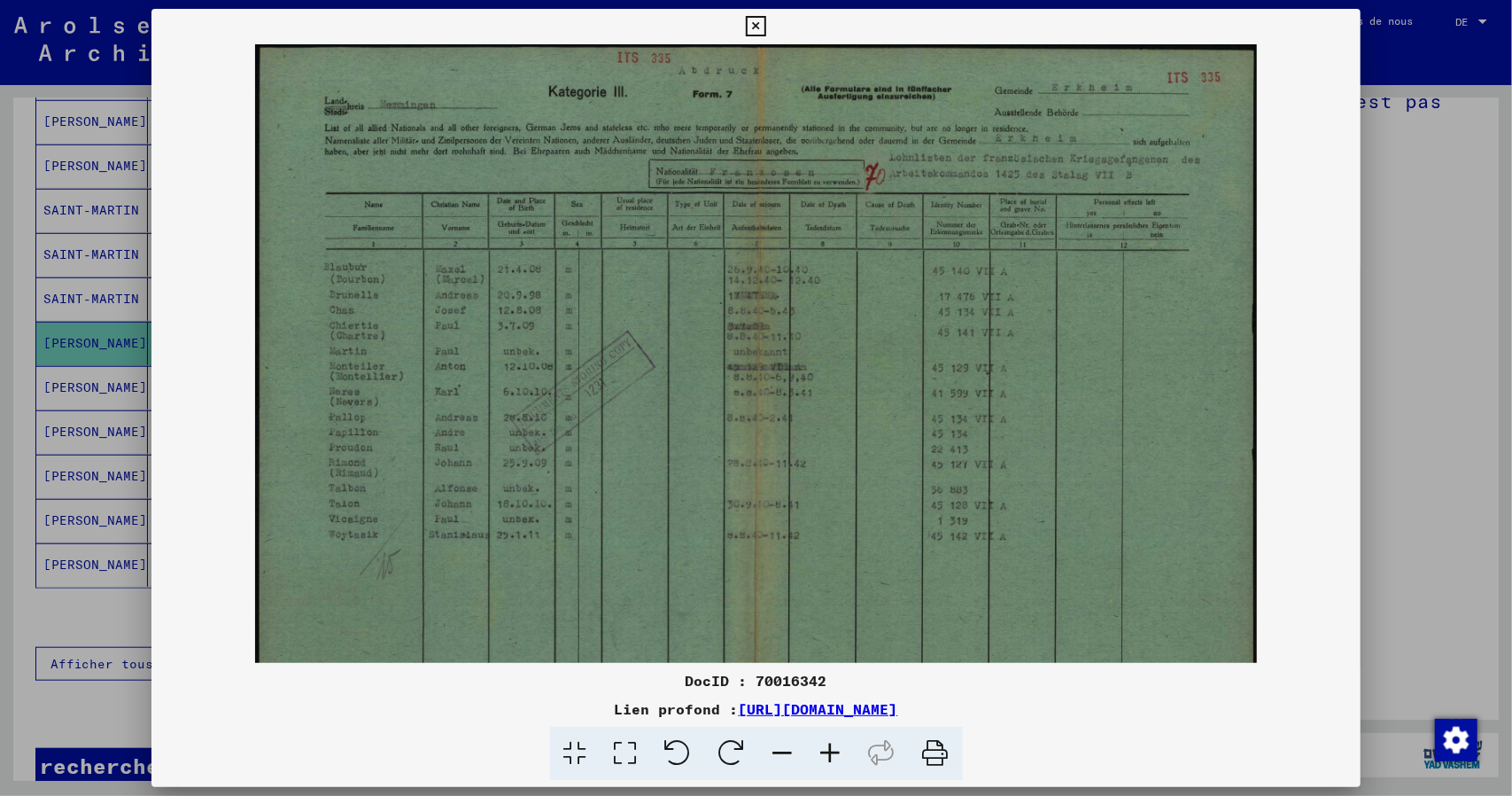
click at [827, 747] on icon at bounding box center [831, 753] width 48 height 54
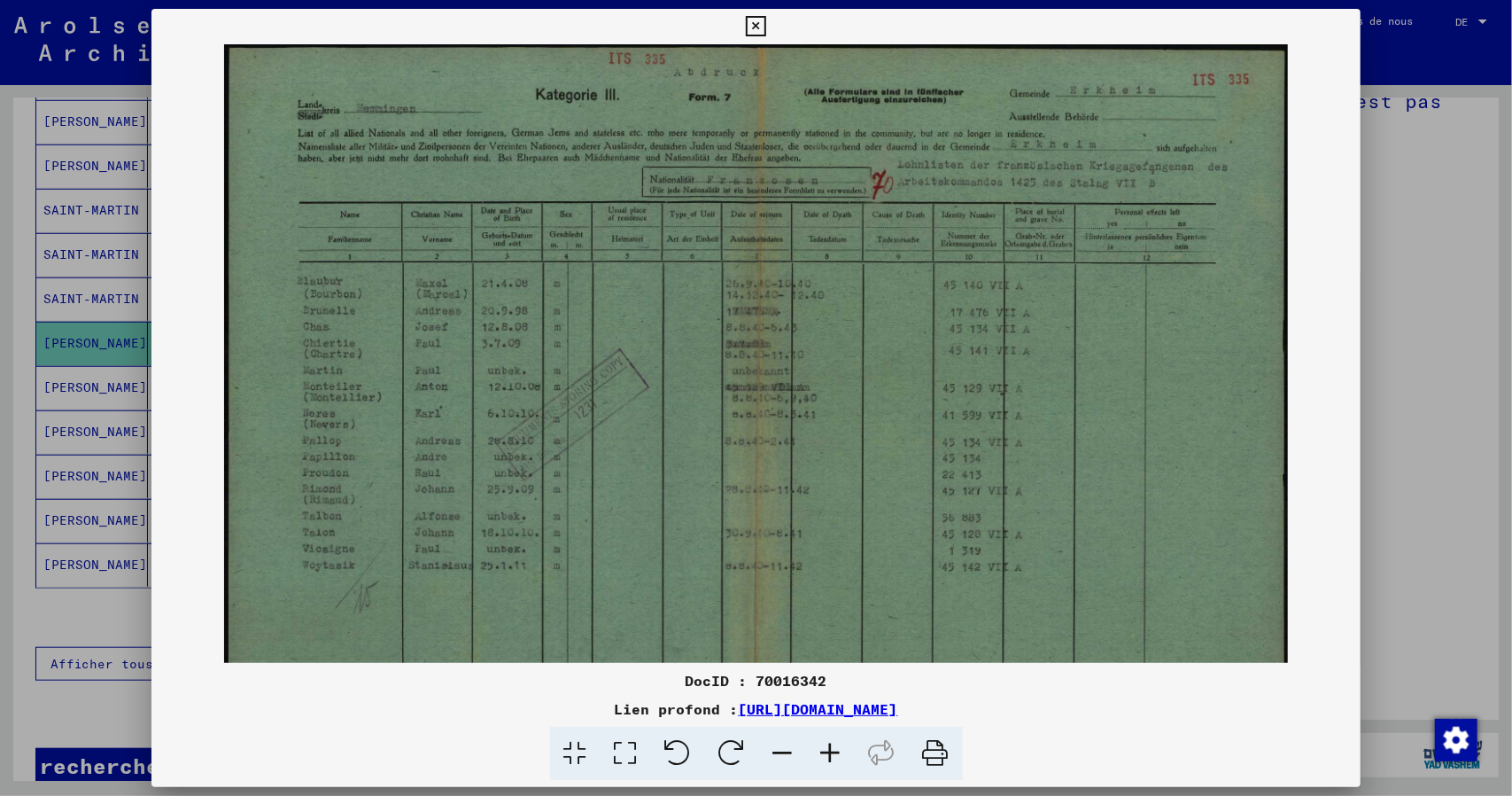
click at [827, 747] on icon at bounding box center [831, 753] width 48 height 54
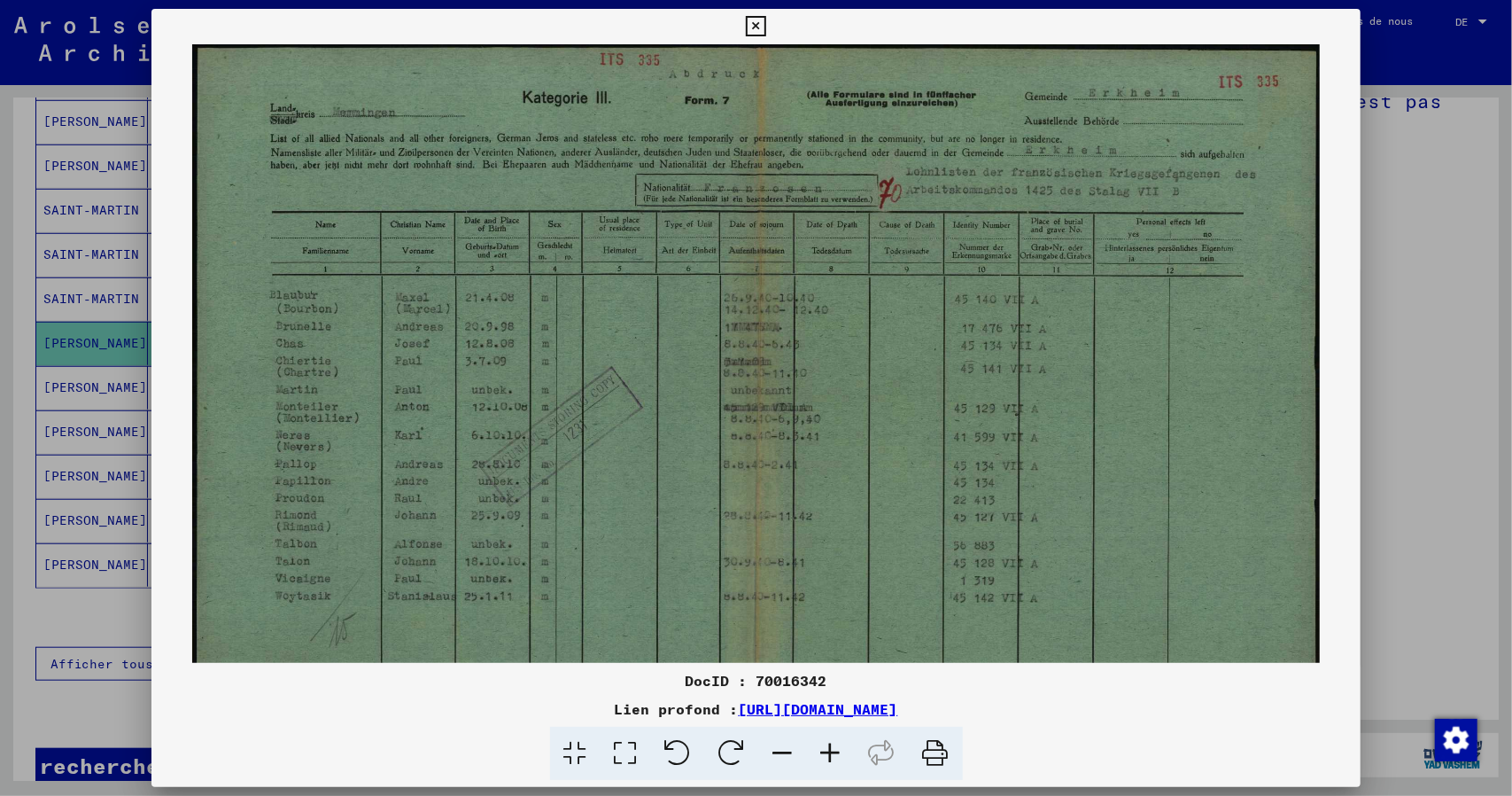
click at [827, 747] on icon at bounding box center [831, 753] width 48 height 54
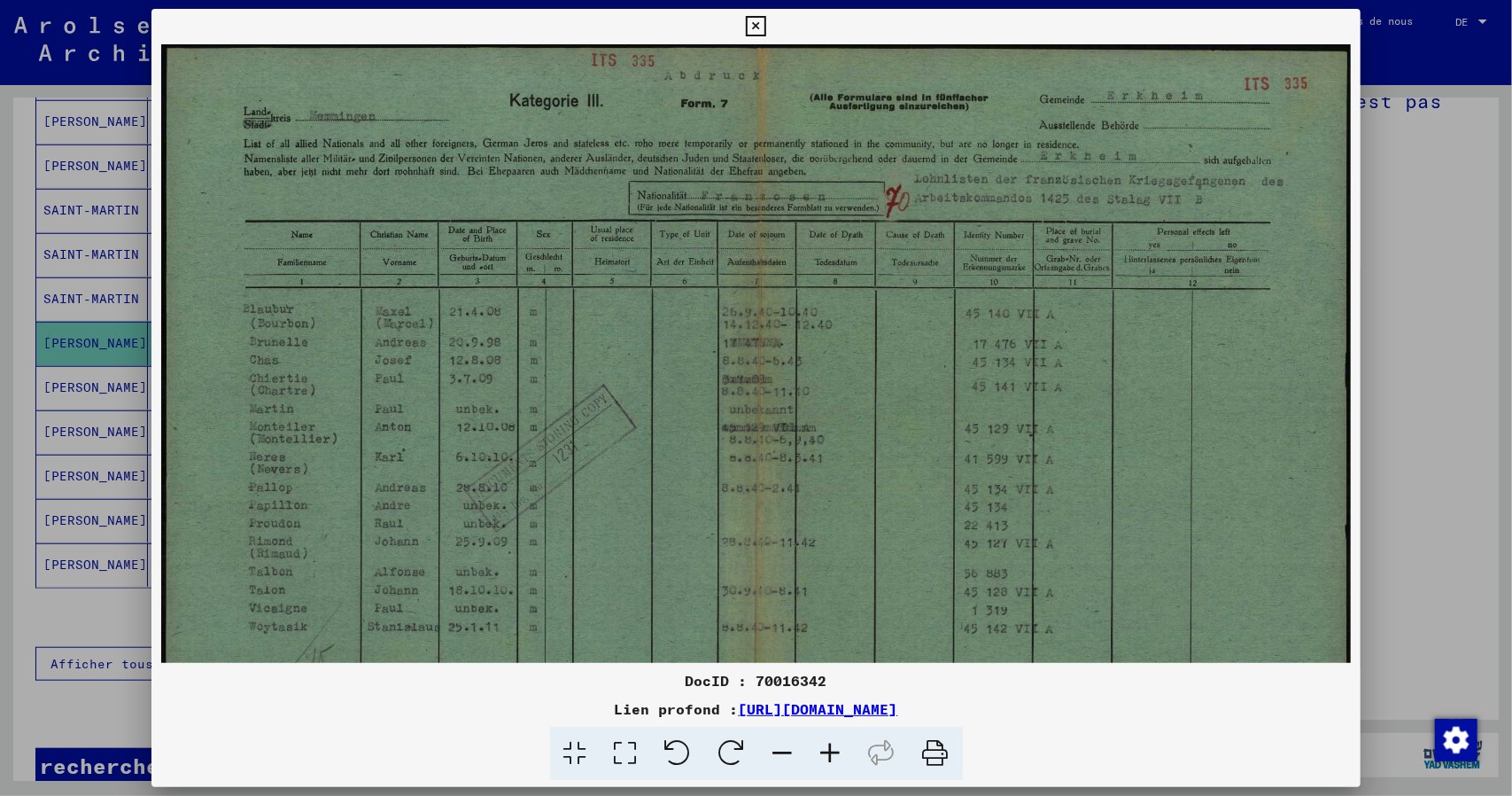
click at [827, 747] on icon at bounding box center [831, 753] width 48 height 54
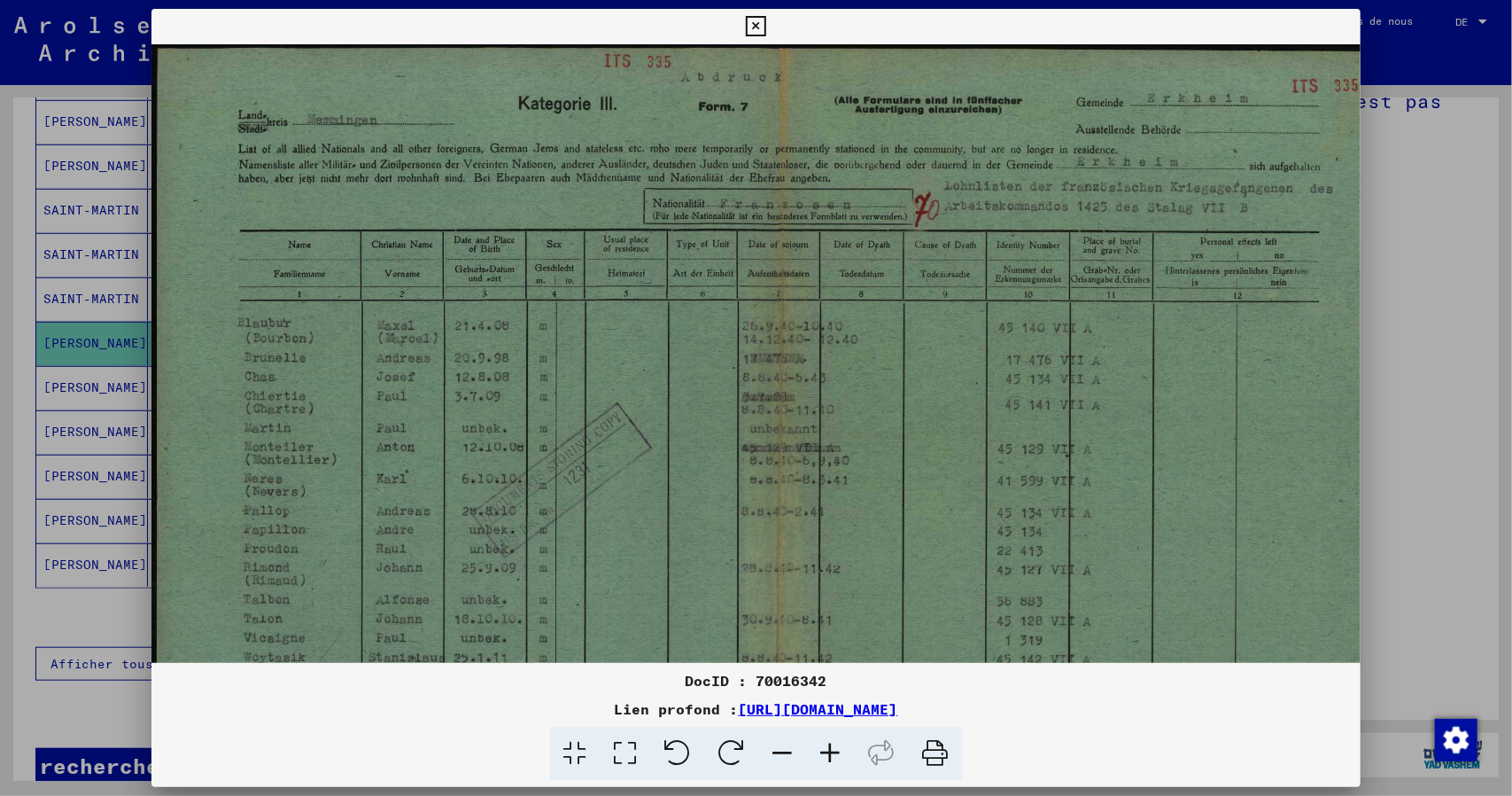
click at [827, 747] on icon at bounding box center [831, 753] width 48 height 54
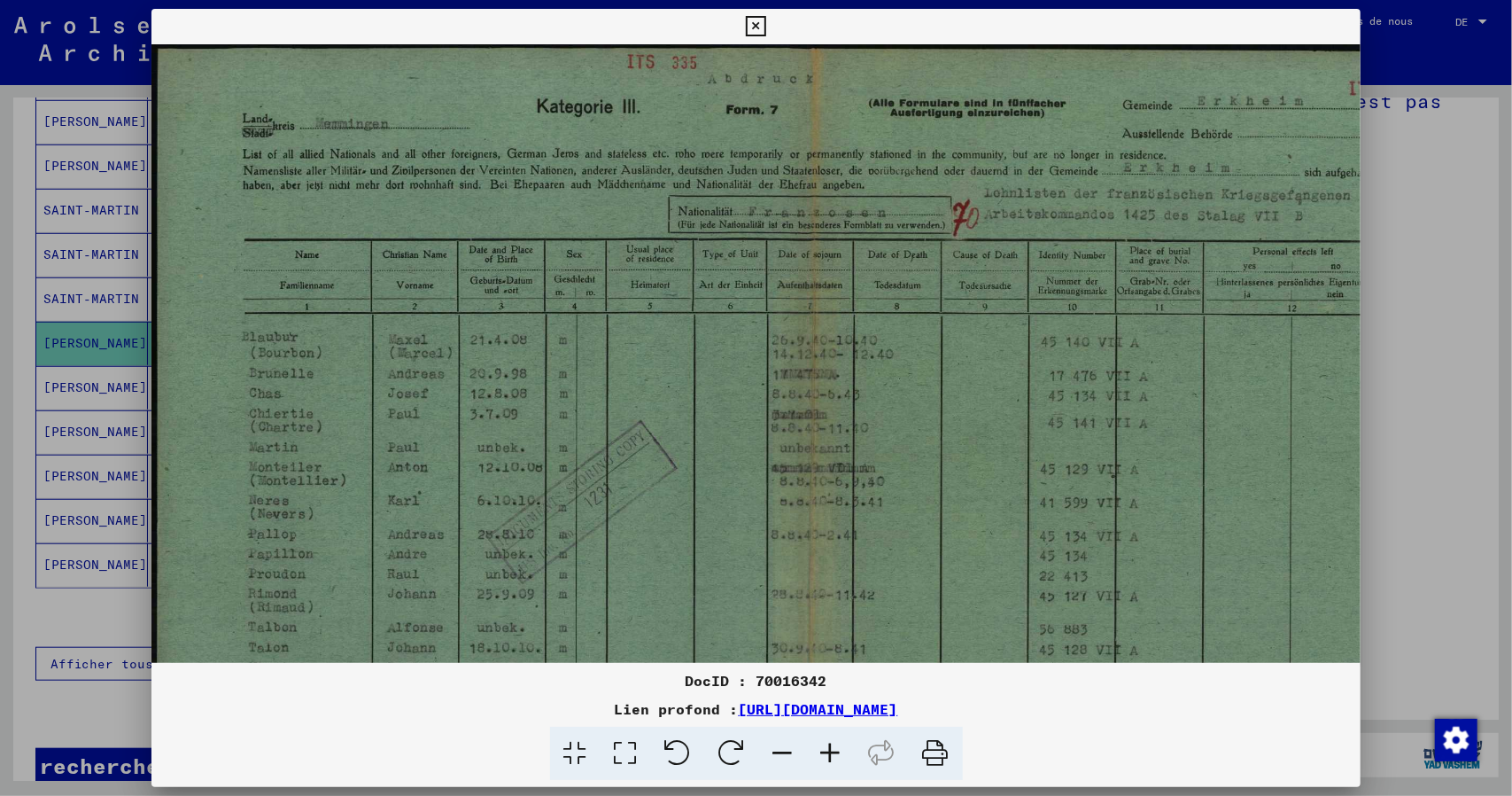
click at [827, 747] on icon at bounding box center [831, 753] width 48 height 54
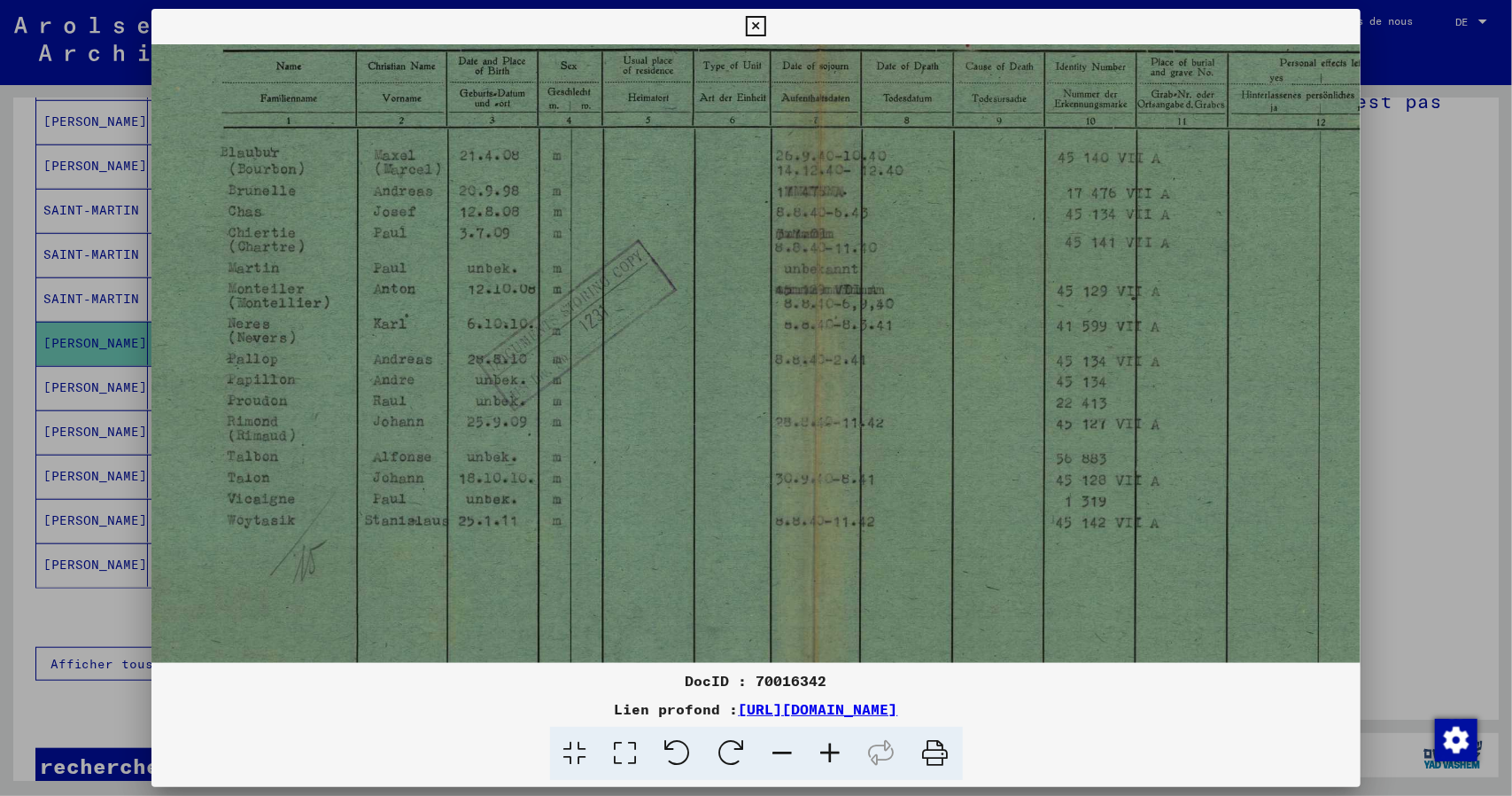
scroll to position [191, 25]
drag, startPoint x: 905, startPoint y: 474, endPoint x: 964, endPoint y: 346, distance: 140.9
click at [964, 346] on img at bounding box center [816, 339] width 1379 height 972
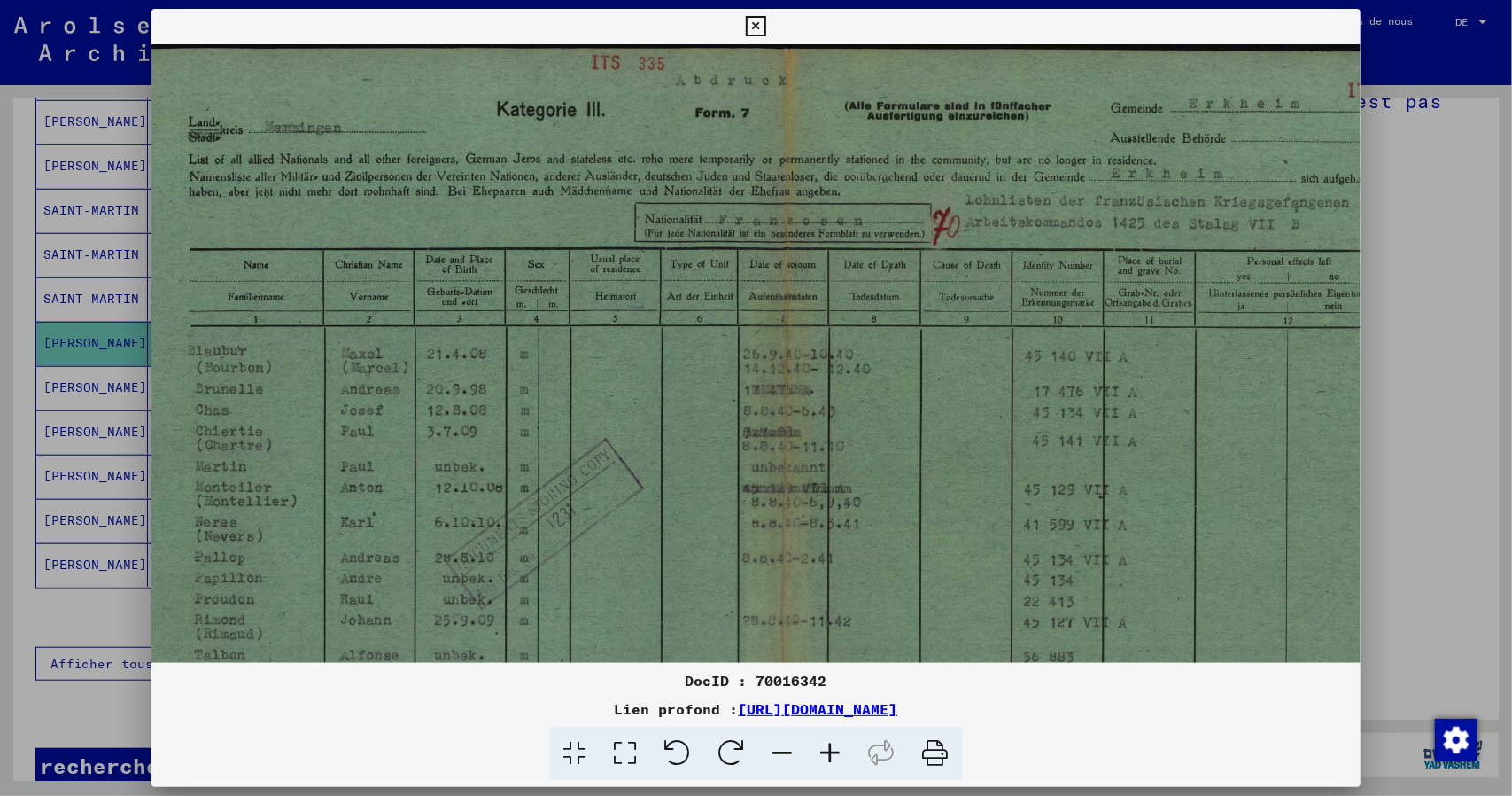
scroll to position [0, 53]
drag, startPoint x: 1215, startPoint y: 123, endPoint x: 1190, endPoint y: 324, distance: 202.5
click at [1190, 329] on img at bounding box center [788, 530] width 1379 height 972
click at [756, 24] on icon at bounding box center [756, 26] width 20 height 21
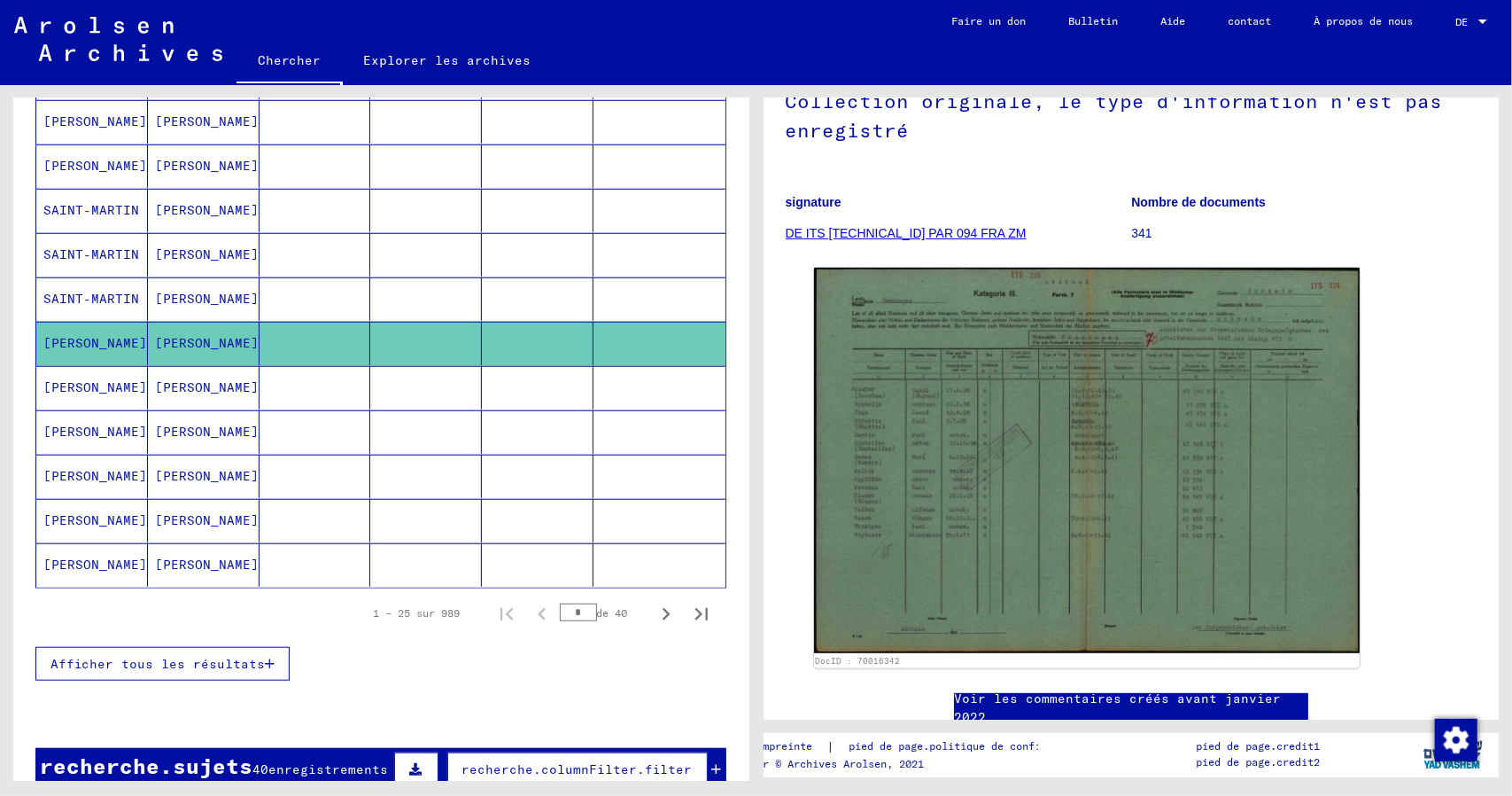
click at [70, 394] on font "[PERSON_NAME]" at bounding box center [95, 387] width 104 height 16
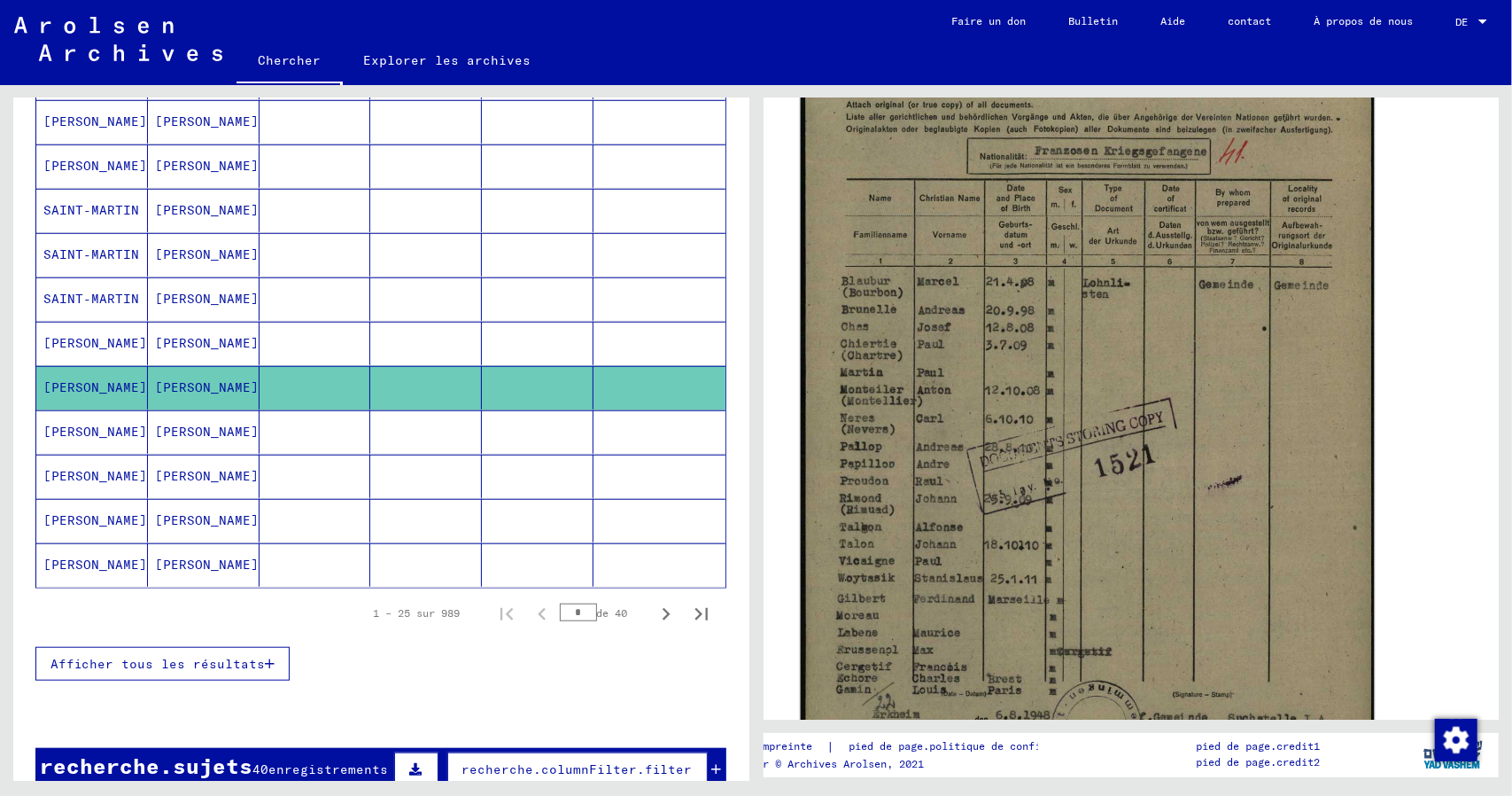
scroll to position [443, 0]
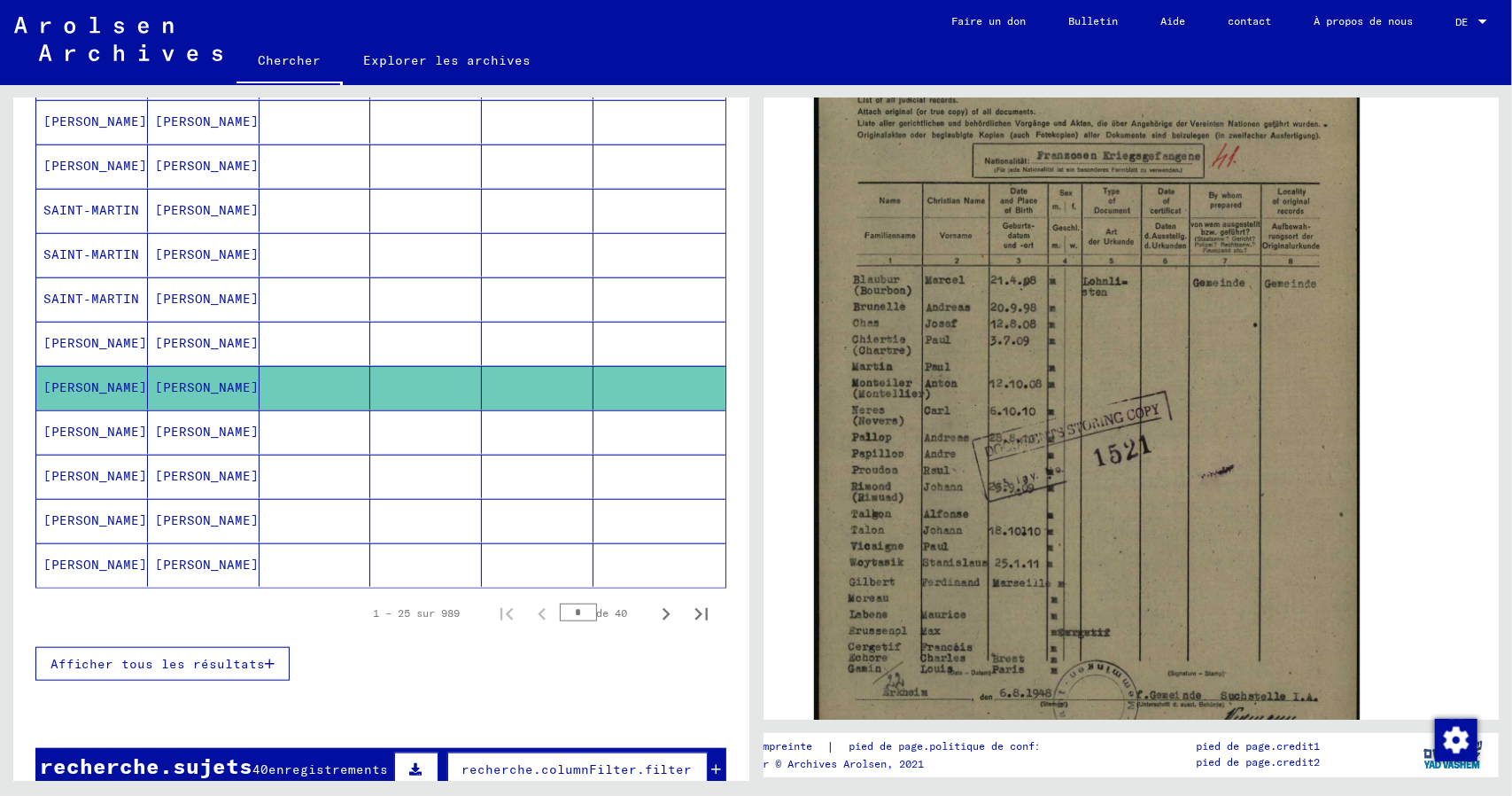
click at [55, 438] on font "[PERSON_NAME]" at bounding box center [95, 431] width 104 height 16
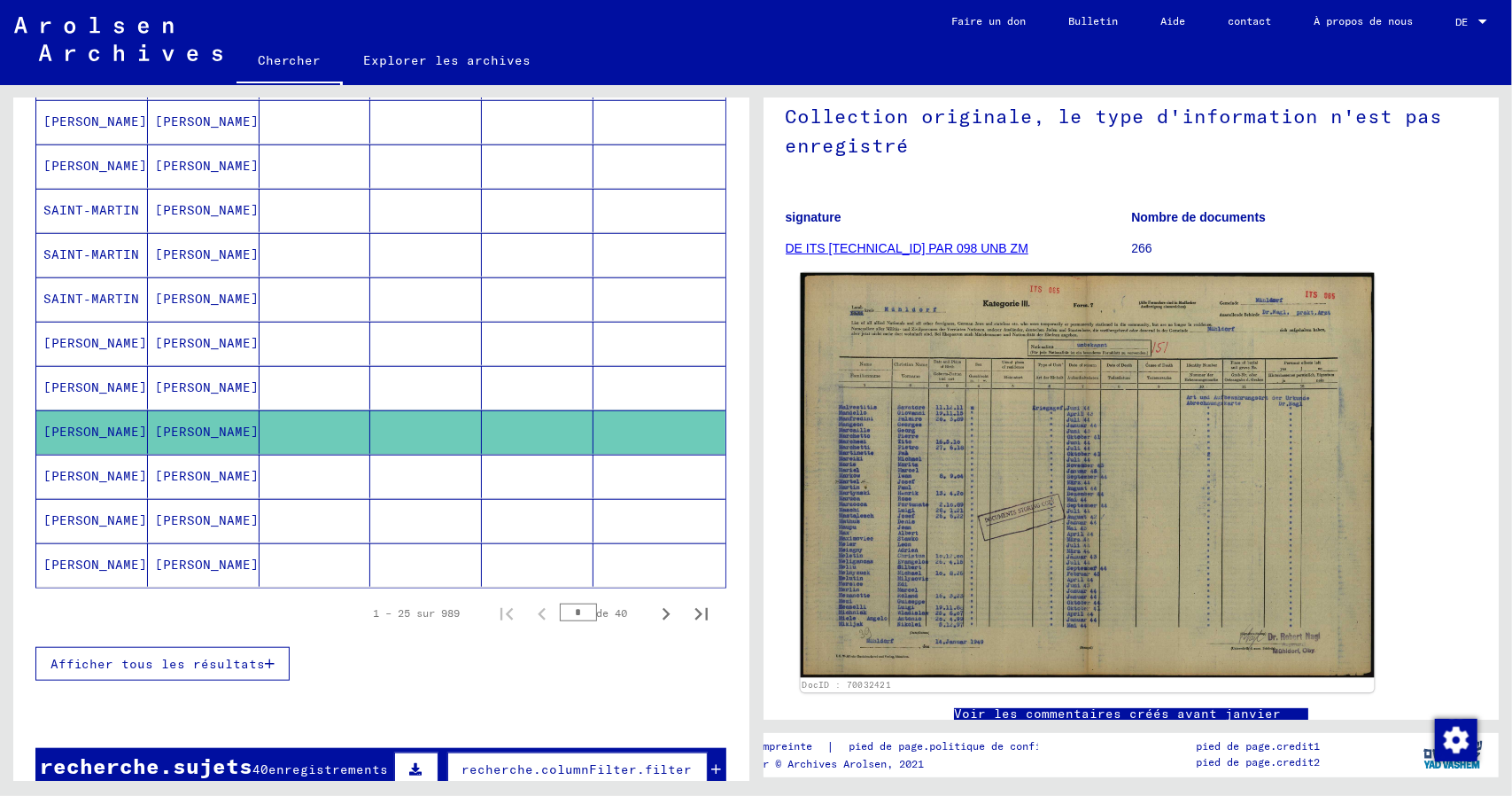
scroll to position [266, 0]
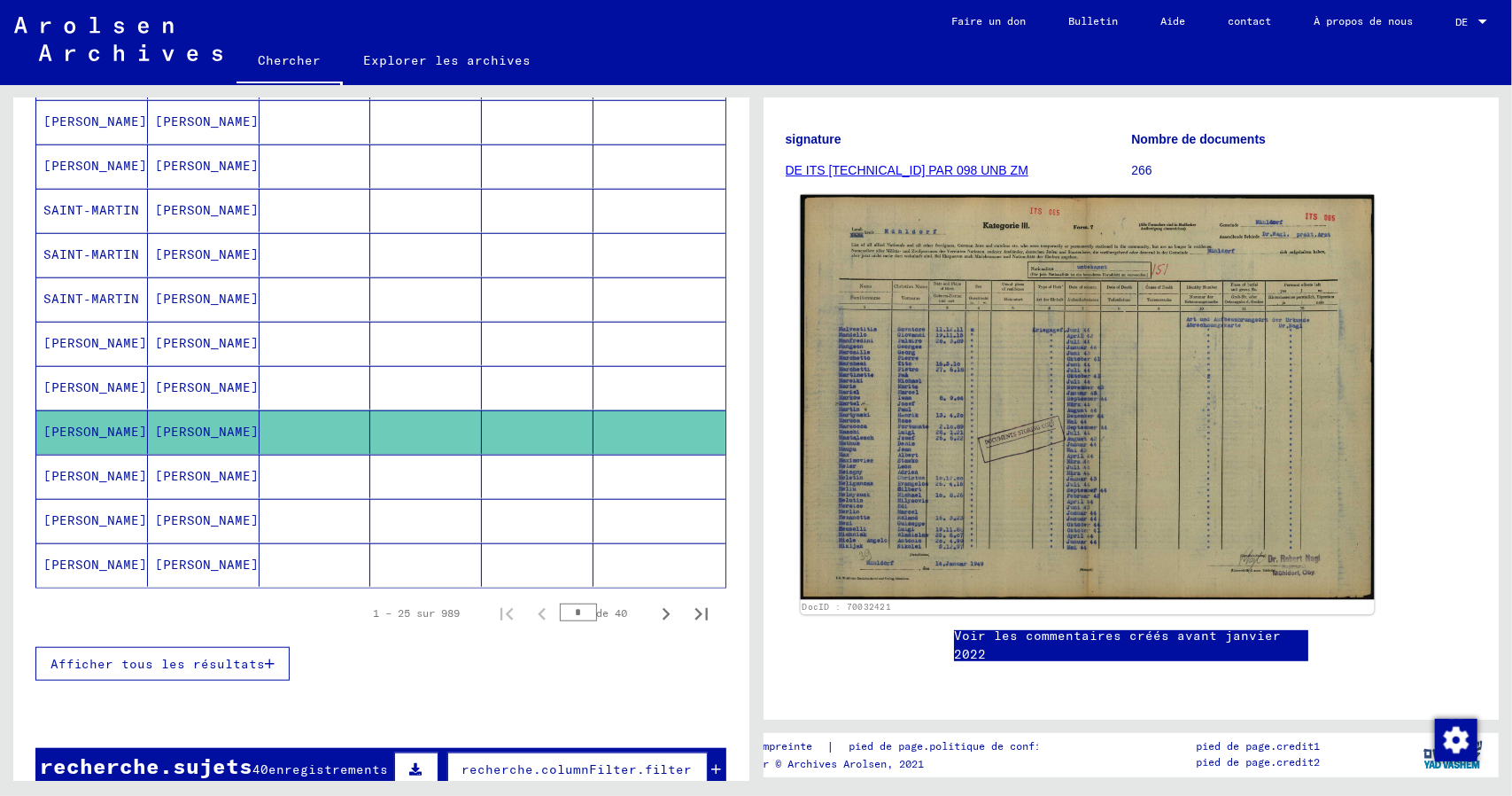
click at [1022, 320] on img at bounding box center [1086, 397] width 574 height 404
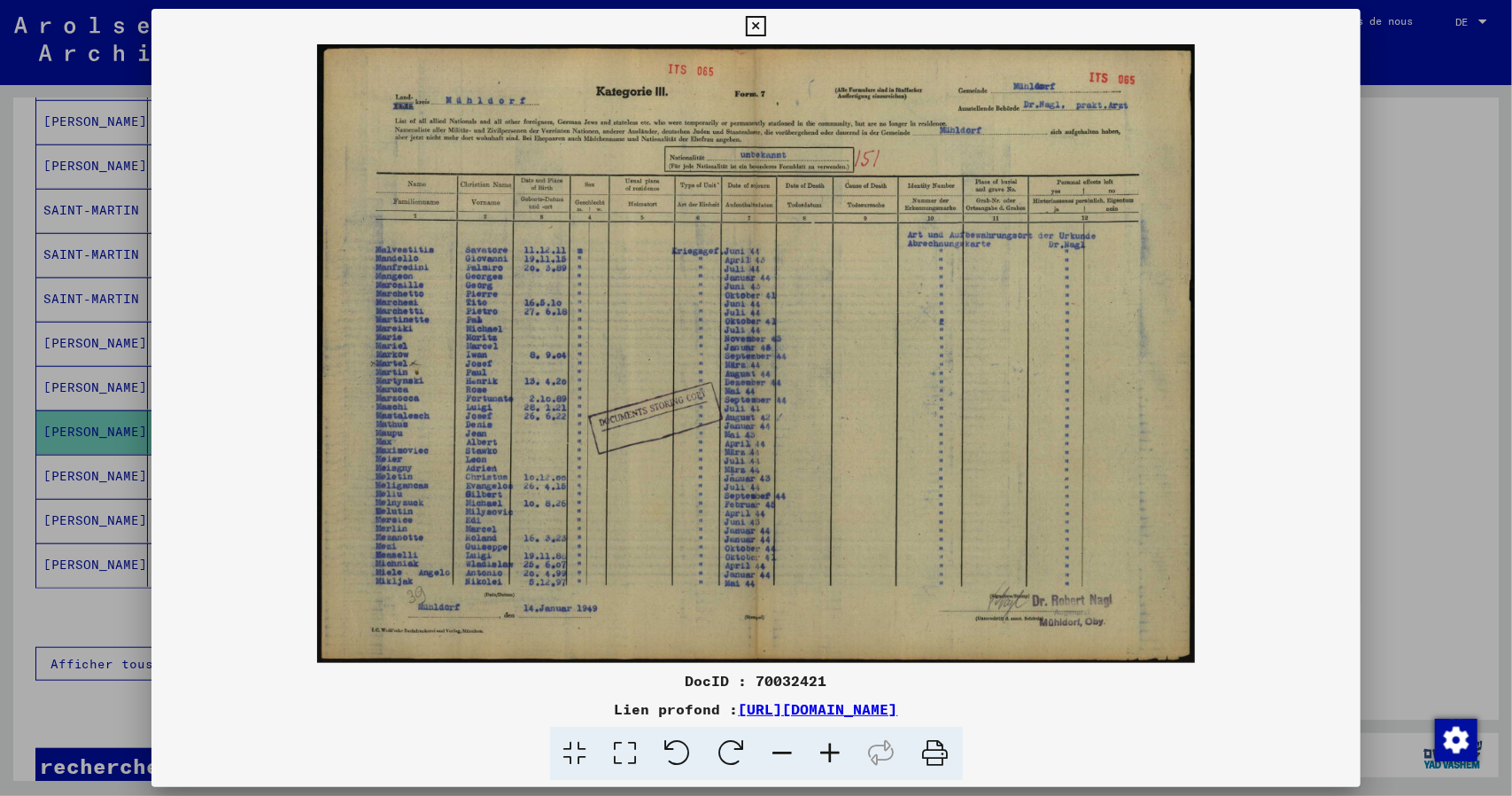
click at [824, 760] on icon at bounding box center [831, 753] width 48 height 54
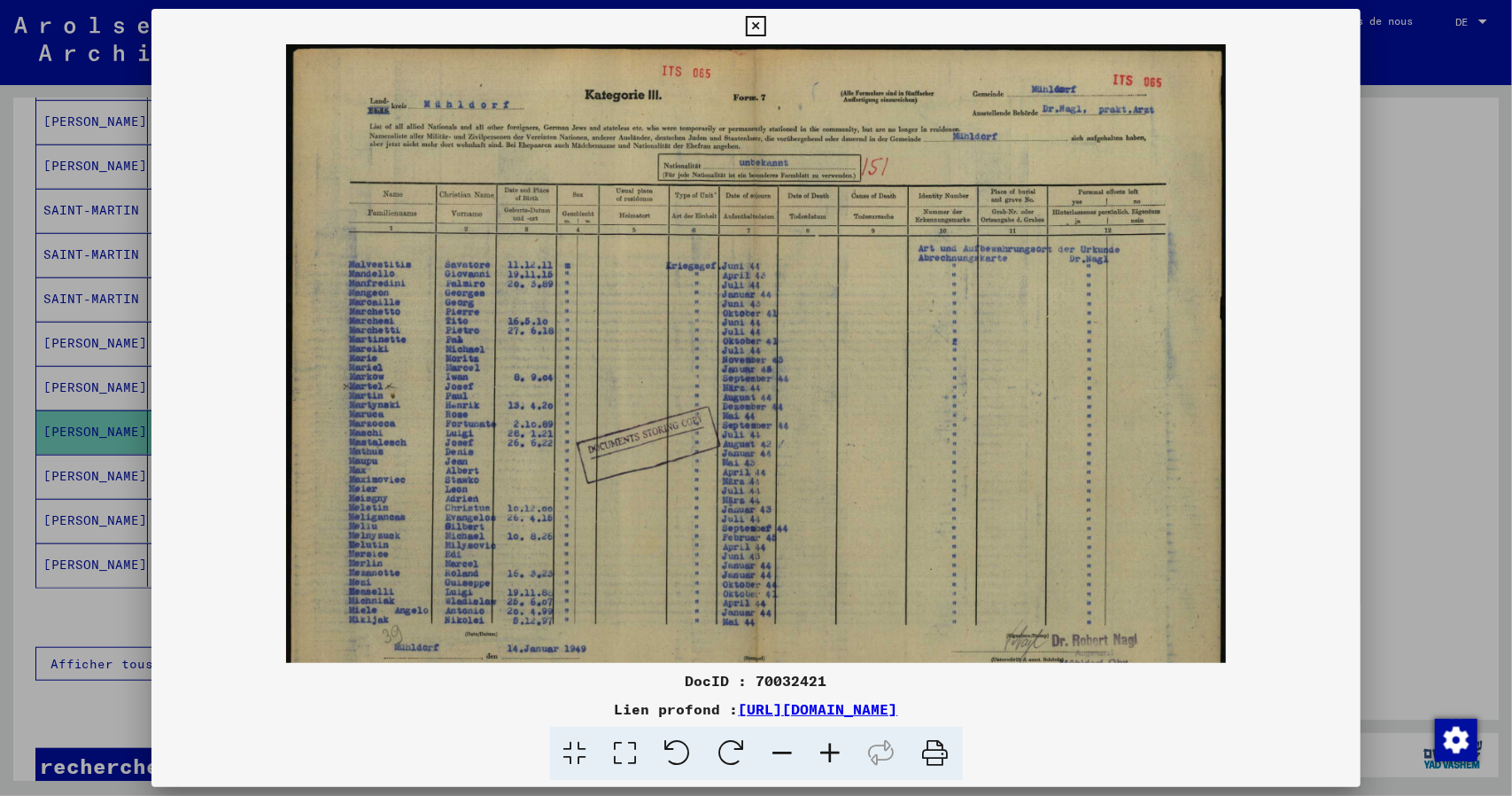
click at [824, 760] on icon at bounding box center [831, 753] width 48 height 54
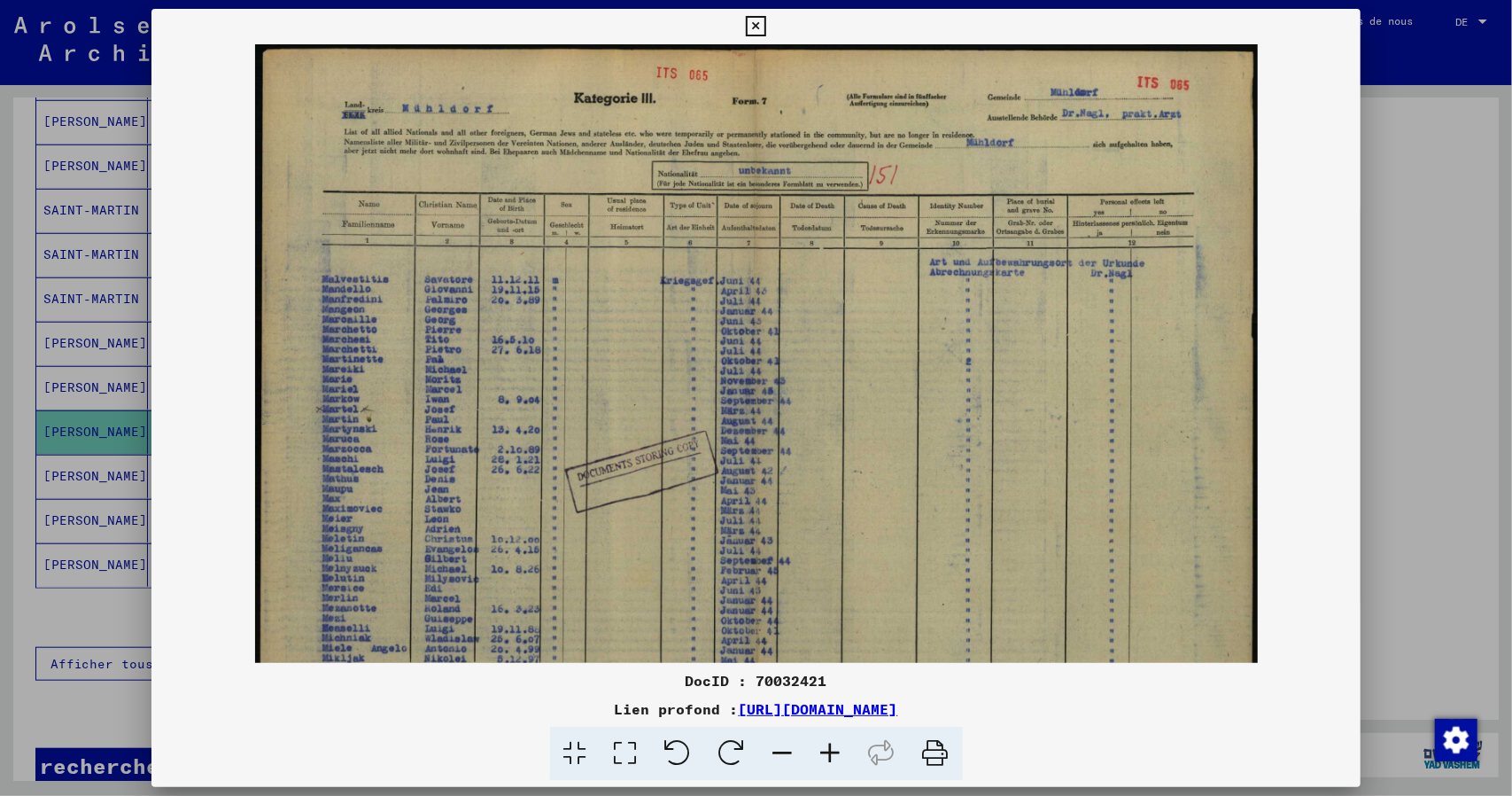
click at [824, 760] on icon at bounding box center [831, 753] width 48 height 54
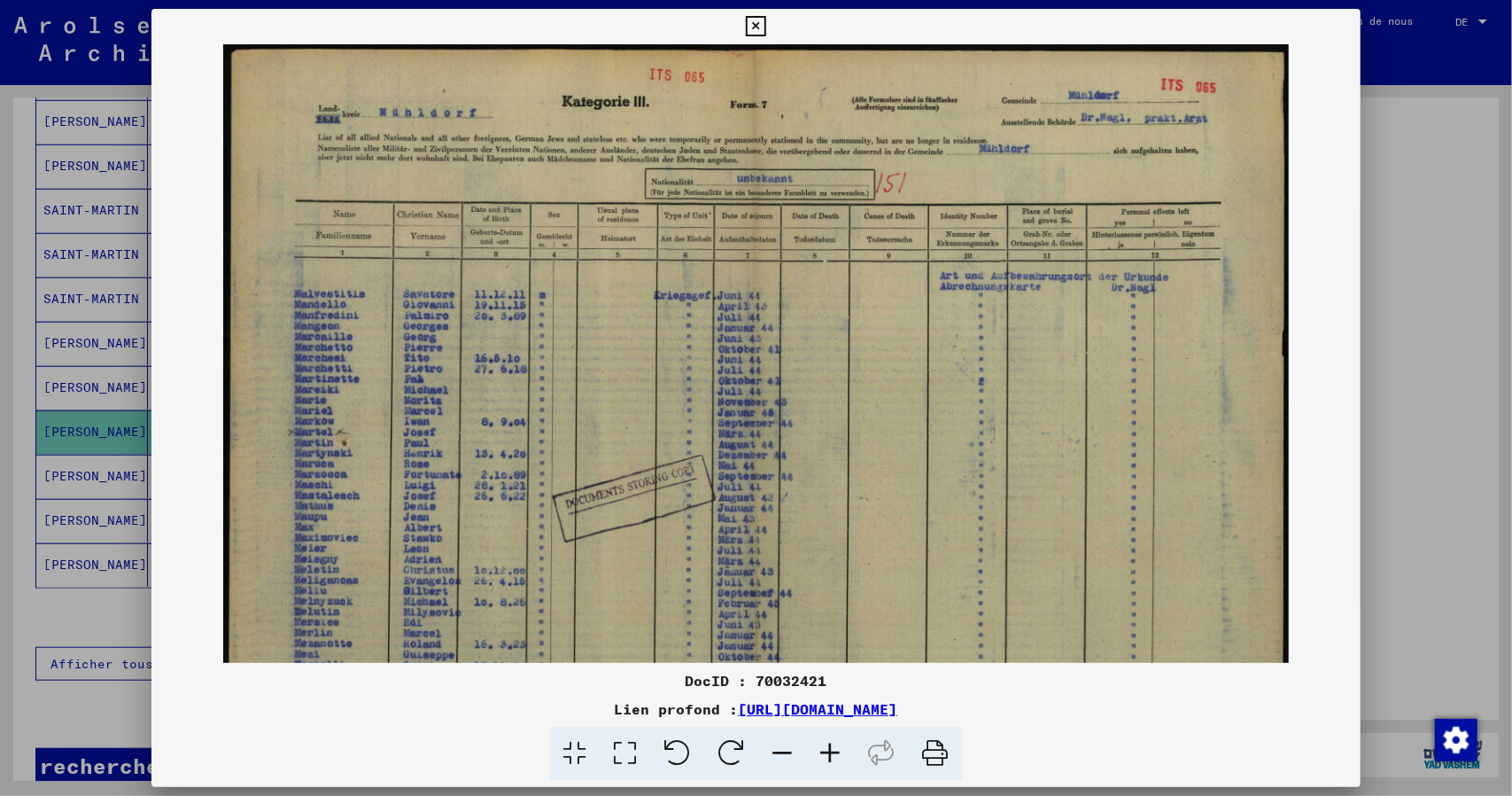
click at [824, 760] on icon at bounding box center [831, 753] width 48 height 54
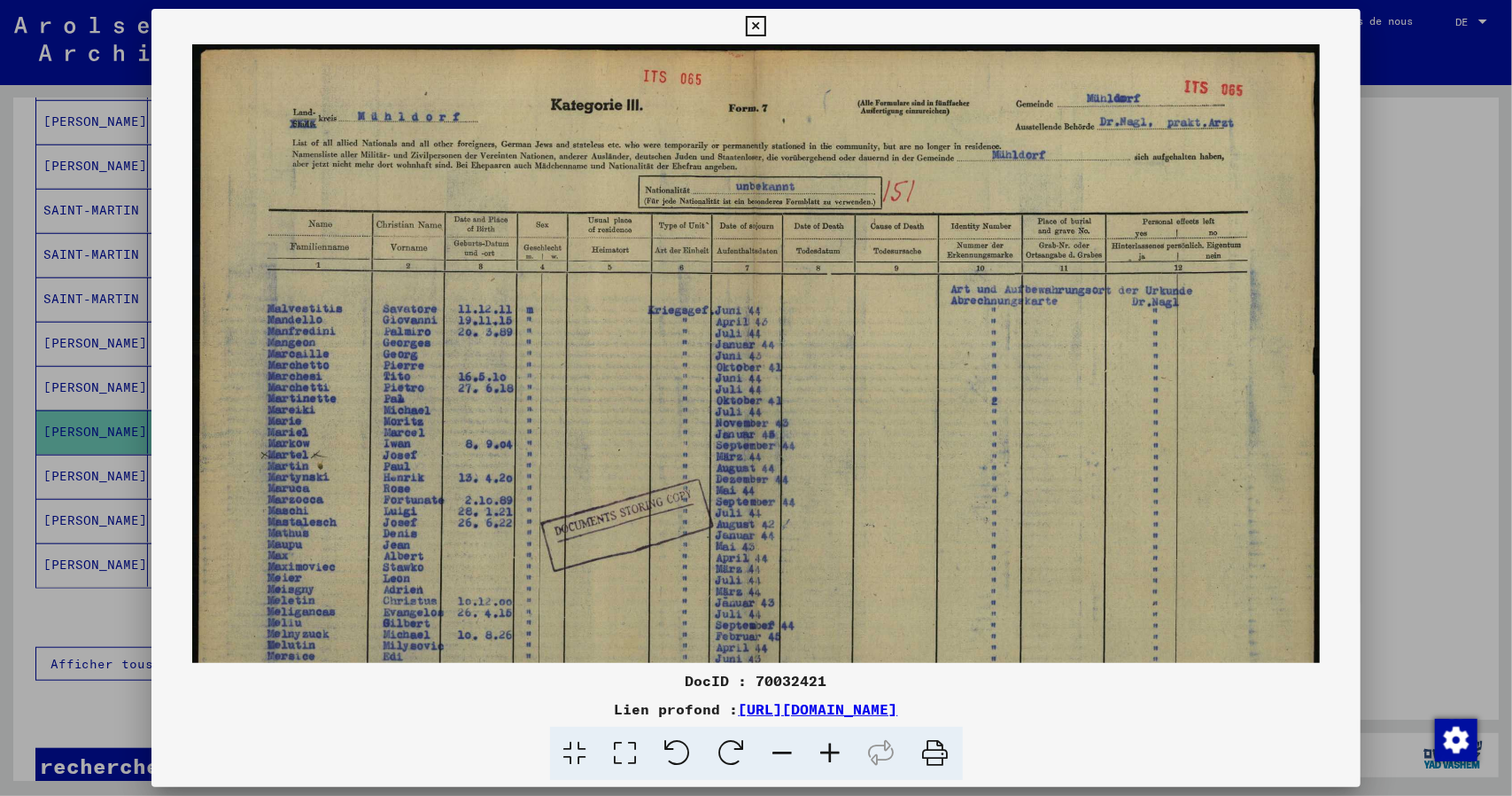
click at [824, 760] on icon at bounding box center [831, 753] width 48 height 54
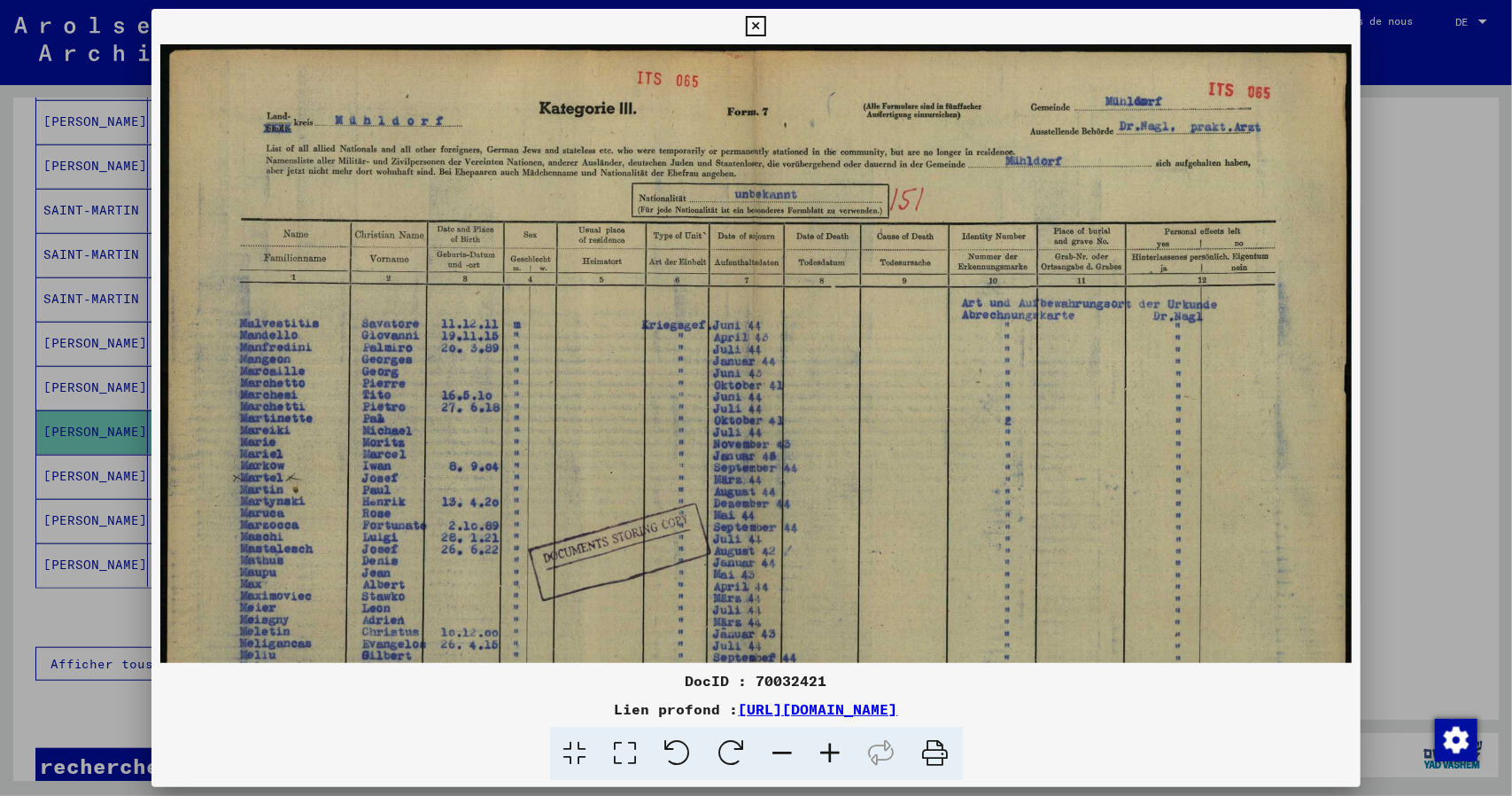
click at [824, 760] on icon at bounding box center [831, 753] width 48 height 54
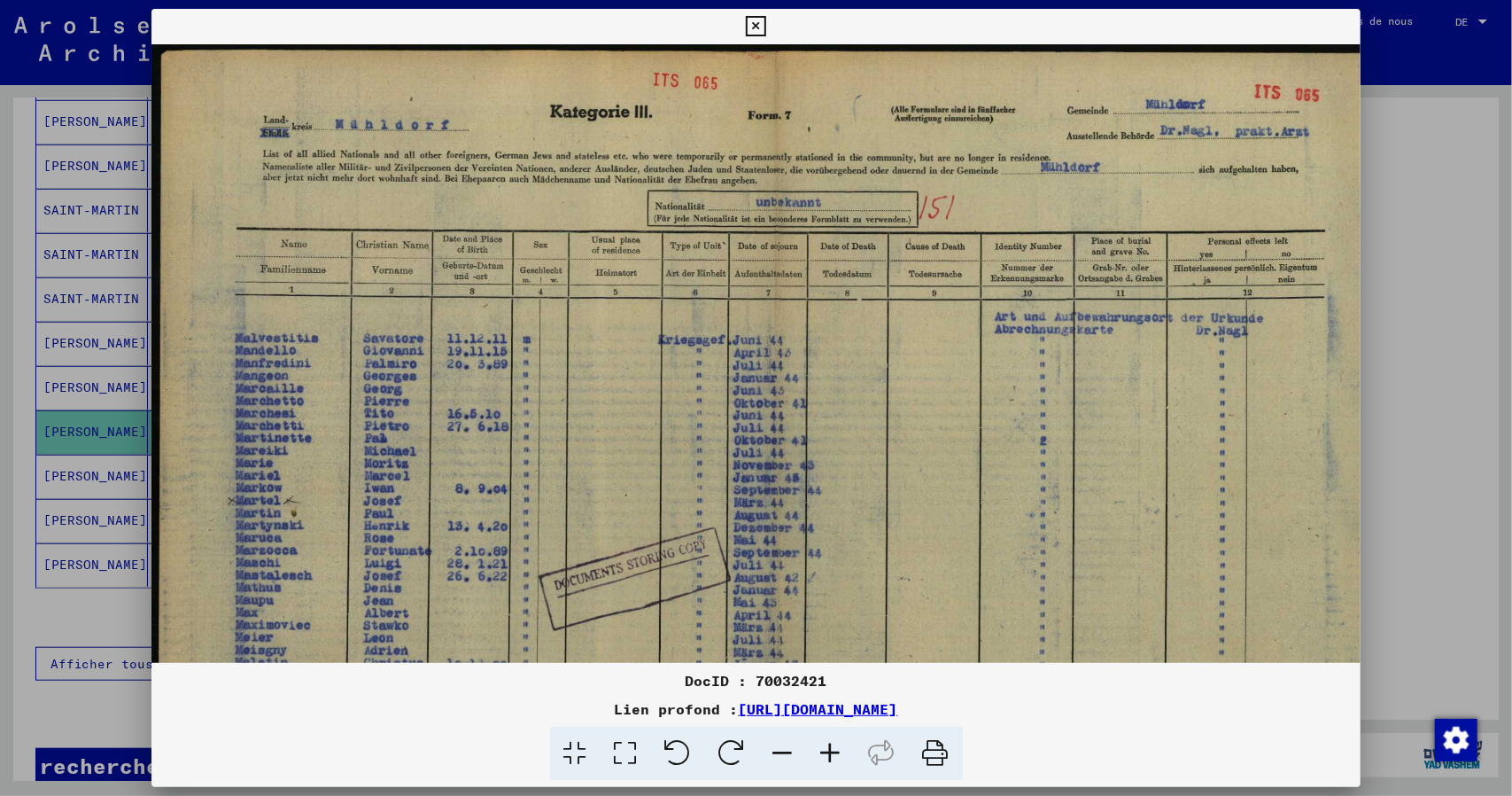
drag, startPoint x: 758, startPoint y: 30, endPoint x: 304, endPoint y: 466, distance: 629.5
click at [758, 29] on icon at bounding box center [756, 26] width 20 height 21
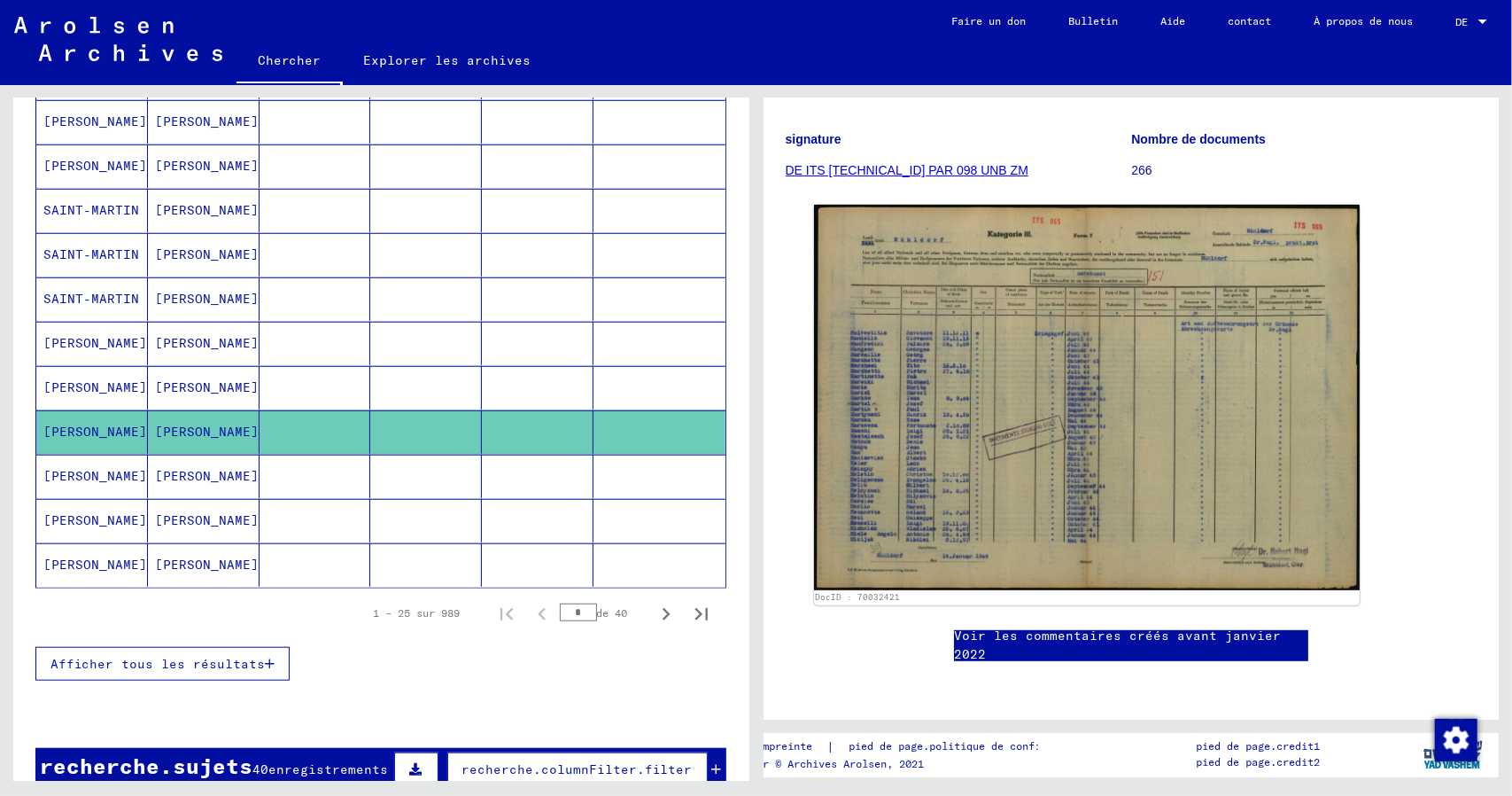
click at [54, 481] on font "[PERSON_NAME]" at bounding box center [95, 475] width 104 height 16
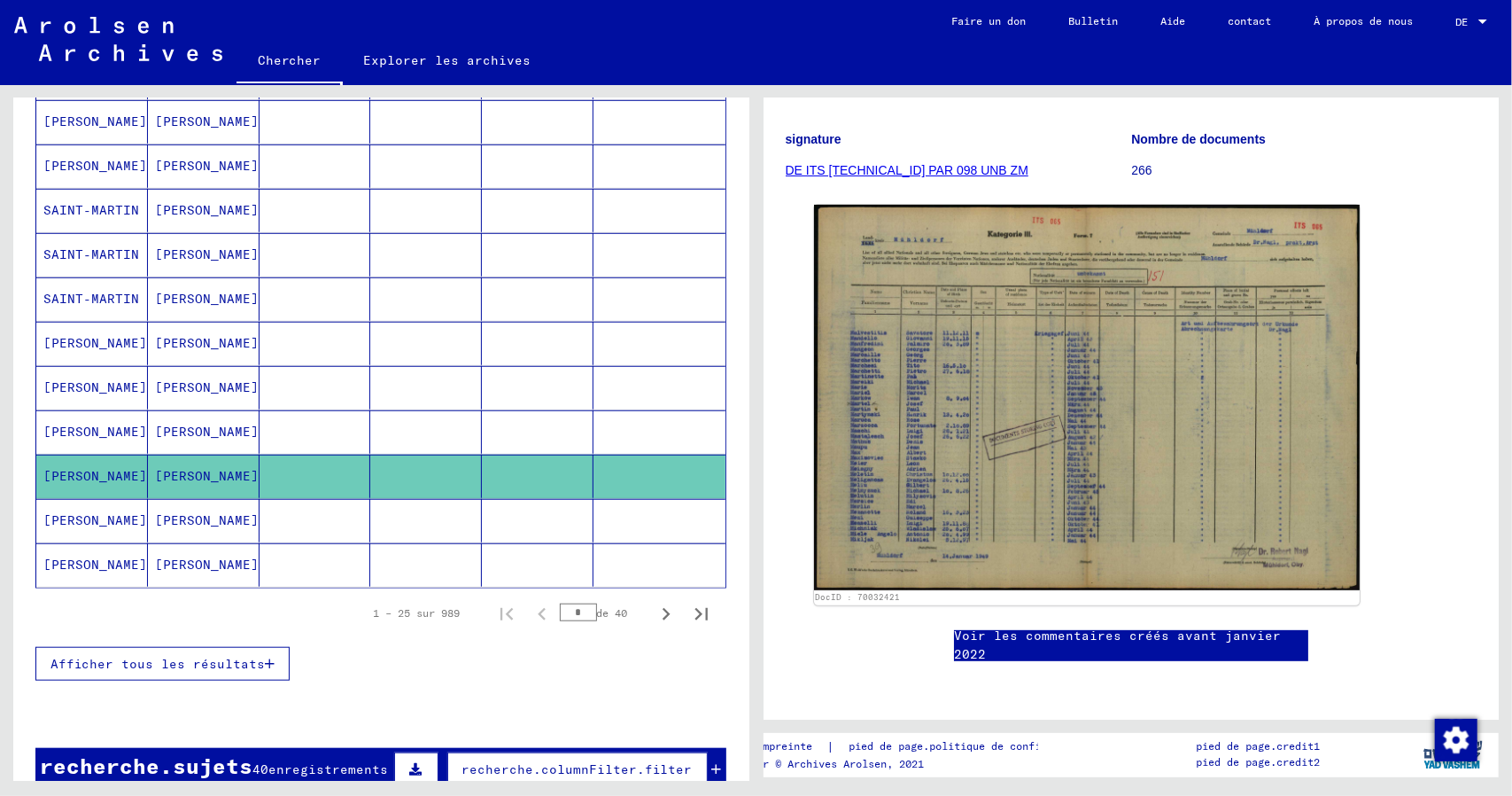
click at [63, 483] on font "[PERSON_NAME]" at bounding box center [95, 475] width 104 height 16
click at [63, 526] on font "[PERSON_NAME]" at bounding box center [95, 519] width 104 height 16
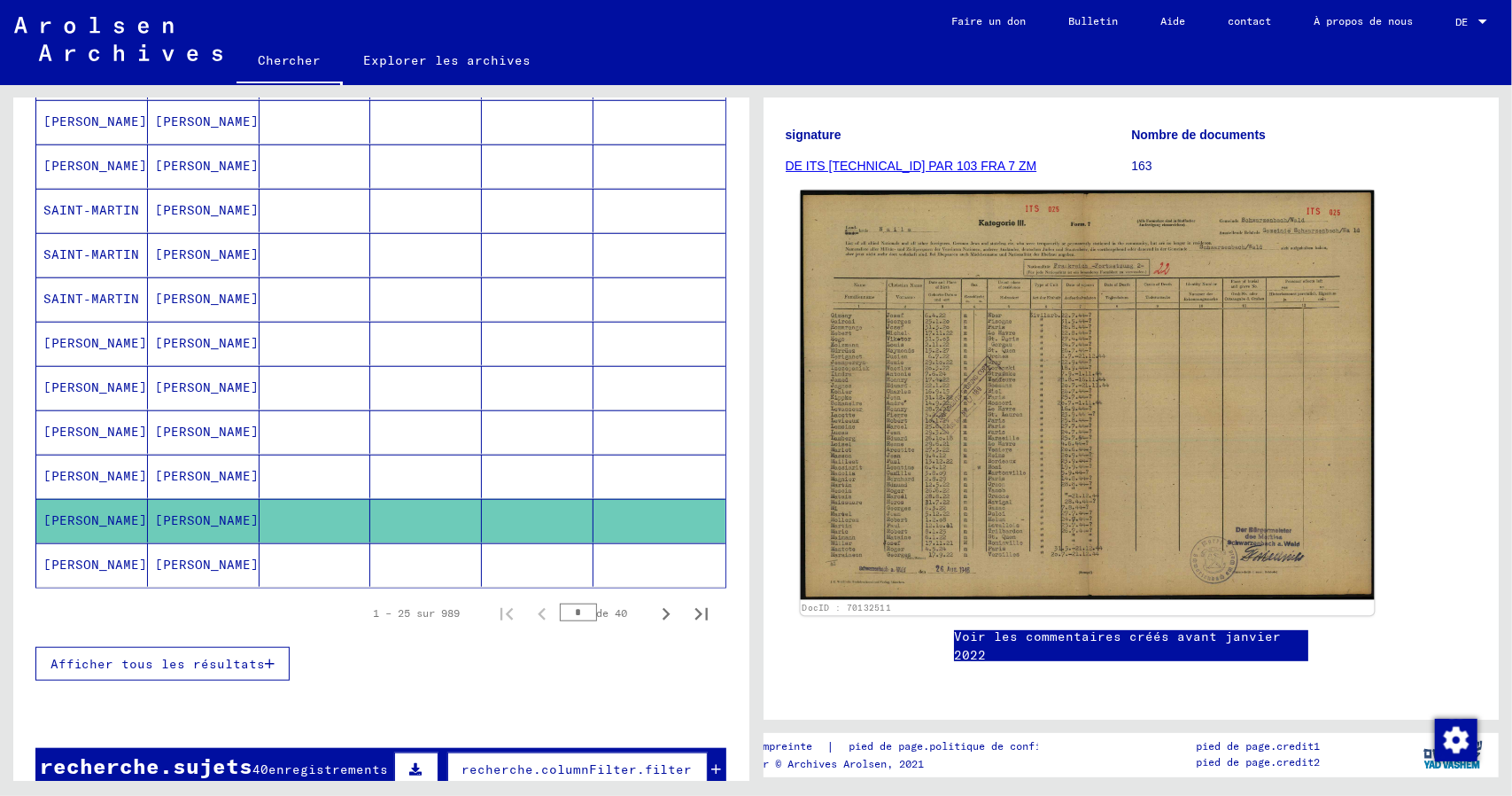
scroll to position [266, 0]
click at [1002, 440] on img at bounding box center [1086, 394] width 574 height 409
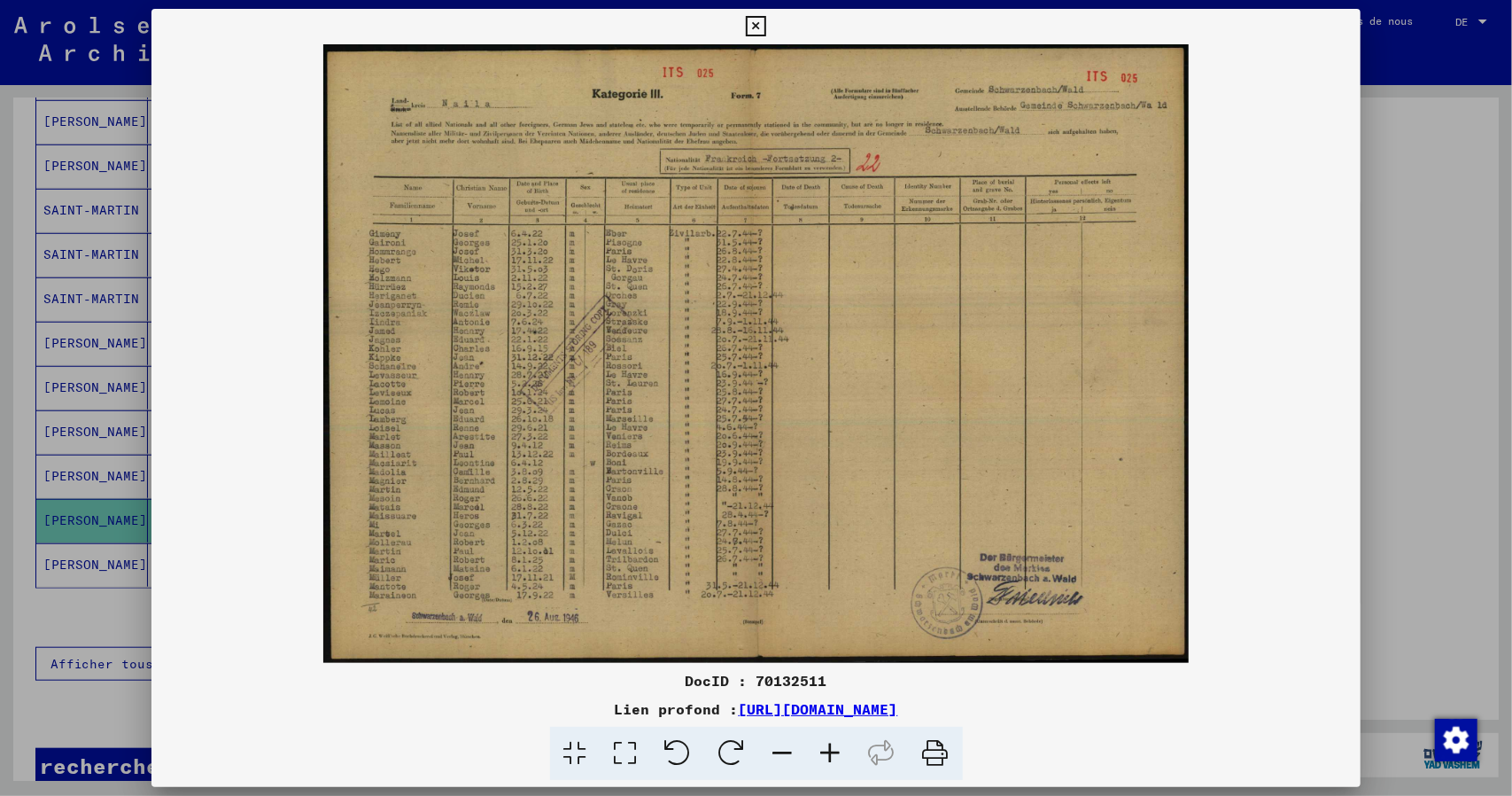
click at [831, 754] on icon at bounding box center [831, 753] width 48 height 54
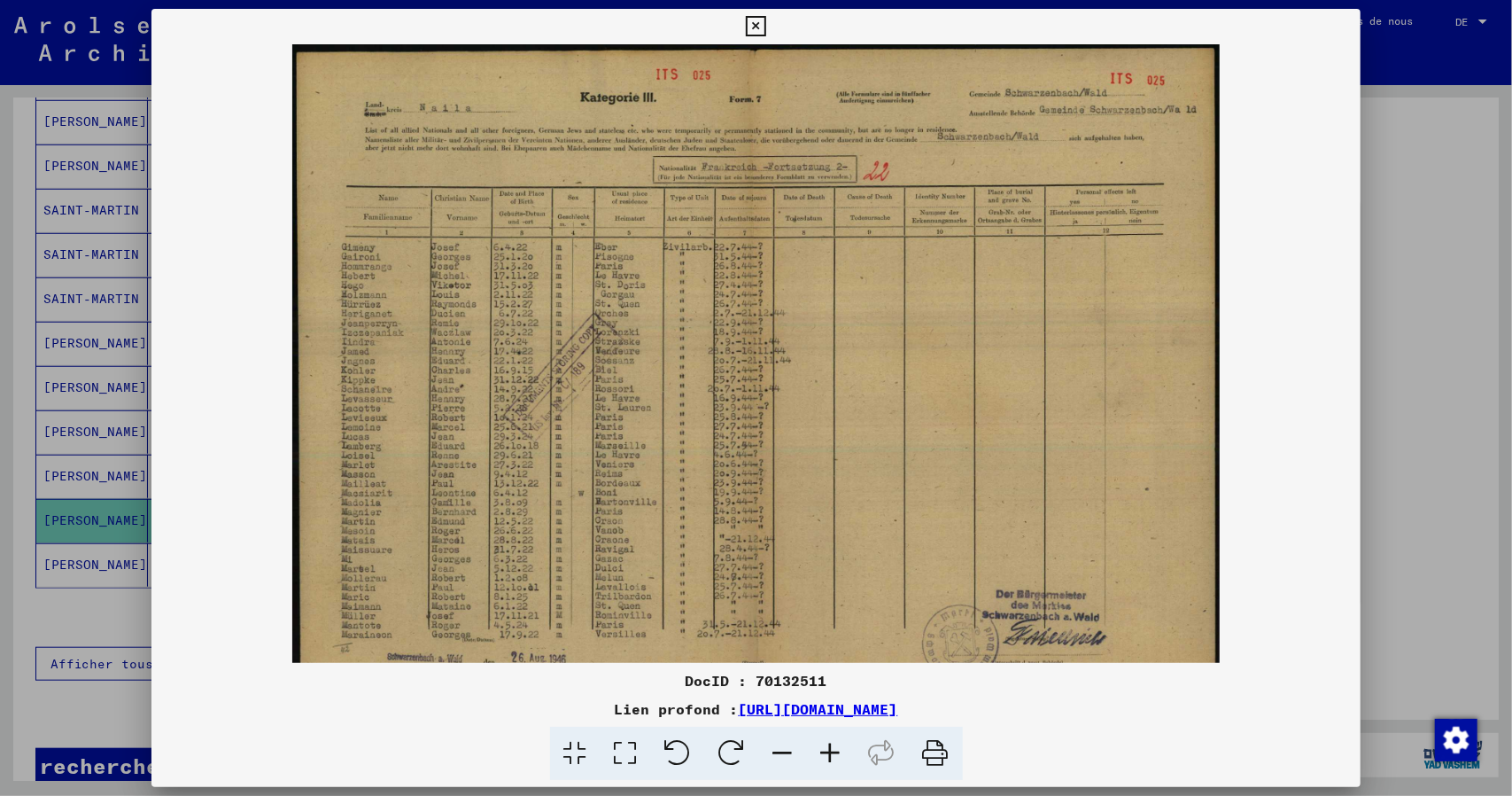
click at [831, 754] on icon at bounding box center [831, 753] width 48 height 54
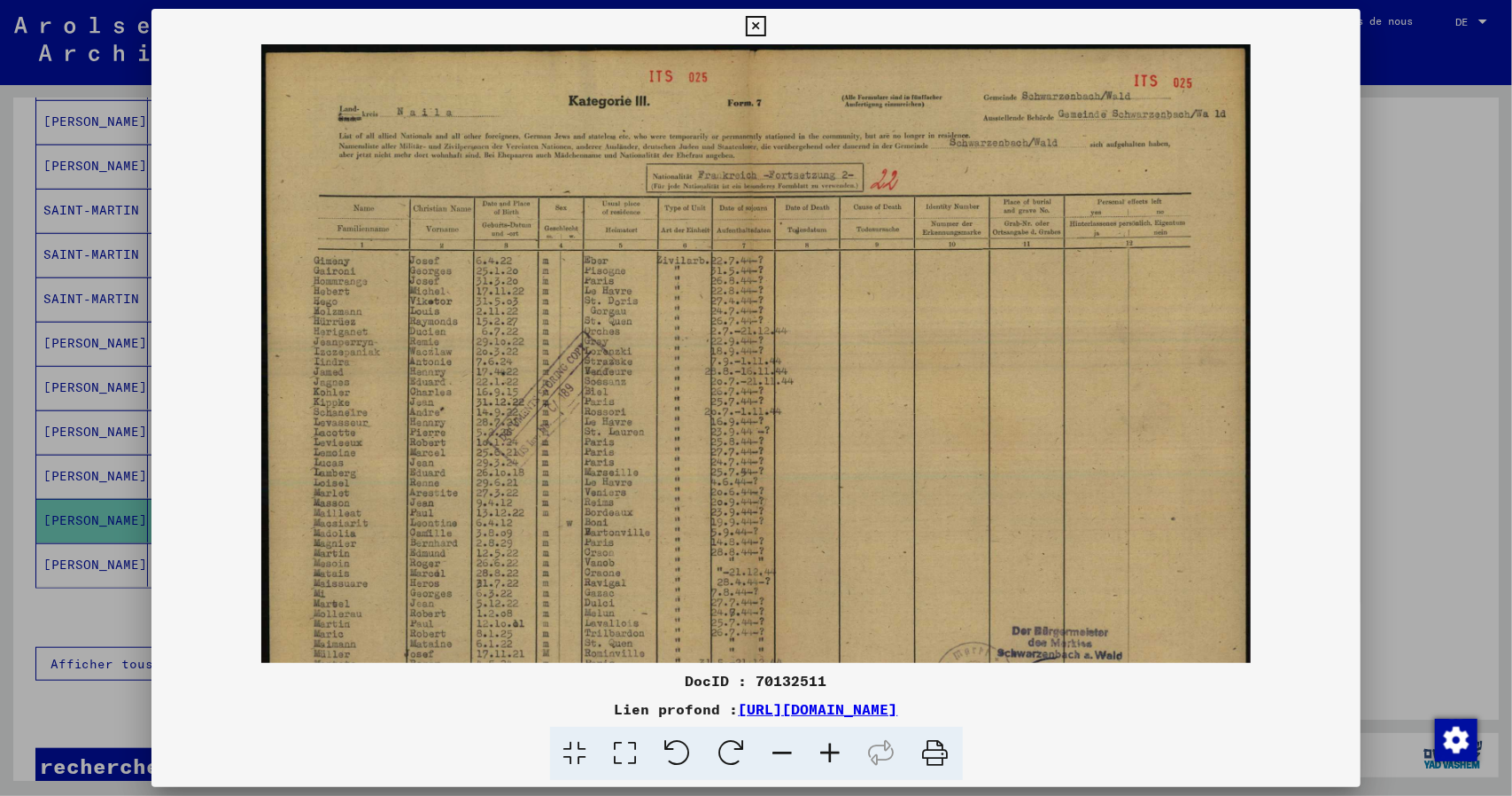
click at [831, 754] on icon at bounding box center [831, 753] width 48 height 54
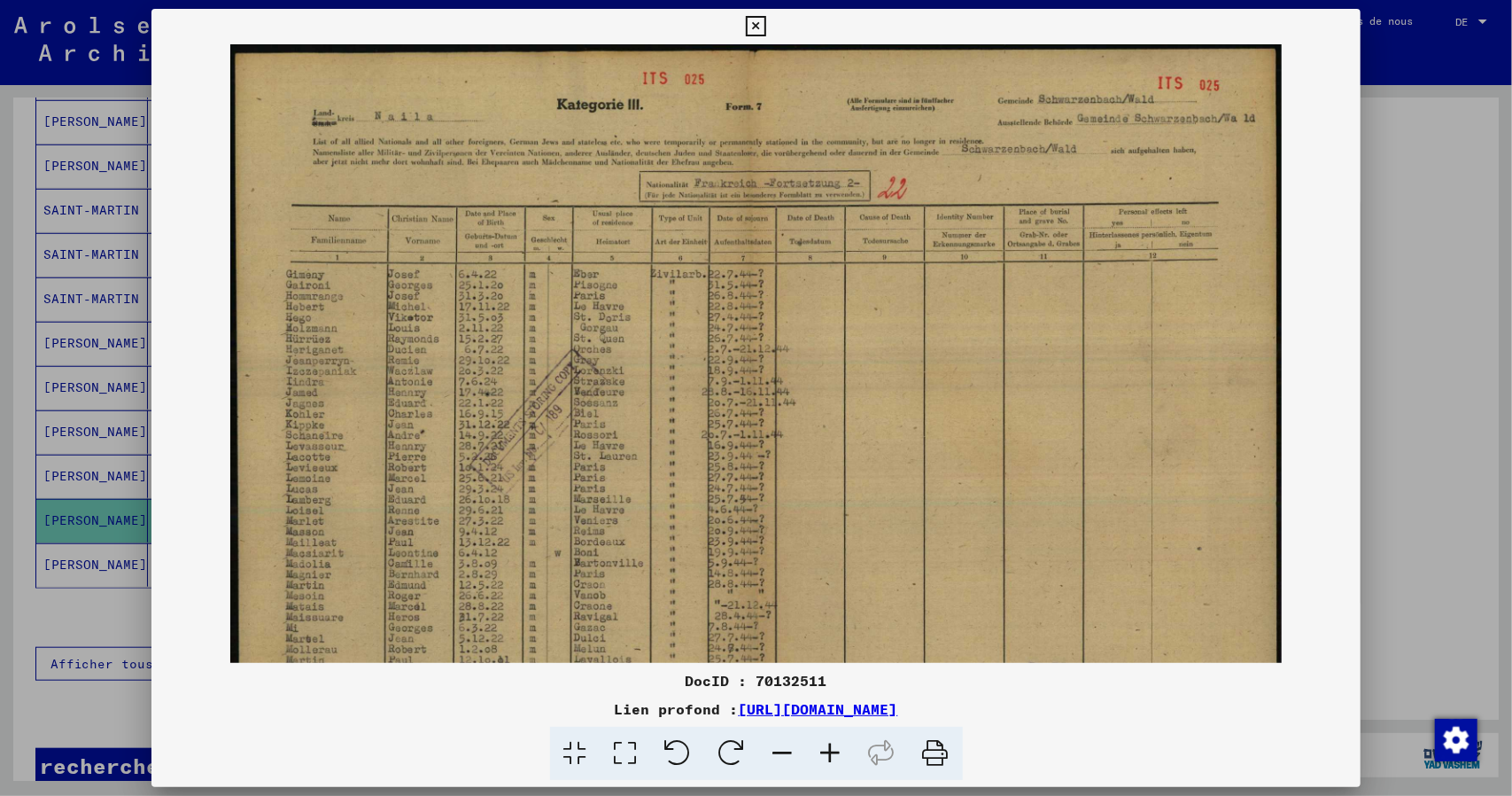
click at [831, 754] on icon at bounding box center [831, 753] width 48 height 54
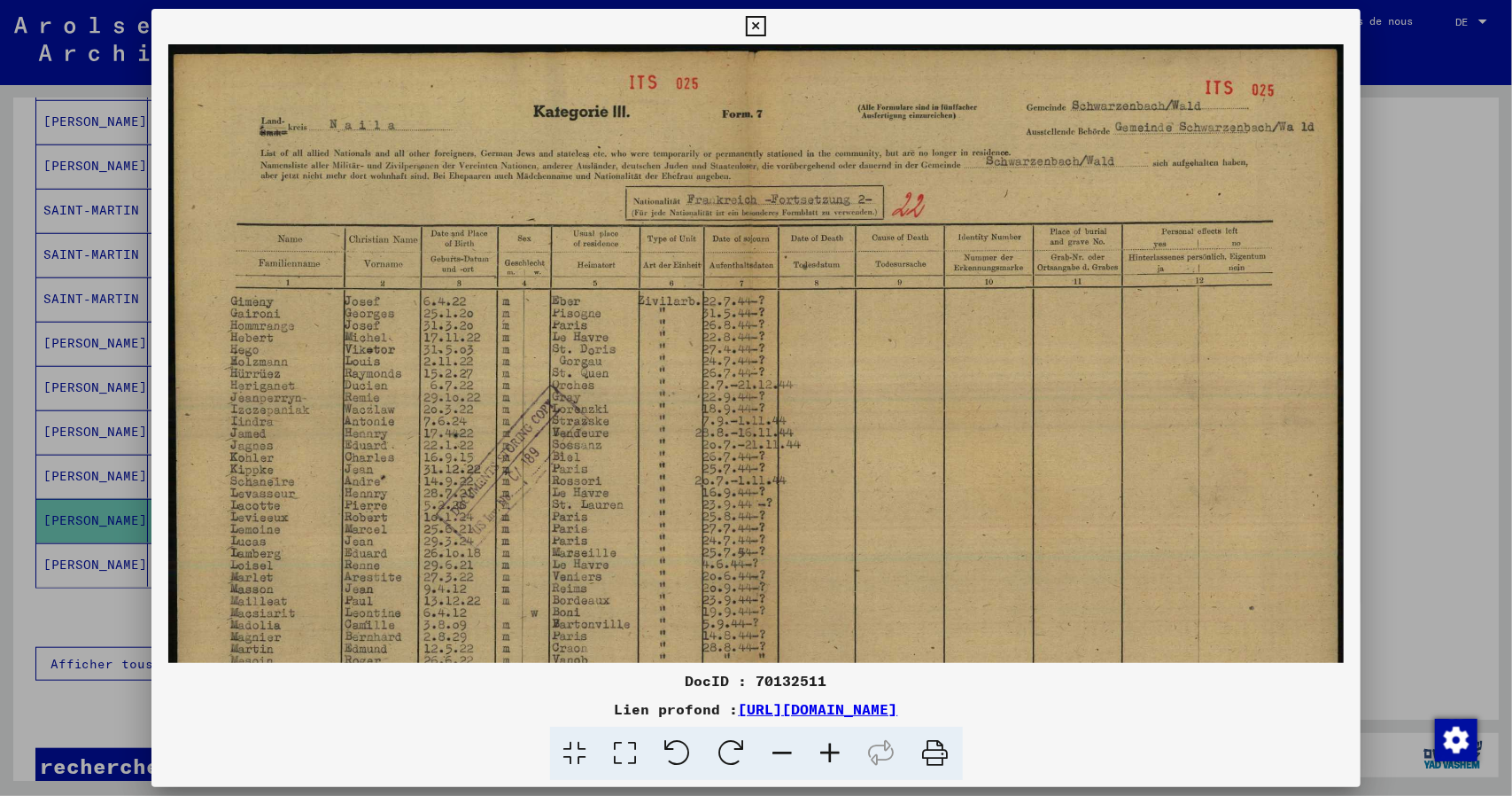
click at [831, 755] on icon at bounding box center [831, 753] width 48 height 54
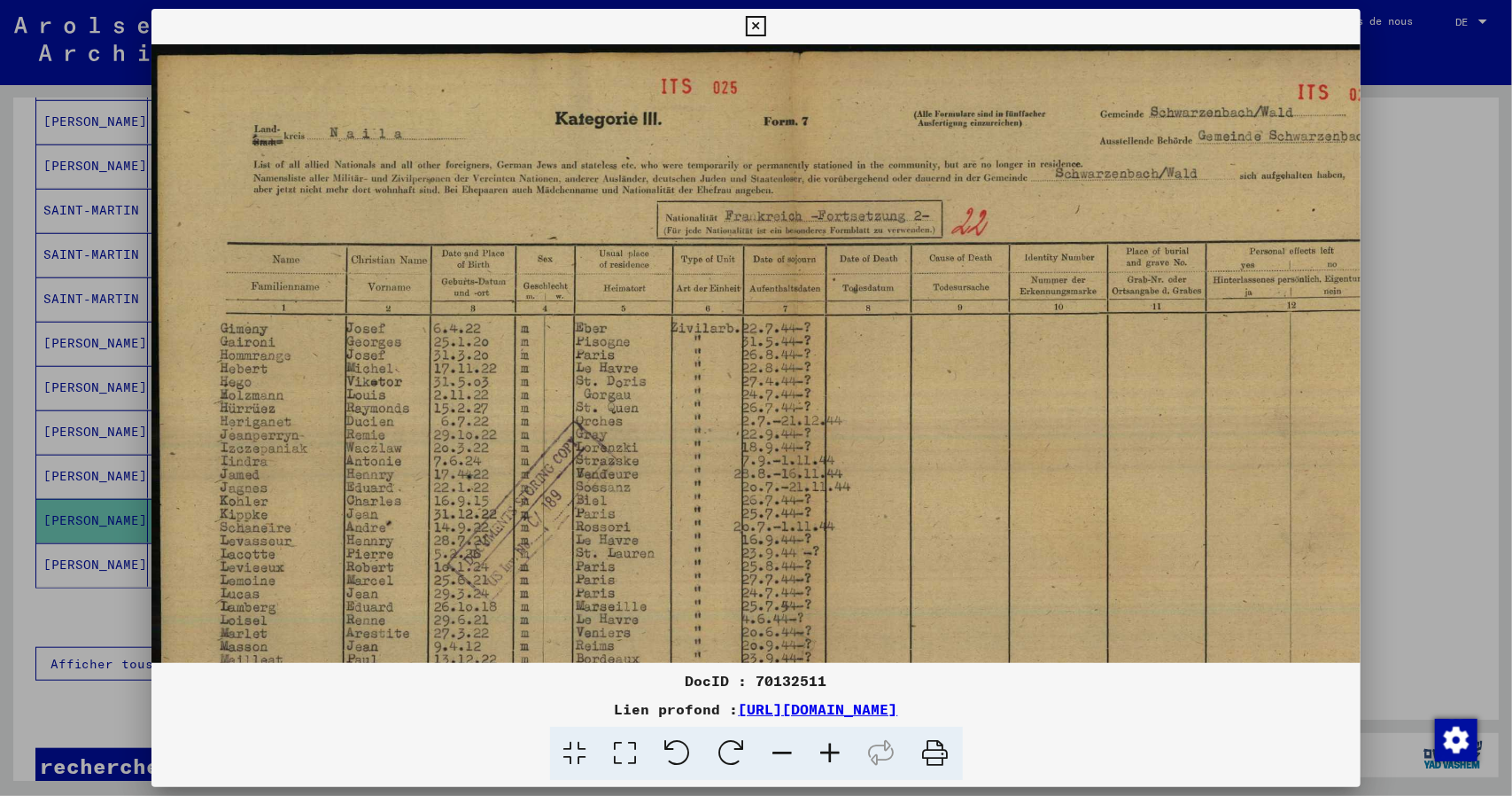
click at [831, 755] on icon at bounding box center [831, 753] width 48 height 54
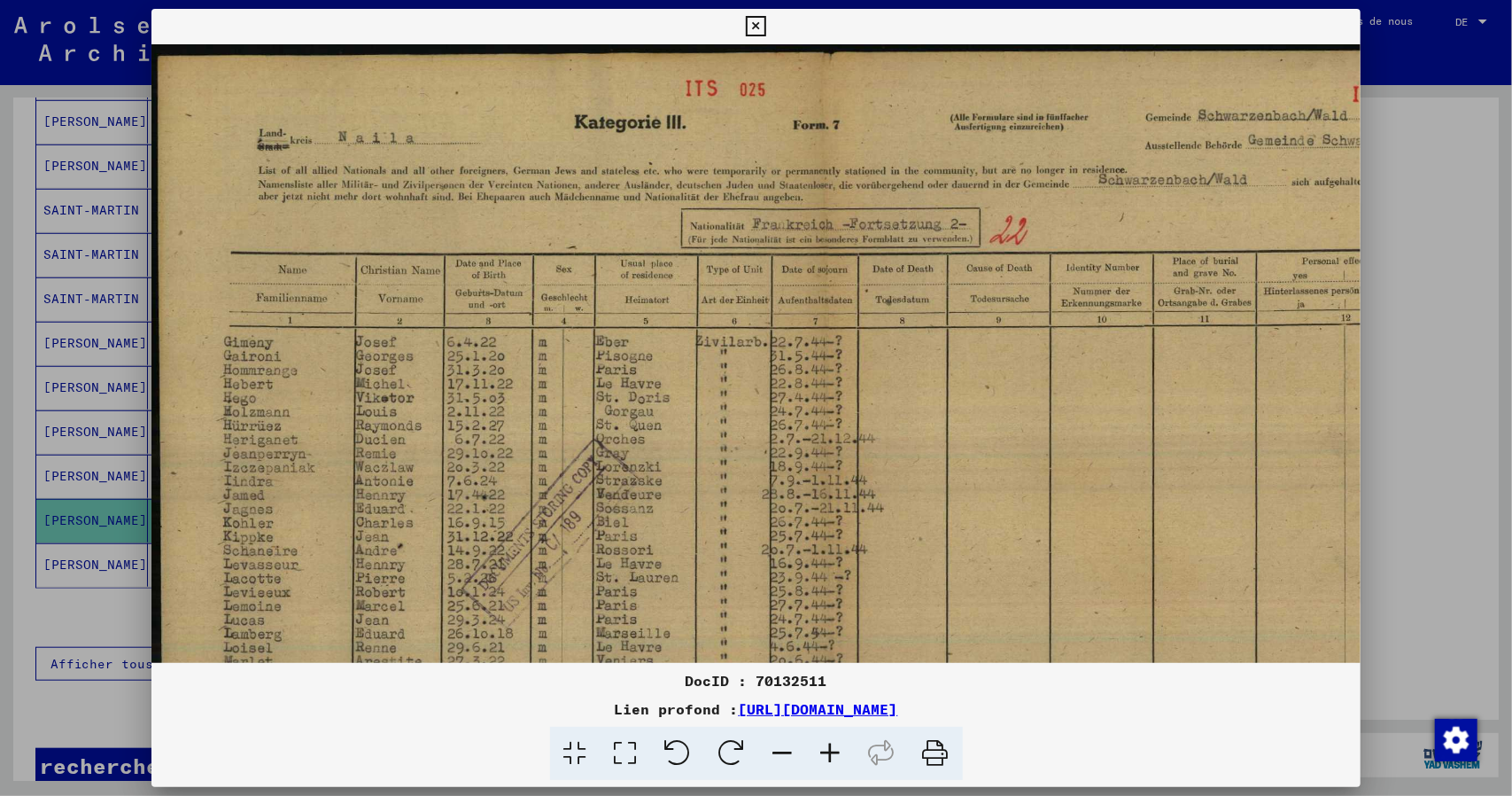
click at [831, 755] on icon at bounding box center [831, 753] width 48 height 54
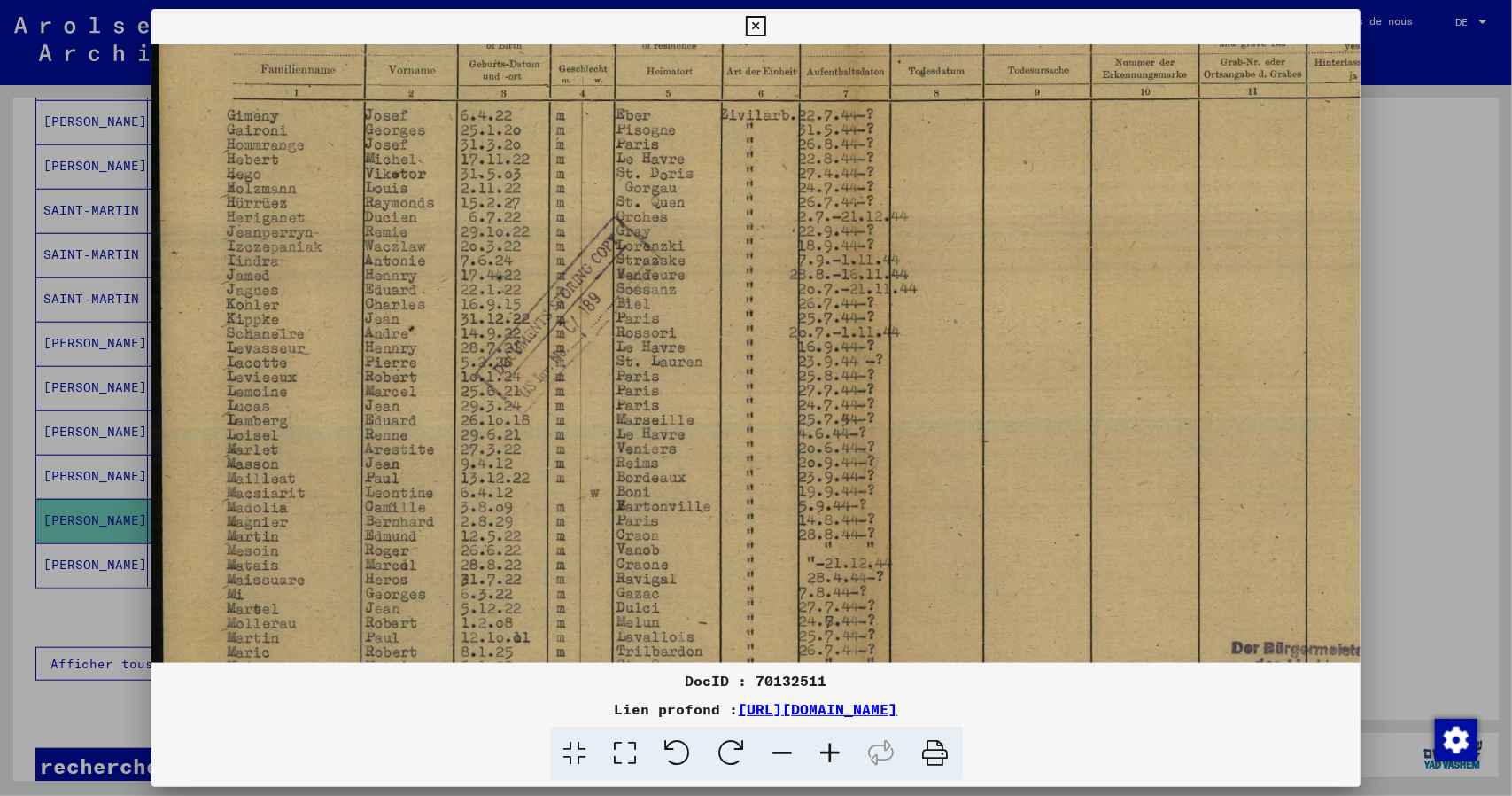
scroll to position [241, 0]
drag, startPoint x: 484, startPoint y: 545, endPoint x: 500, endPoint y: 309, distance: 236.5
click at [500, 309] on img at bounding box center [864, 312] width 1425 height 1018
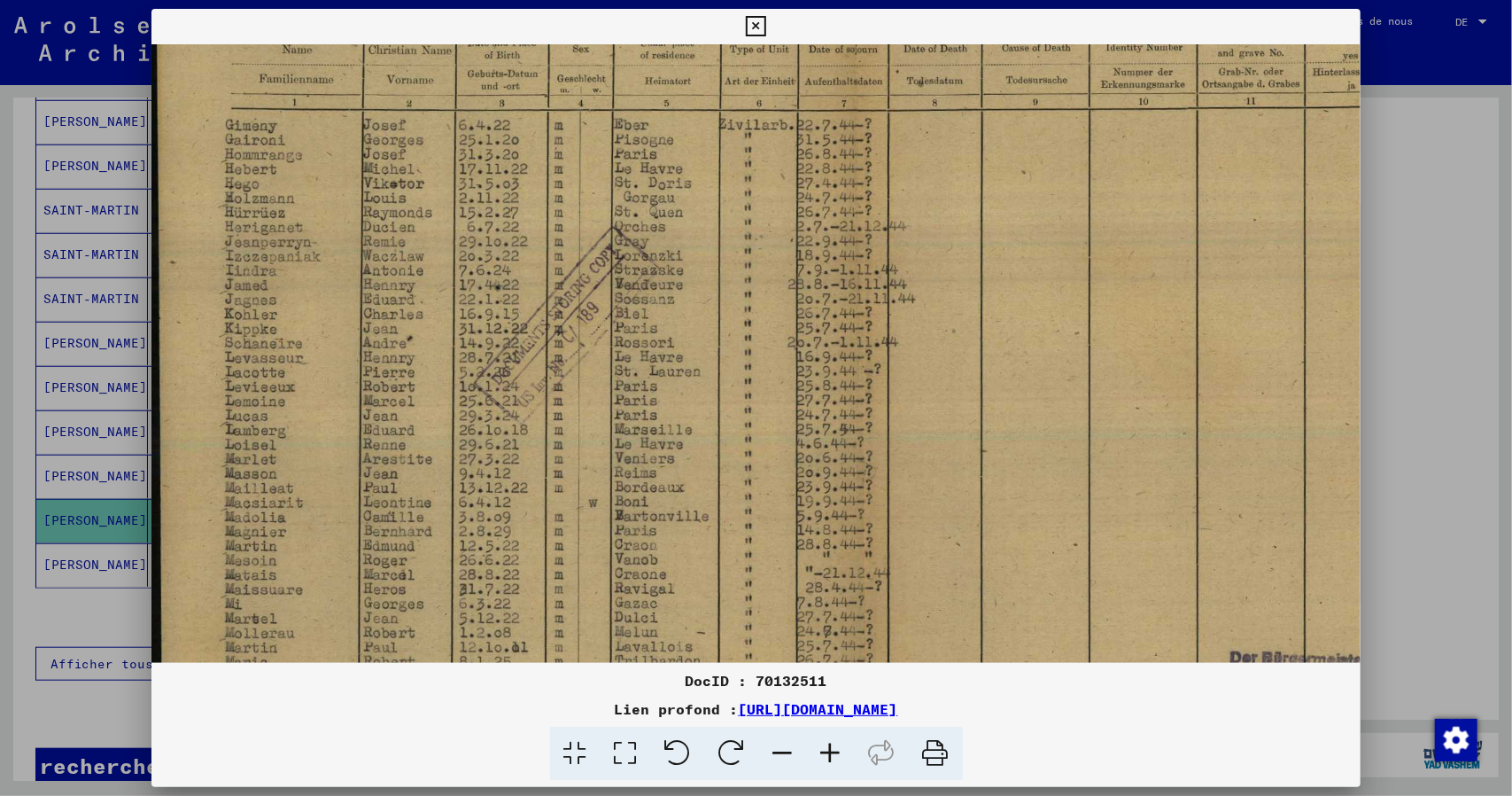
scroll to position [227, 2]
drag, startPoint x: 403, startPoint y: 542, endPoint x: 407, endPoint y: 568, distance: 26.3
click at [407, 568] on img at bounding box center [862, 325] width 1425 height 1018
drag, startPoint x: 754, startPoint y: 27, endPoint x: 62, endPoint y: 637, distance: 922.5
click at [756, 27] on icon at bounding box center [756, 26] width 20 height 21
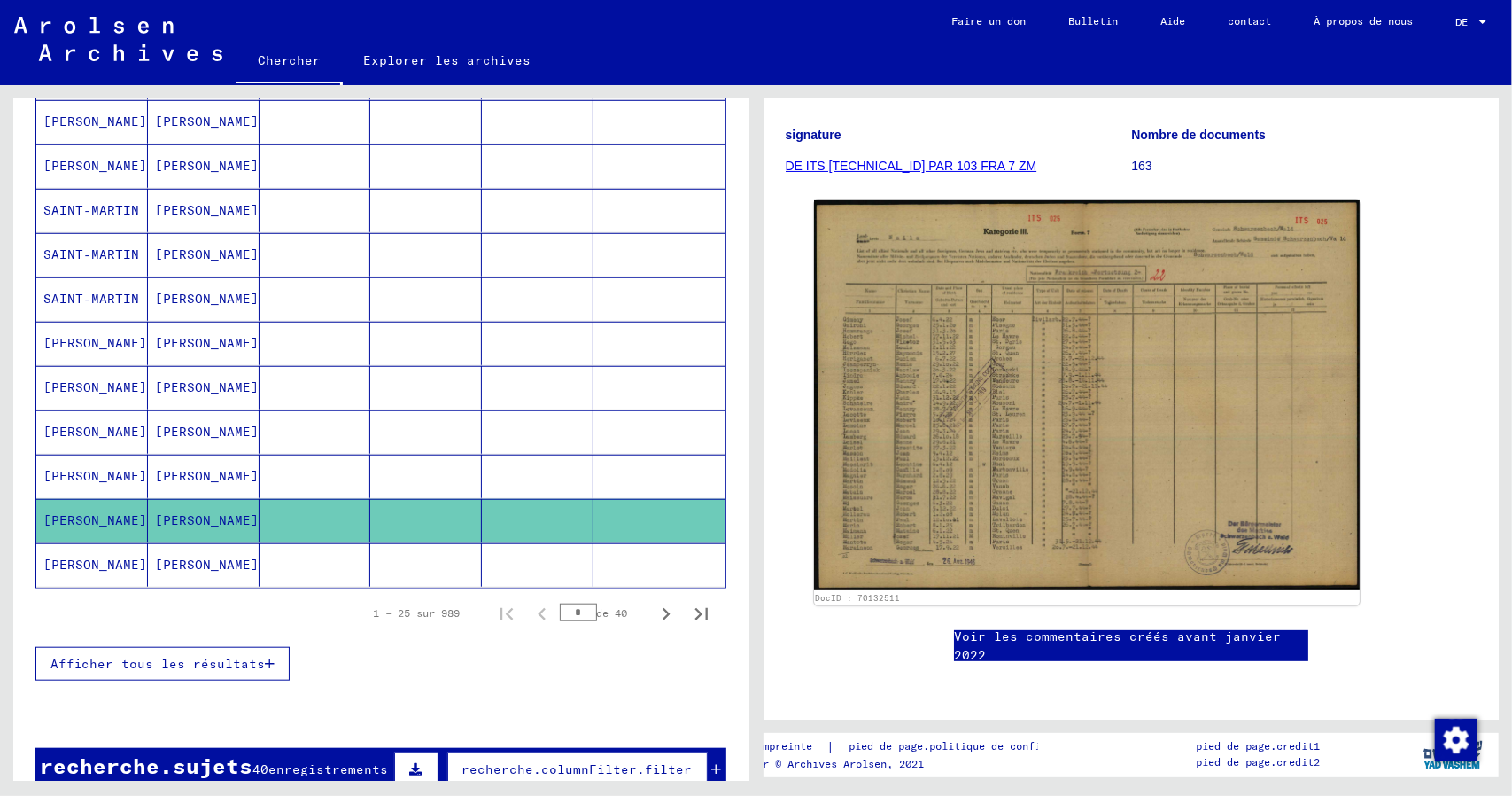
click at [663, 616] on icon "Page suivante" at bounding box center [666, 613] width 8 height 12
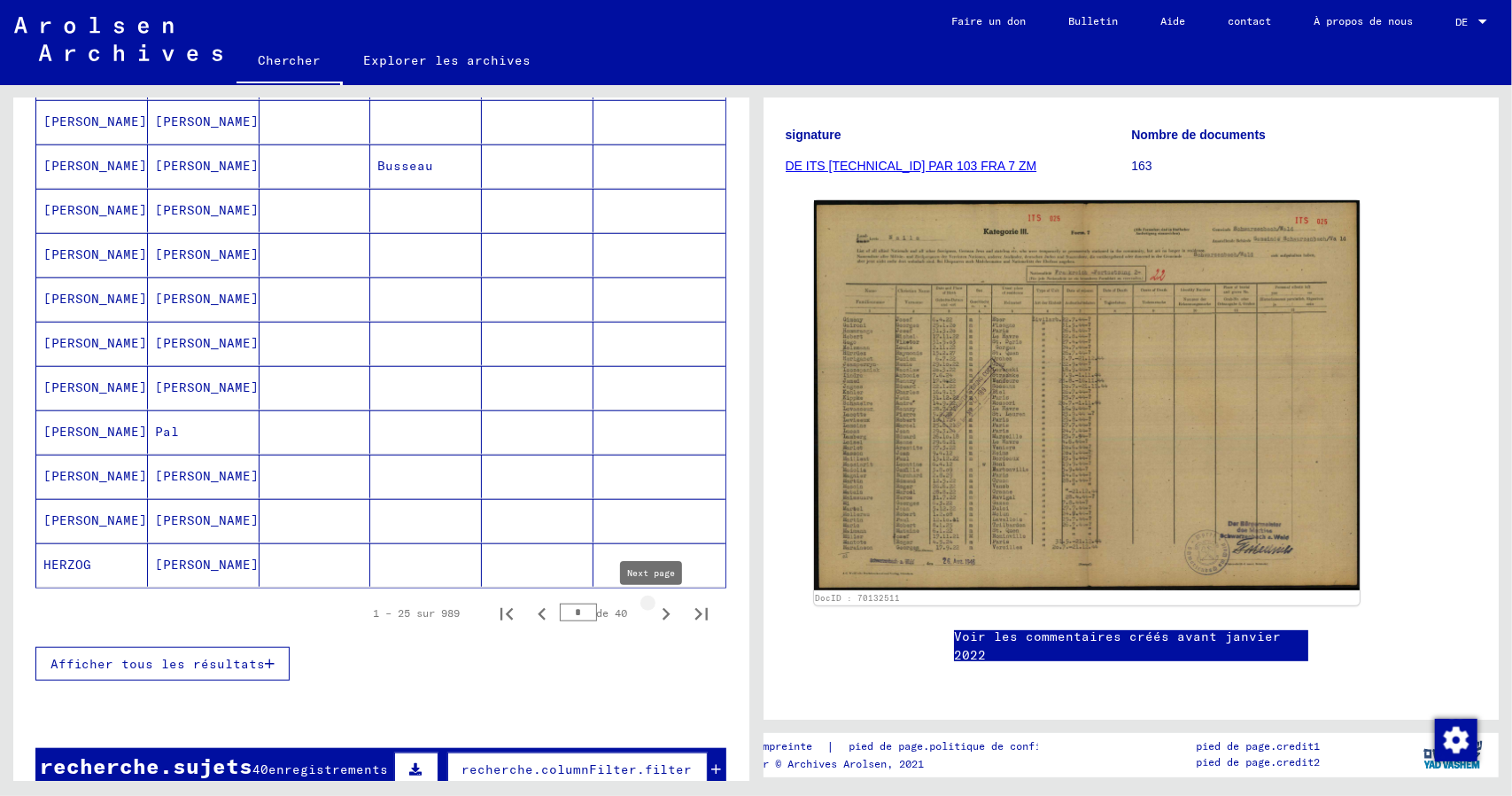
type input "*"
